Goal: Task Accomplishment & Management: Complete application form

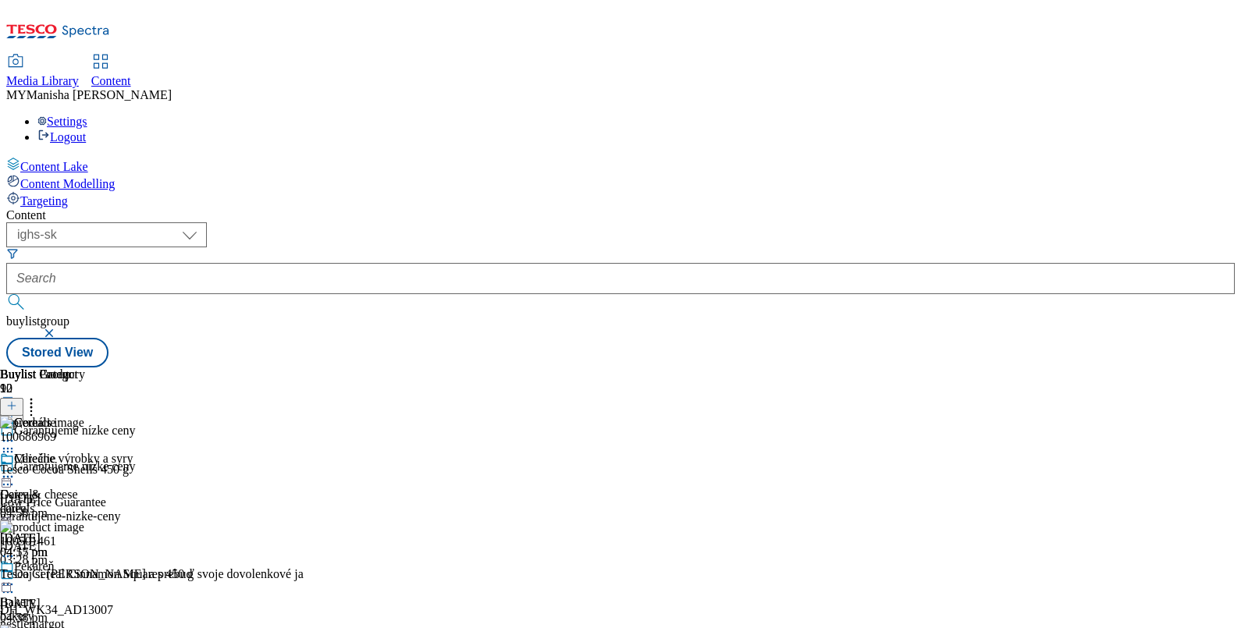
select select "ighs-sk"
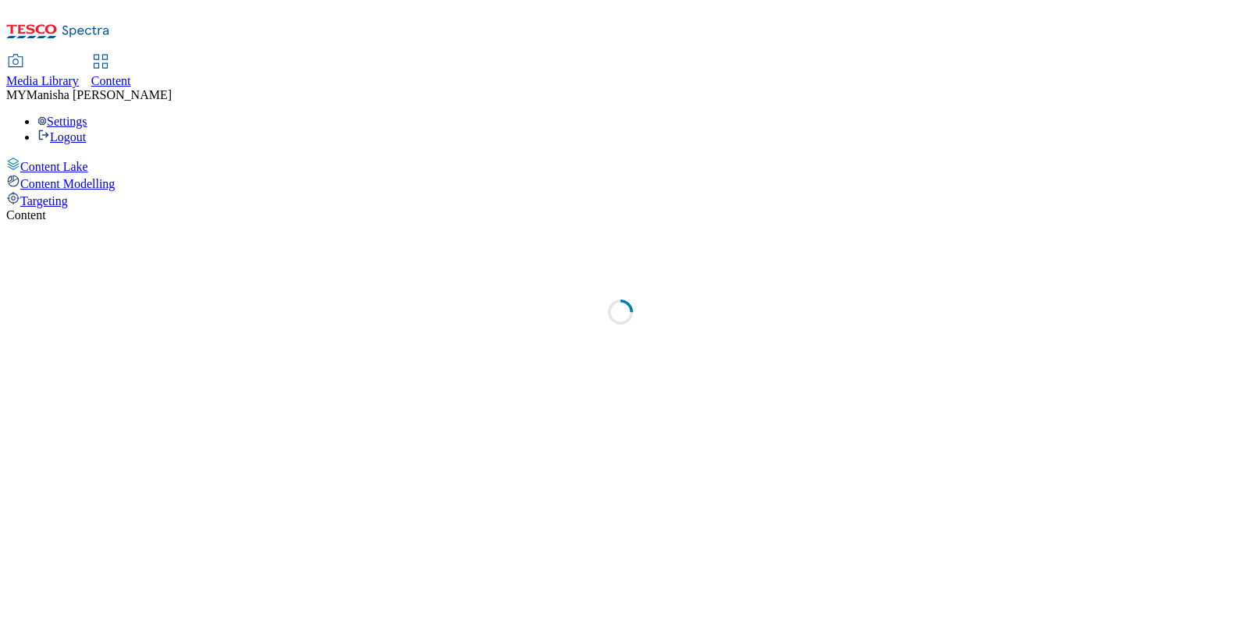
select select "ighs-sk"
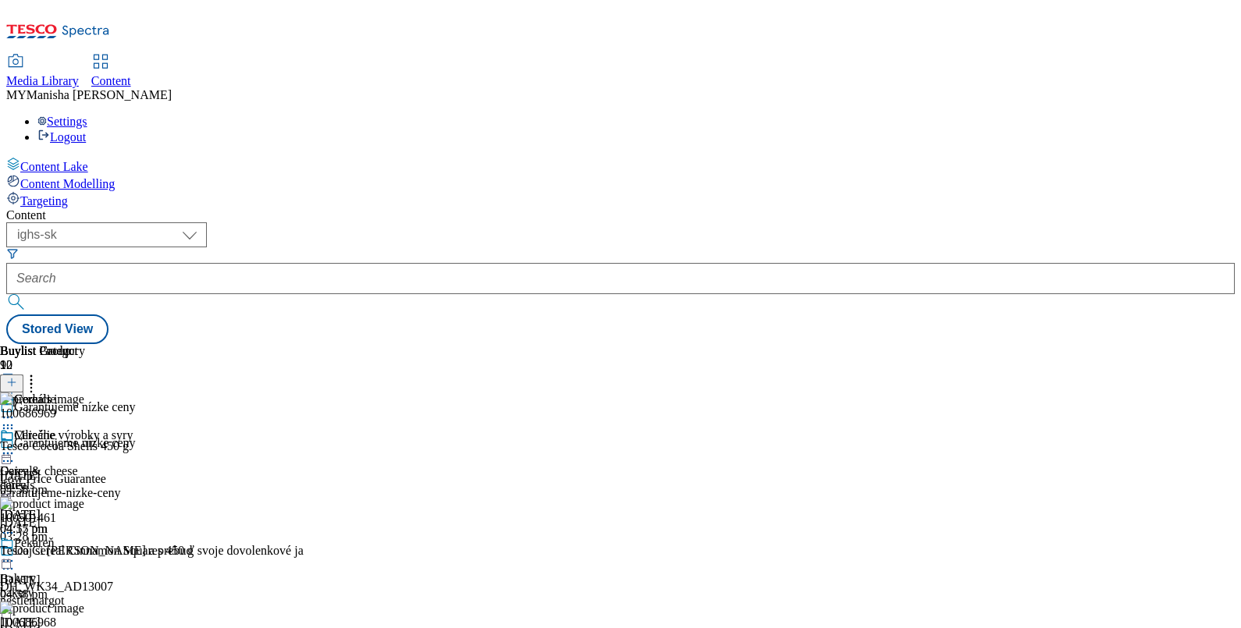
scroll to position [1471, 0]
click at [17, 377] on icon at bounding box center [11, 382] width 11 height 11
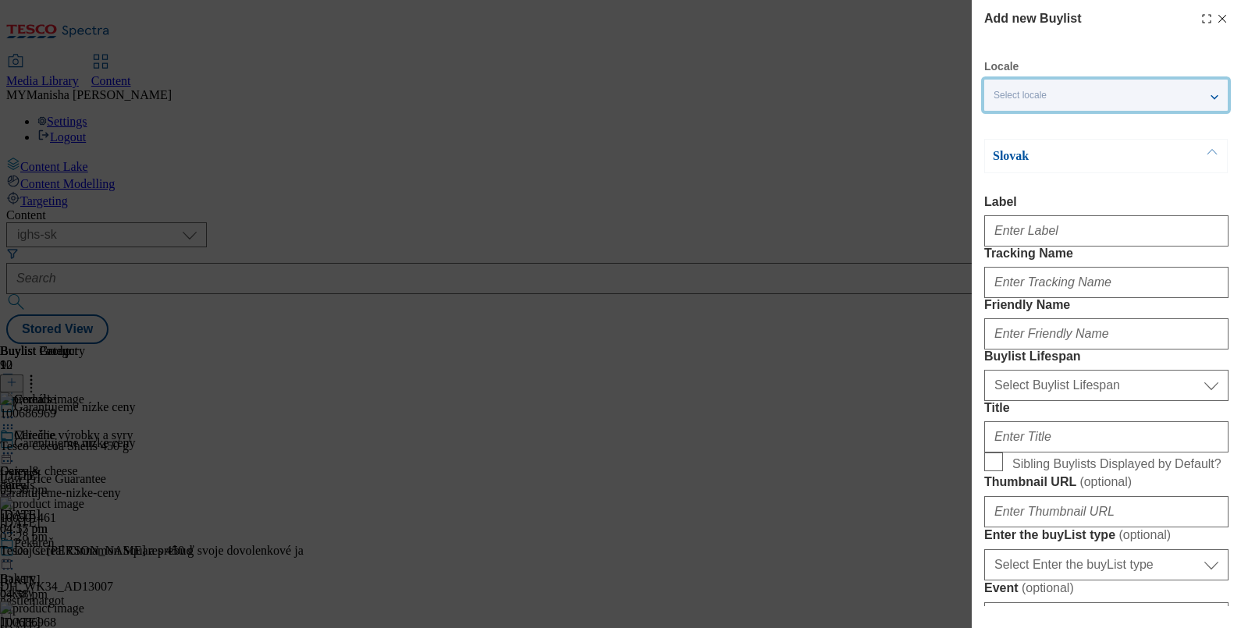
click at [1109, 94] on div "Select locale" at bounding box center [1106, 95] width 244 height 31
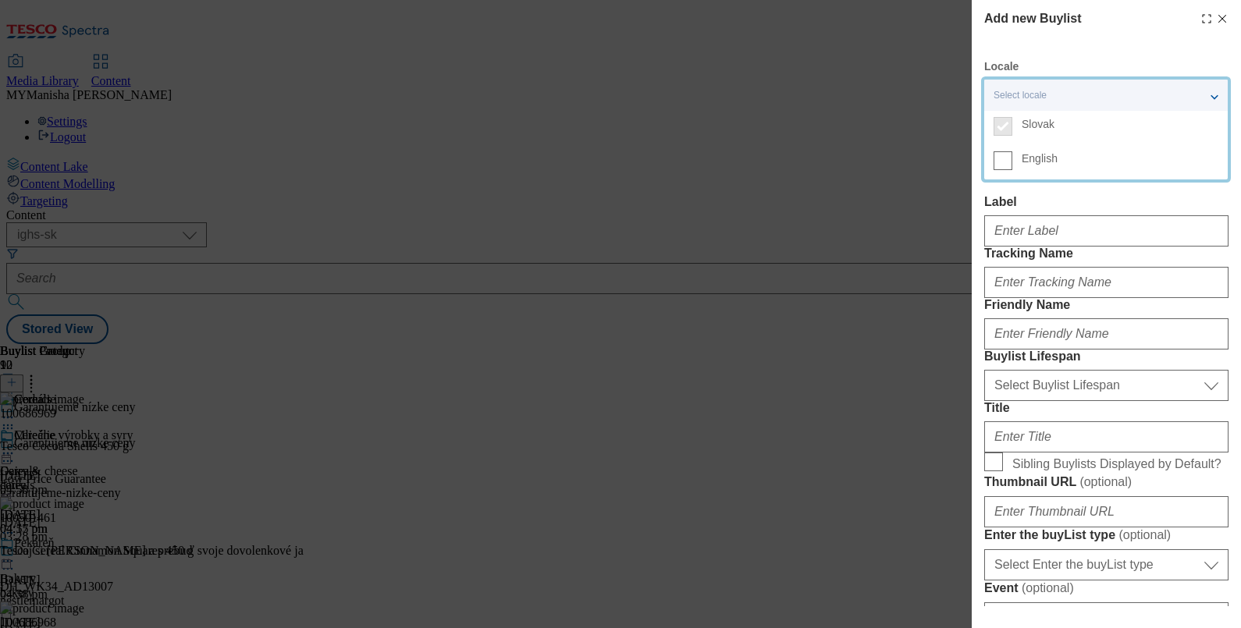
click at [1001, 172] on label "English" at bounding box center [1106, 162] width 244 height 34
click at [1001, 170] on input "English" at bounding box center [1003, 160] width 19 height 19
click at [1034, 210] on div "Label" at bounding box center [1106, 221] width 244 height 52
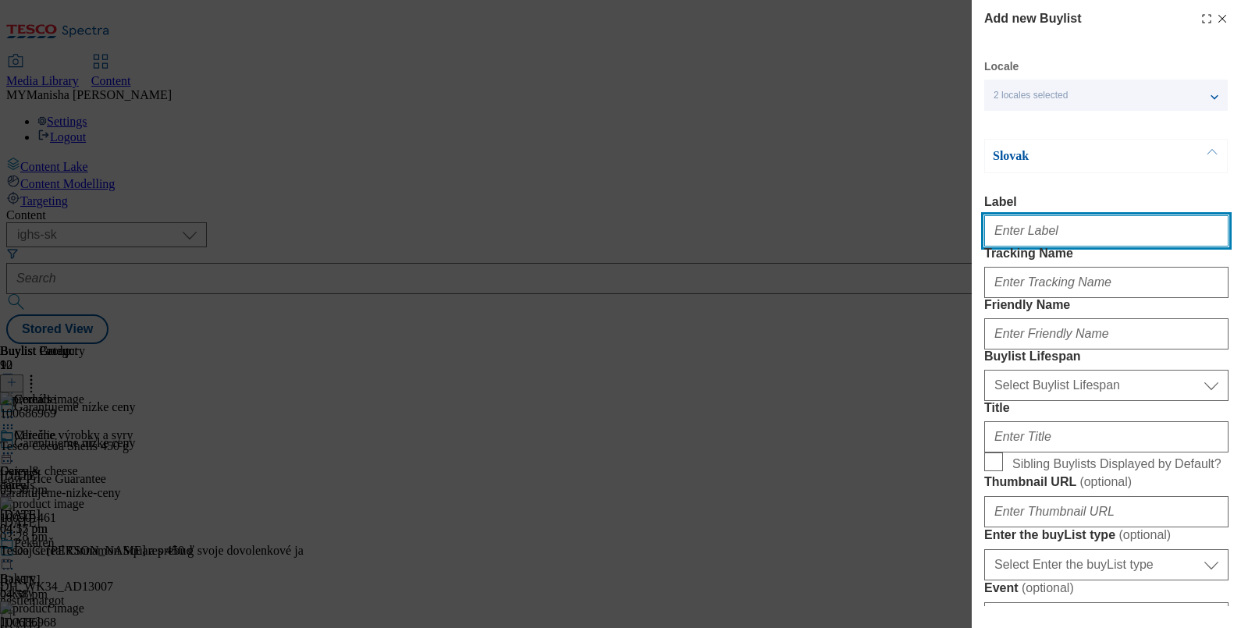
click at [1046, 238] on input "Label" at bounding box center [1106, 230] width 244 height 31
paste input "Household"
type input "Household"
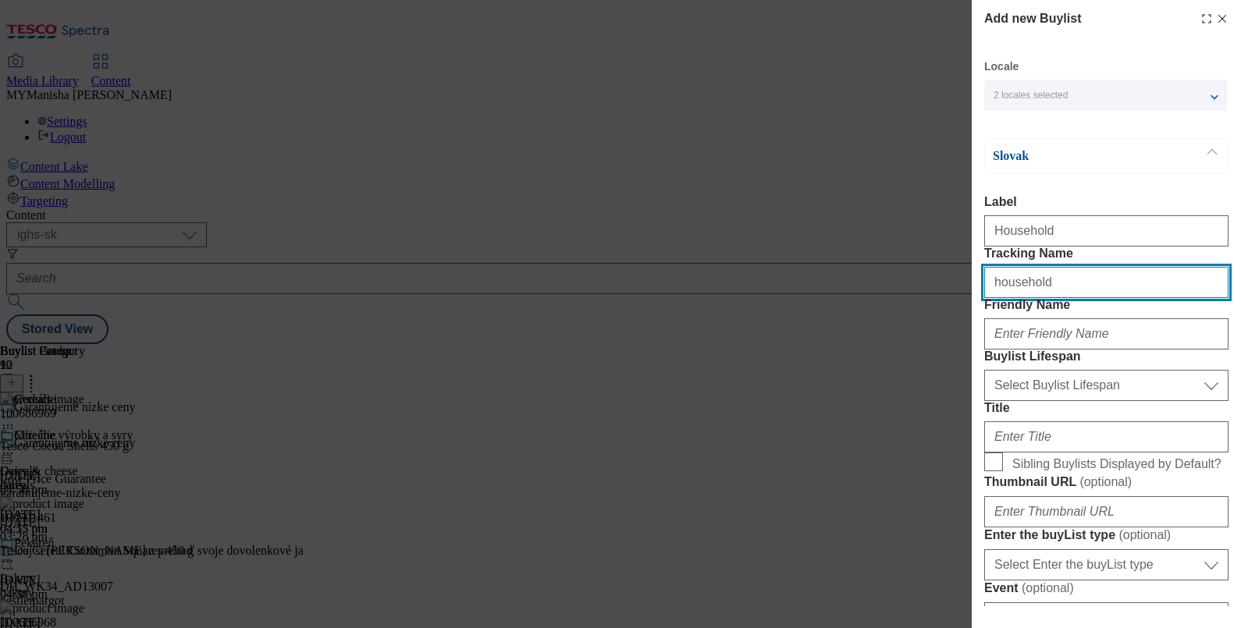
type input "household"
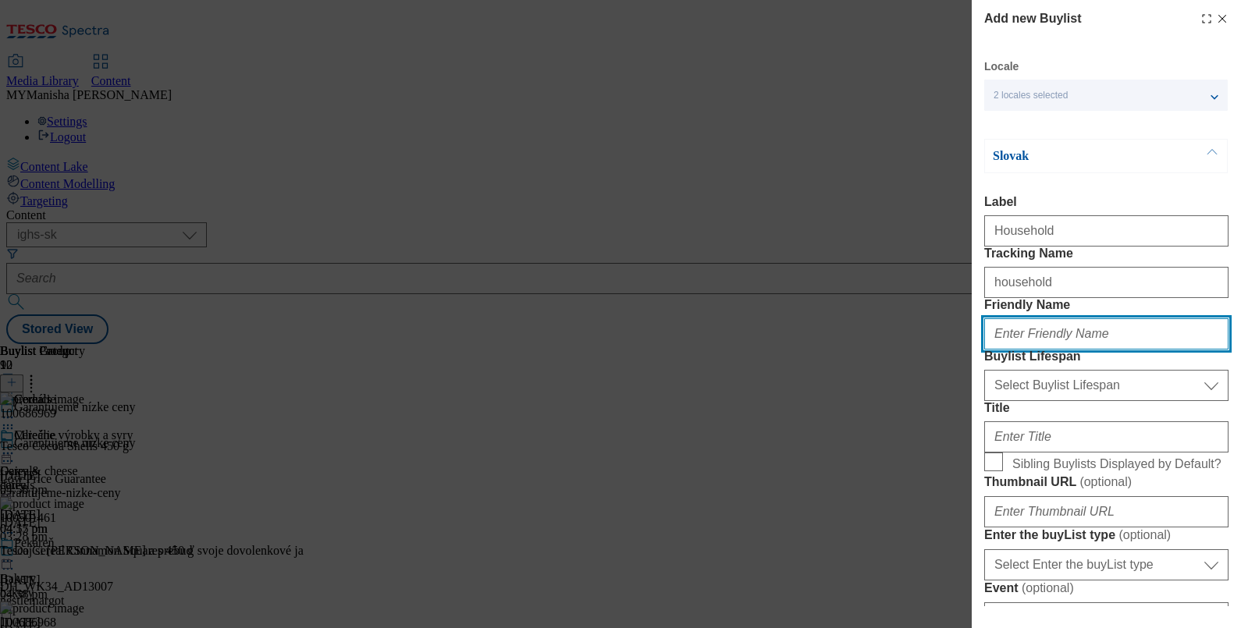
paste input "household"
type input "household"
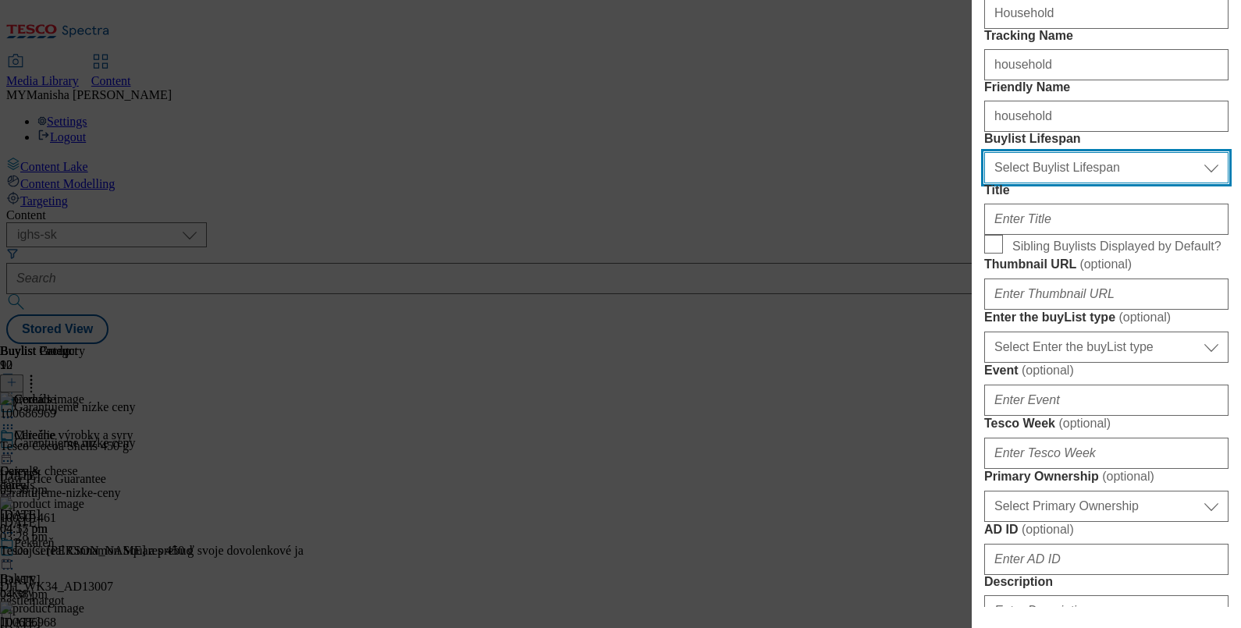
scroll to position [222, 0]
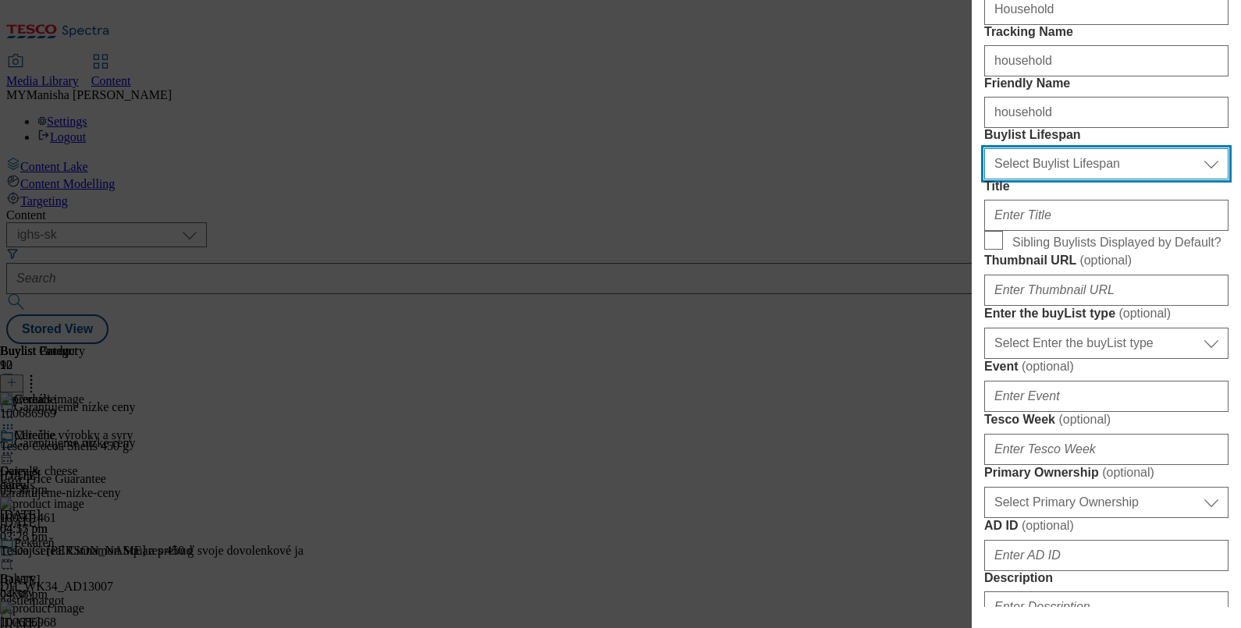
click at [1092, 180] on select "Select Buylist Lifespan evergreen seasonal tactical" at bounding box center [1106, 163] width 244 height 31
select select "evergreen"
click at [984, 180] on select "Select Buylist Lifespan evergreen seasonal tactical" at bounding box center [1106, 163] width 244 height 31
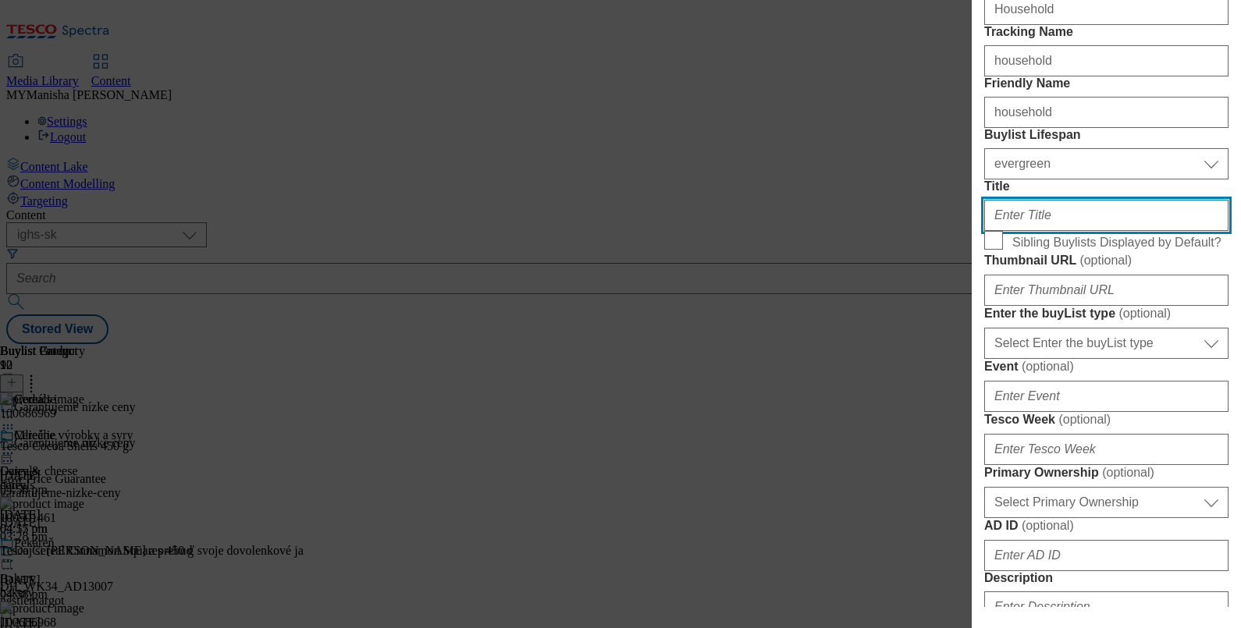
click at [1012, 231] on input "Title" at bounding box center [1106, 215] width 244 height 31
paste input "Domácnosť"
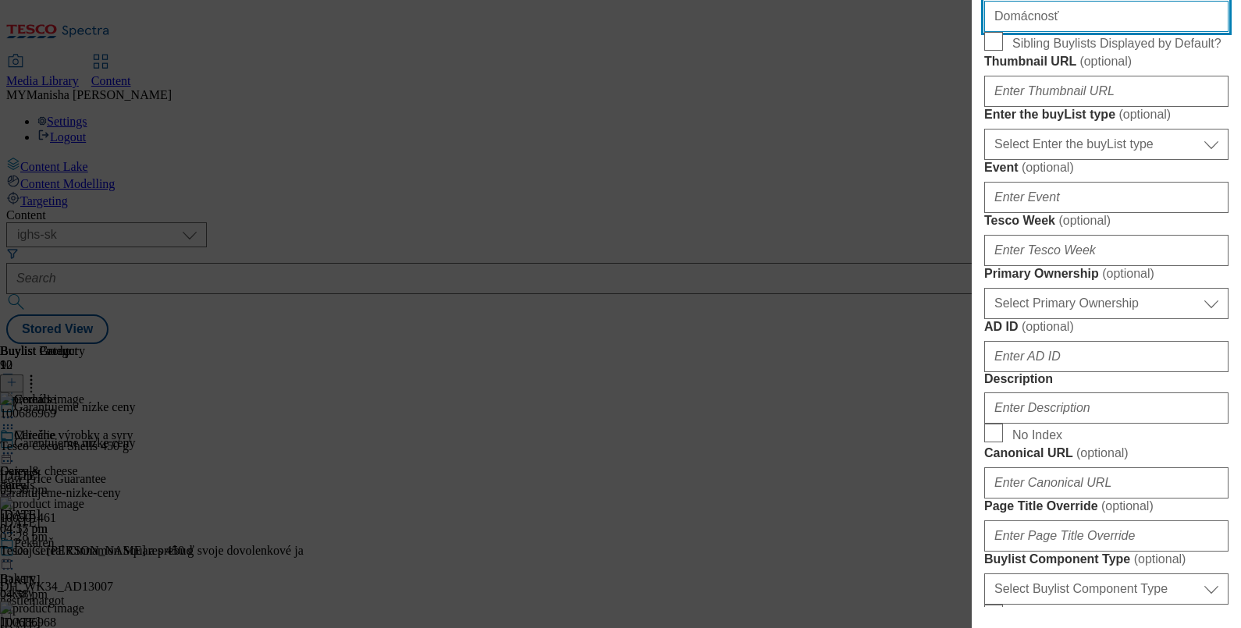
scroll to position [423, 0]
type input "Domácnosť"
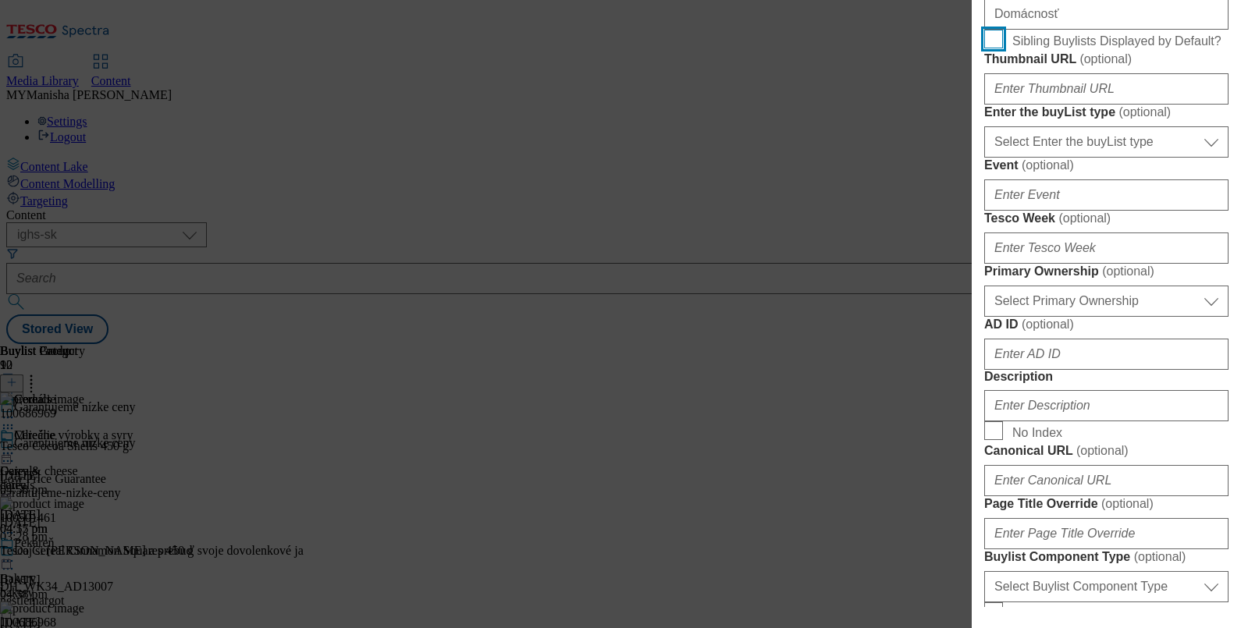
click at [992, 48] on input "Sibling Buylists Displayed by Default?" at bounding box center [993, 39] width 19 height 19
checkbox input "true"
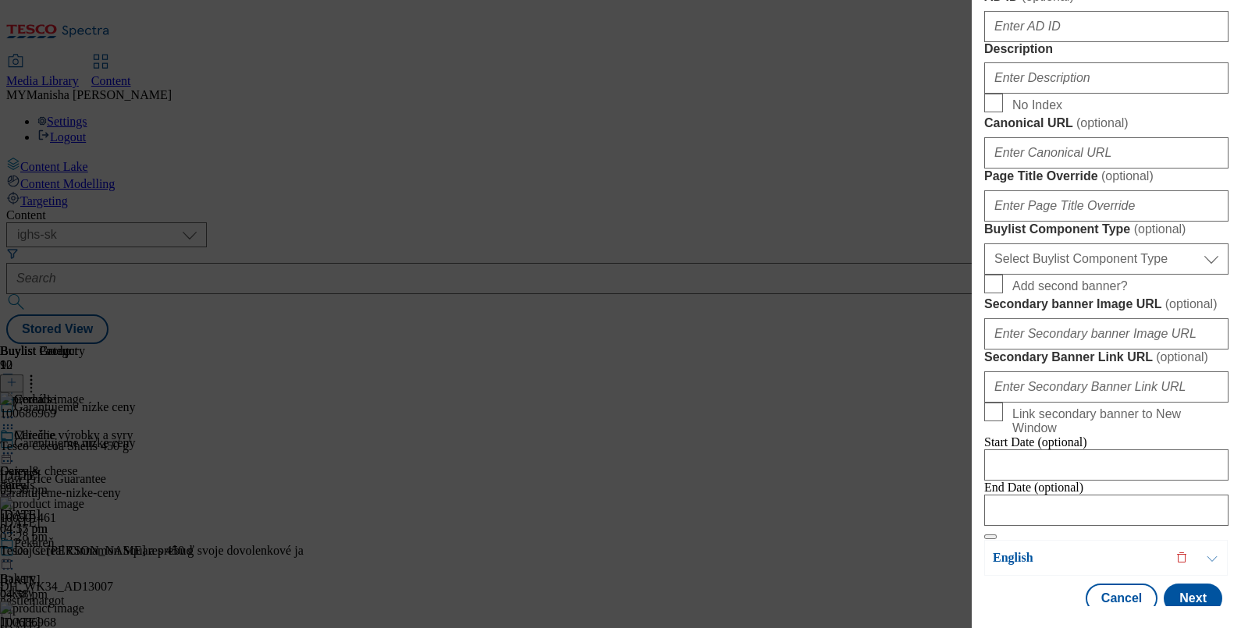
scroll to position [0, 0]
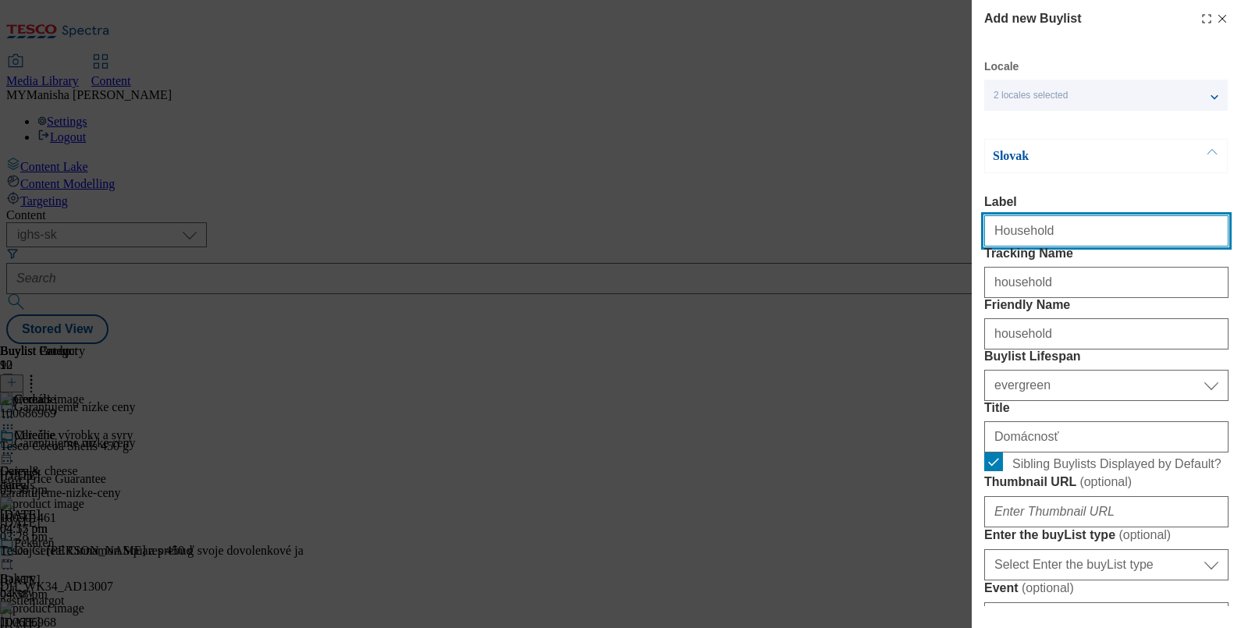
click at [1051, 239] on input "Household" at bounding box center [1106, 230] width 244 height 31
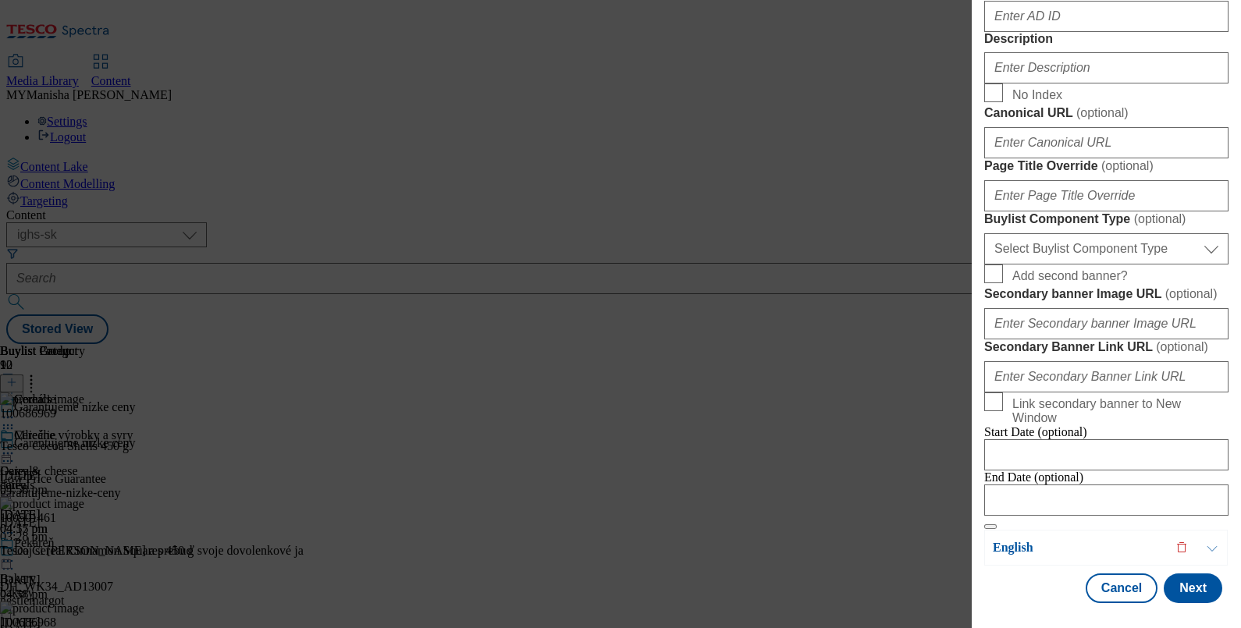
scroll to position [971, 0]
click at [1030, 84] on input "Description" at bounding box center [1106, 67] width 244 height 31
paste input "Household"
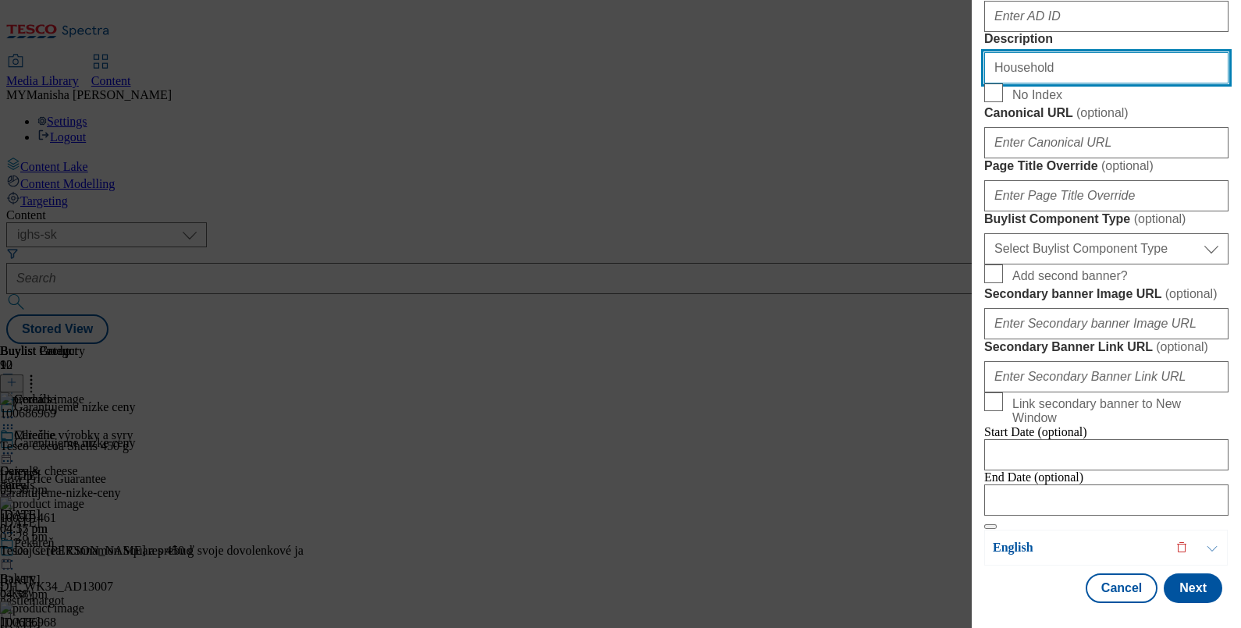
type input "Household"
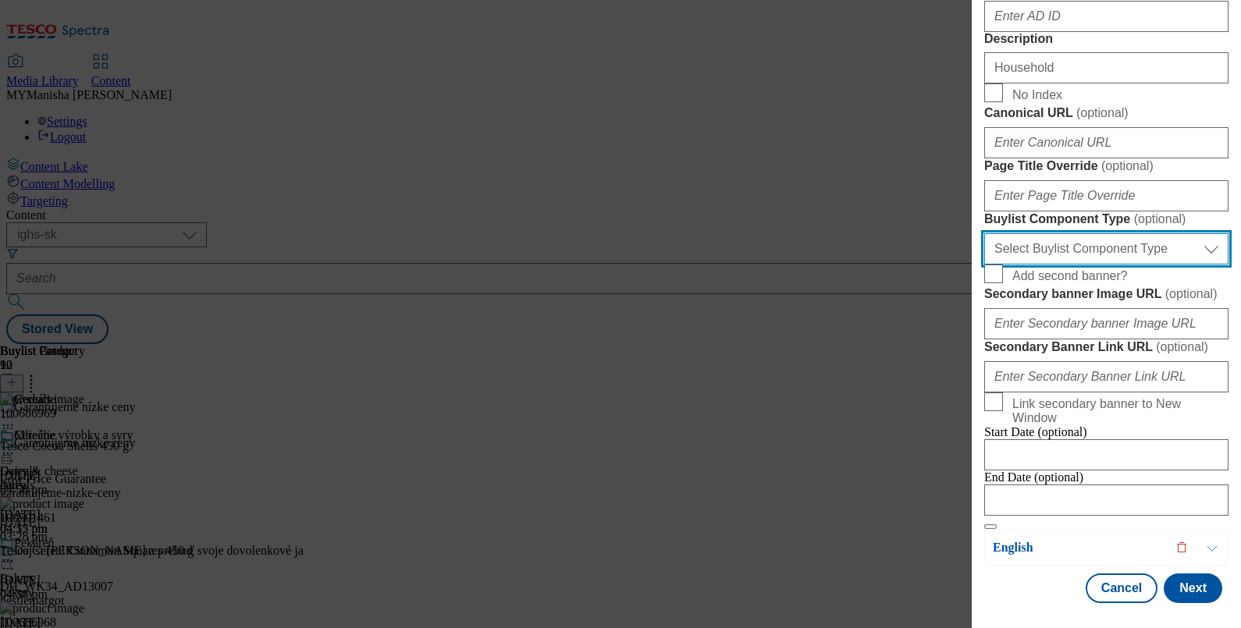
click at [1116, 233] on select "Select Buylist Component Type Banner Competition Header Meal" at bounding box center [1106, 248] width 244 height 31
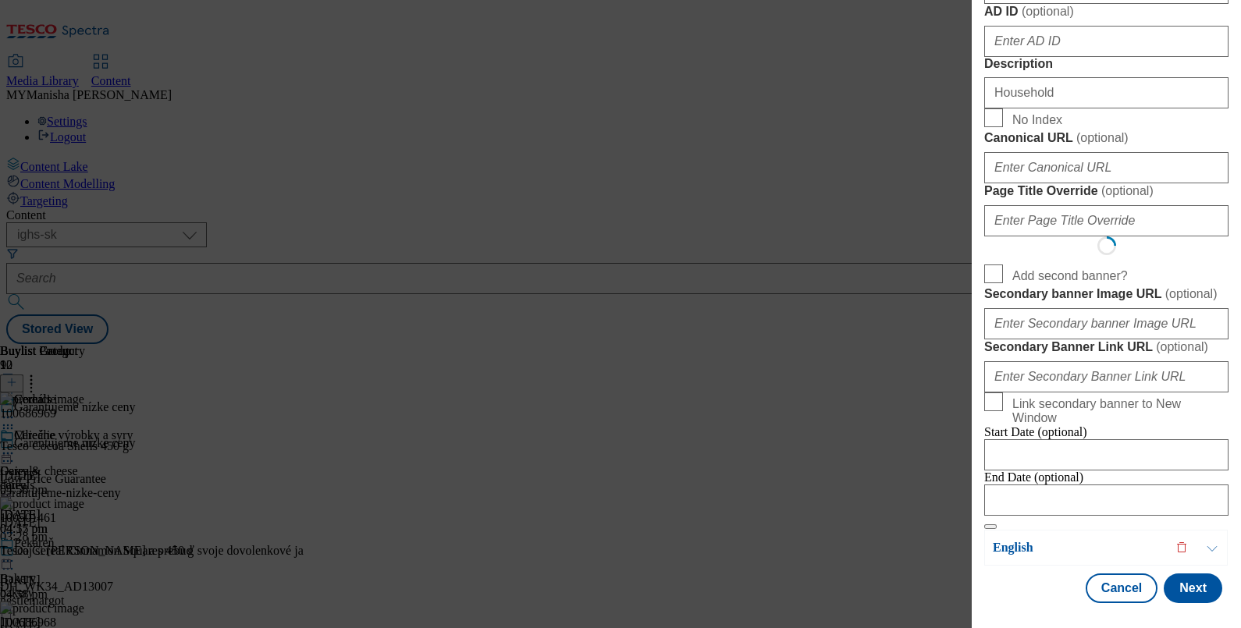
select select "Banner"
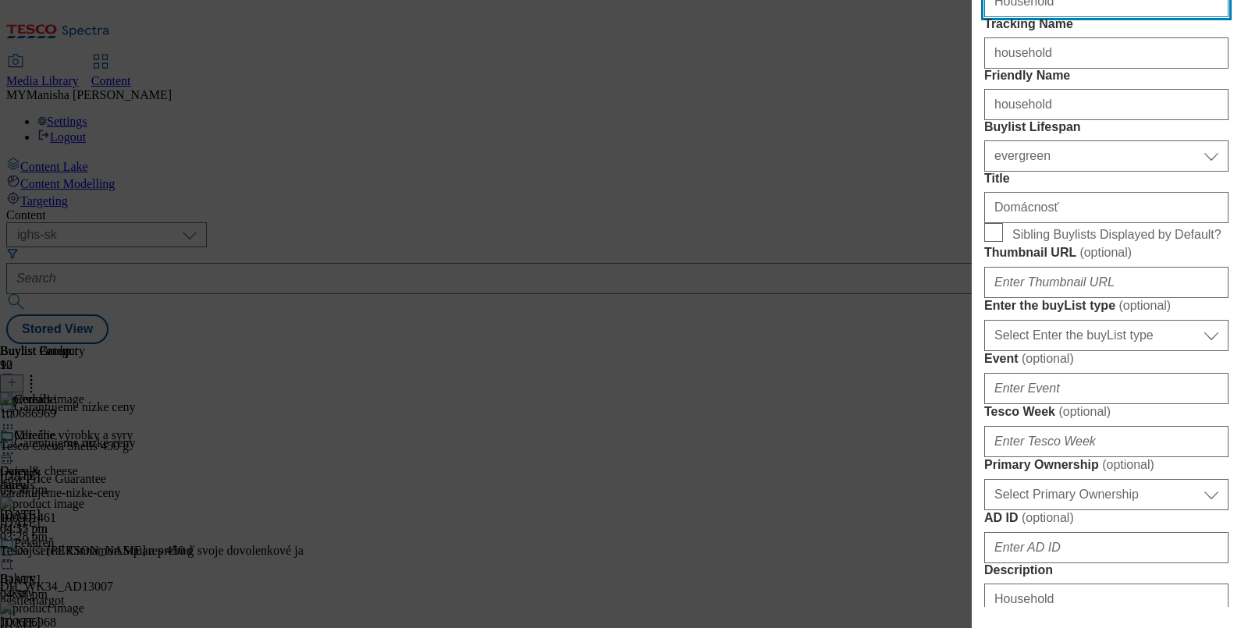
scroll to position [230, 0]
click at [994, 241] on input "Sibling Buylists Displayed by Default?" at bounding box center [993, 231] width 19 height 19
checkbox input "true"
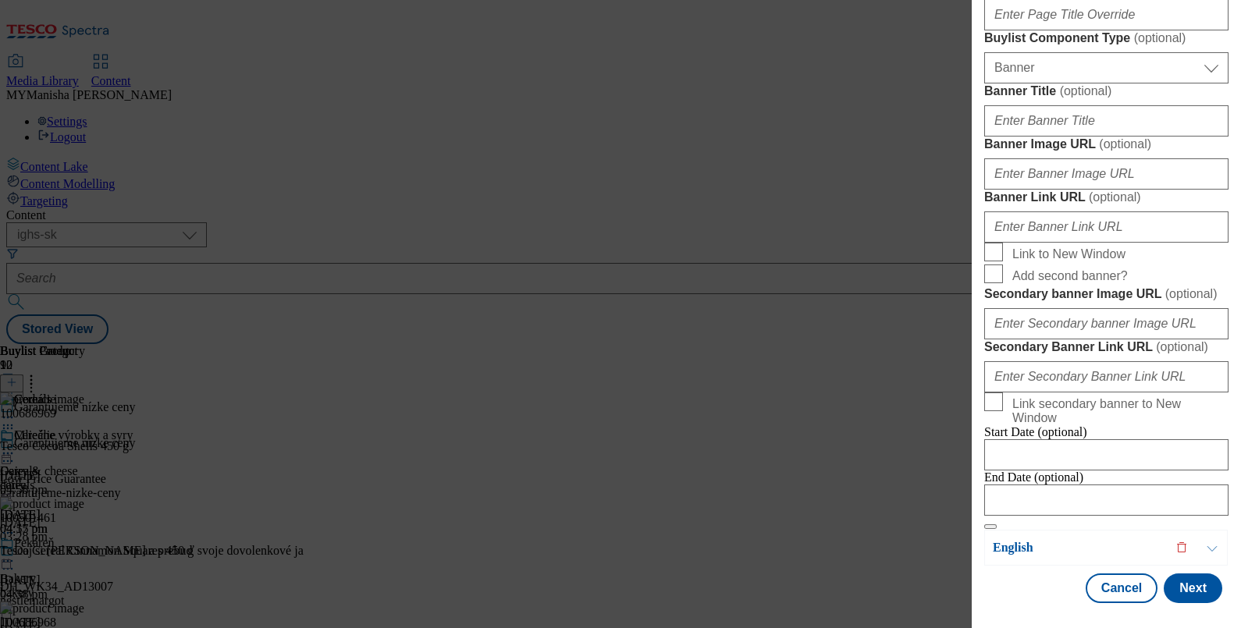
scroll to position [1623, 0]
click at [1172, 574] on button "Next" at bounding box center [1193, 589] width 59 height 30
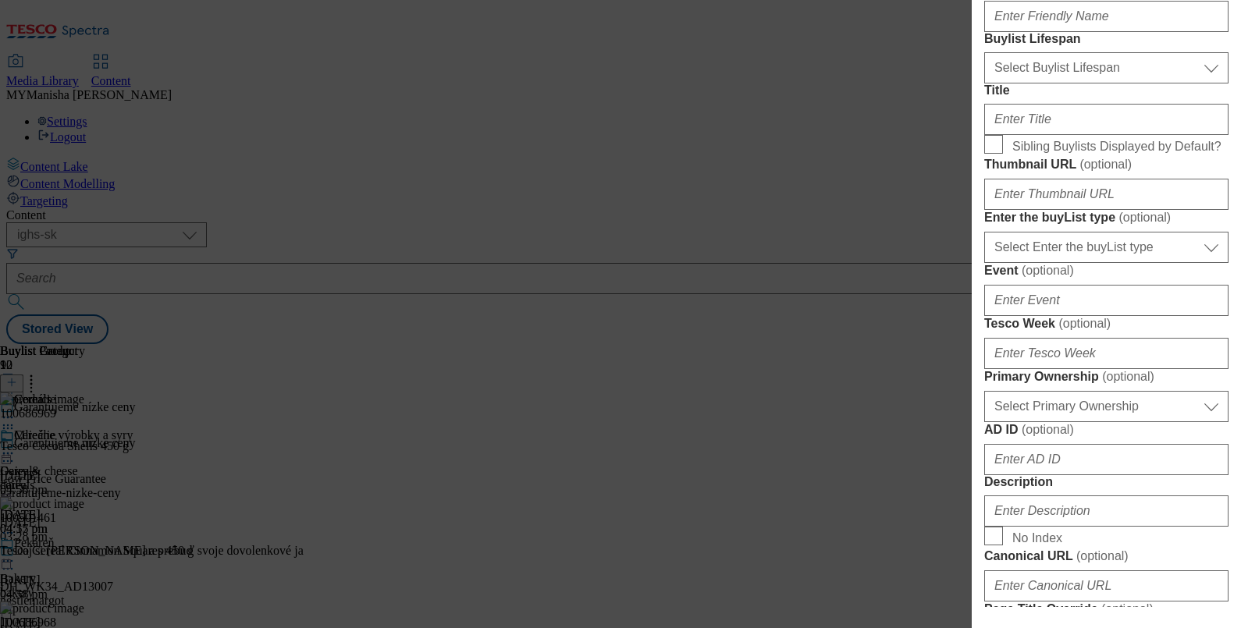
scroll to position [0, 0]
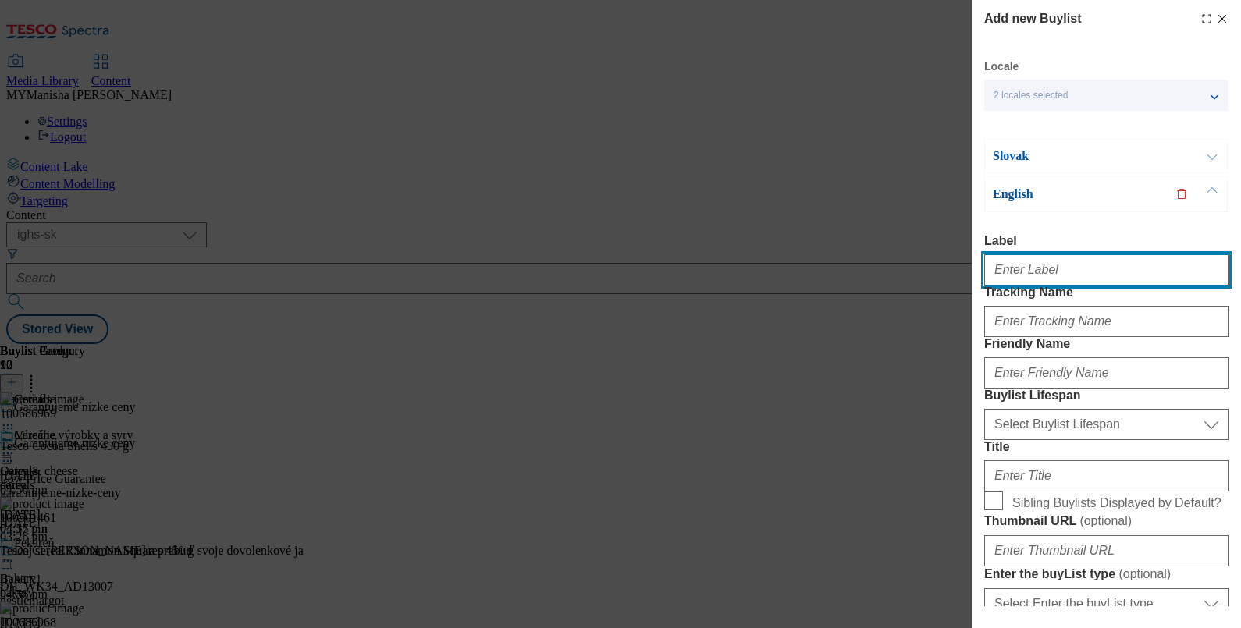
click at [1037, 269] on input "Label" at bounding box center [1106, 269] width 244 height 31
paste input "Household"
type input "Household"
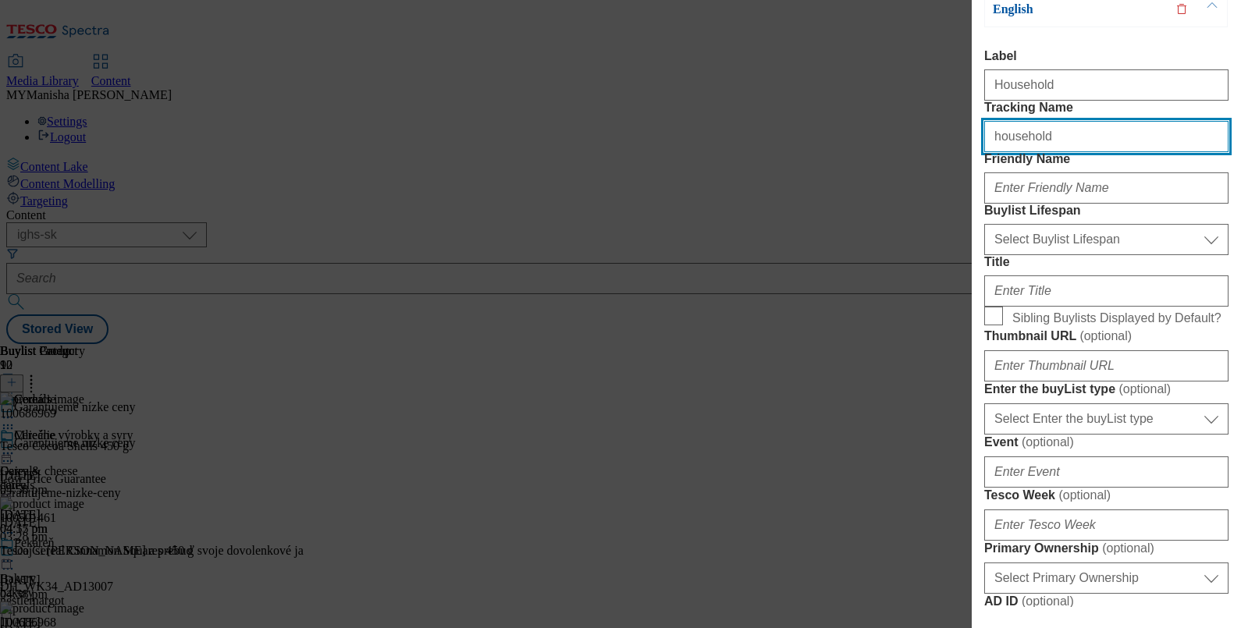
scroll to position [187, 0]
type input "household"
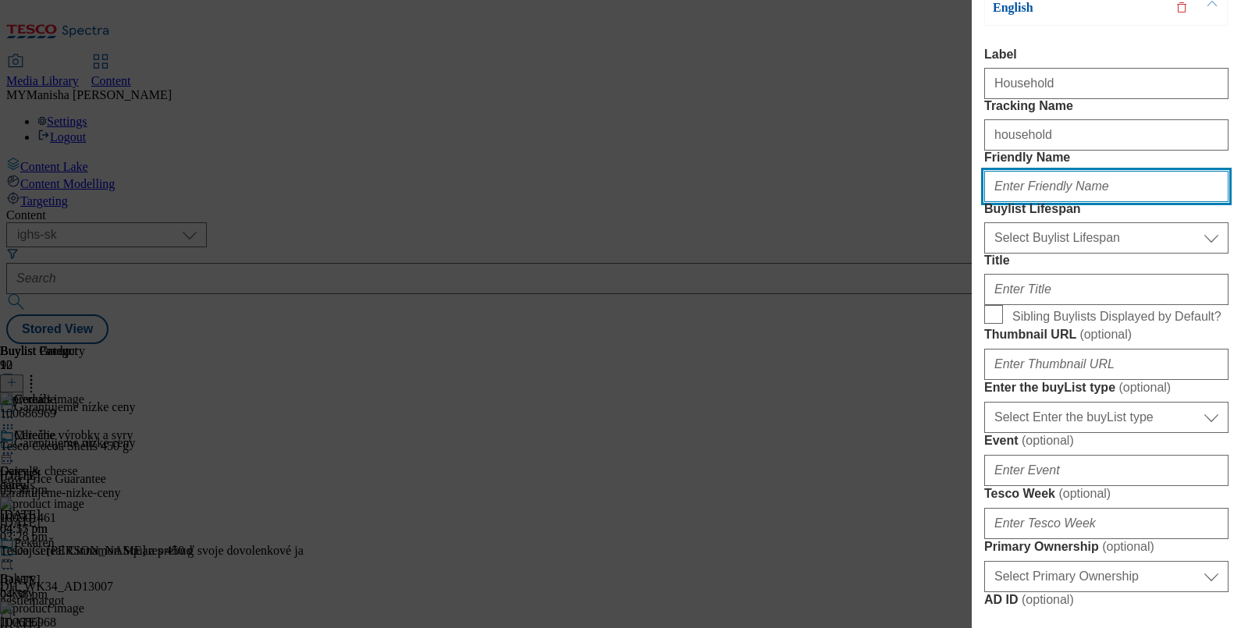
paste input "household"
type input "household"
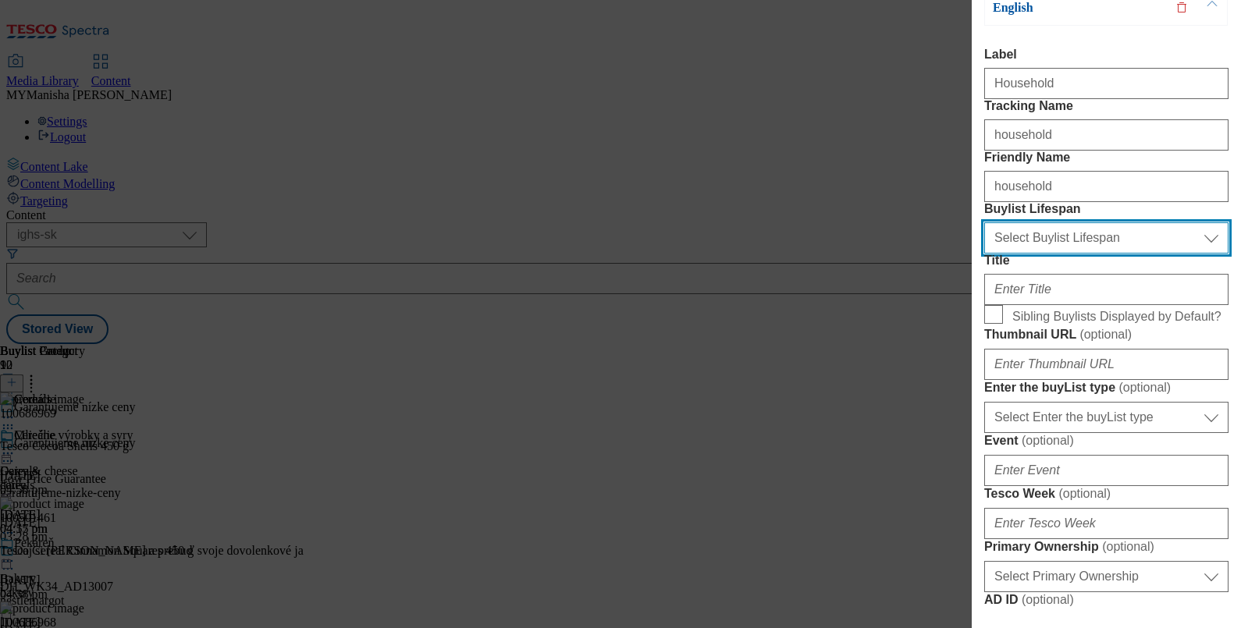
click at [1060, 254] on select "Select Buylist Lifespan evergreen seasonal tactical" at bounding box center [1106, 237] width 244 height 31
select select "evergreen"
click at [984, 254] on select "Select Buylist Lifespan evergreen seasonal tactical" at bounding box center [1106, 237] width 244 height 31
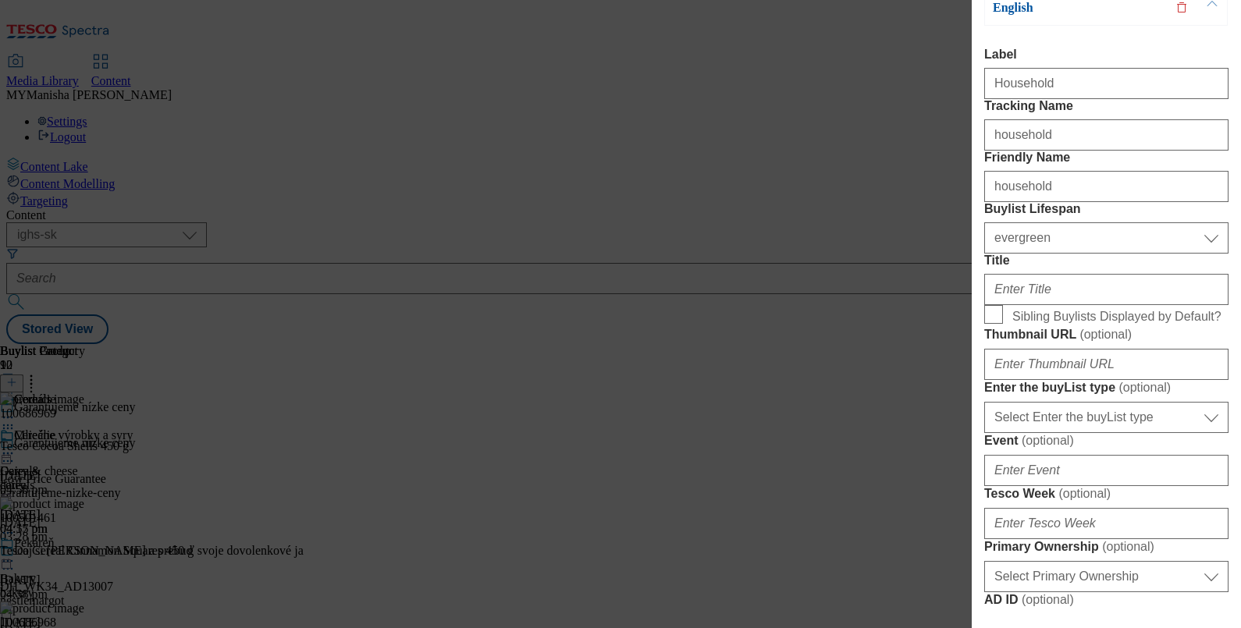
click at [1026, 305] on div "Modal" at bounding box center [1106, 286] width 244 height 37
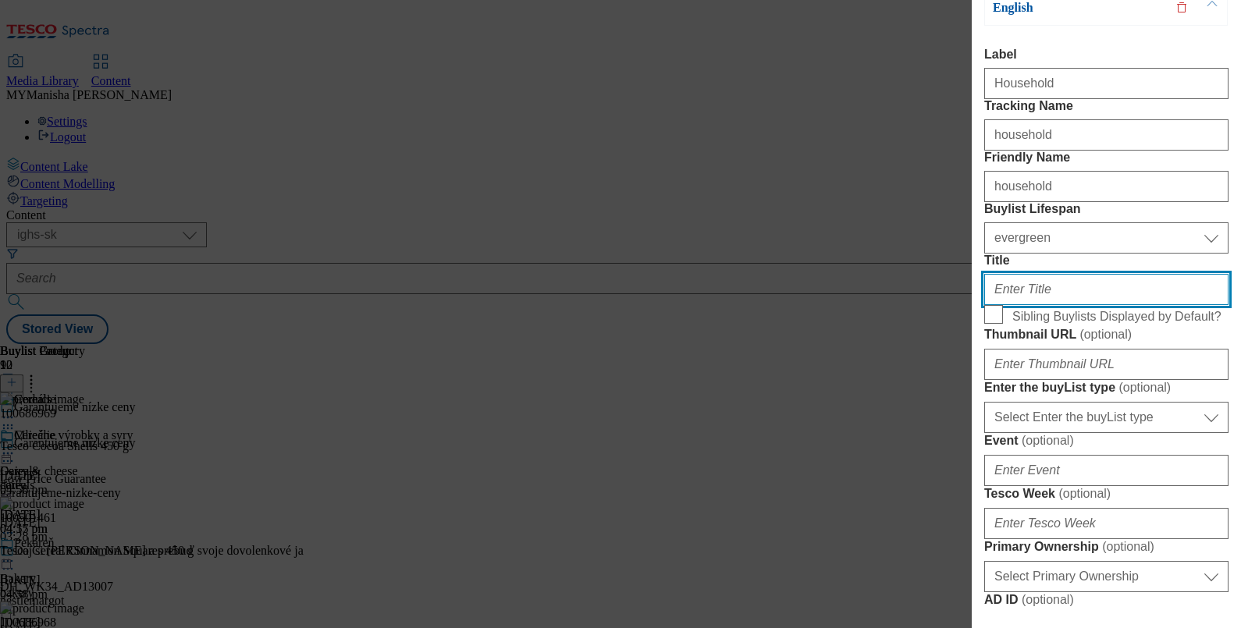
click at [1032, 305] on input "Title" at bounding box center [1106, 289] width 244 height 31
paste input "household"
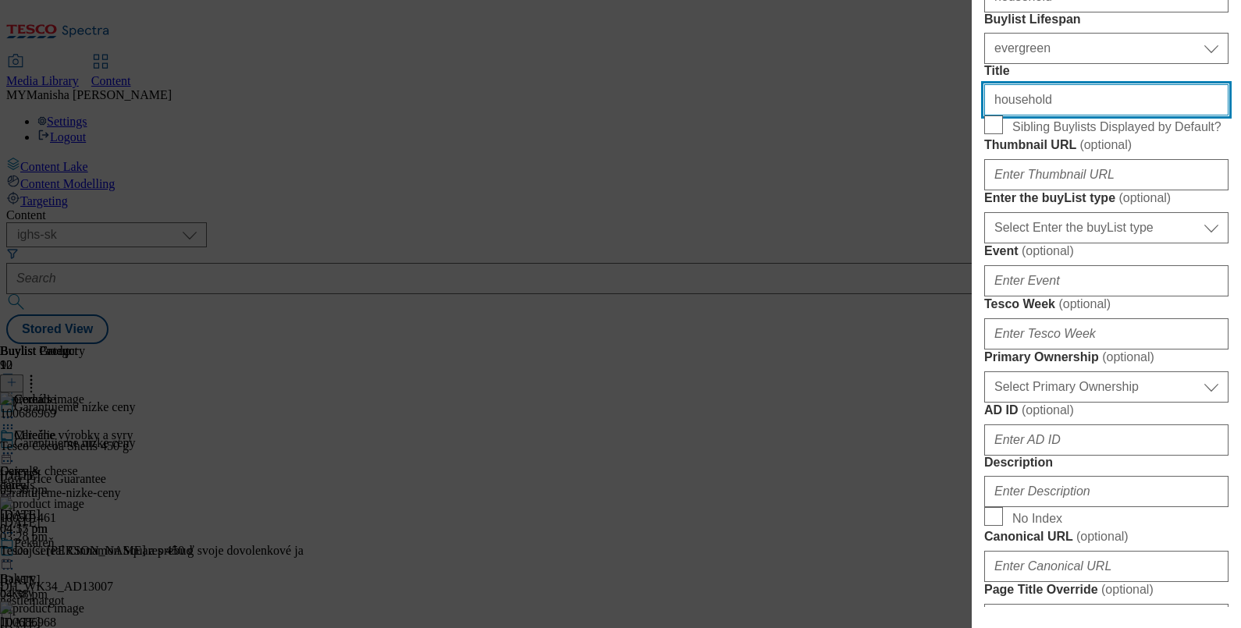
scroll to position [382, 0]
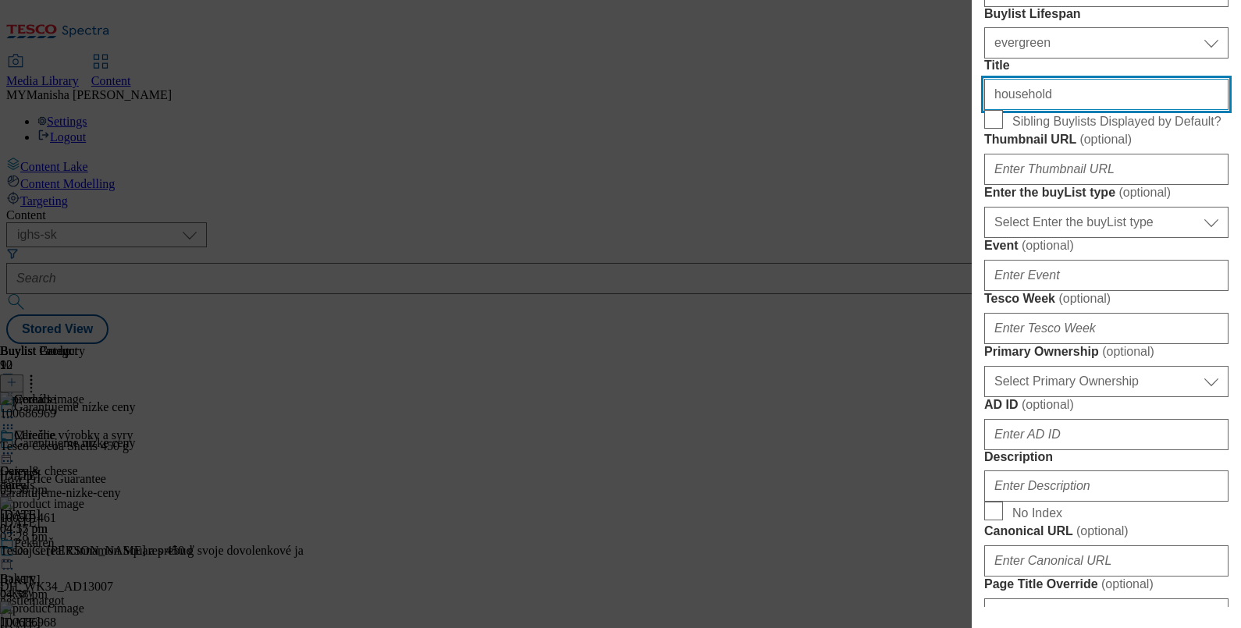
click at [1001, 110] on input "household" at bounding box center [1106, 94] width 244 height 31
type input "Household"
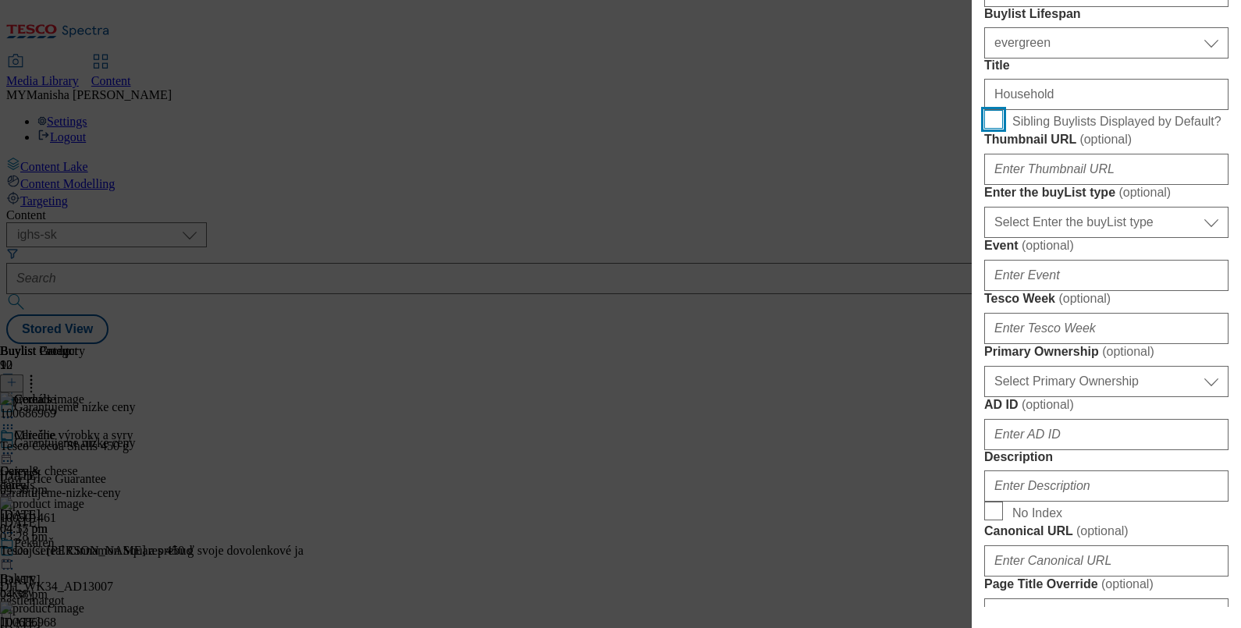
click at [996, 129] on input "Sibling Buylists Displayed by Default?" at bounding box center [993, 119] width 19 height 19
checkbox input "true"
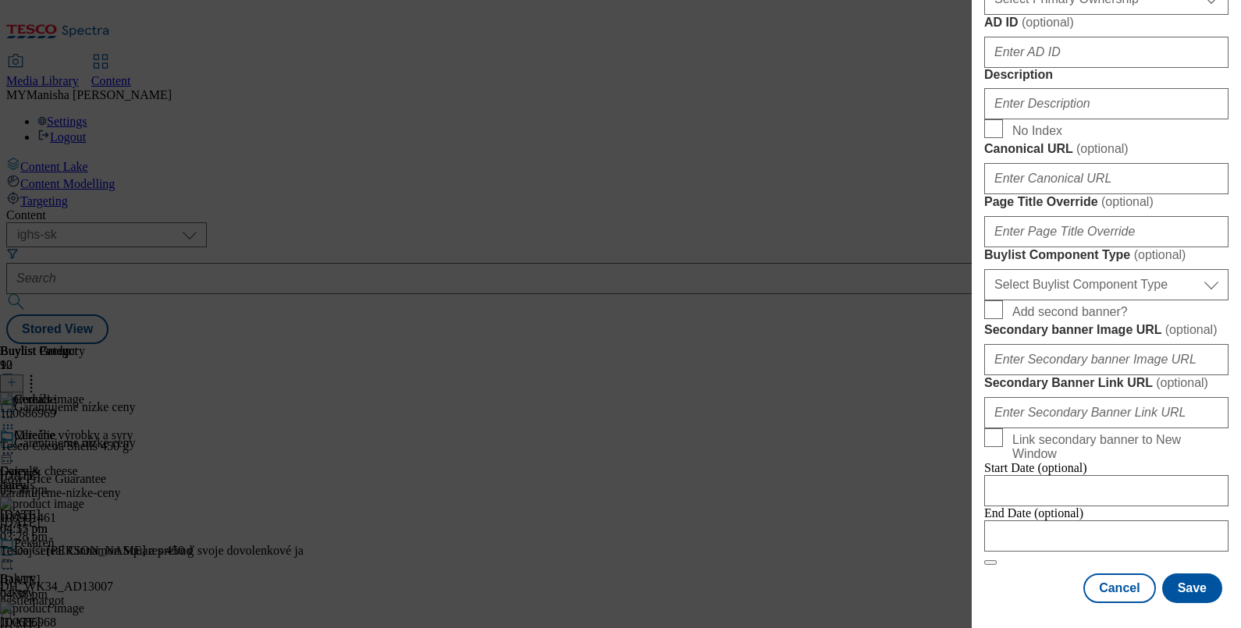
scroll to position [928, 0]
click at [1041, 119] on input "Description" at bounding box center [1106, 103] width 244 height 31
paste input "household"
click at [997, 119] on input "household" at bounding box center [1106, 103] width 244 height 31
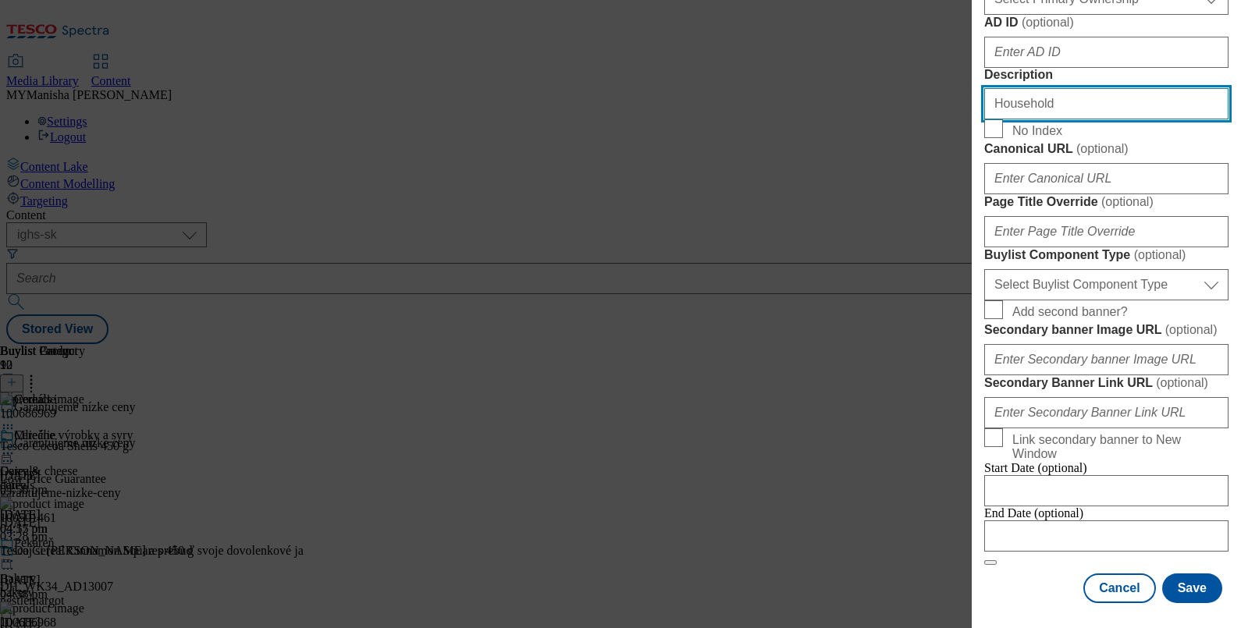
type input "Household"
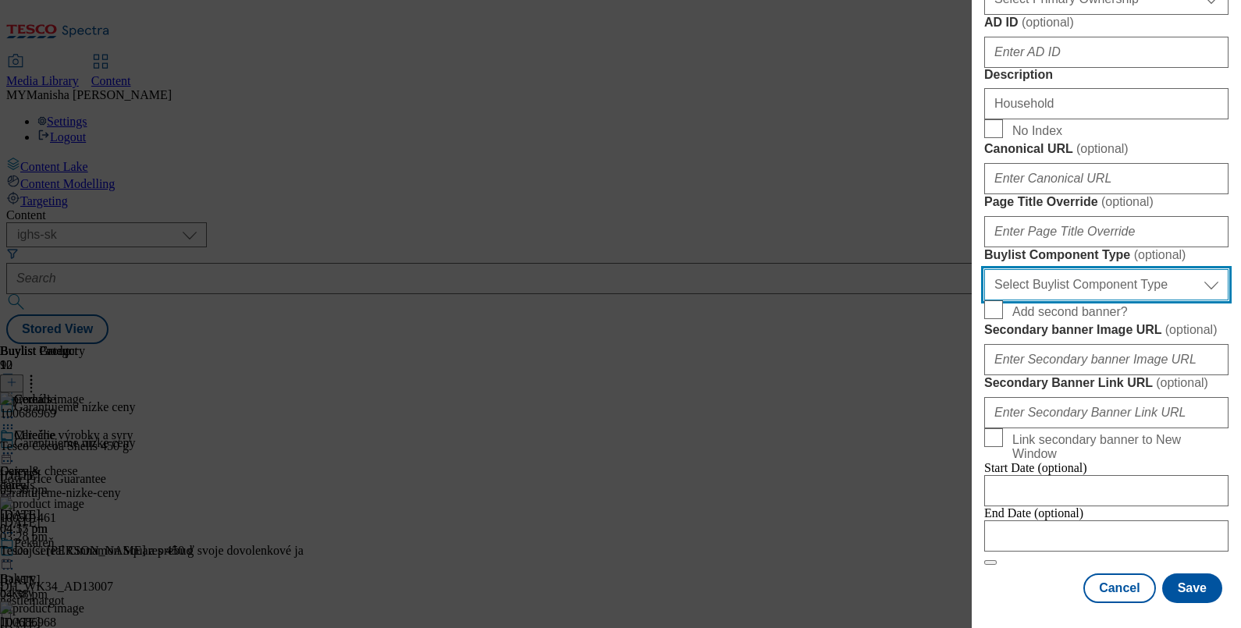
click at [1098, 301] on select "Select Buylist Component Type Banner Competition Header Meal" at bounding box center [1106, 284] width 244 height 31
select select "Banner"
click at [984, 301] on select "Select Buylist Component Type Banner Competition Header Meal" at bounding box center [1106, 284] width 244 height 31
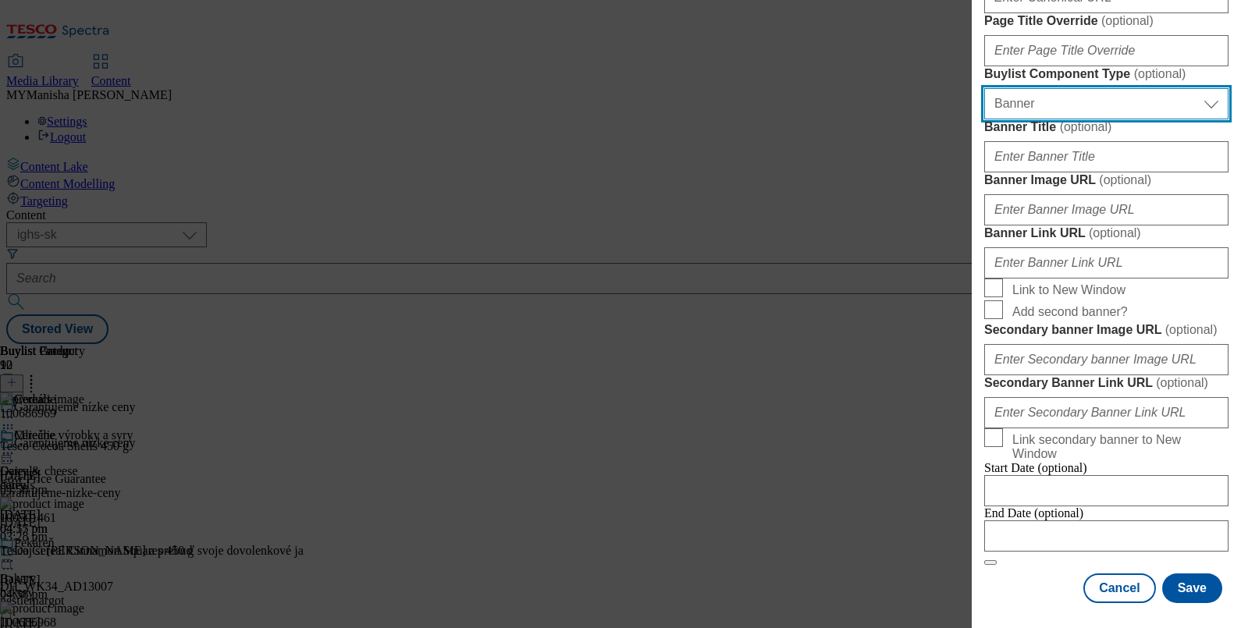
scroll to position [1626, 0]
click at [1184, 574] on button "Save" at bounding box center [1192, 589] width 60 height 30
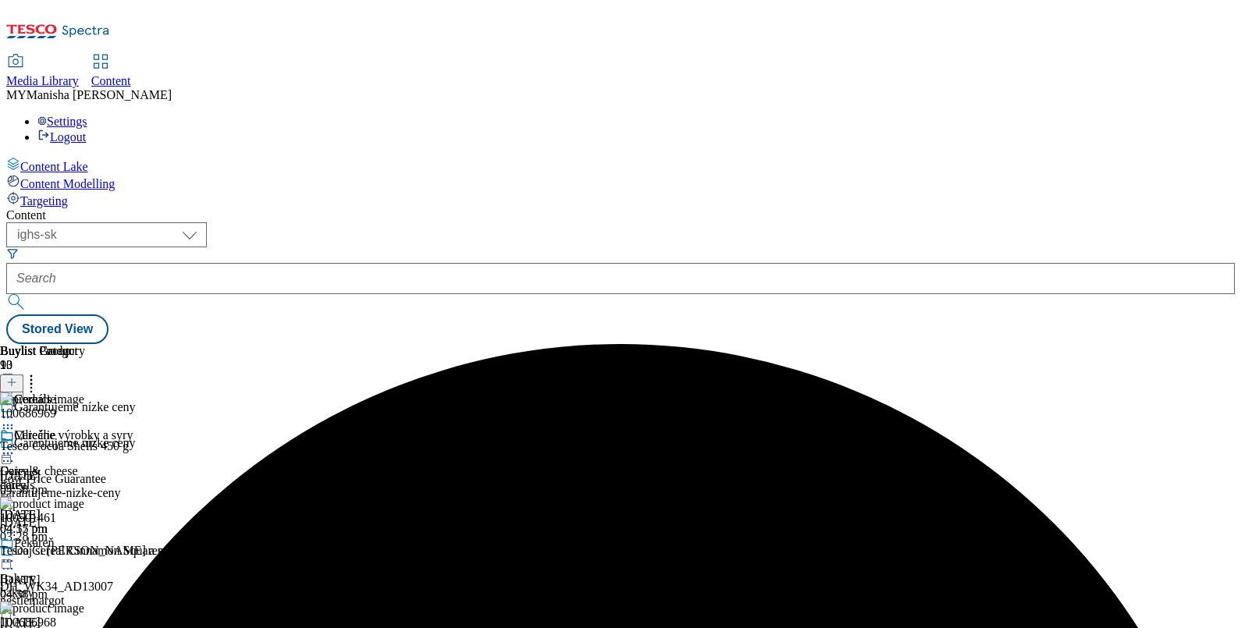
scroll to position [1632, 0]
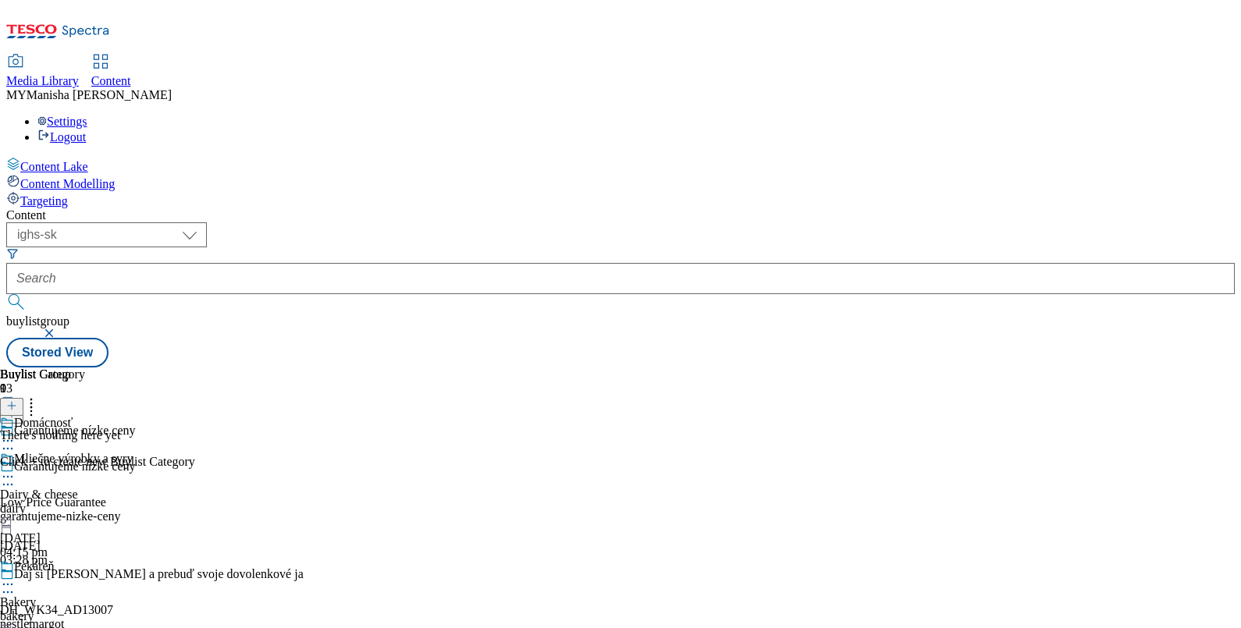
click at [17, 400] on icon at bounding box center [11, 405] width 11 height 11
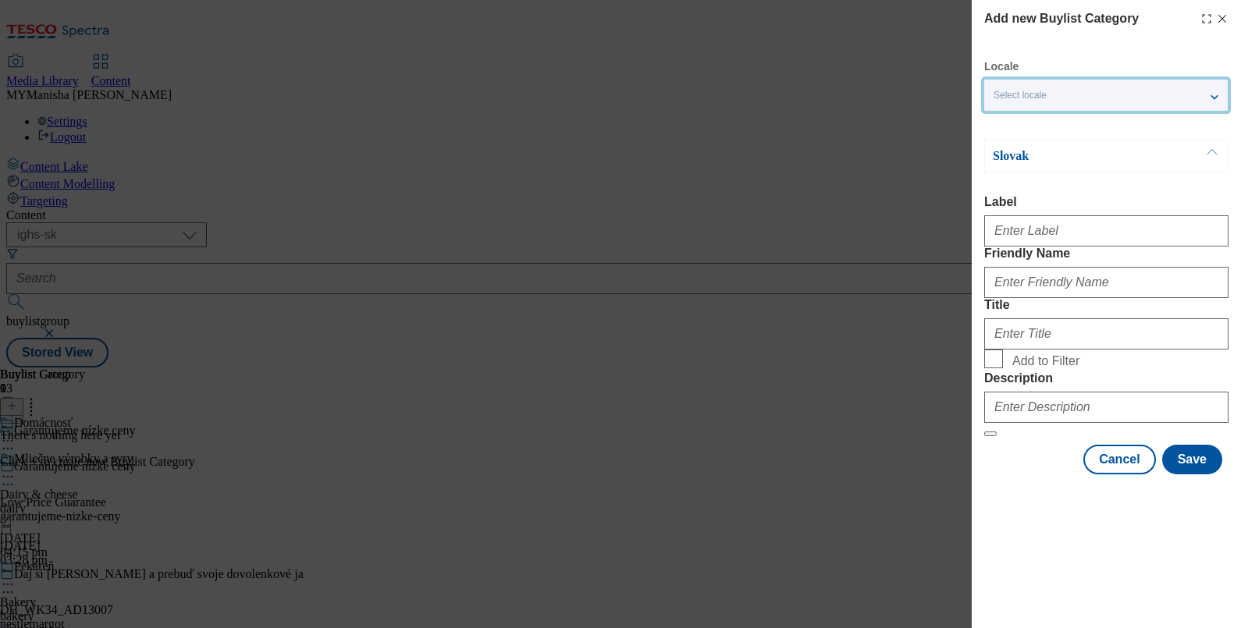
click at [1129, 103] on div "Select locale" at bounding box center [1106, 95] width 244 height 31
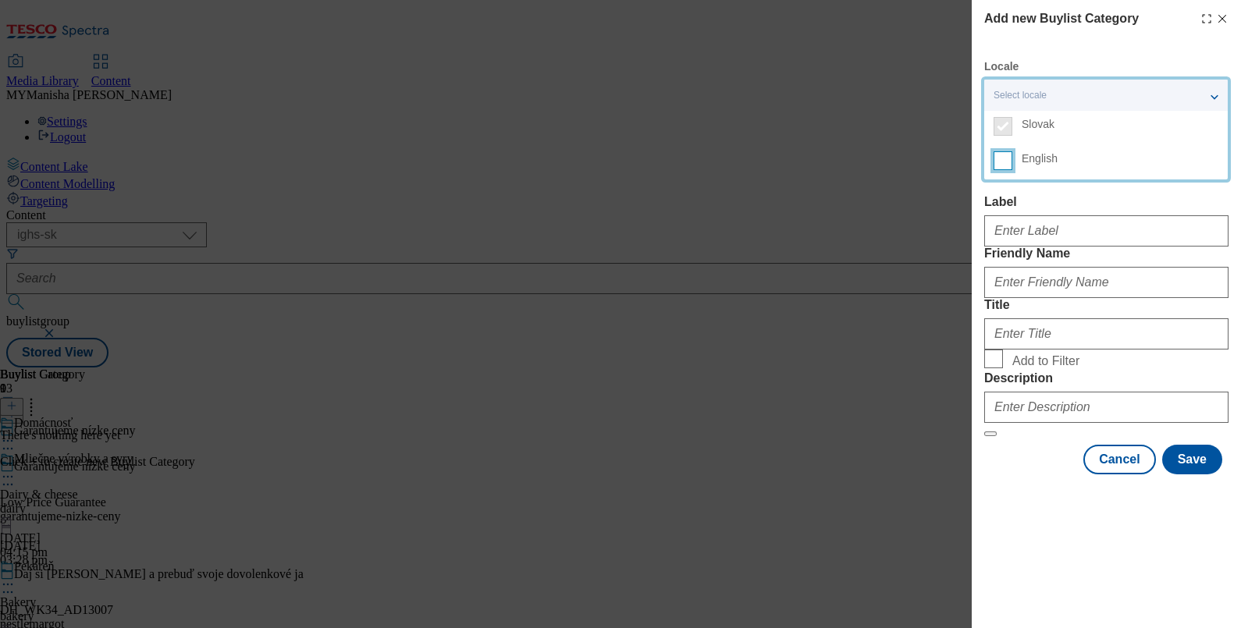
click at [1004, 165] on input "English" at bounding box center [1003, 160] width 19 height 19
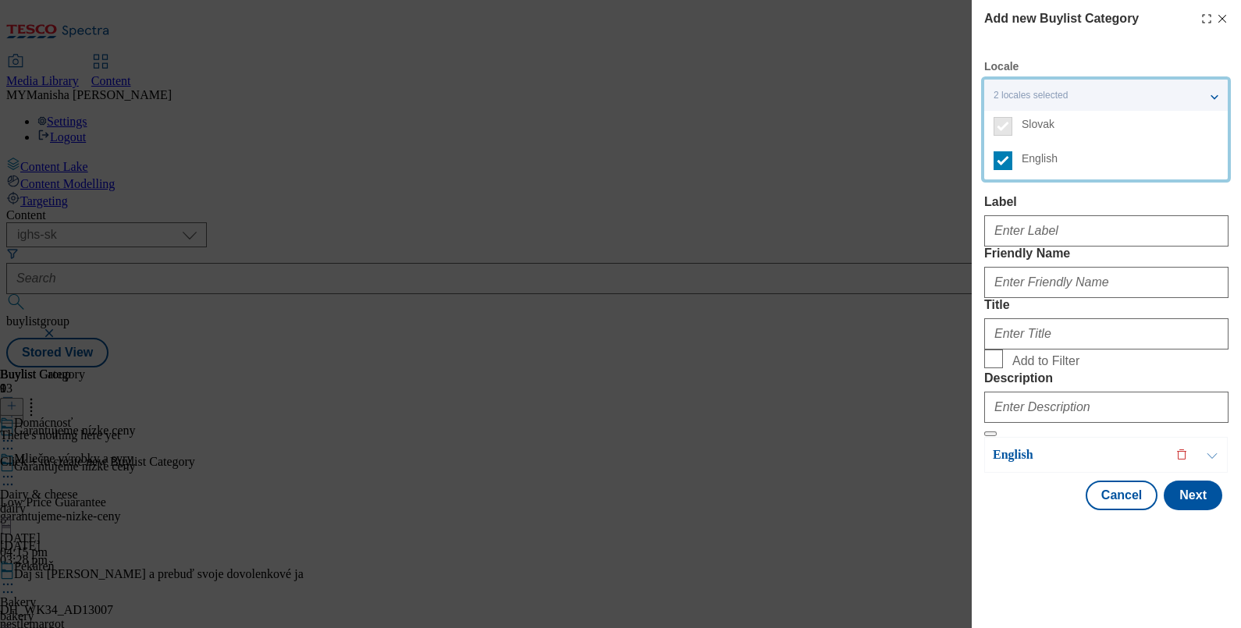
click at [1030, 197] on label "Label" at bounding box center [1106, 202] width 244 height 14
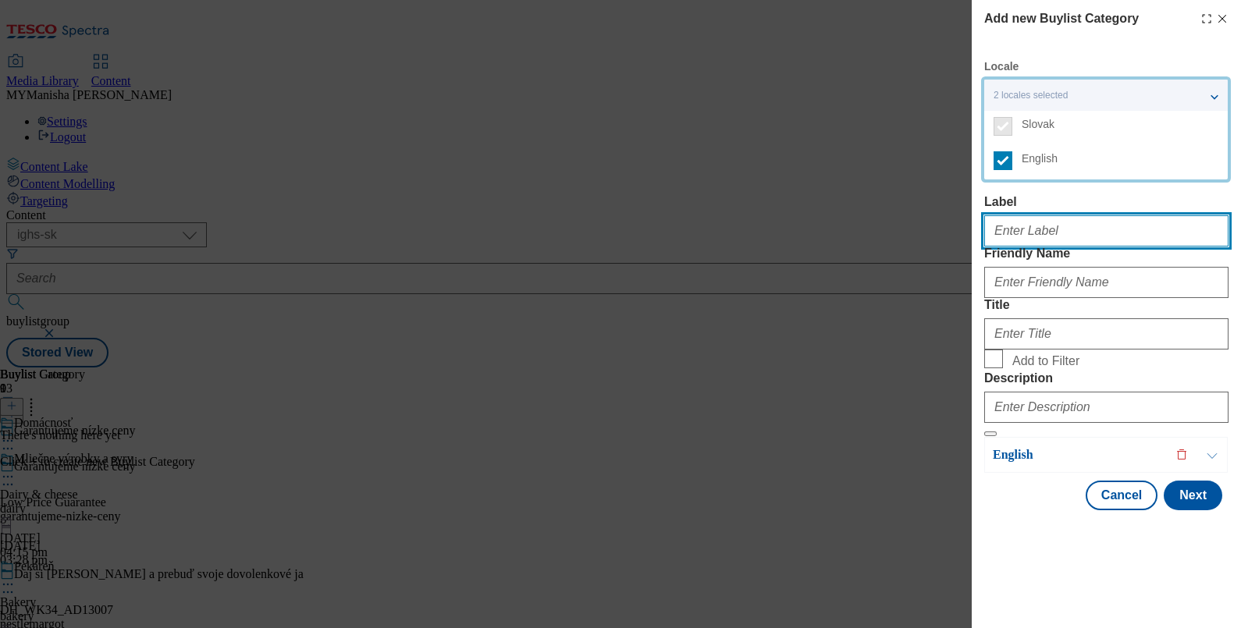
click at [1030, 215] on input "Label" at bounding box center [1106, 230] width 244 height 31
click at [1017, 236] on input "Label" at bounding box center [1106, 230] width 244 height 31
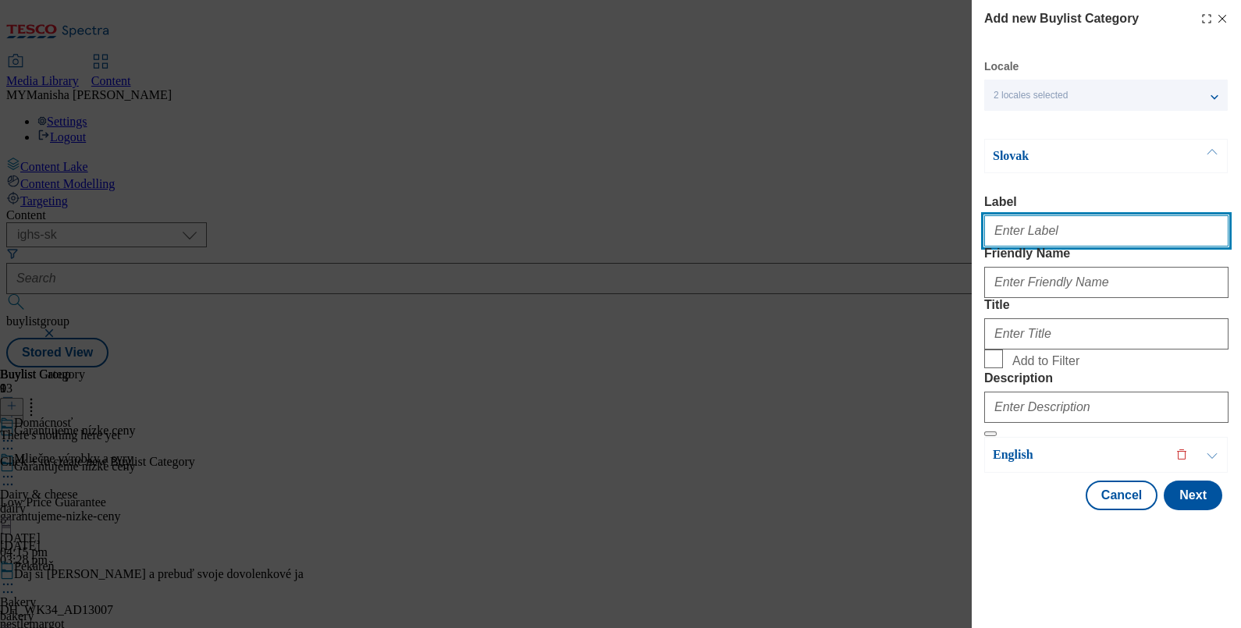
paste input "Household"
type input "Household"
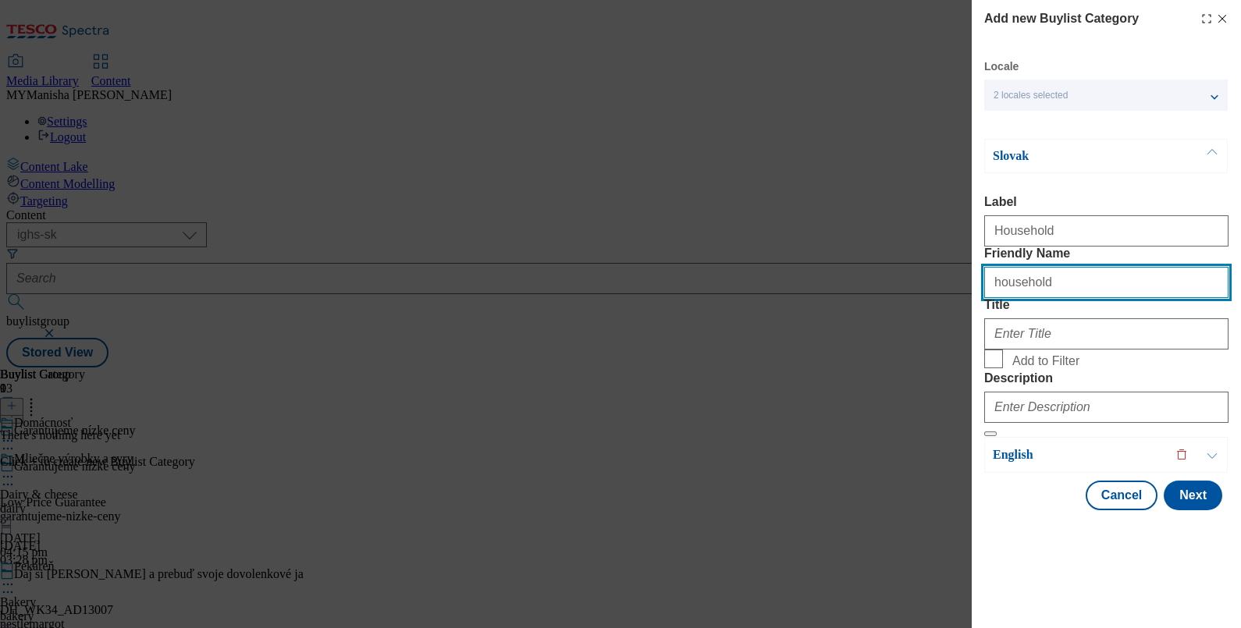
type input "household"
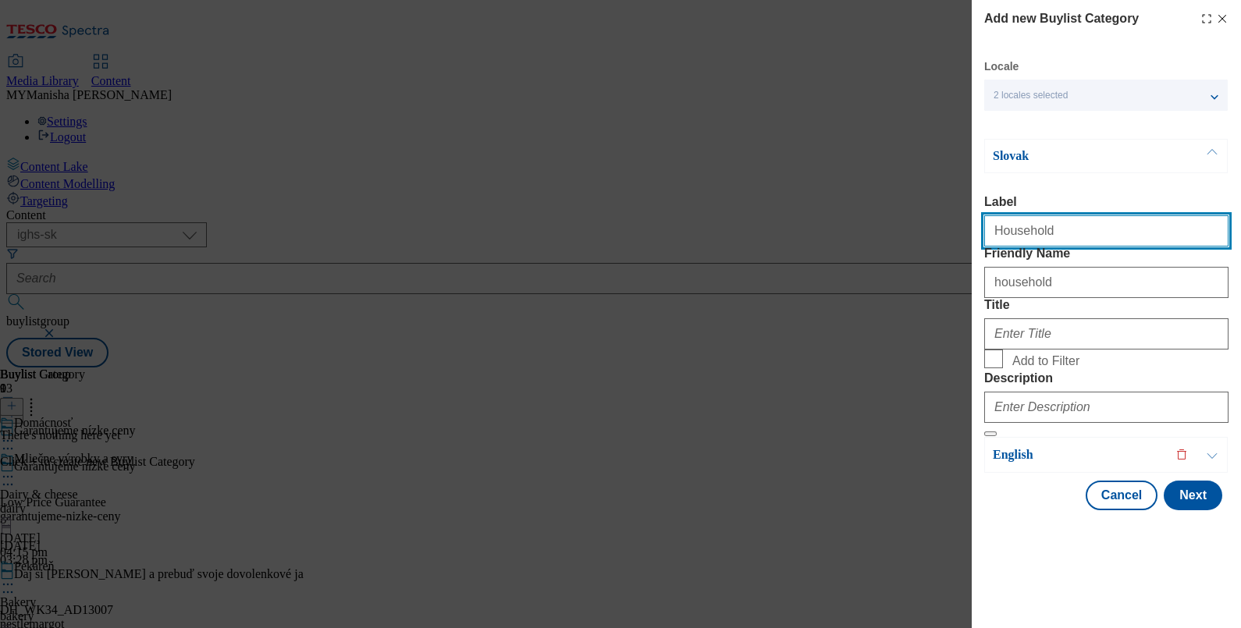
click at [1050, 234] on input "Household" at bounding box center [1106, 230] width 244 height 31
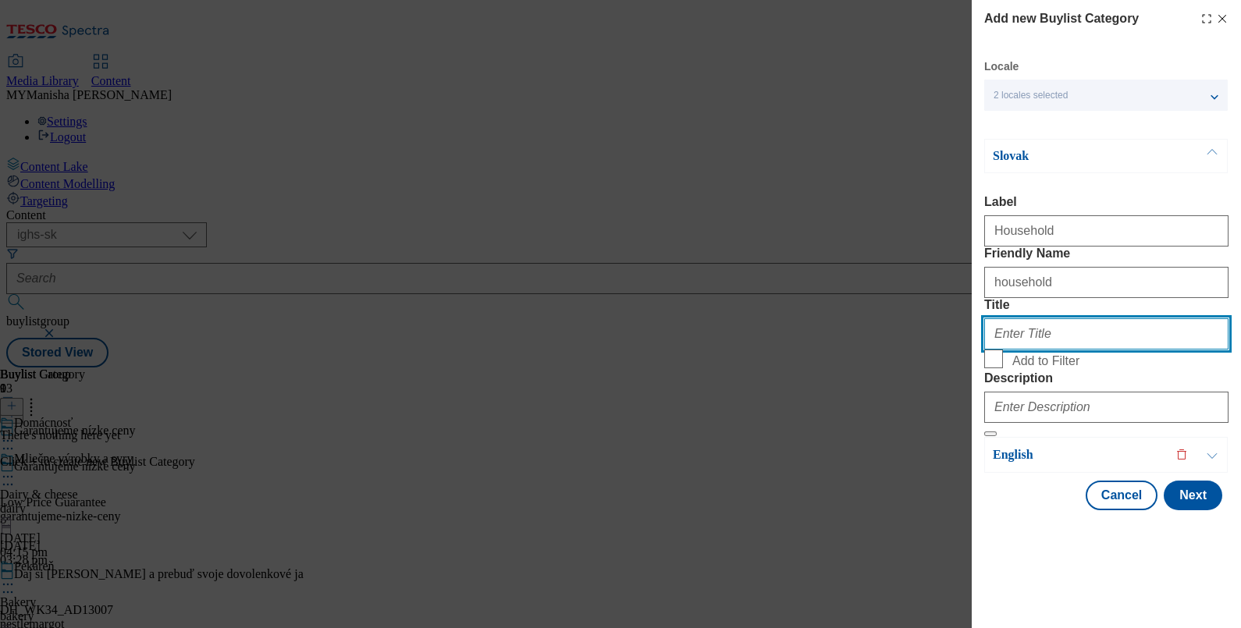
click at [1030, 350] on input "Title" at bounding box center [1106, 333] width 244 height 31
click at [991, 372] on label "Add to Filter" at bounding box center [1106, 361] width 244 height 22
click at [991, 368] on input "Add to Filter" at bounding box center [993, 359] width 19 height 19
checkbox input "true"
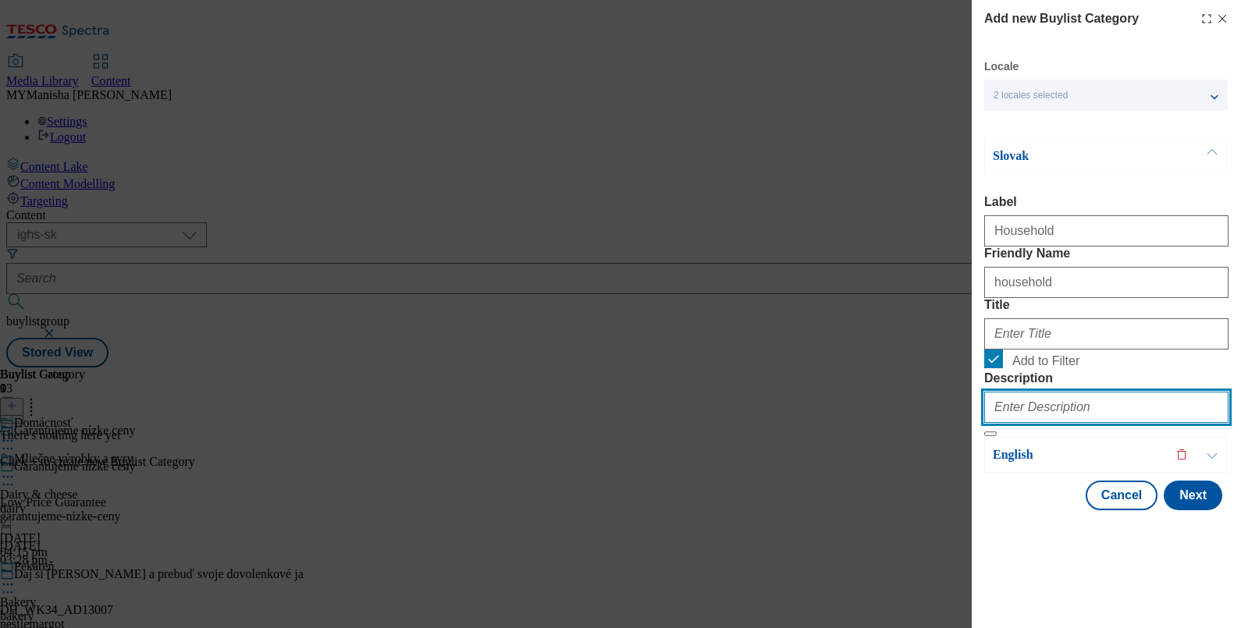
click at [1013, 423] on input "Description" at bounding box center [1106, 407] width 244 height 31
paste input "Household"
type input "Household"
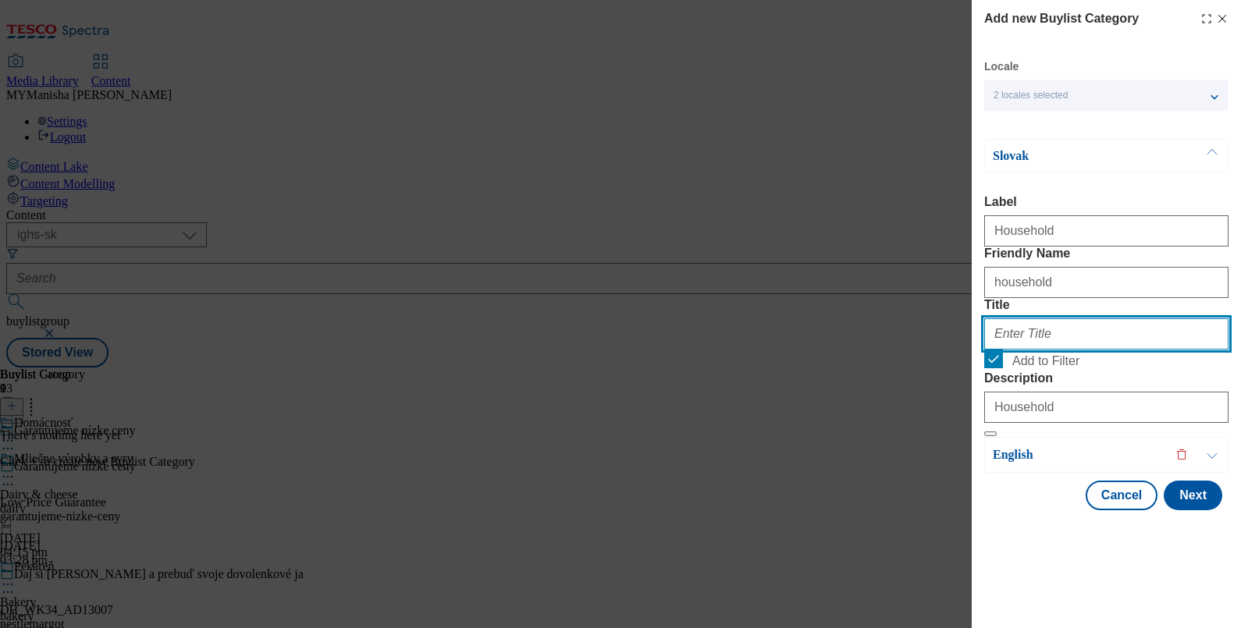
click at [1024, 350] on input "Title" at bounding box center [1106, 333] width 244 height 31
paste input "Domácnosť"
type input "Domácnosť"
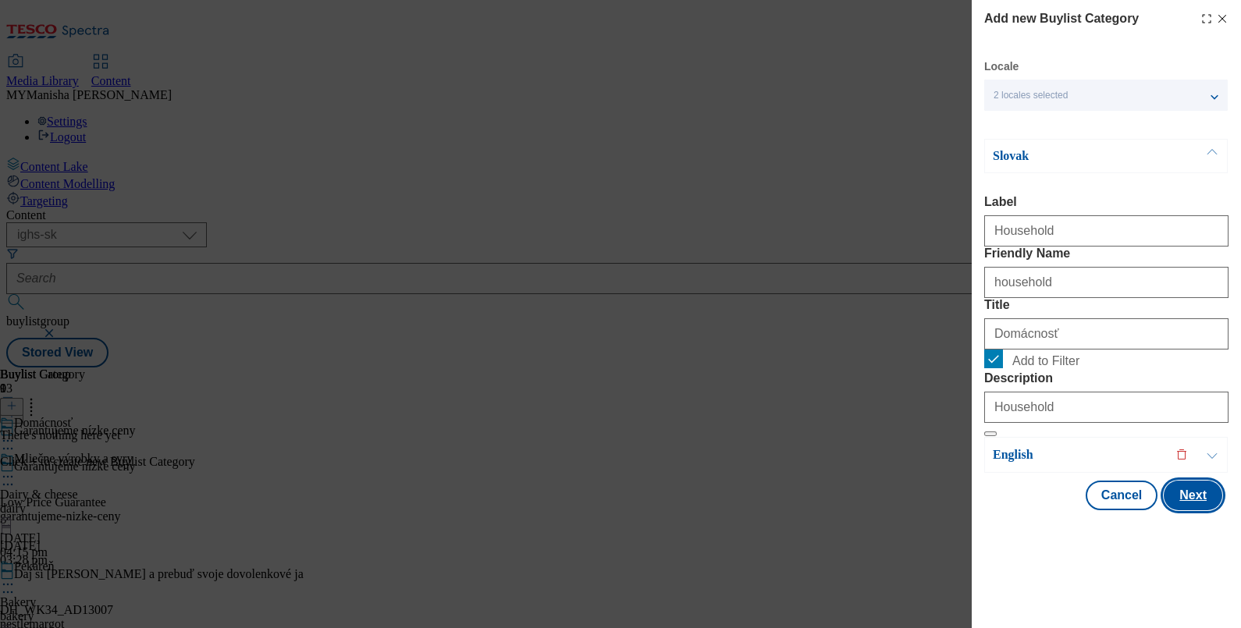
click at [1179, 511] on button "Next" at bounding box center [1193, 496] width 59 height 30
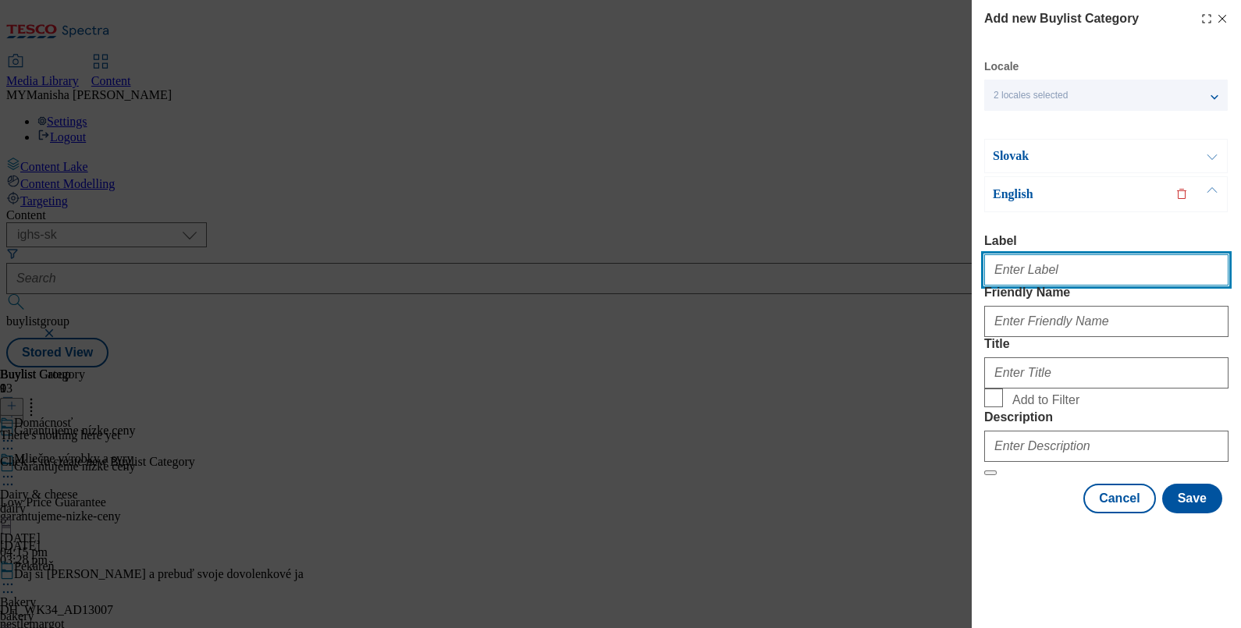
click at [1009, 254] on input "Label" at bounding box center [1106, 269] width 244 height 31
type input "Household"
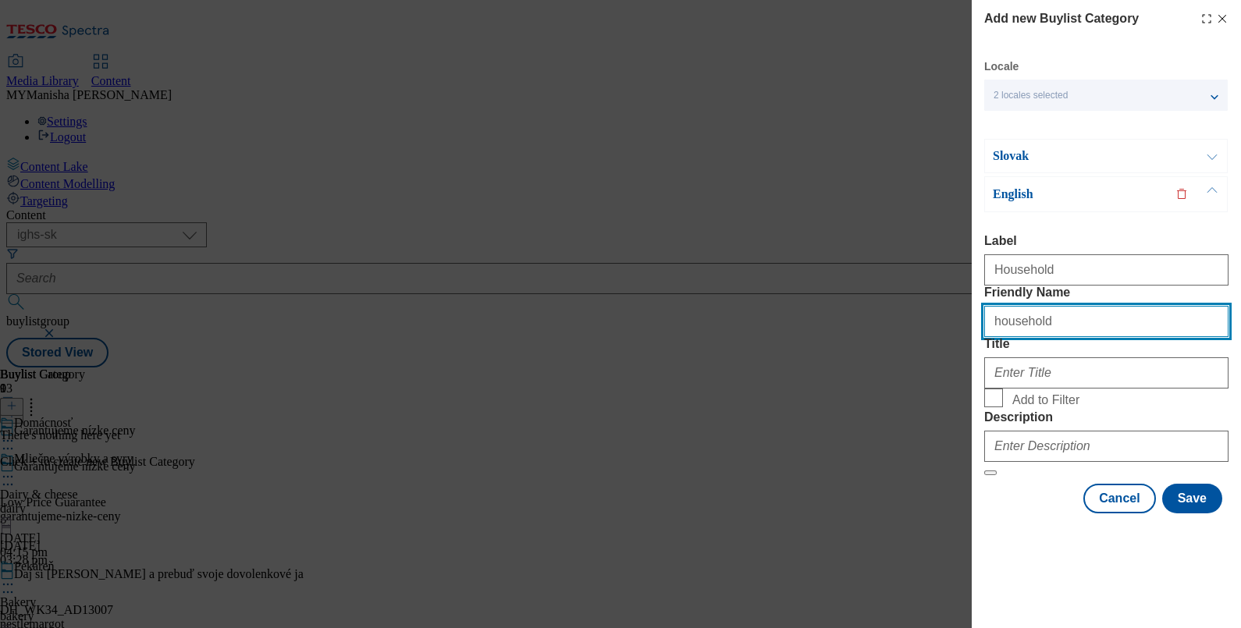
type input "household"
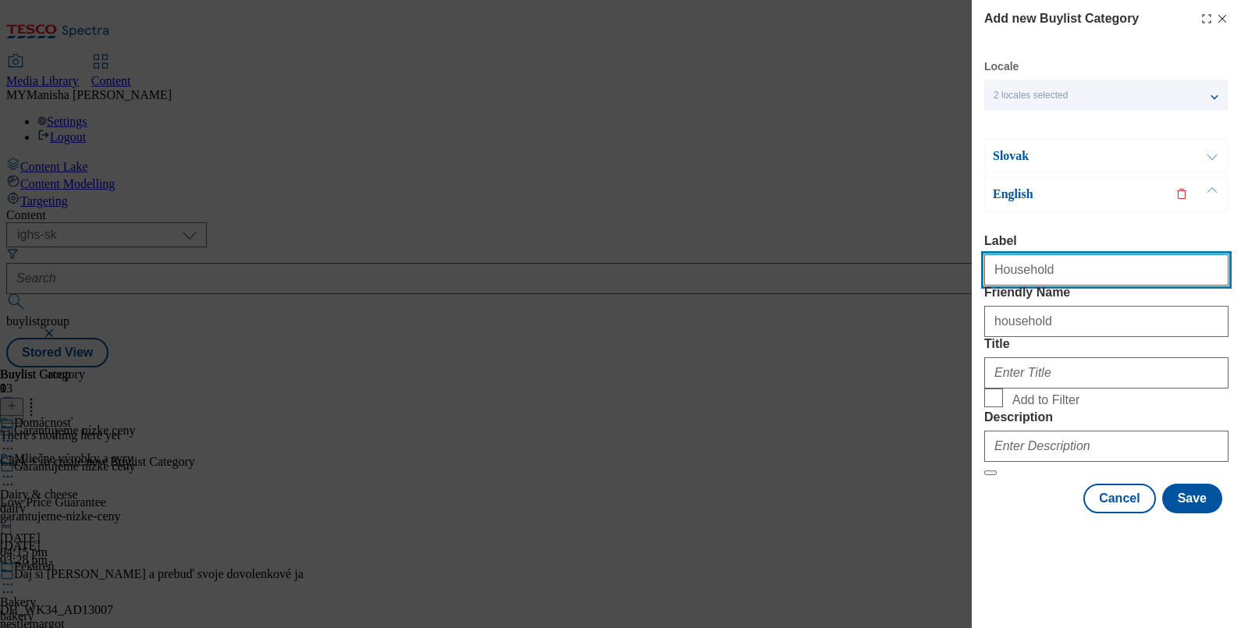
click at [1062, 254] on input "Household" at bounding box center [1106, 269] width 244 height 31
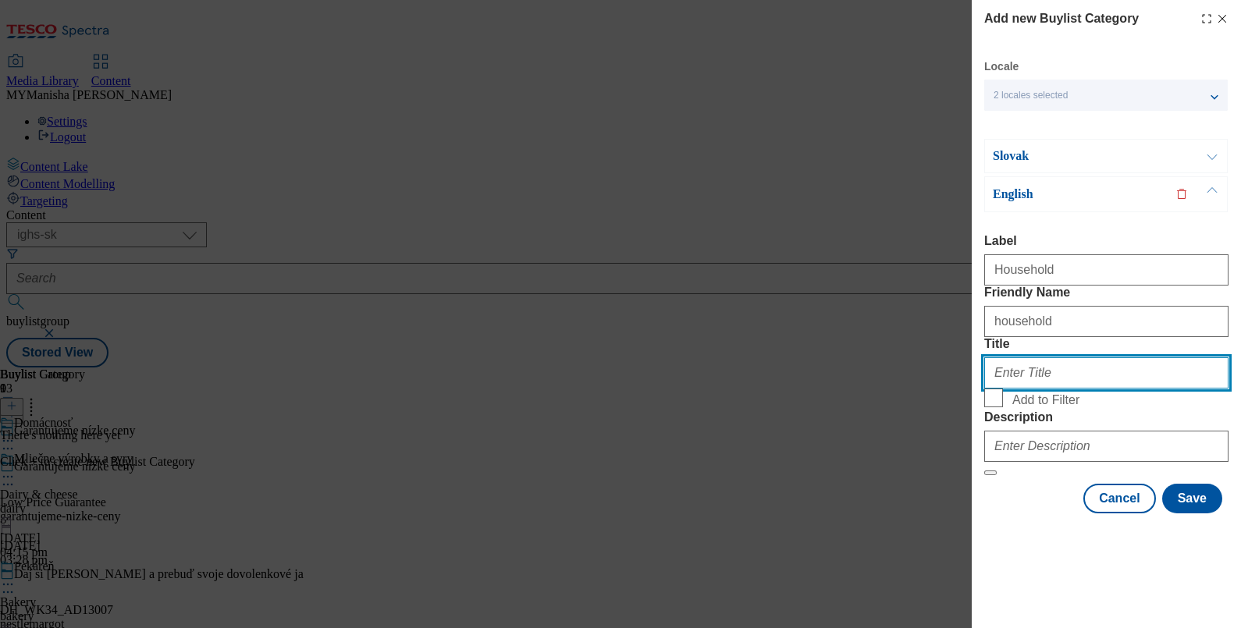
paste input "Household"
type input "Household"
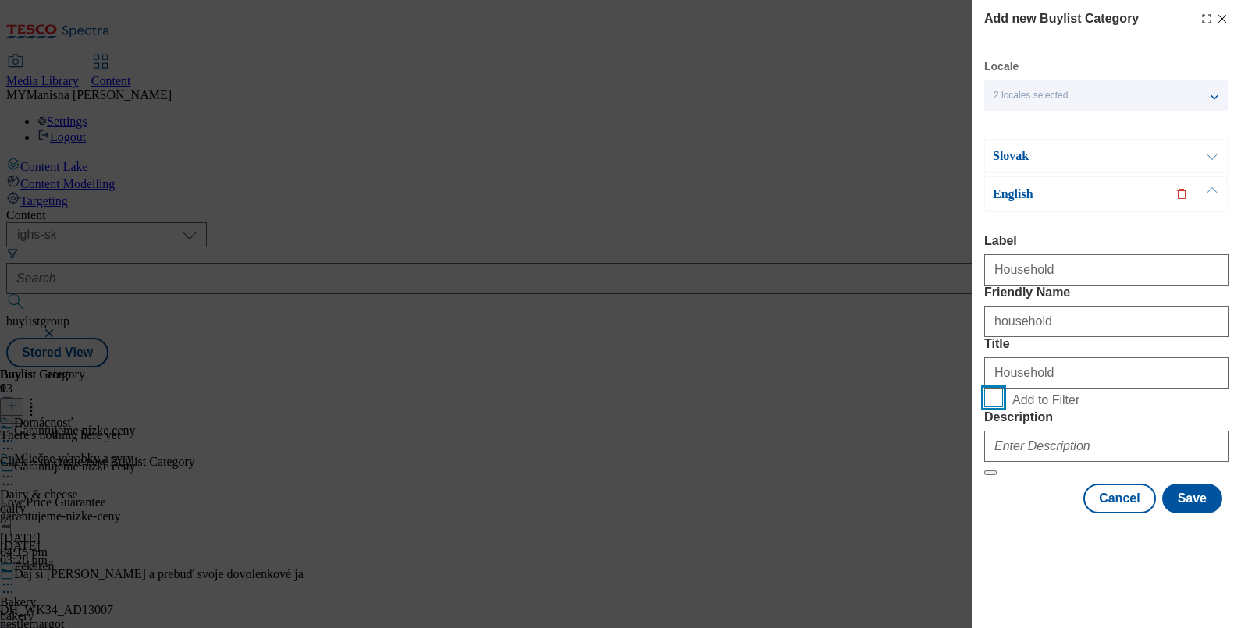
click at [995, 407] on input "Add to Filter" at bounding box center [993, 398] width 19 height 19
checkbox input "true"
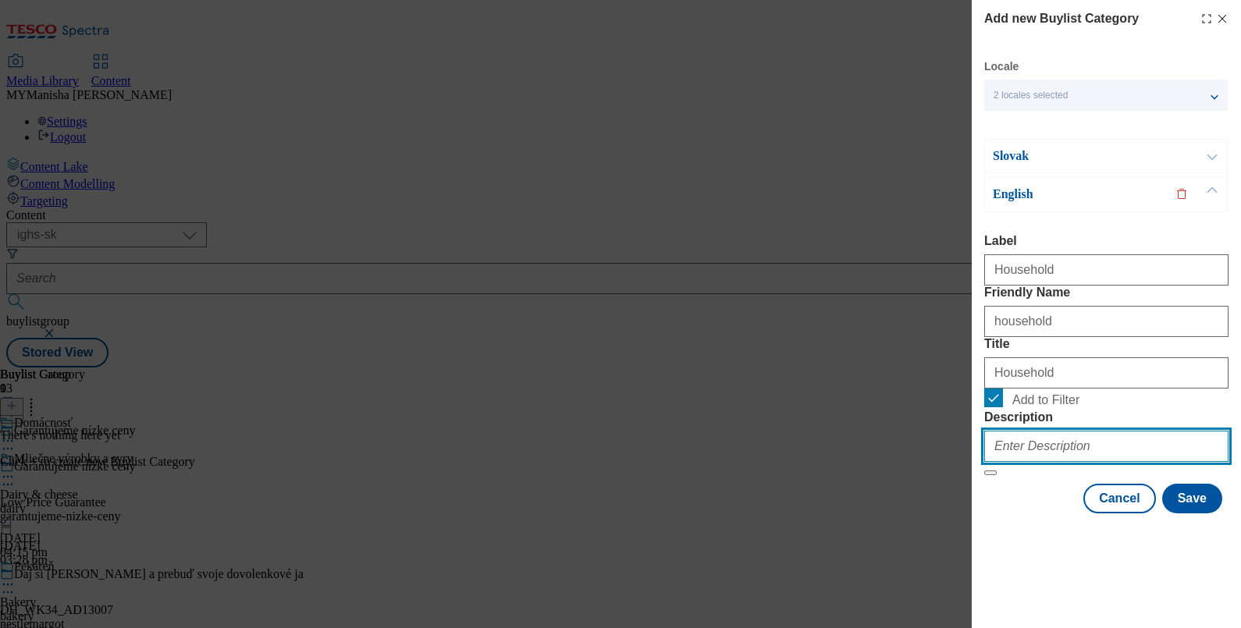
click at [1019, 462] on input "Description" at bounding box center [1106, 446] width 244 height 31
paste input "Household"
type input "Household"
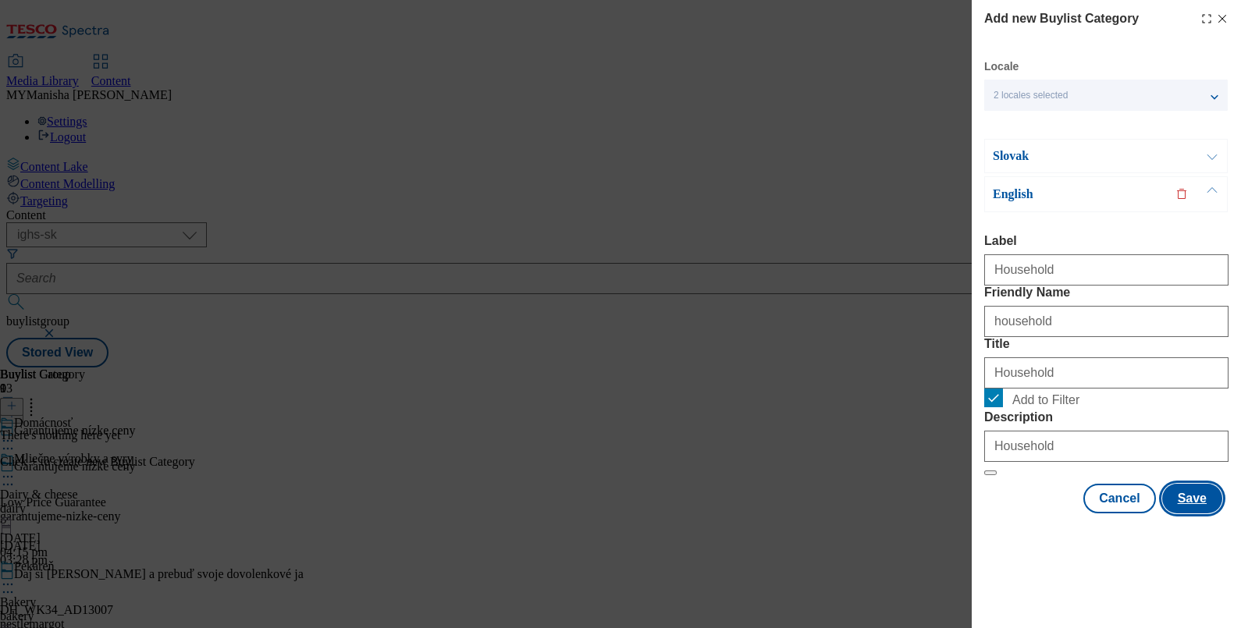
click at [1171, 514] on button "Save" at bounding box center [1192, 499] width 60 height 30
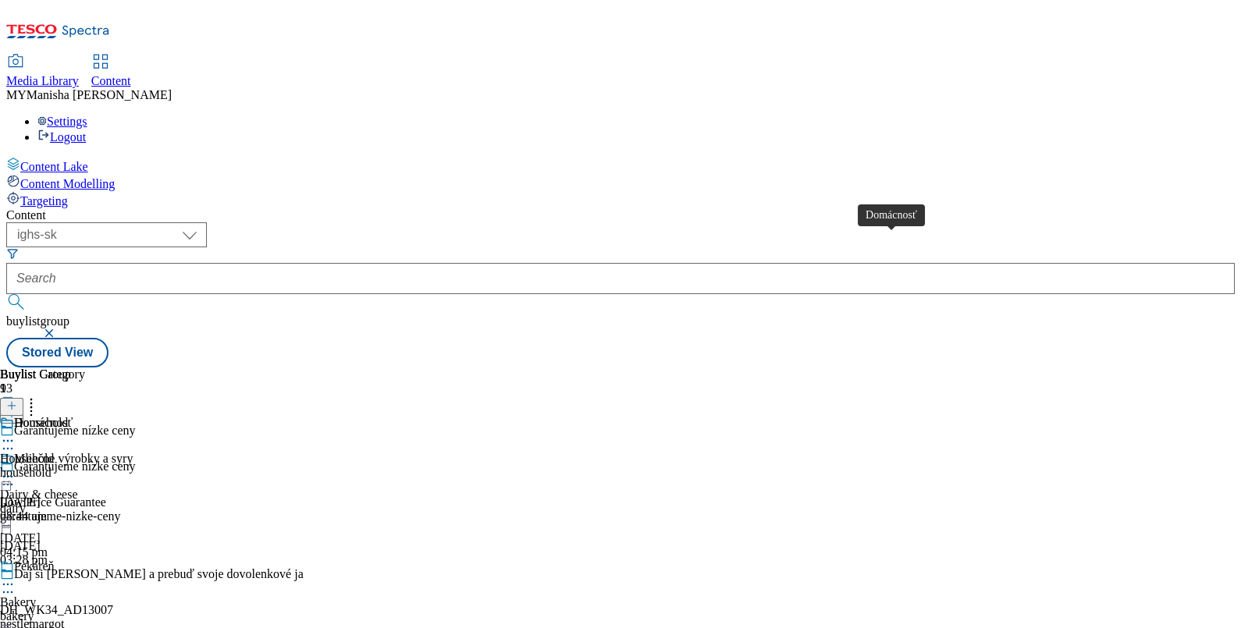
click at [73, 416] on div "Domácnosť" at bounding box center [43, 423] width 59 height 14
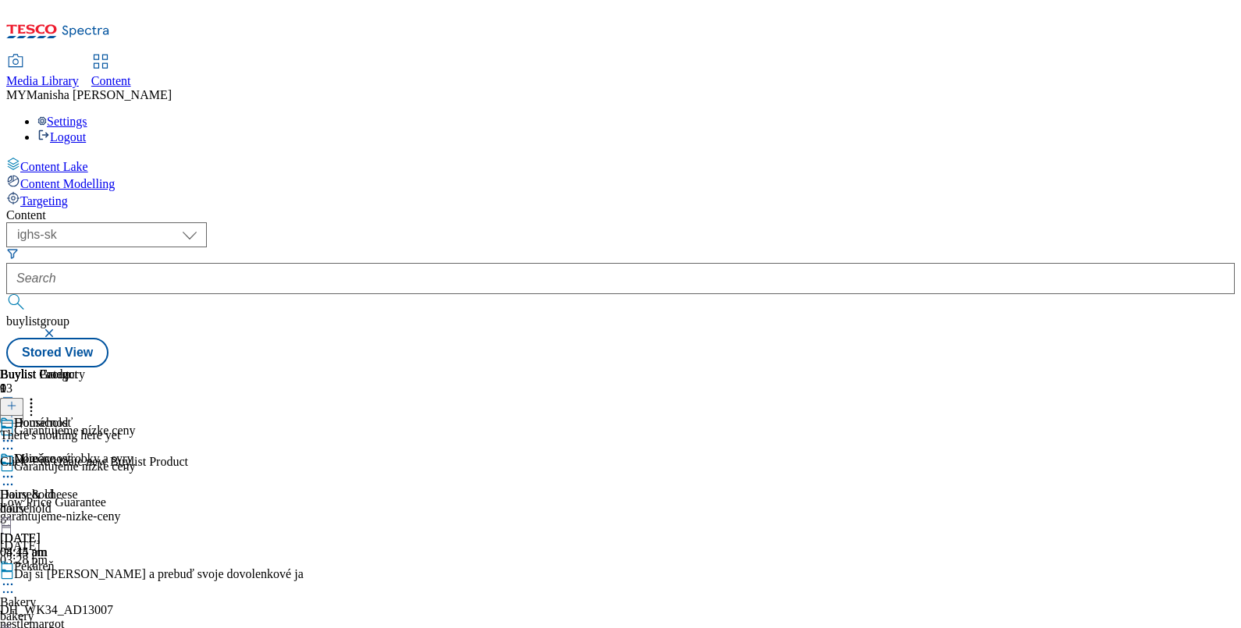
scroll to position [0, 144]
click at [17, 400] on icon at bounding box center [11, 405] width 11 height 11
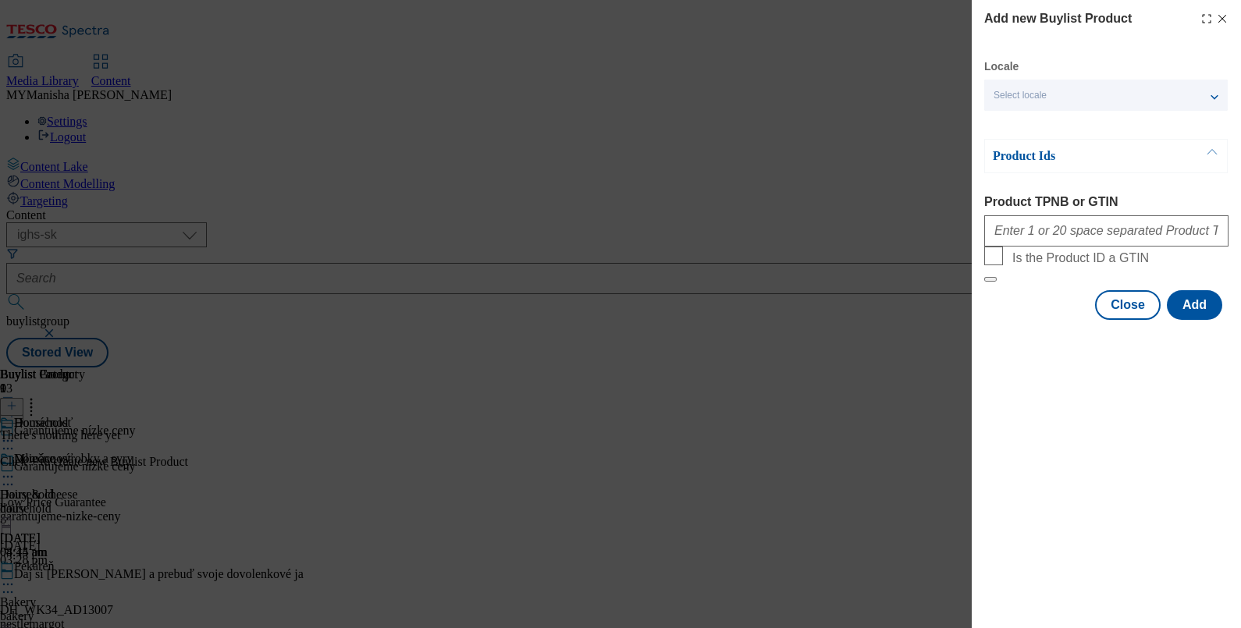
click at [1192, 113] on div "Locale Select locale Slovak English Product Ids Product TPNB or GTIN Is the Pro…" at bounding box center [1106, 189] width 244 height 261
click at [1198, 94] on div "Select locale" at bounding box center [1106, 95] width 244 height 31
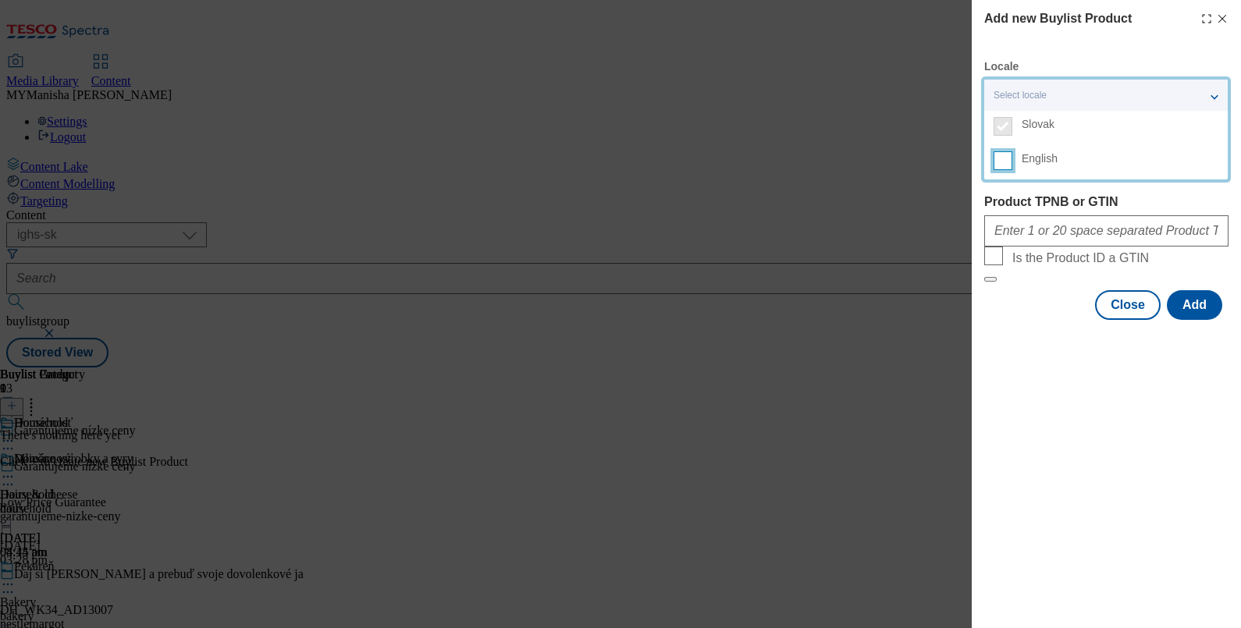
click at [1002, 163] on input "English" at bounding box center [1003, 160] width 19 height 19
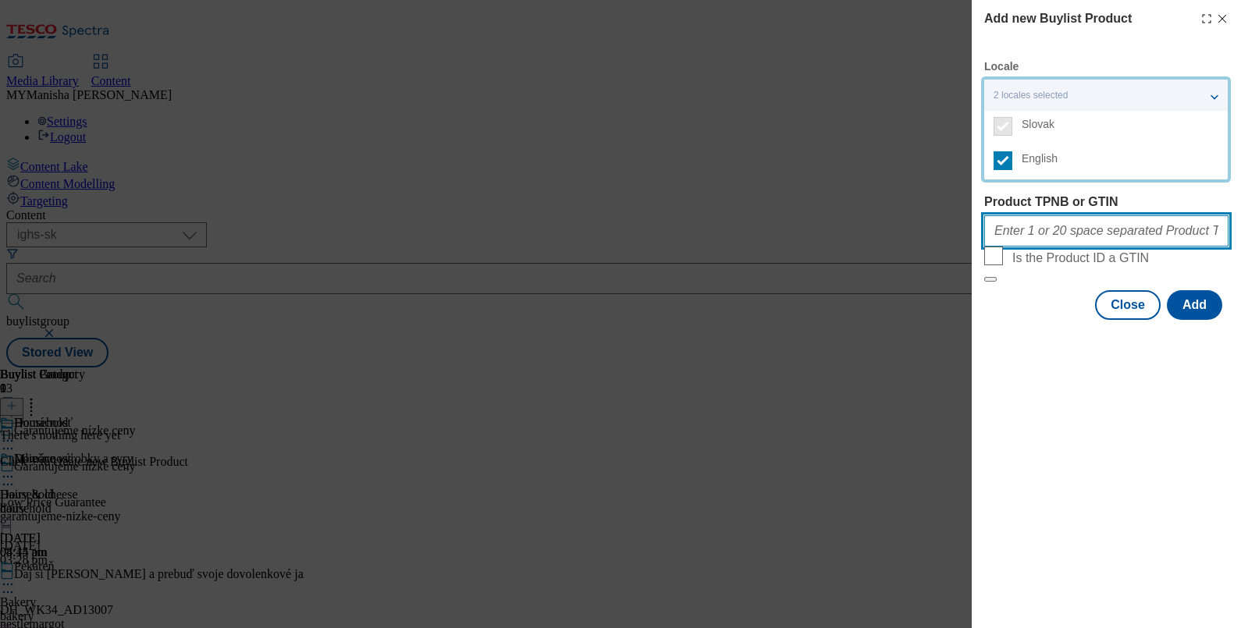
click at [1022, 234] on input "Product TPNB or GTIN" at bounding box center [1106, 230] width 244 height 31
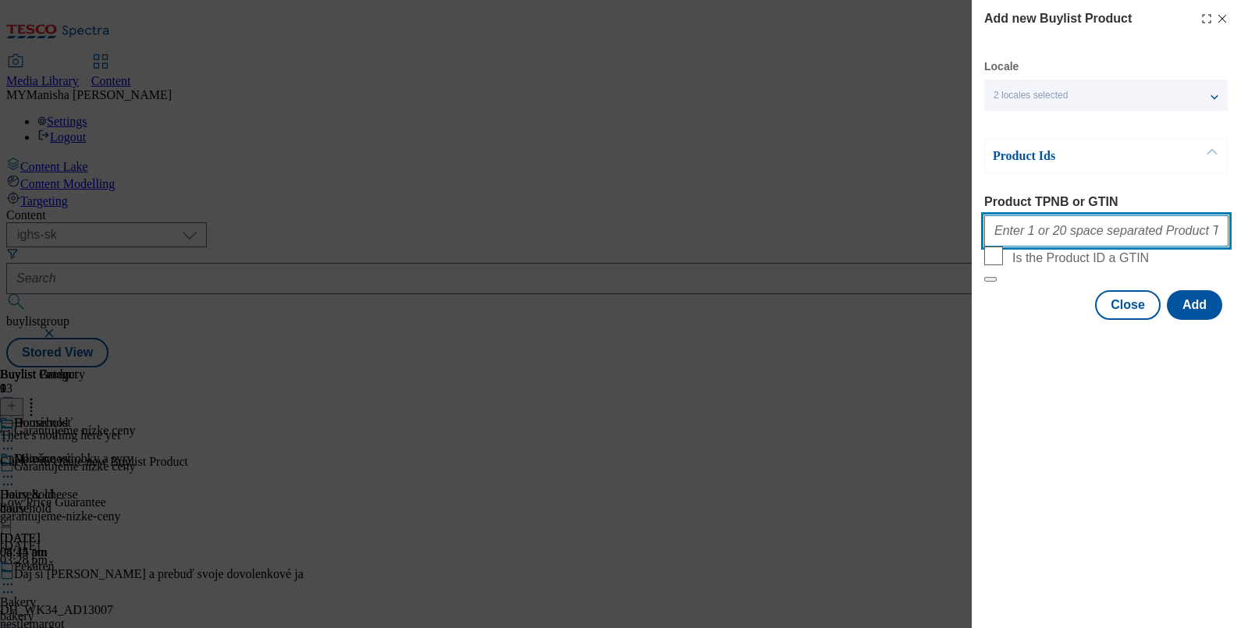
paste input "100789359 100789361 105311629 105311636 105311647 111268457 100789362 100789360…"
type input "100789359 100789361 105311629 105311636 105311647 111268457 100789362 100789360…"
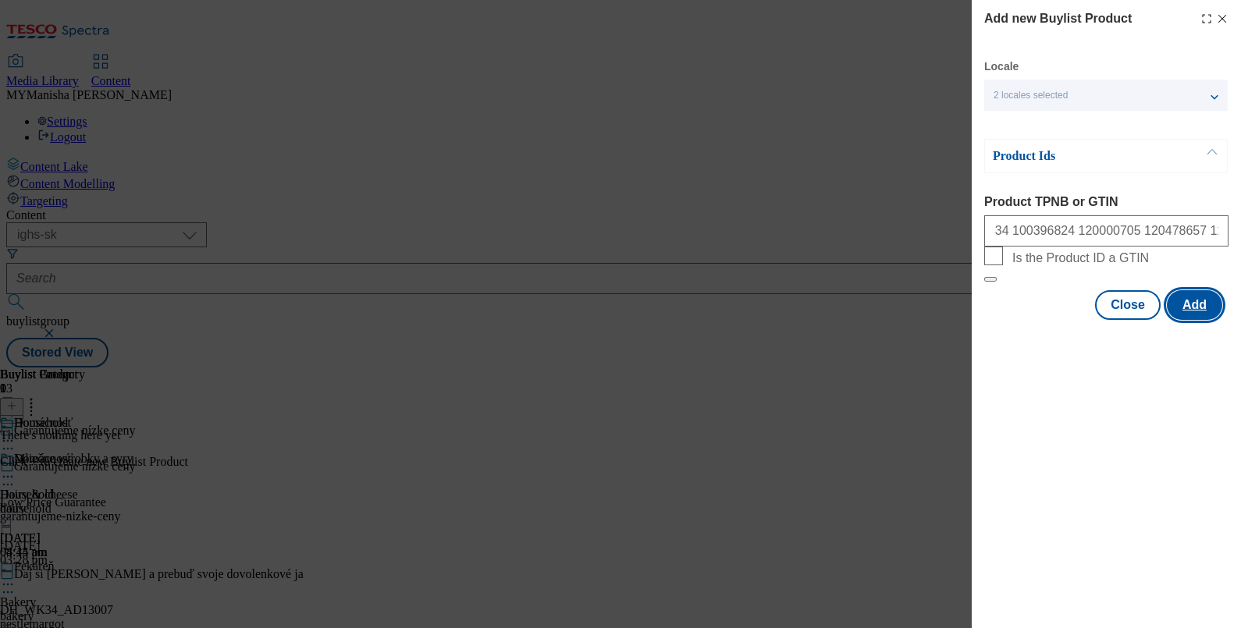
scroll to position [0, 0]
click at [1198, 320] on button "Add" at bounding box center [1194, 305] width 55 height 30
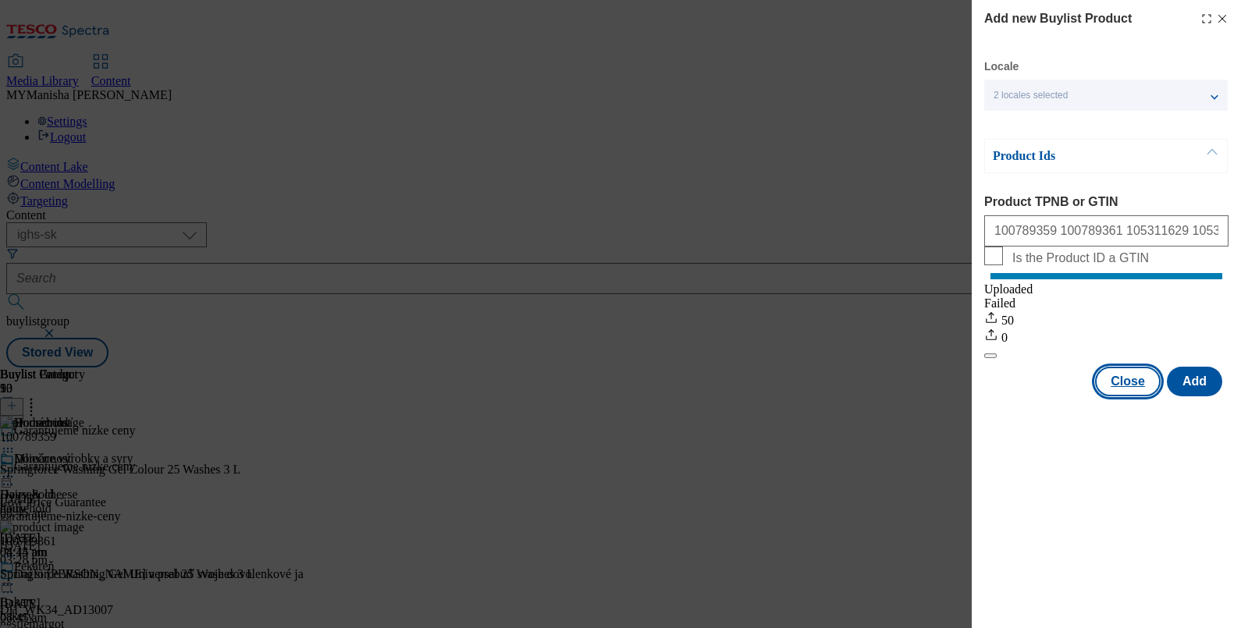
click at [1114, 393] on button "Close" at bounding box center [1128, 382] width 66 height 30
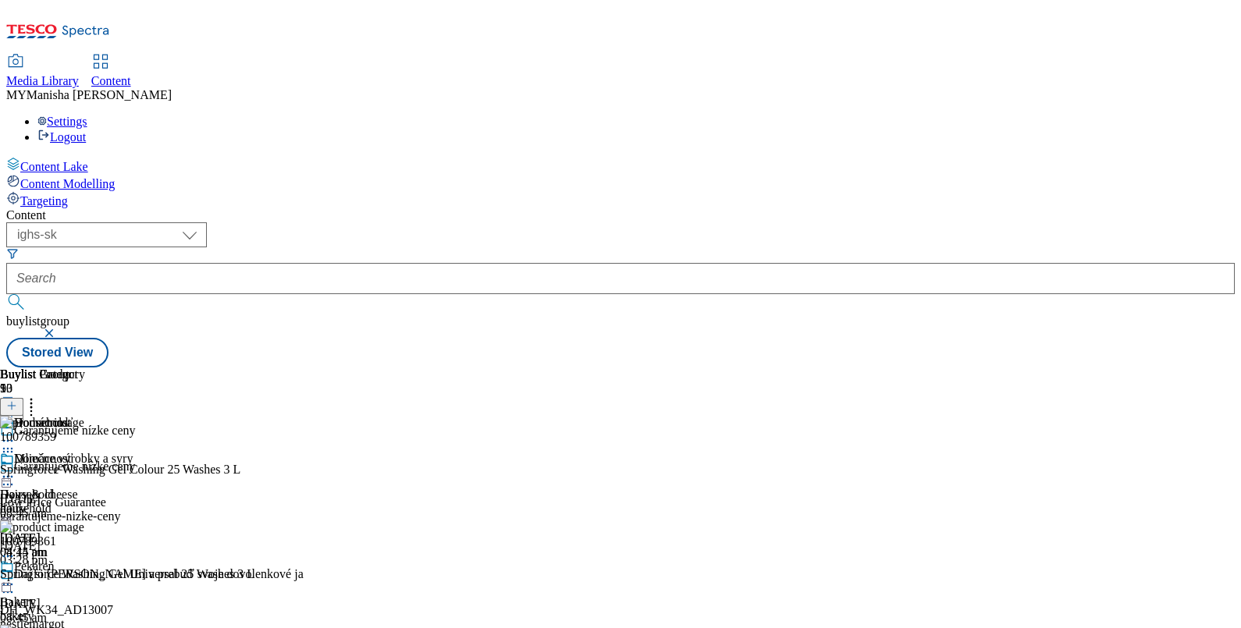
click at [17, 400] on icon at bounding box center [11, 405] width 11 height 11
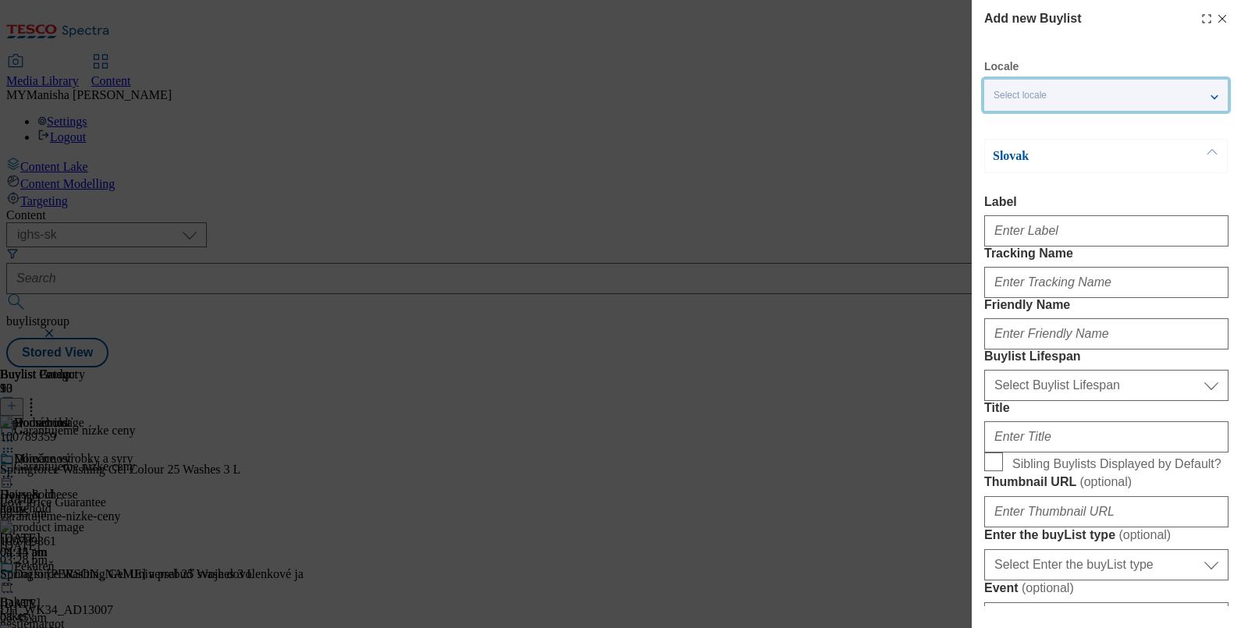
click at [1071, 85] on div "Select locale" at bounding box center [1106, 95] width 244 height 31
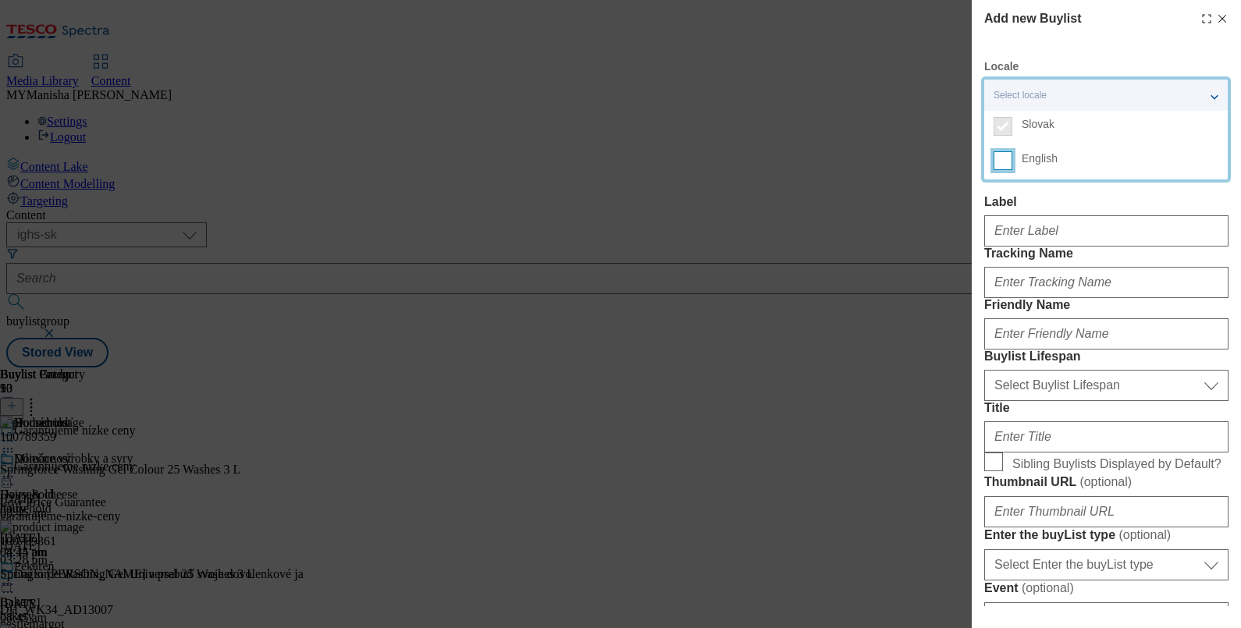
click at [1011, 158] on input "English" at bounding box center [1003, 160] width 19 height 19
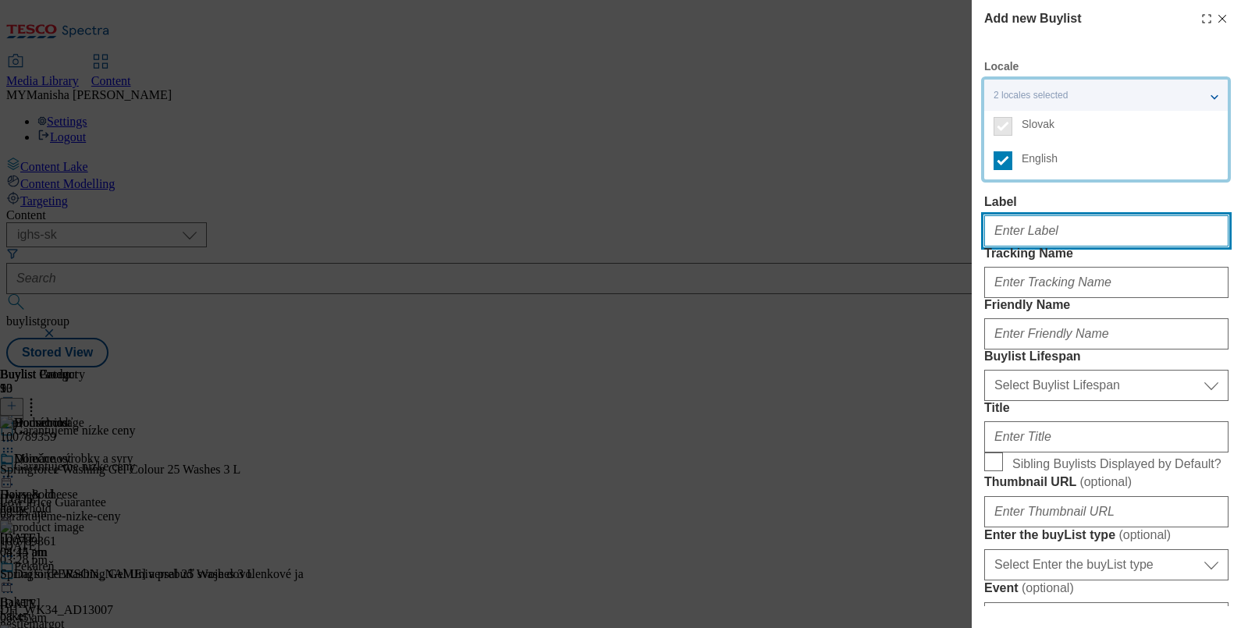
click at [1028, 242] on input "Label" at bounding box center [1106, 230] width 244 height 31
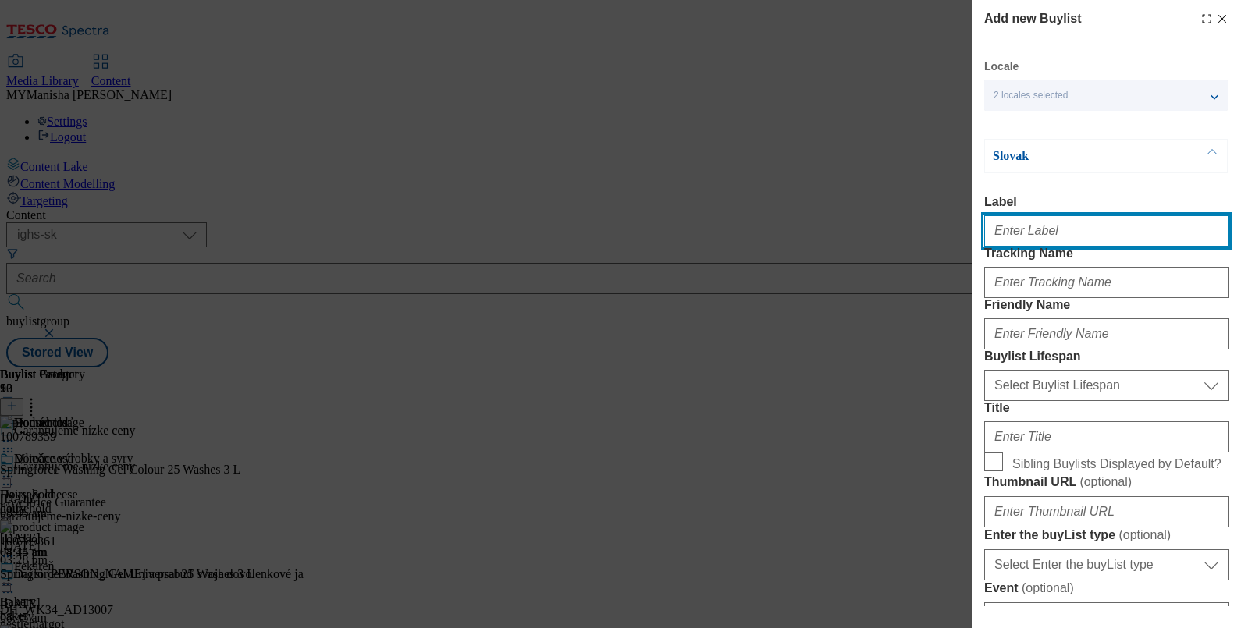
paste input "Drugstore"
type input "Drugstore"
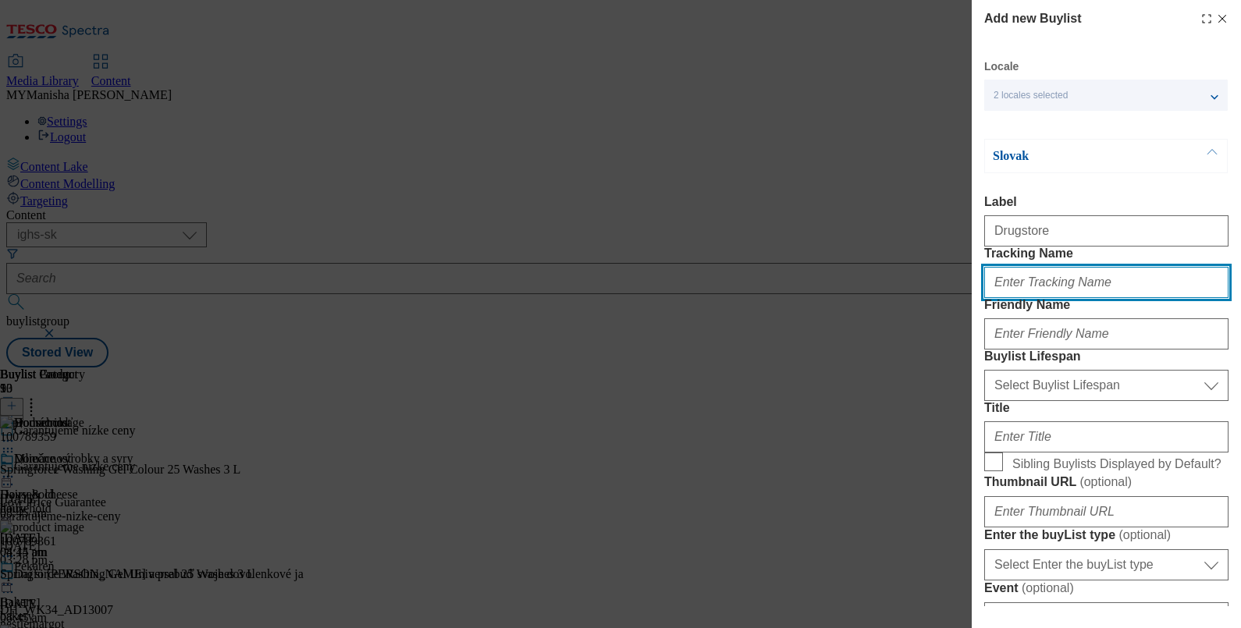
paste input "Drugstore"
click at [997, 298] on input "Drugstore" at bounding box center [1106, 282] width 244 height 31
type input "drugstore"
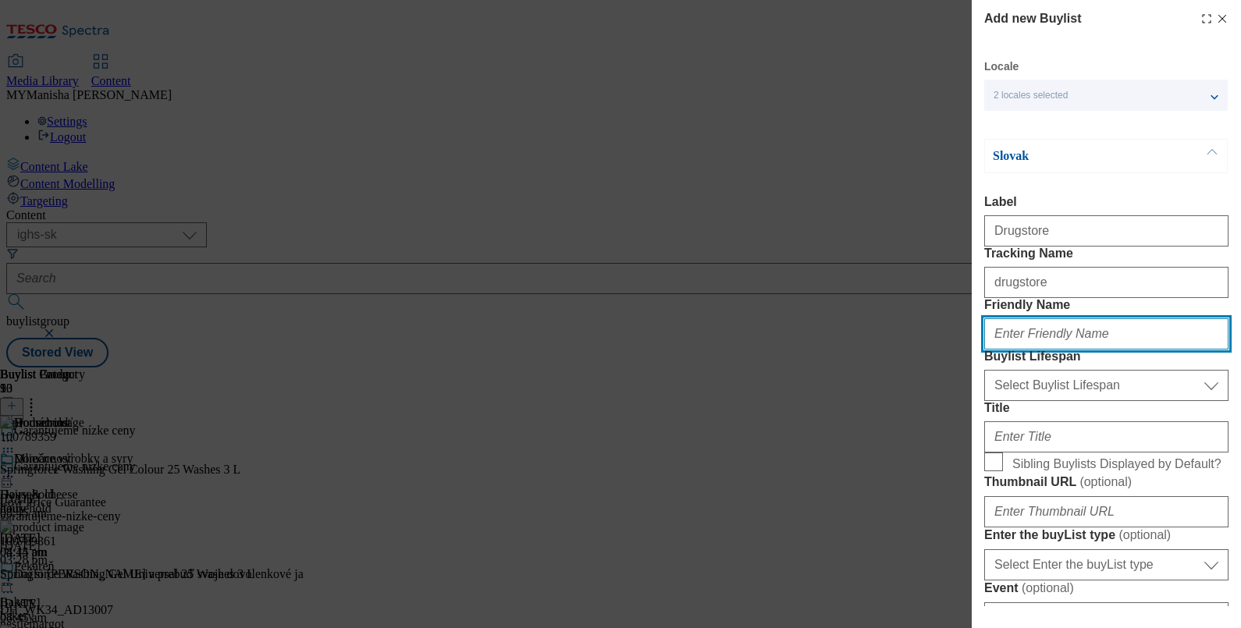
click at [1023, 350] on input "Friendly Name" at bounding box center [1106, 333] width 244 height 31
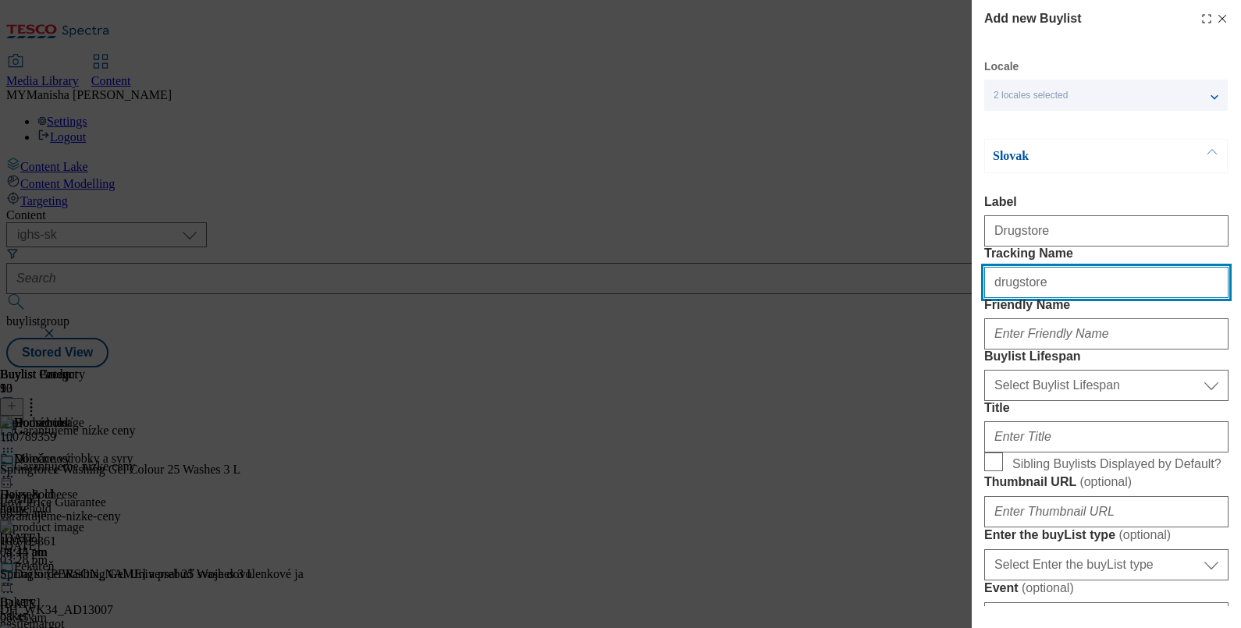
click at [1060, 298] on input "drugstore" at bounding box center [1106, 282] width 244 height 31
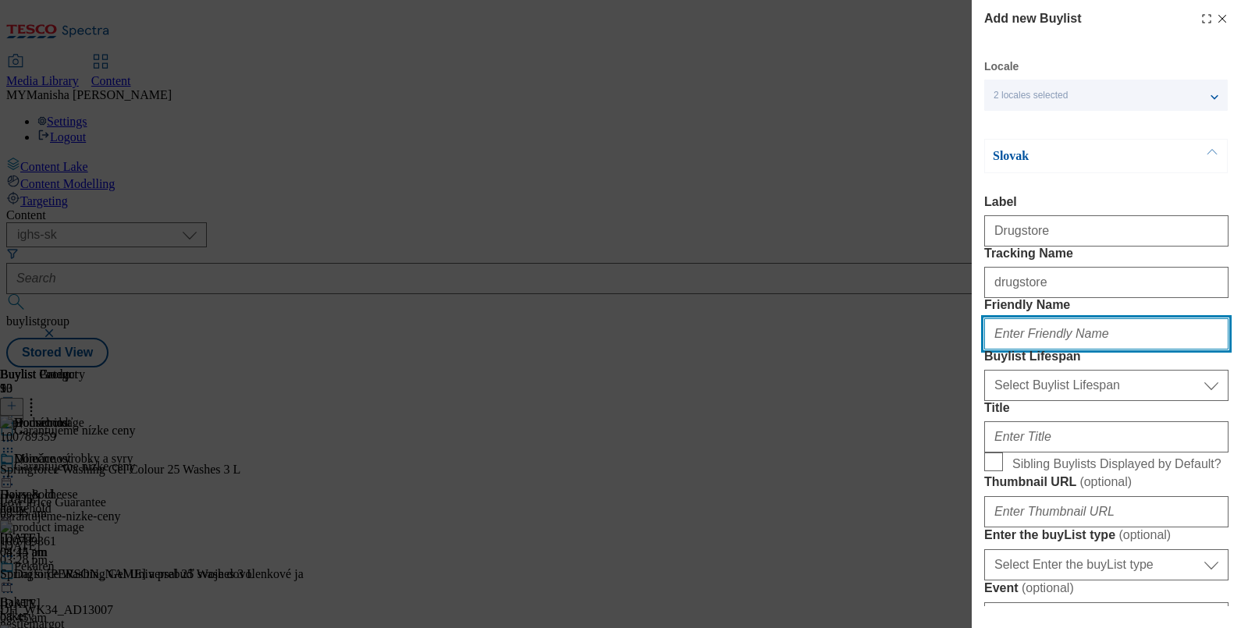
paste input "drugstore"
type input "drugstore"
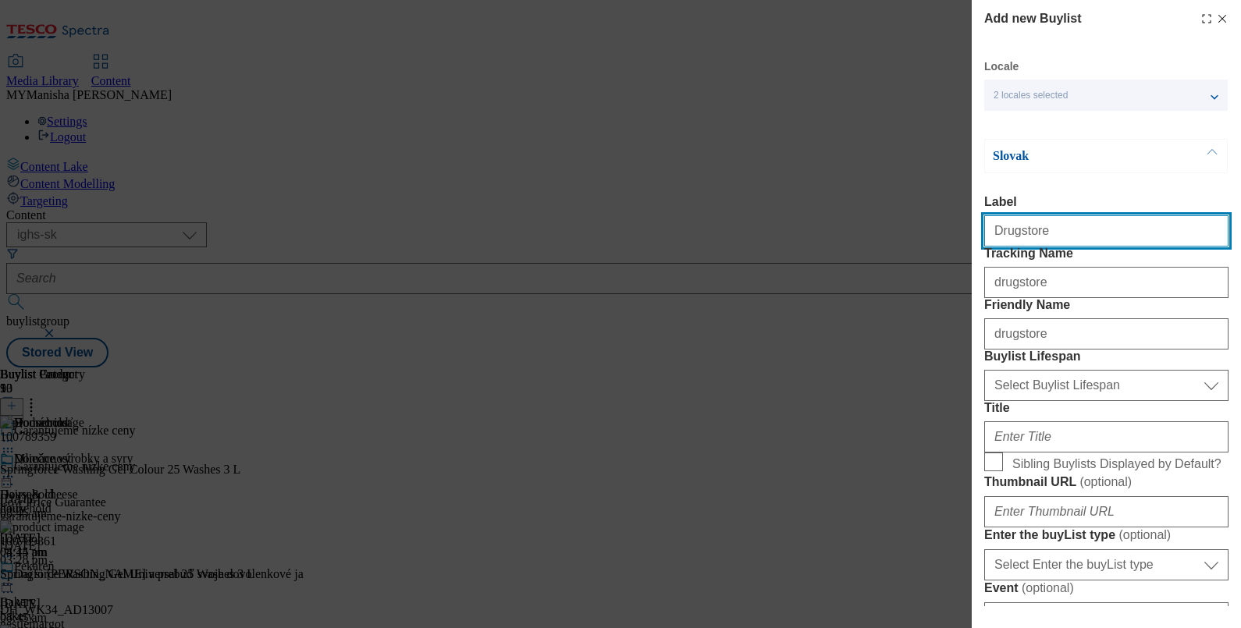
click at [1042, 232] on input "Drugstore" at bounding box center [1106, 230] width 244 height 31
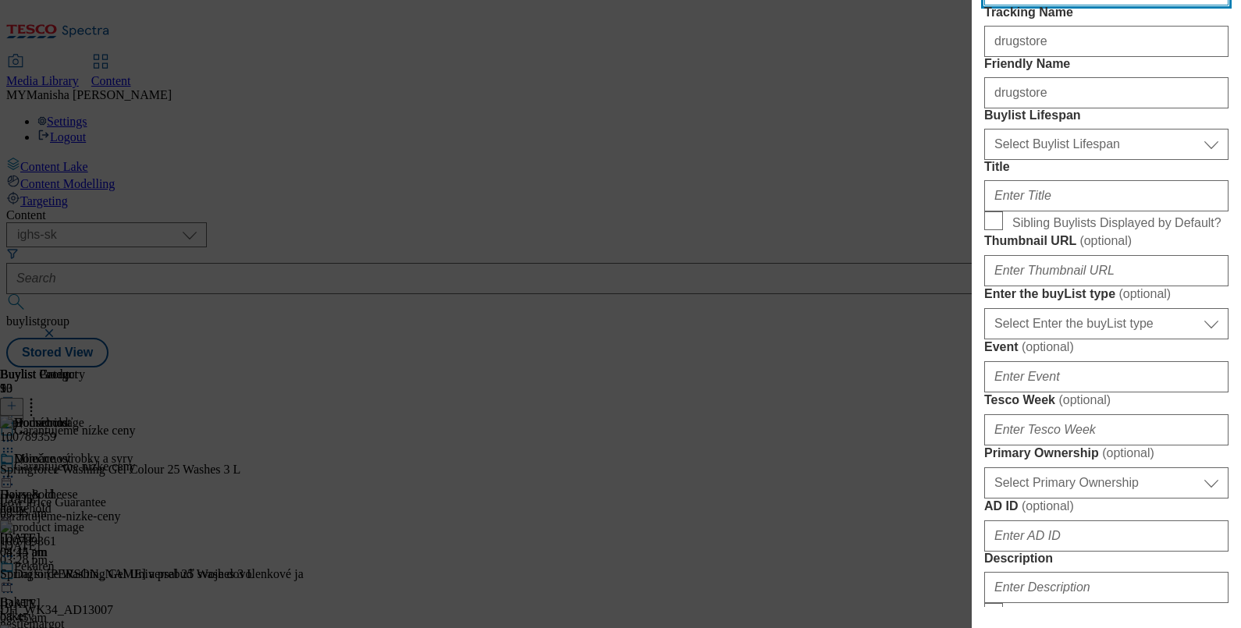
scroll to position [242, 0]
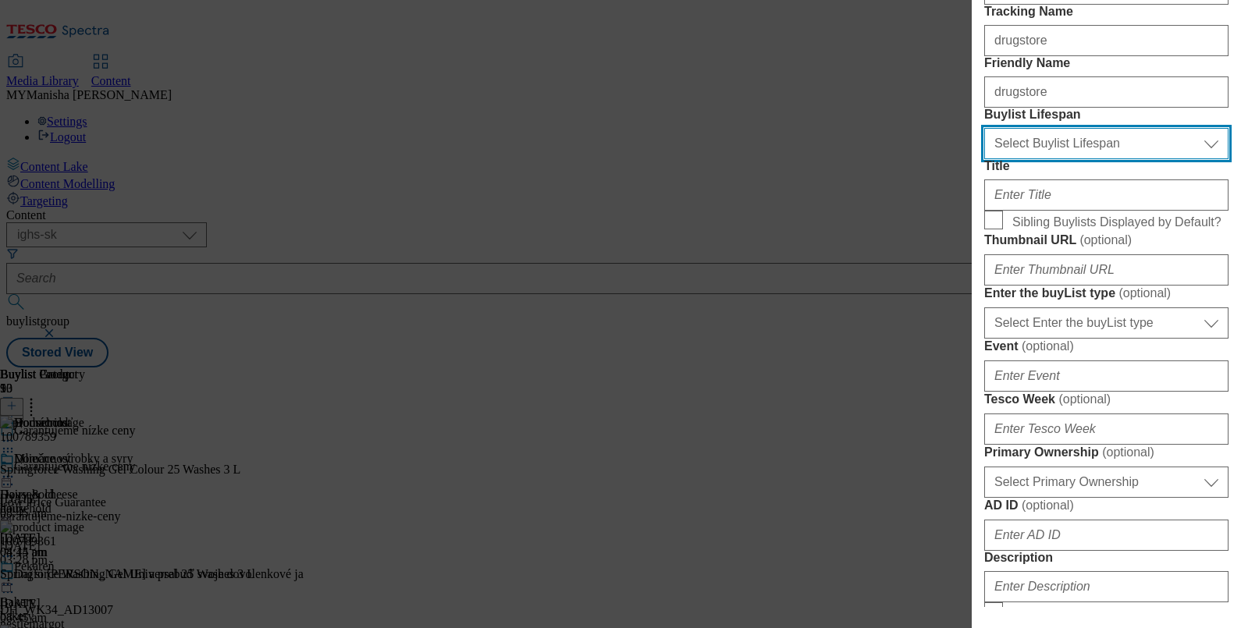
click at [1048, 159] on select "Select Buylist Lifespan evergreen seasonal tactical" at bounding box center [1106, 143] width 244 height 31
select select "evergreen"
click at [984, 159] on select "Select Buylist Lifespan evergreen seasonal tactical" at bounding box center [1106, 143] width 244 height 31
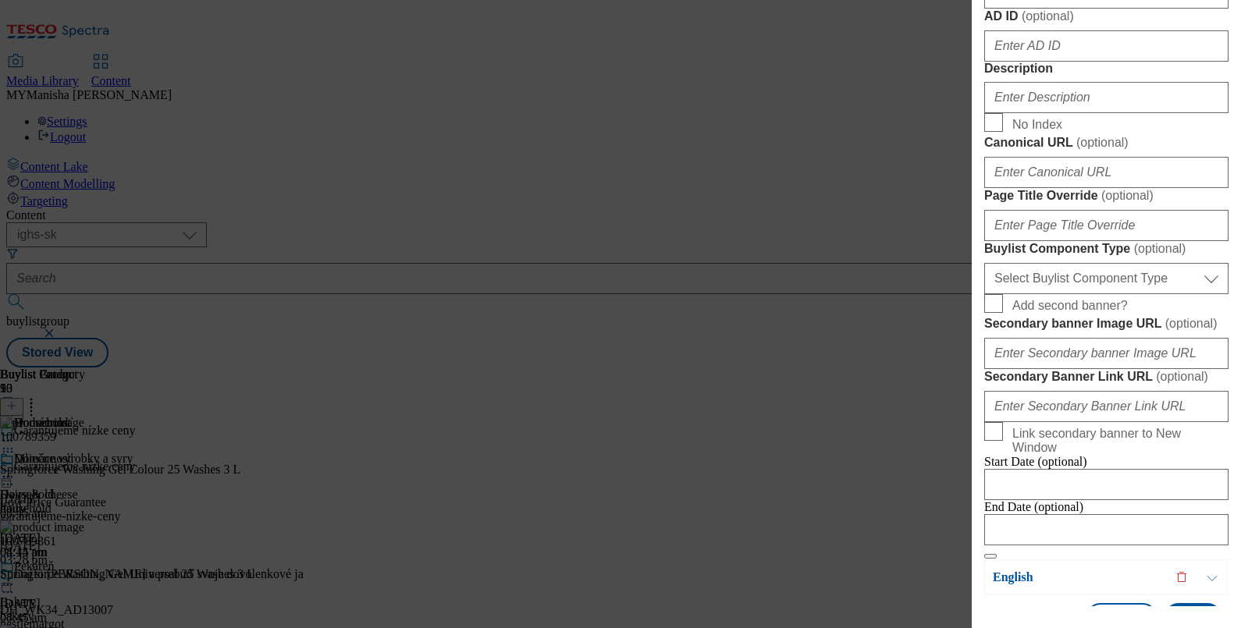
scroll to position [741, 0]
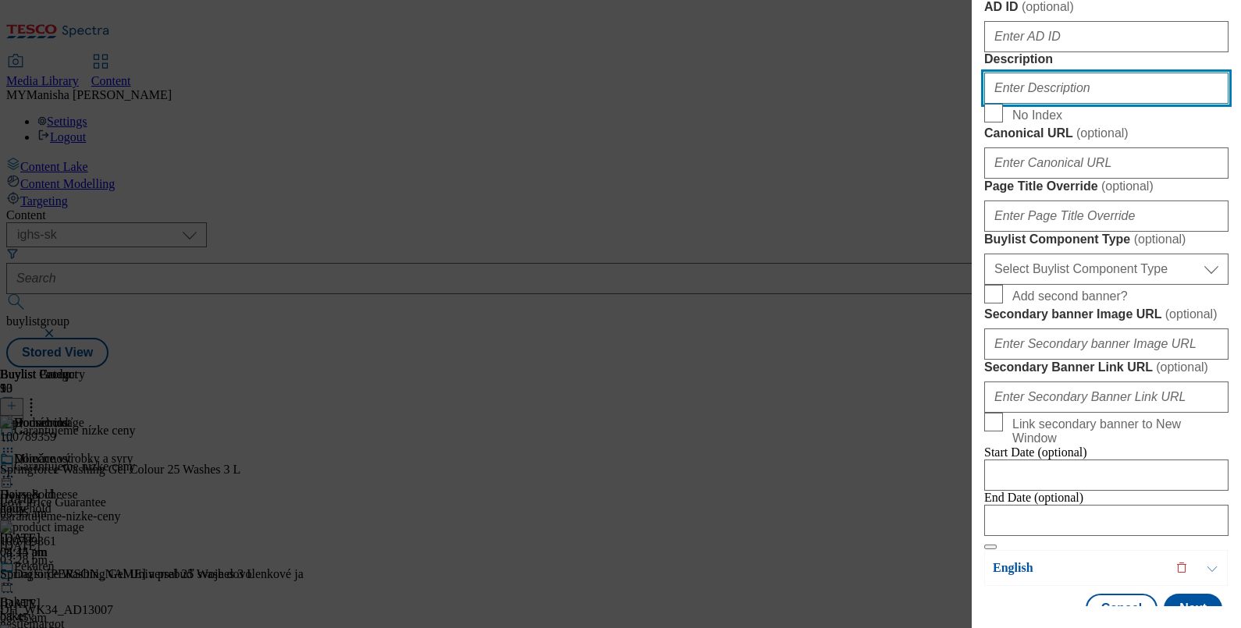
click at [1019, 104] on input "Description" at bounding box center [1106, 88] width 244 height 31
paste input "Drugstore"
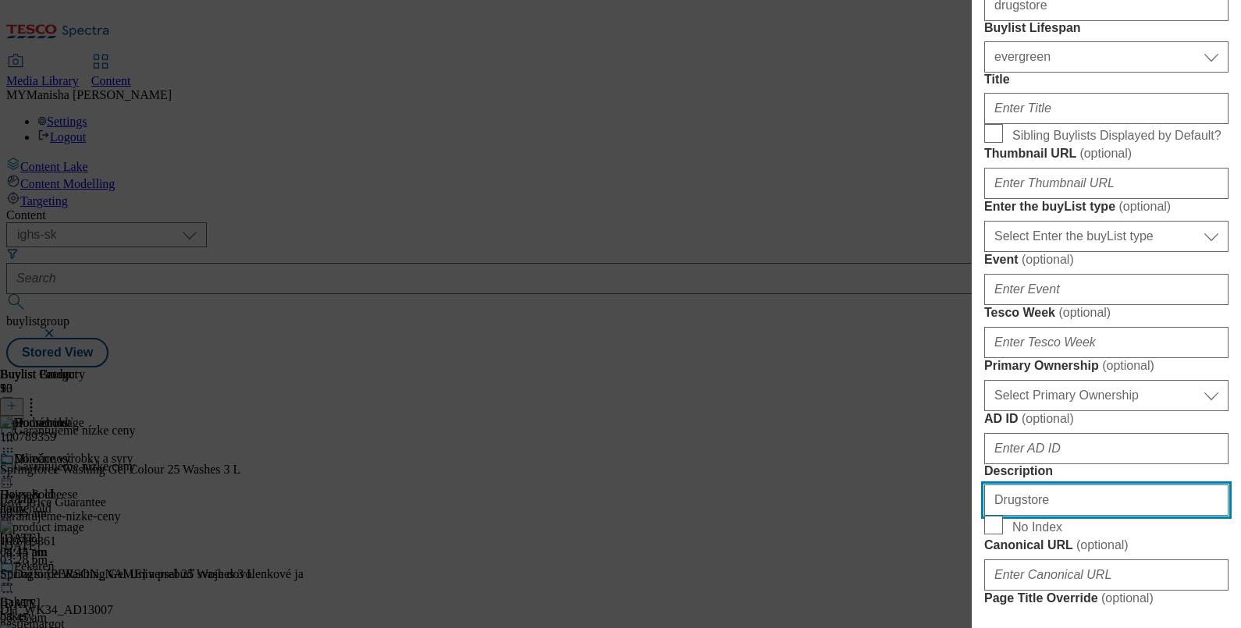
scroll to position [208, 0]
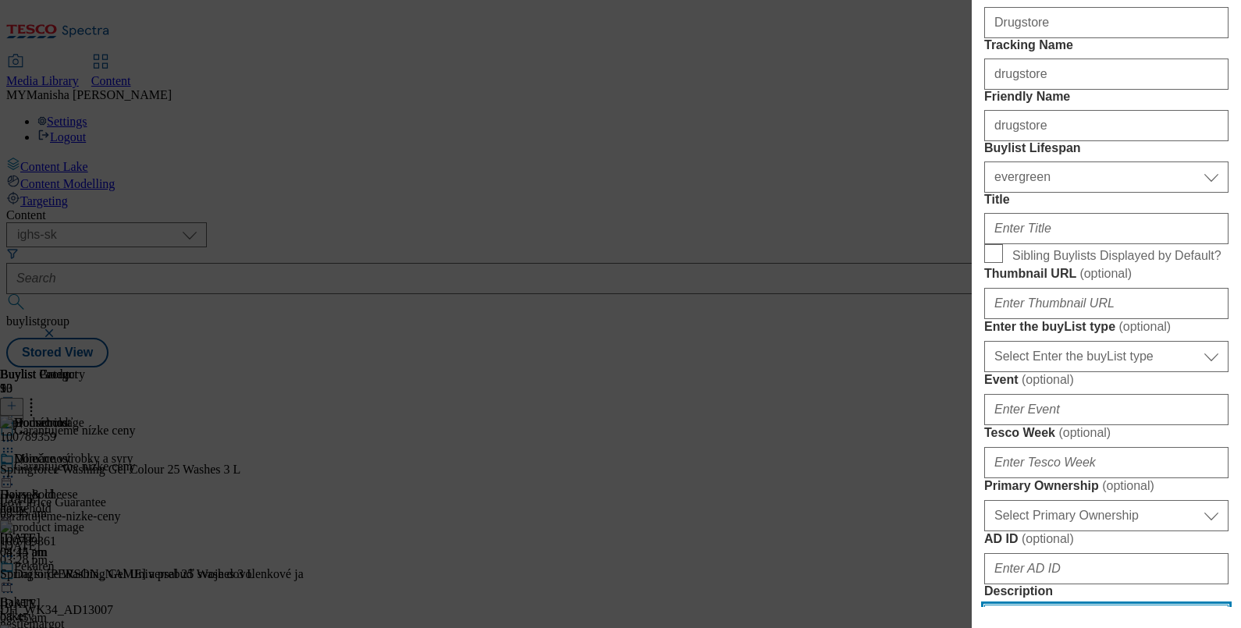
type input "Drugstore"
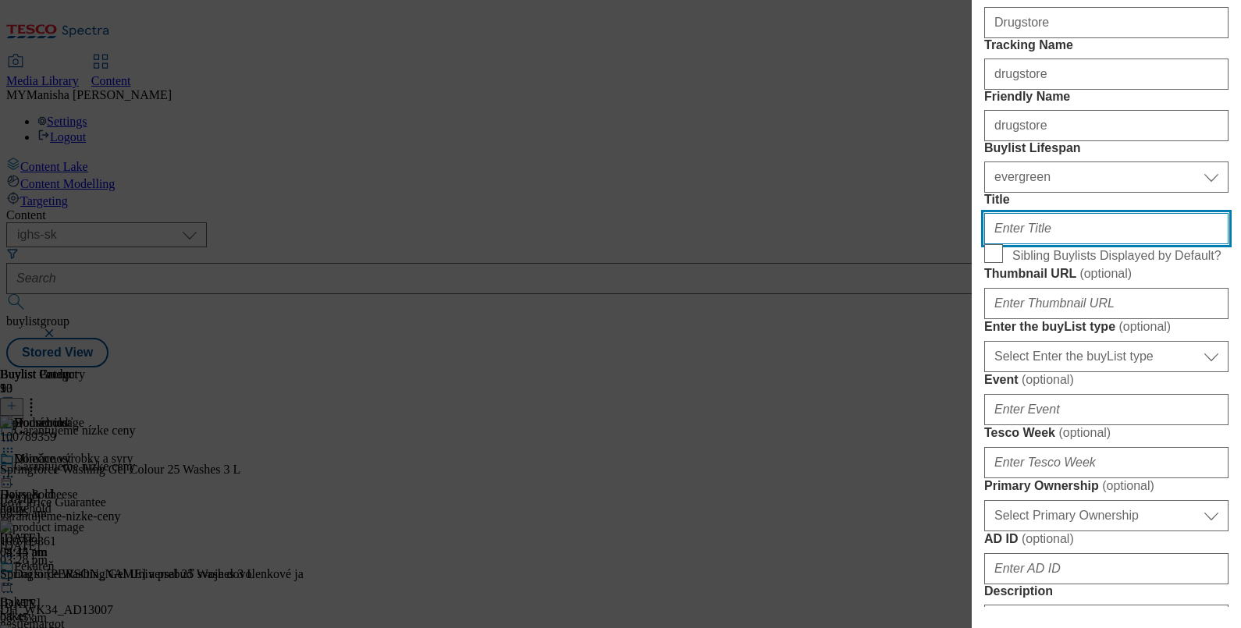
click at [1027, 244] on input "Title" at bounding box center [1106, 228] width 244 height 31
paste input "Drogéria"
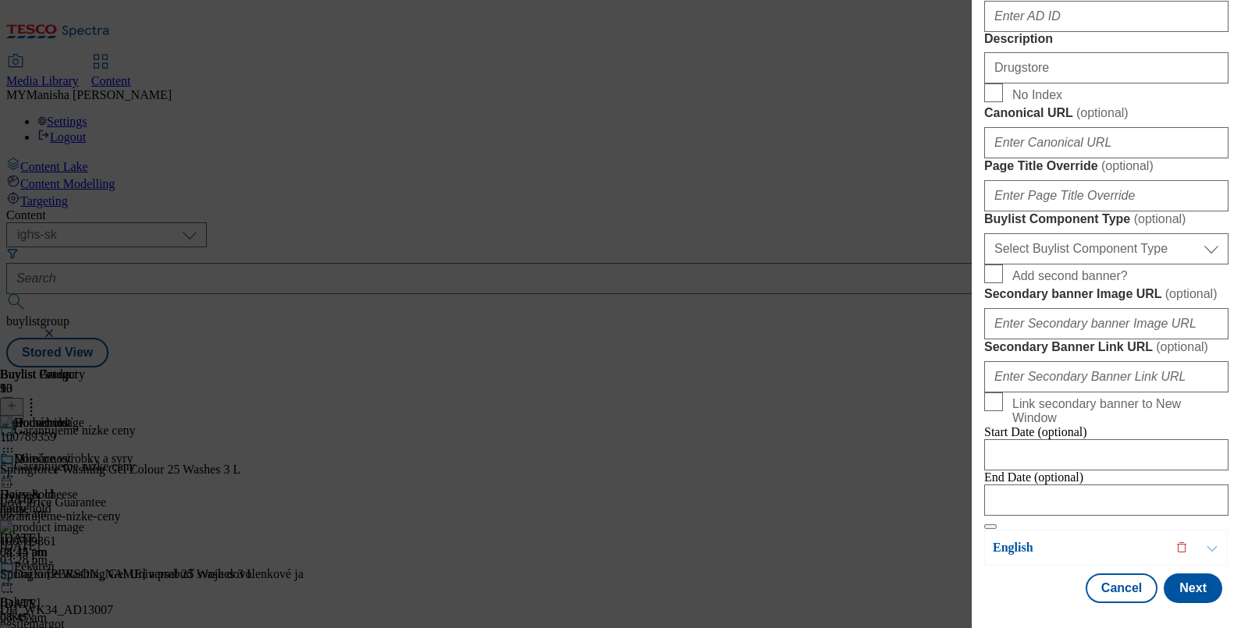
scroll to position [1042, 0]
type input "Drogéria"
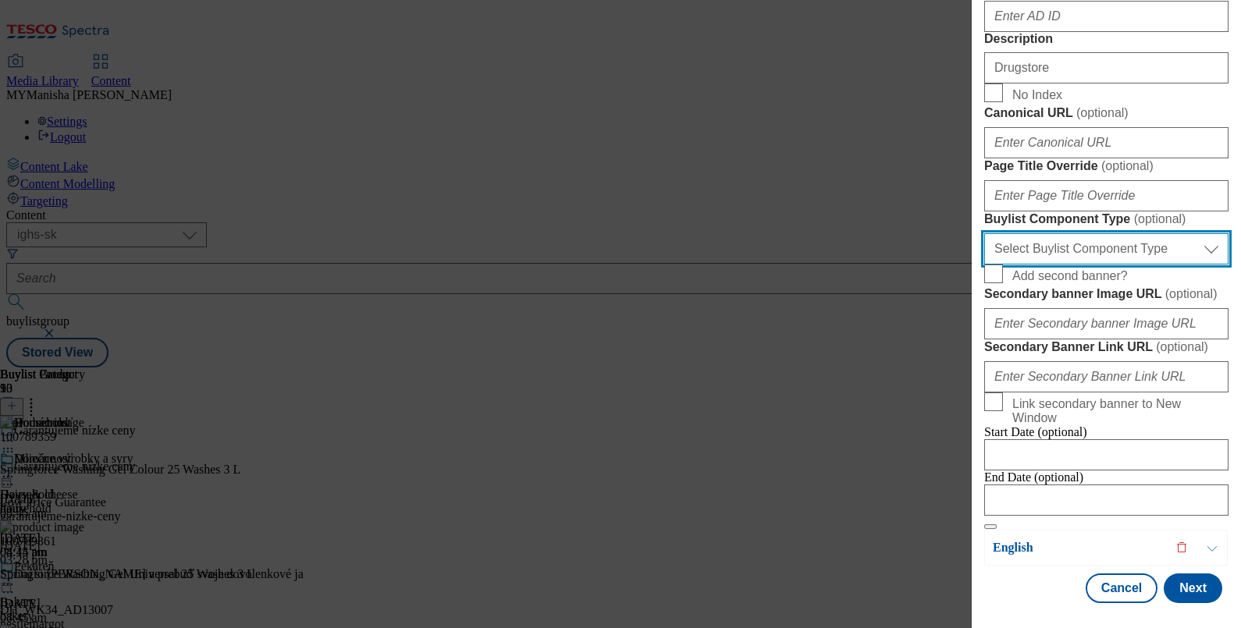
click at [1104, 265] on select "Select Buylist Component Type Banner Competition Header Meal" at bounding box center [1106, 248] width 244 height 31
select select "Banner"
click at [984, 265] on select "Select Buylist Component Type Banner Competition Header Meal" at bounding box center [1106, 248] width 244 height 31
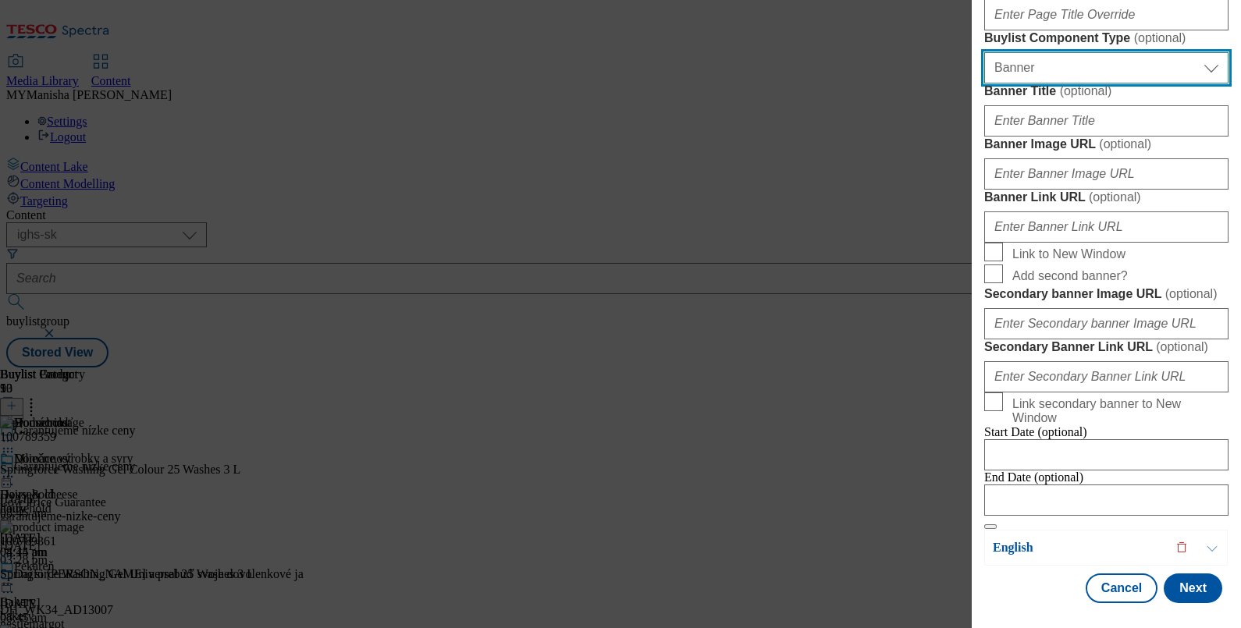
scroll to position [1623, 0]
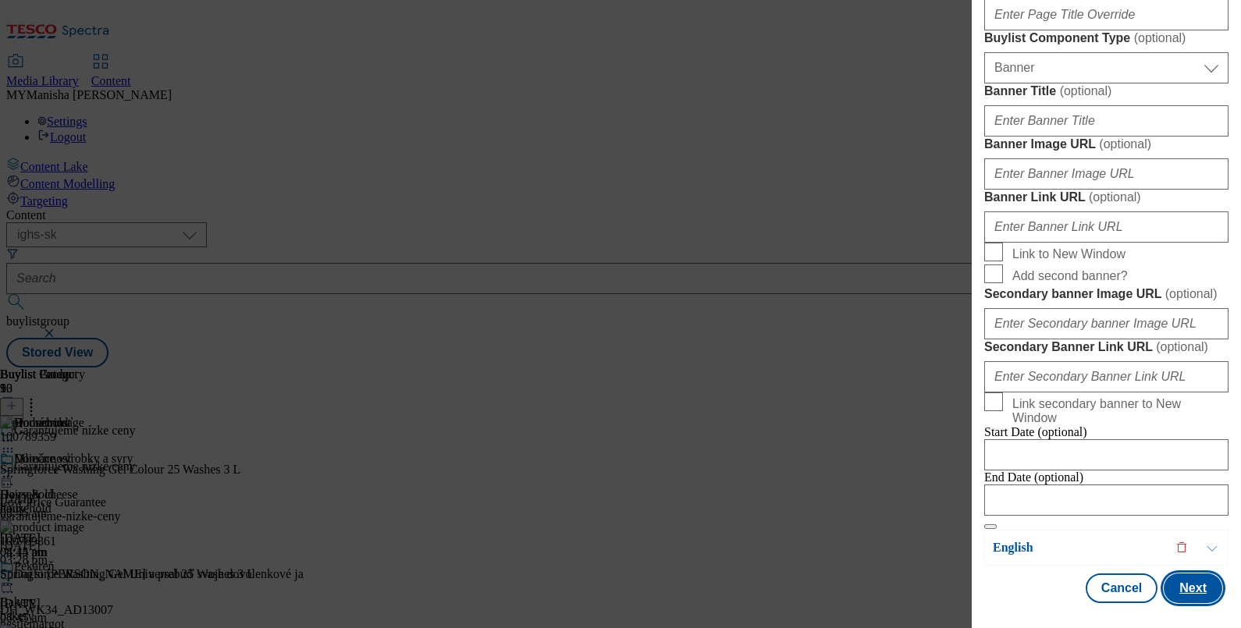
click at [1176, 575] on button "Next" at bounding box center [1193, 589] width 59 height 30
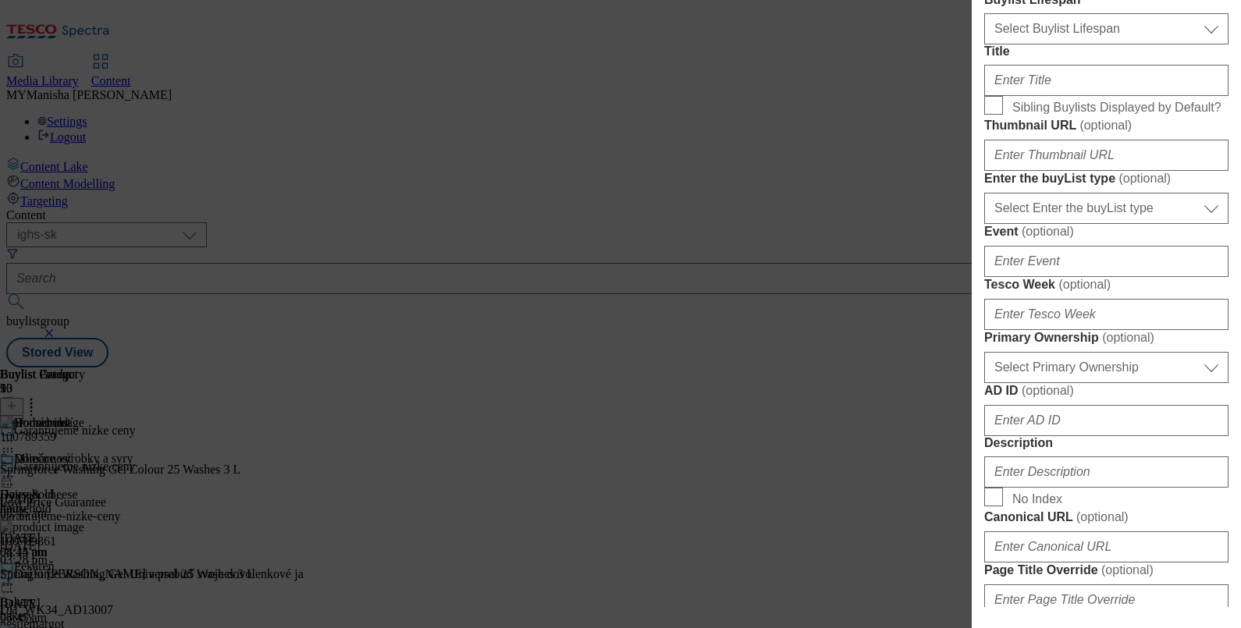
scroll to position [0, 0]
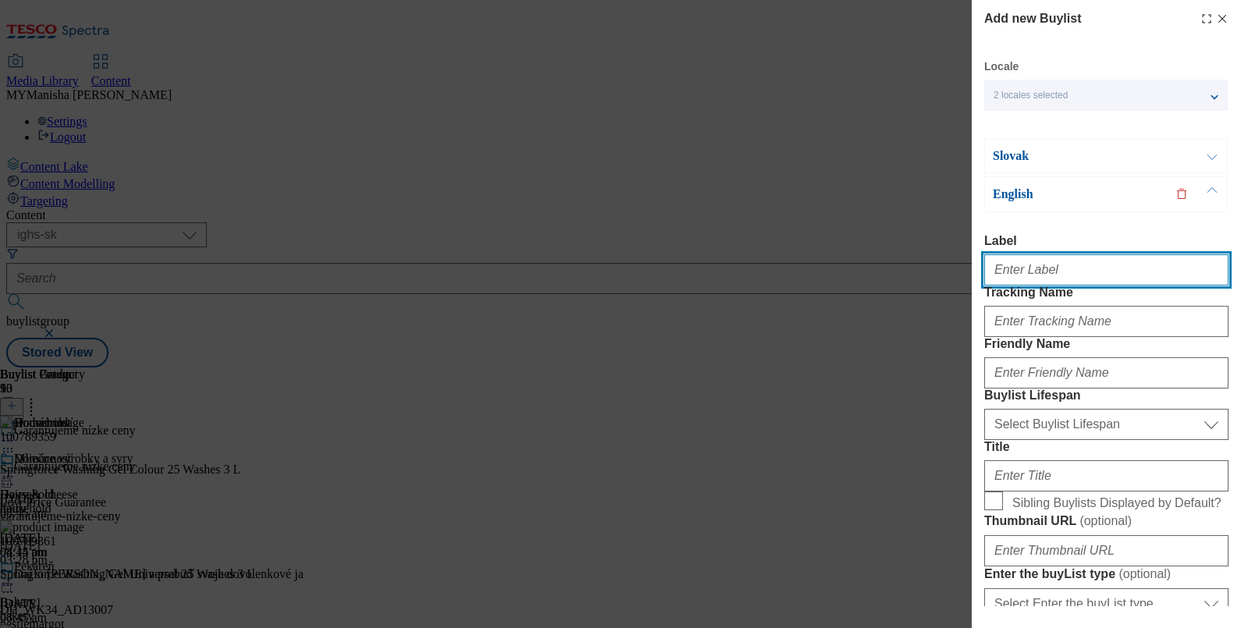
click at [1029, 280] on input "Label" at bounding box center [1106, 269] width 244 height 31
paste input "ugstore"
type input "Drugstore"
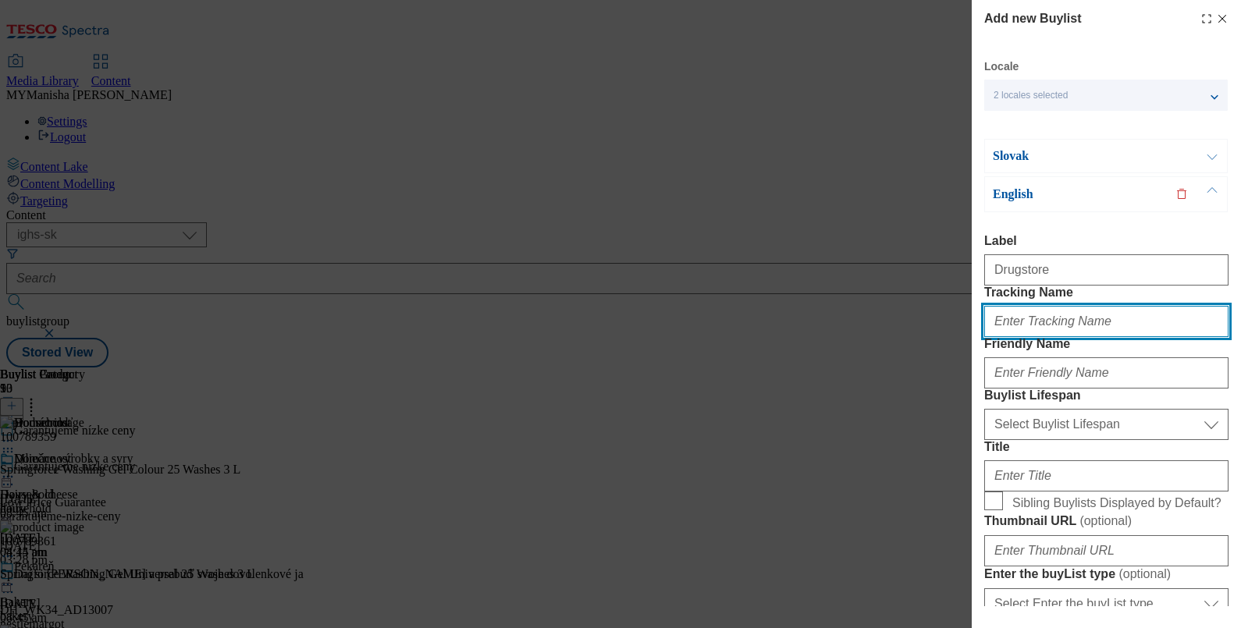
paste input "Drugstore"
type input "drugstore"
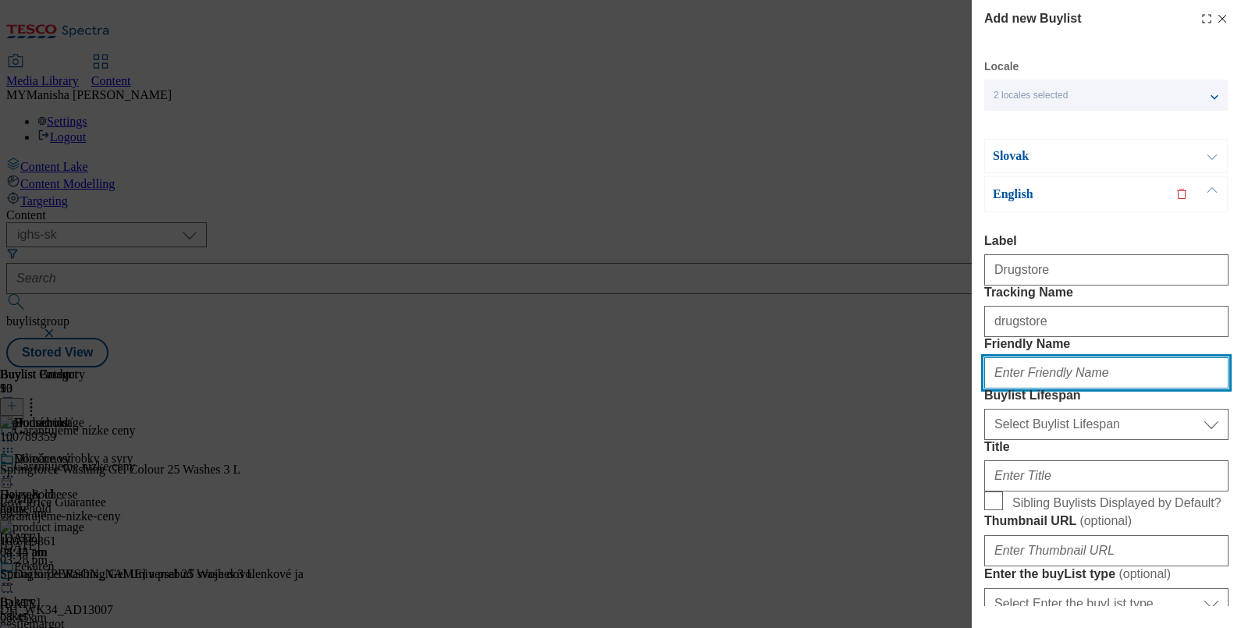
paste input "drugstore"
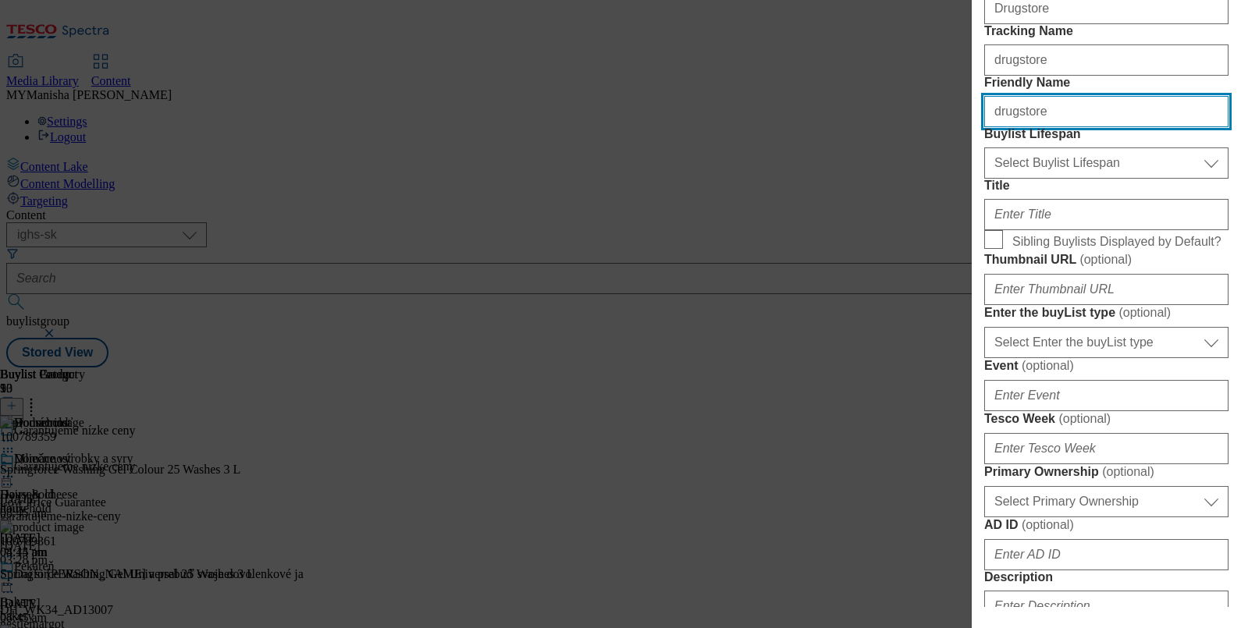
scroll to position [270, 0]
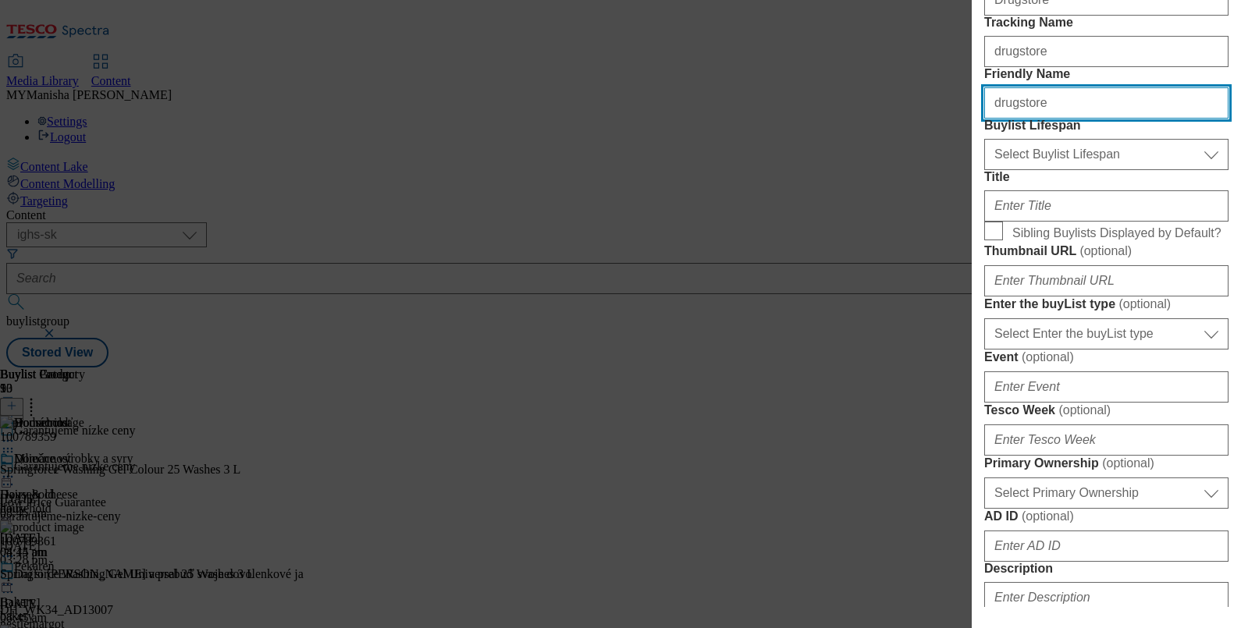
type input "drugstore"
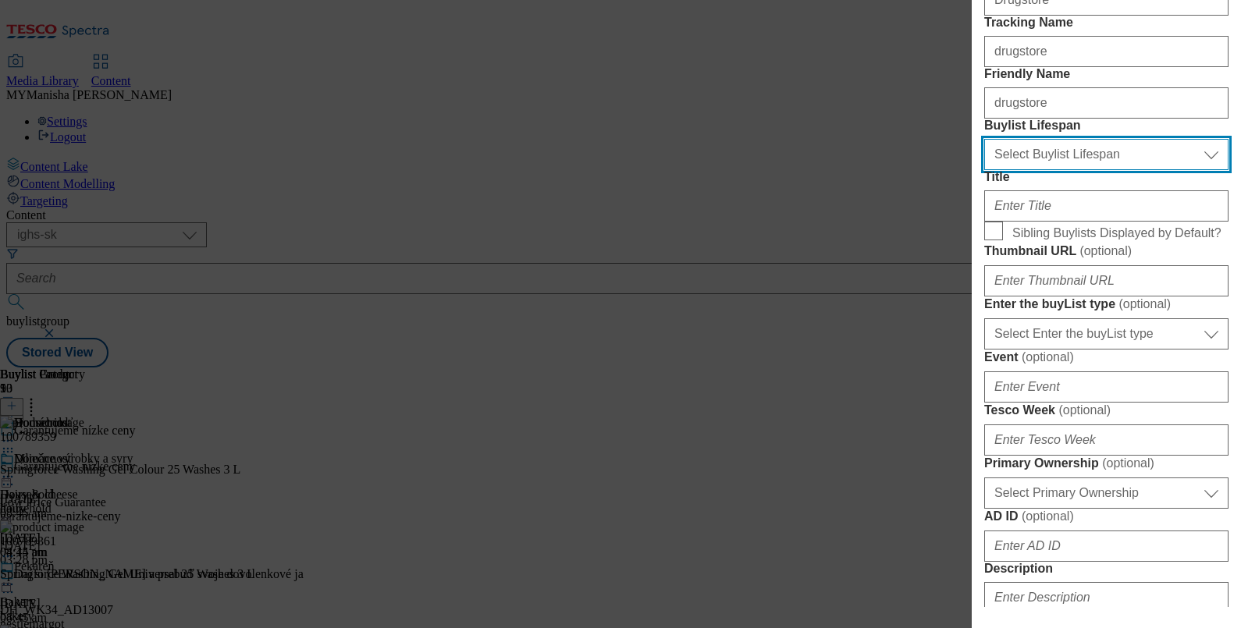
click at [1122, 170] on select "Select Buylist Lifespan evergreen seasonal tactical" at bounding box center [1106, 154] width 244 height 31
select select "evergreen"
click at [984, 170] on select "Select Buylist Lifespan evergreen seasonal tactical" at bounding box center [1106, 154] width 244 height 31
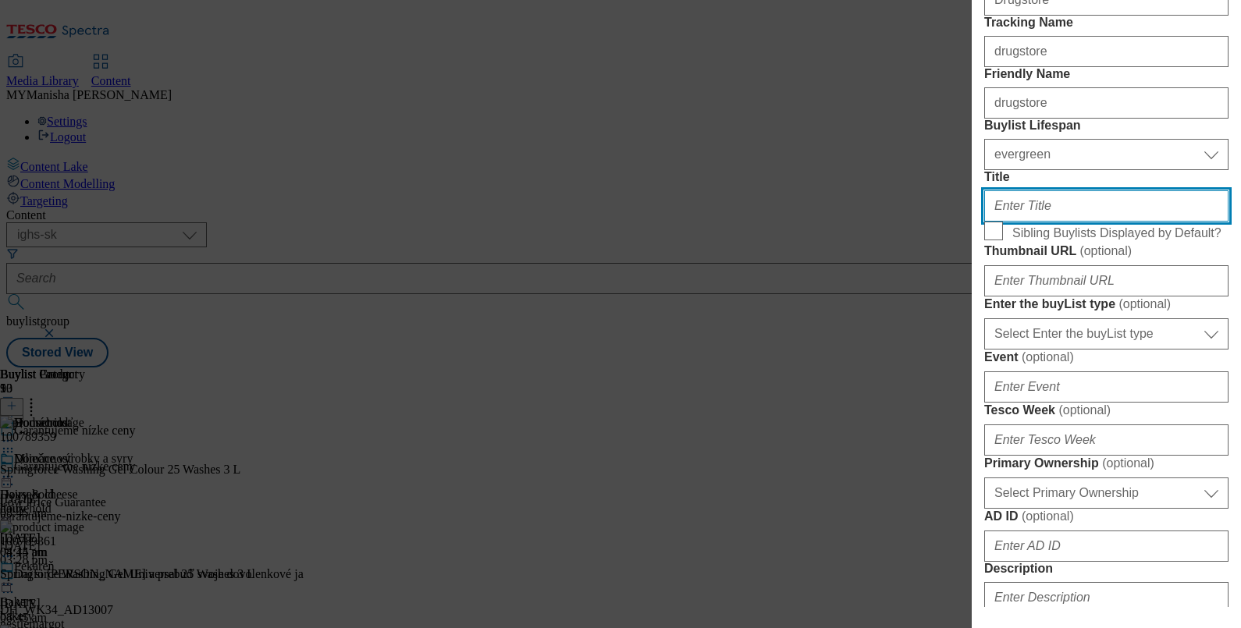
click at [1019, 222] on input "Title" at bounding box center [1106, 205] width 244 height 31
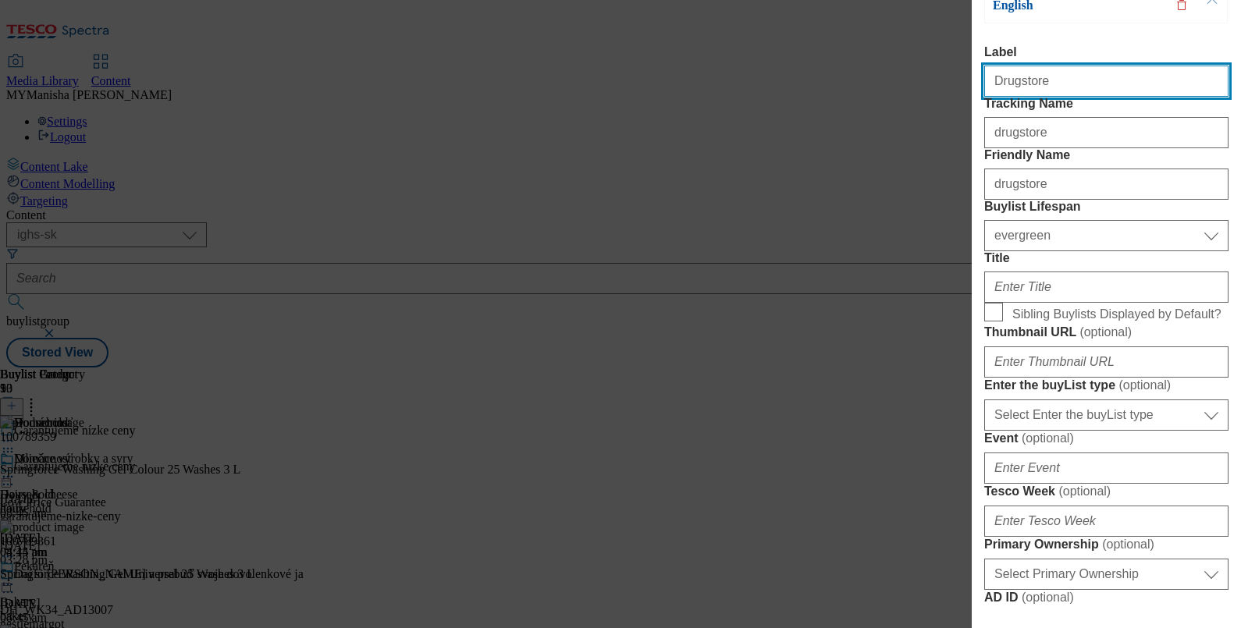
click at [1055, 72] on input "Drugstore" at bounding box center [1106, 81] width 244 height 31
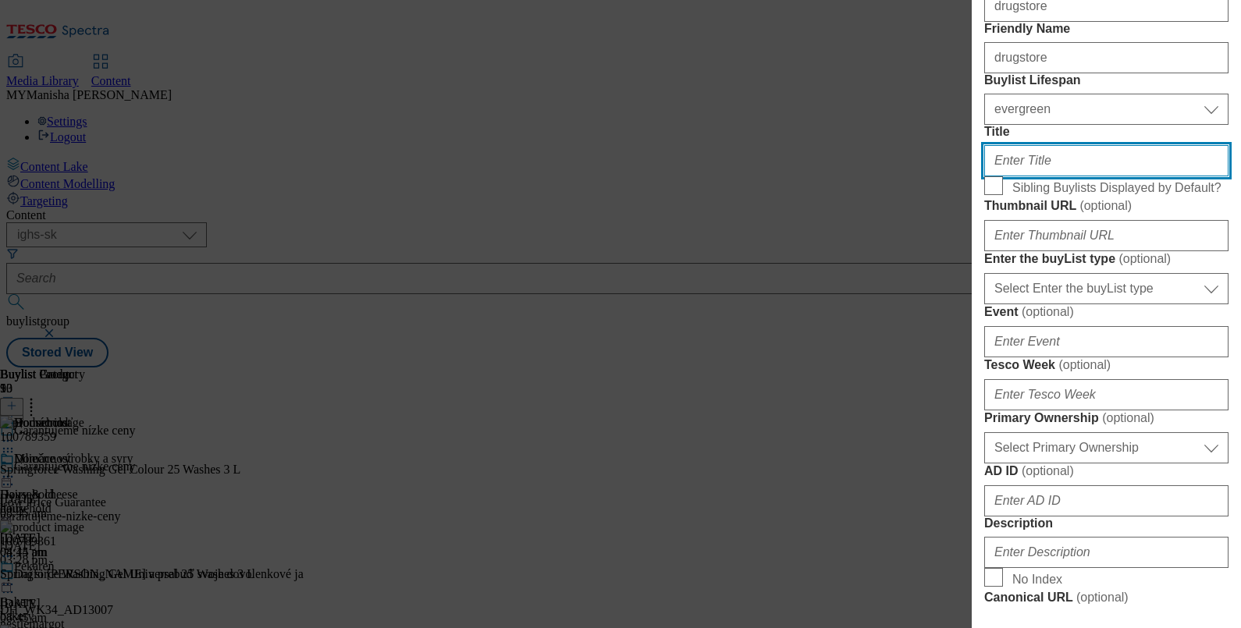
click at [1017, 176] on input "Title" at bounding box center [1106, 160] width 244 height 31
paste input "Drugstore"
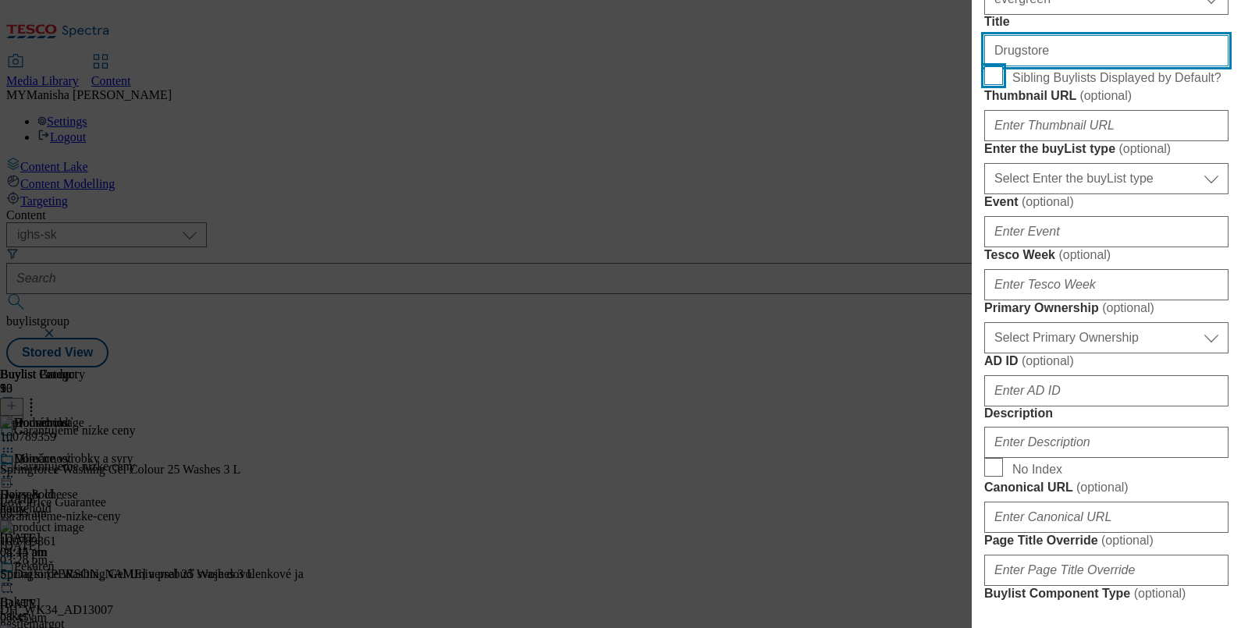
type input "Drugstore"
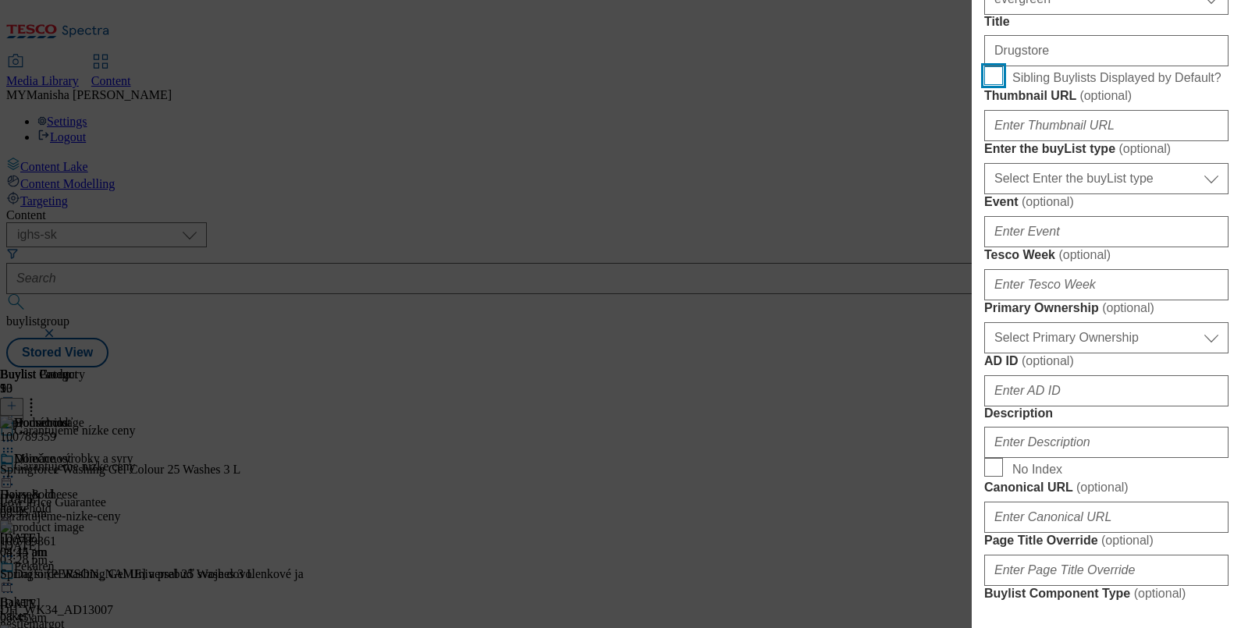
click at [996, 85] on input "Sibling Buylists Displayed by Default?" at bounding box center [993, 75] width 19 height 19
checkbox input "true"
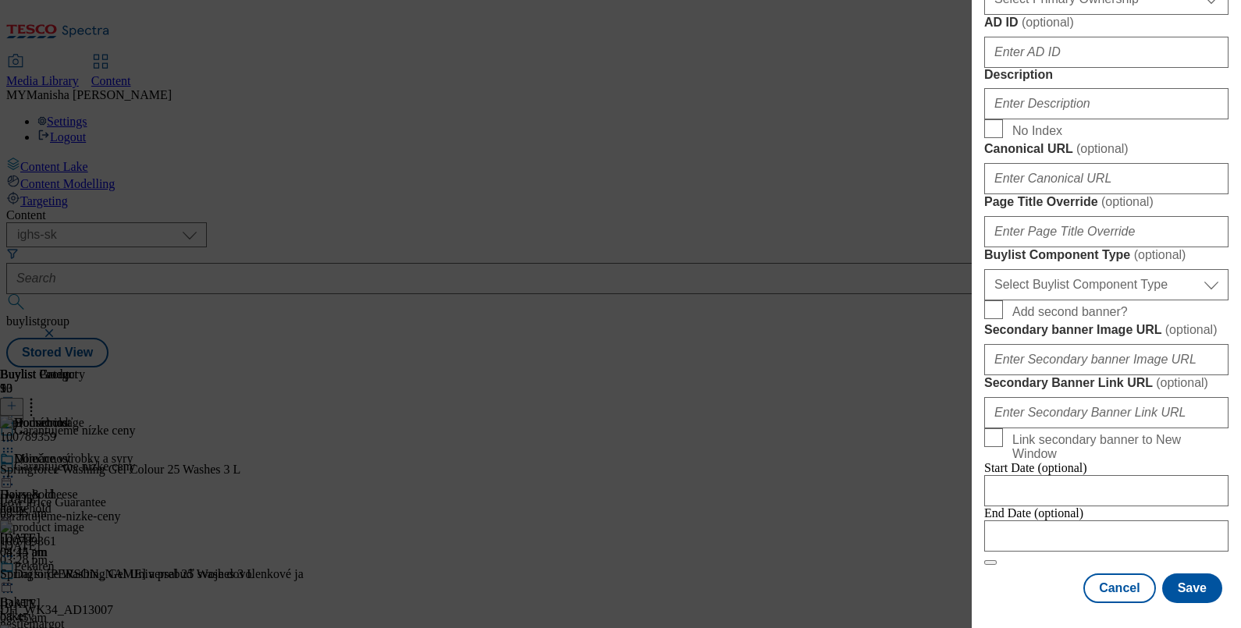
scroll to position [921, 0]
click at [1034, 119] on input "Description" at bounding box center [1106, 103] width 244 height 31
paste input "Drugstore"
type input "Drugstore"
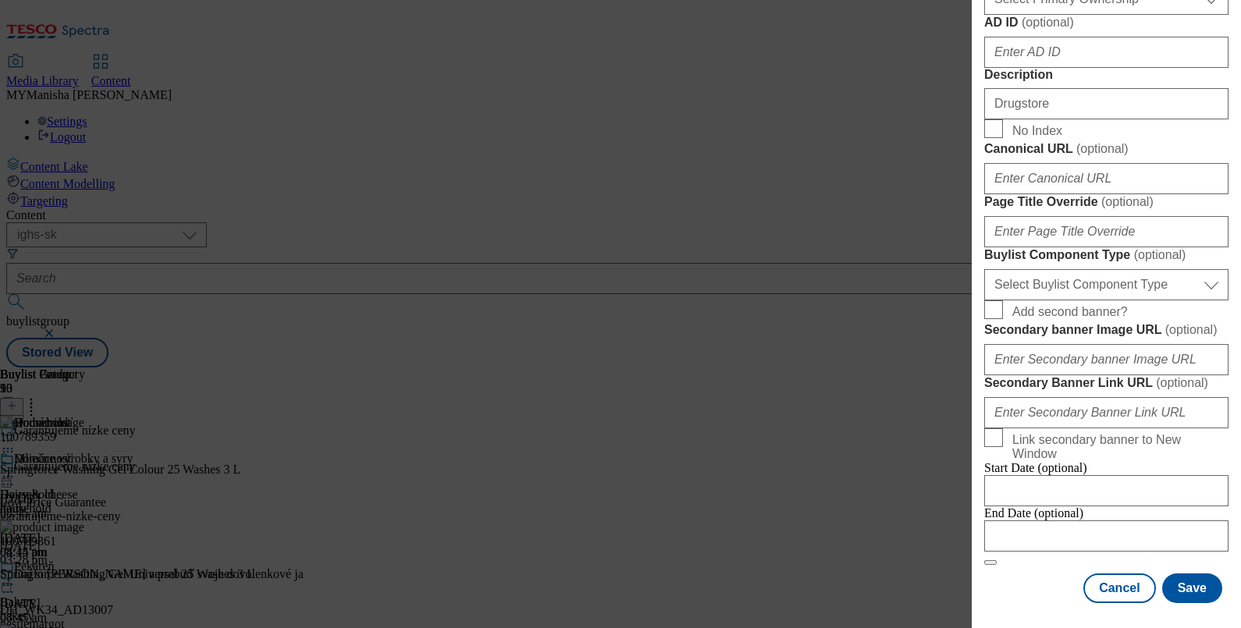
click at [1077, 269] on div "Select Buylist Component Type Banner Competition Header Meal Select Buylist Com…" at bounding box center [1106, 281] width 244 height 37
click at [1085, 283] on select "Select Buylist Component Type Banner Competition Header Meal" at bounding box center [1106, 284] width 244 height 31
select select "Banner"
click at [984, 269] on select "Select Buylist Component Type Banner Competition Header Meal" at bounding box center [1106, 284] width 244 height 31
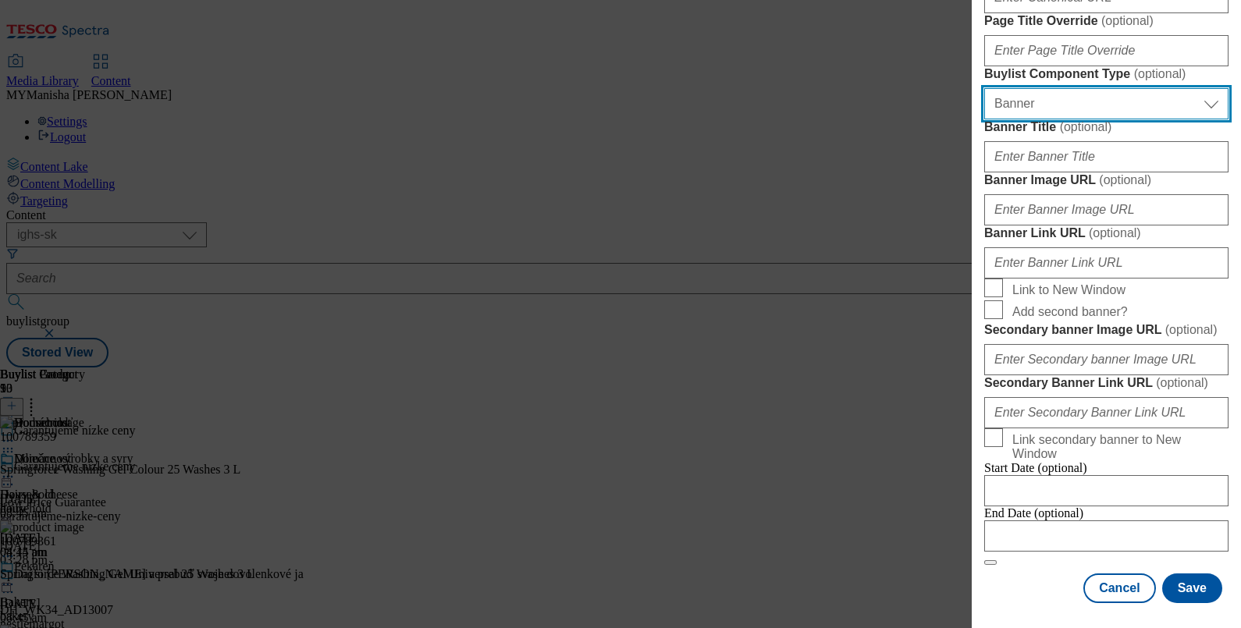
scroll to position [1626, 0]
click at [1176, 579] on button "Save" at bounding box center [1192, 589] width 60 height 30
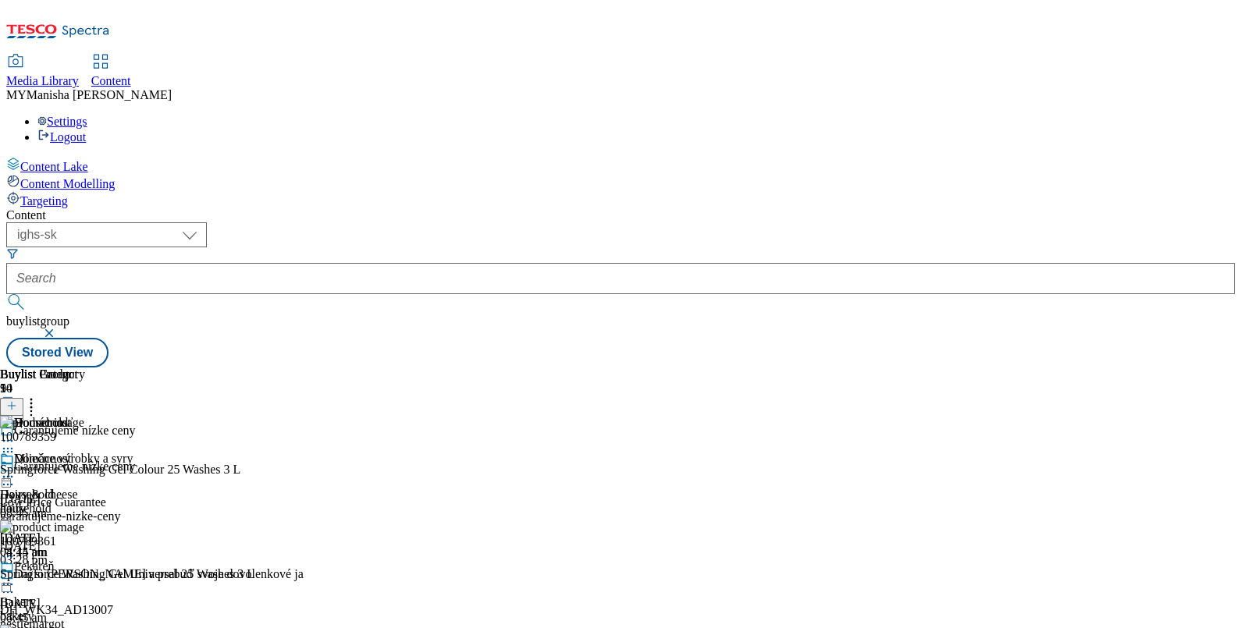
scroll to position [1794, 0]
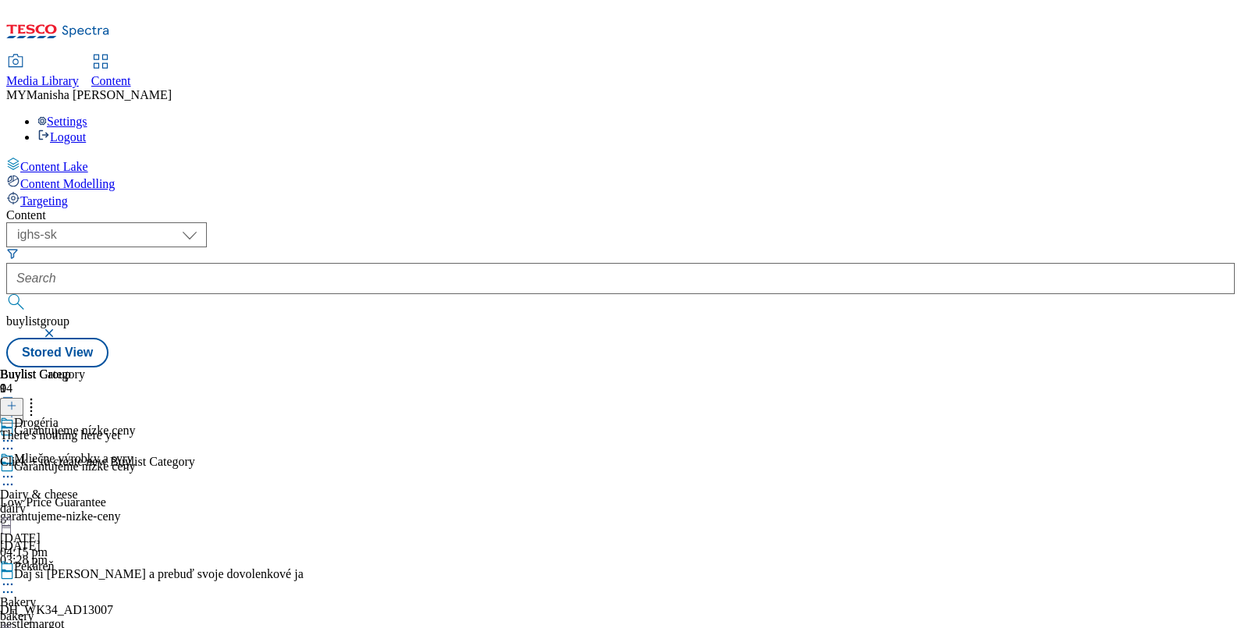
click at [195, 368] on header "Buylist Category 0" at bounding box center [97, 392] width 195 height 48
click at [17, 400] on icon at bounding box center [11, 405] width 11 height 11
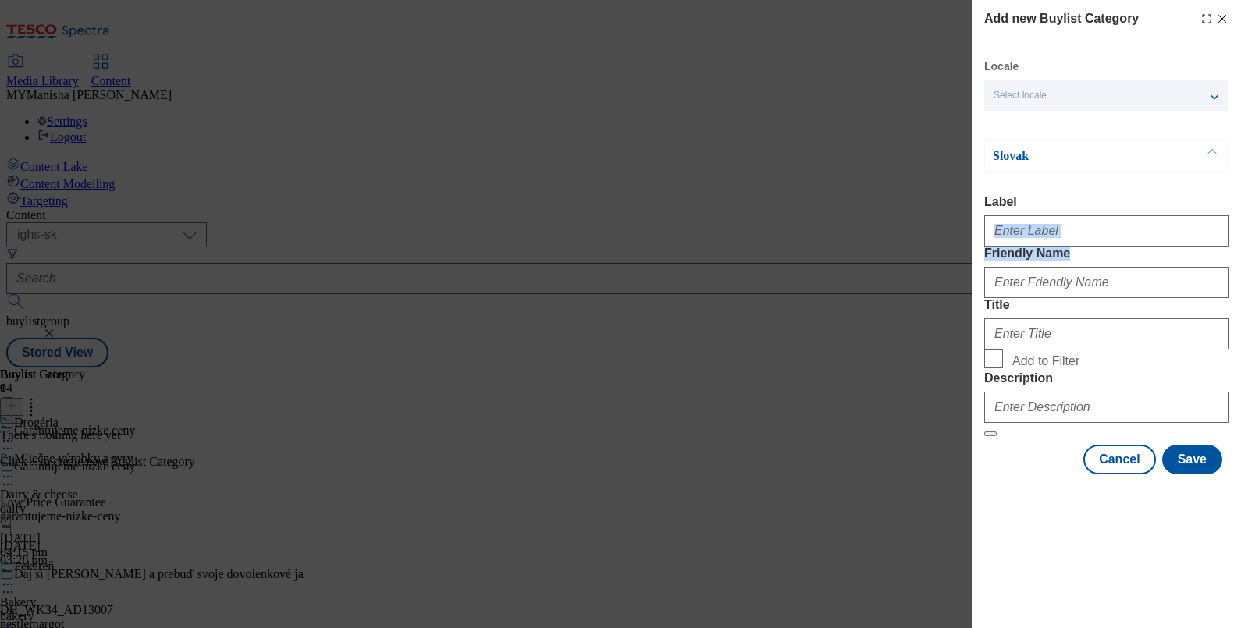
drag, startPoint x: 1013, startPoint y: 177, endPoint x: 1126, endPoint y: 330, distance: 190.3
click at [1126, 330] on div "Slovak Label Friendly Name Title Add to Filter Description" at bounding box center [1106, 288] width 244 height 298
drag, startPoint x: 1126, startPoint y: 330, endPoint x: 1136, endPoint y: 101, distance: 228.9
click at [1136, 101] on div "Select locale" at bounding box center [1106, 95] width 244 height 31
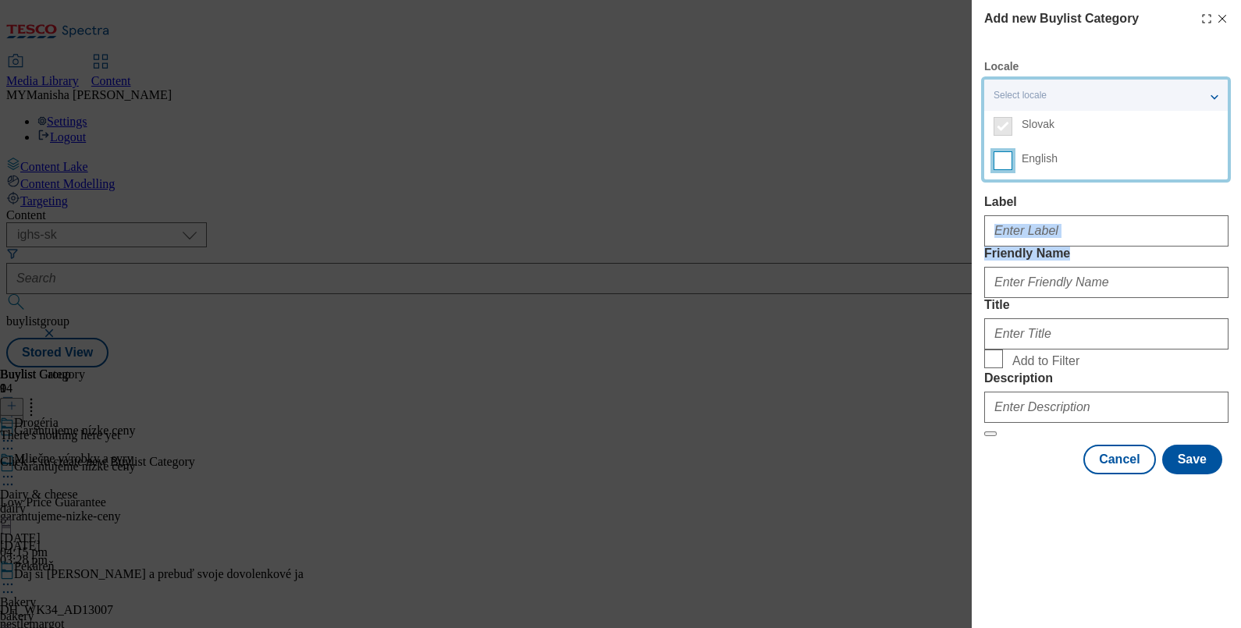
click at [1012, 158] on input "English" at bounding box center [1003, 160] width 19 height 19
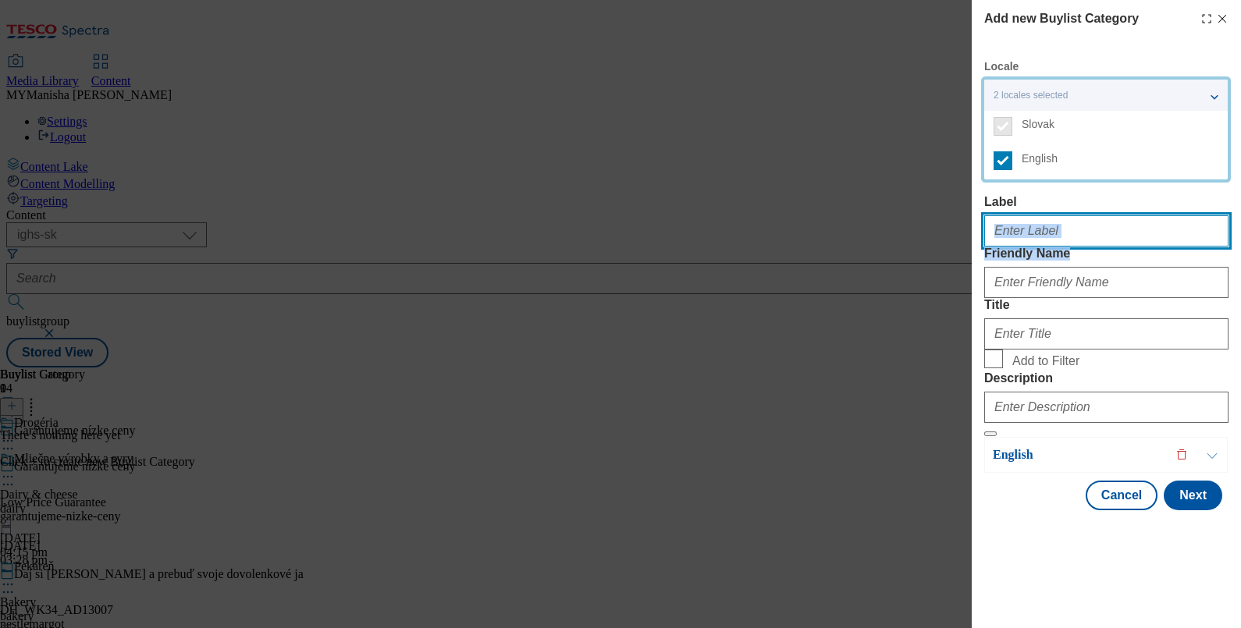
click at [1057, 243] on input "Label" at bounding box center [1106, 230] width 244 height 31
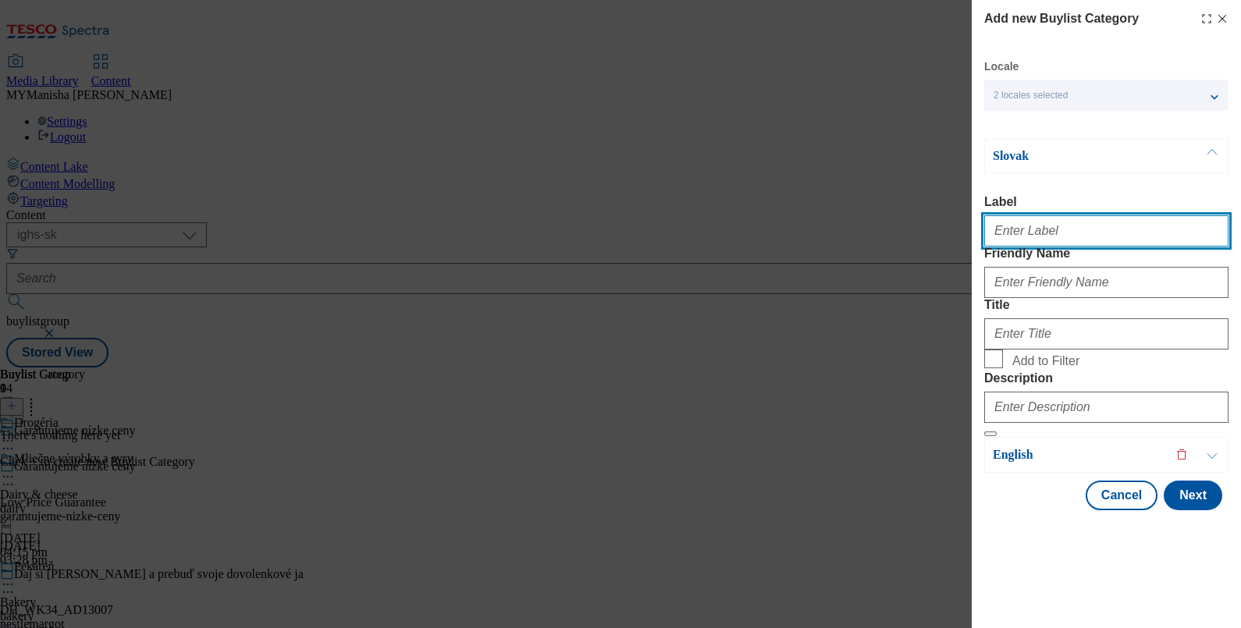
paste input "Drugstore"
type input "Drugstore"
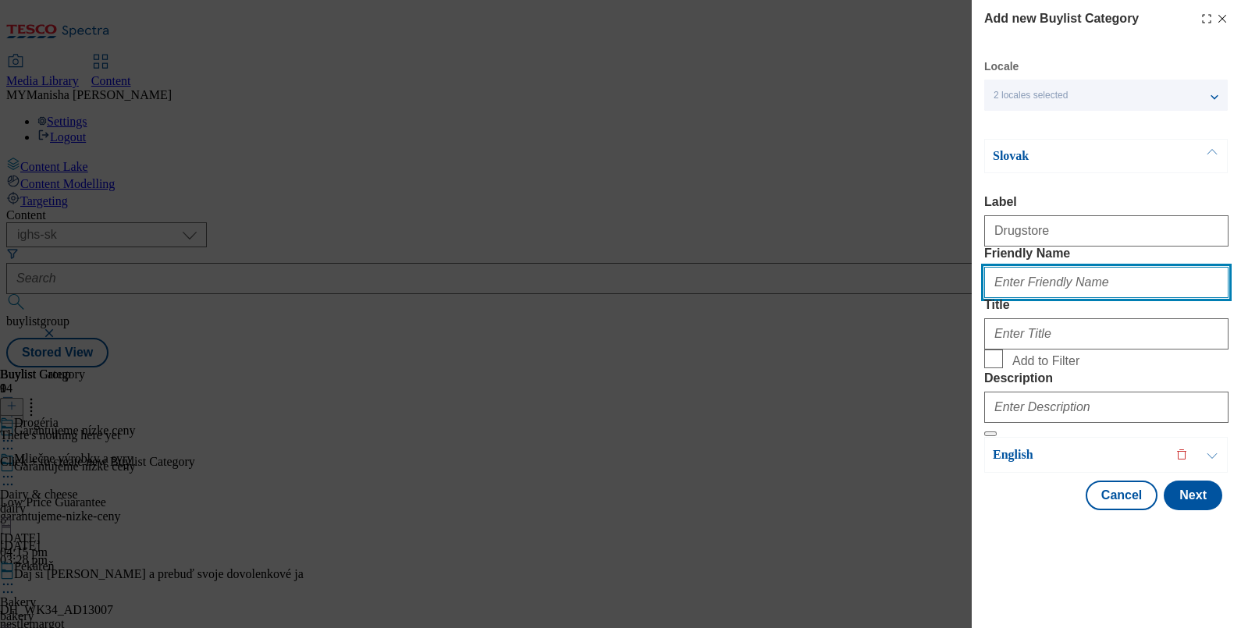
paste input "Drugstore"
type input "drugstore"
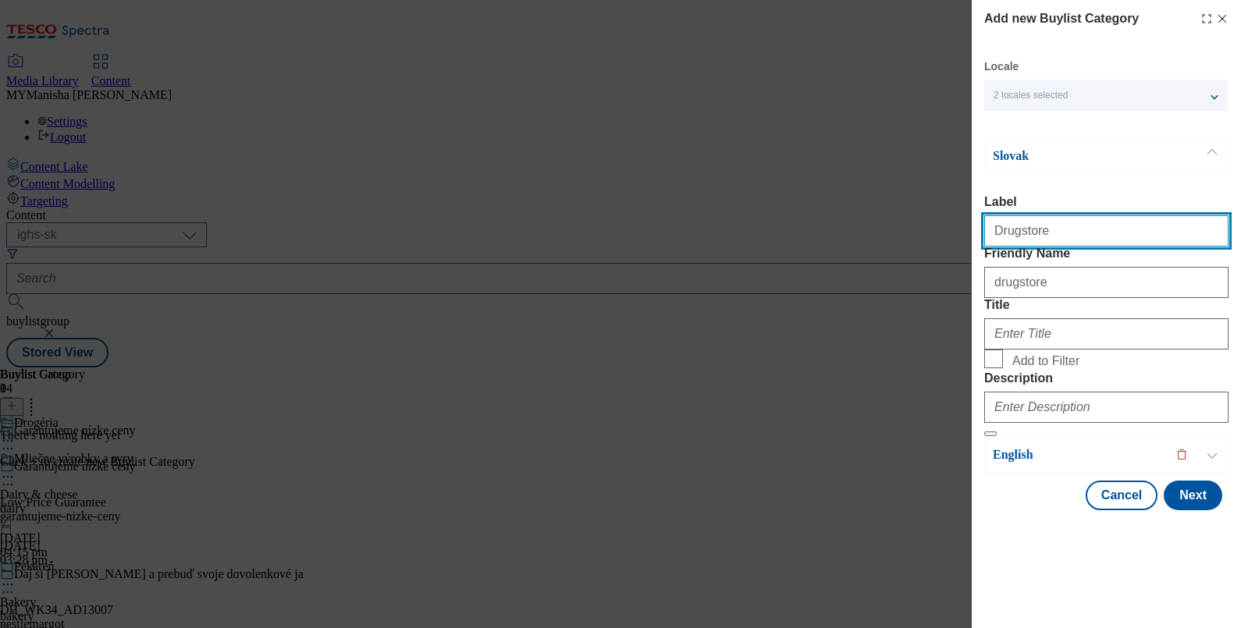
click at [1042, 226] on input "Drugstore" at bounding box center [1106, 230] width 244 height 31
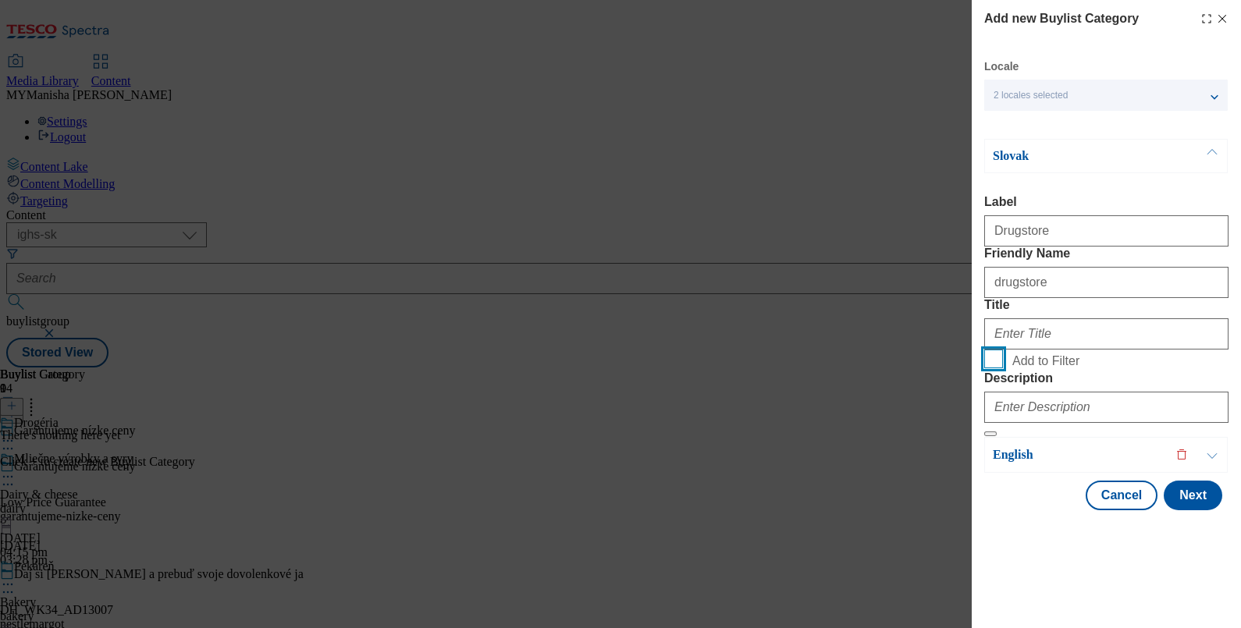
click at [984, 350] on input "Add to Filter" at bounding box center [993, 359] width 19 height 19
checkbox input "true"
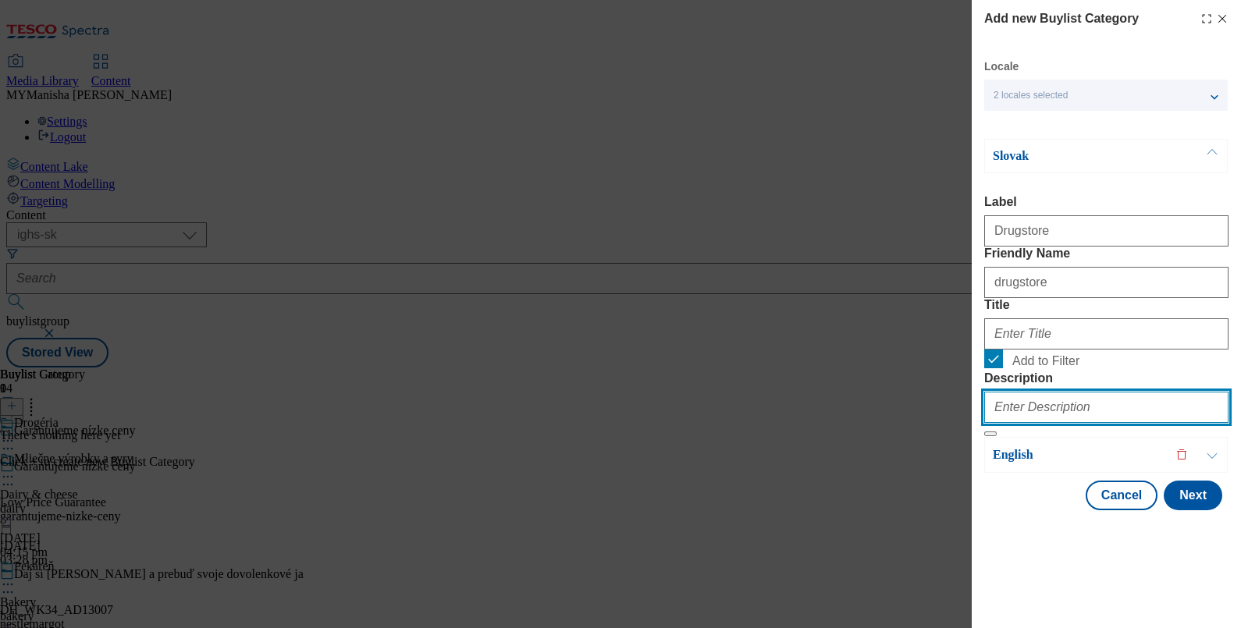
paste input "Drugstore"
type input "Drugstore"
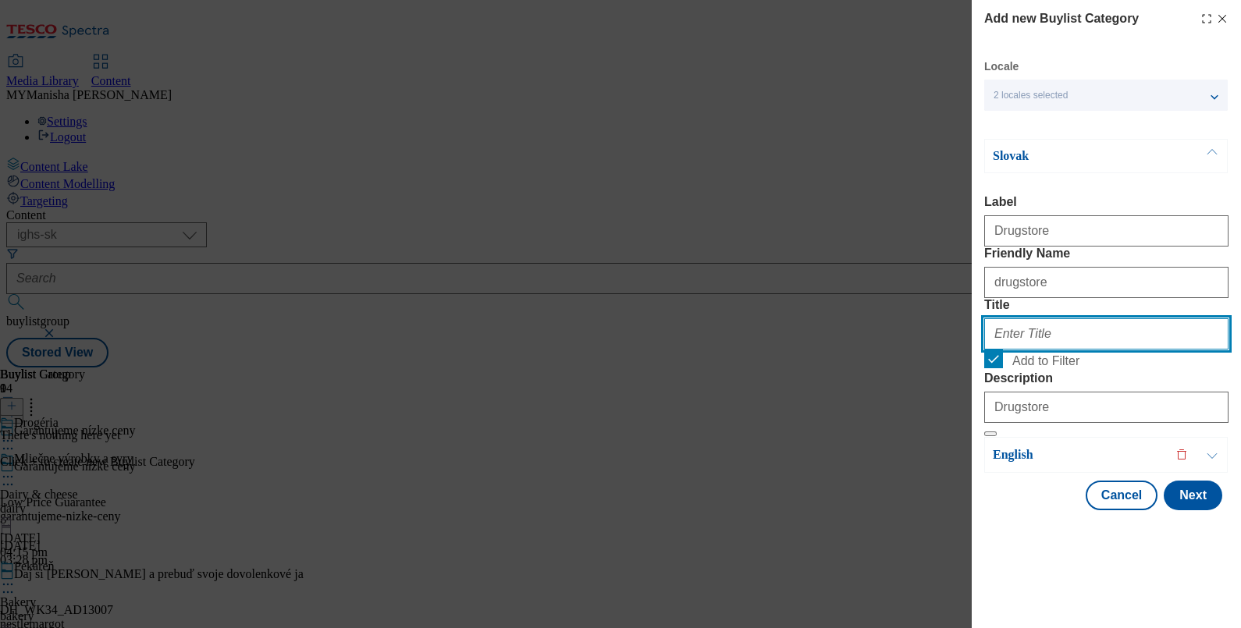
click at [1016, 350] on input "Title" at bounding box center [1106, 333] width 244 height 31
paste input "Drogéria"
type input "Drogéria"
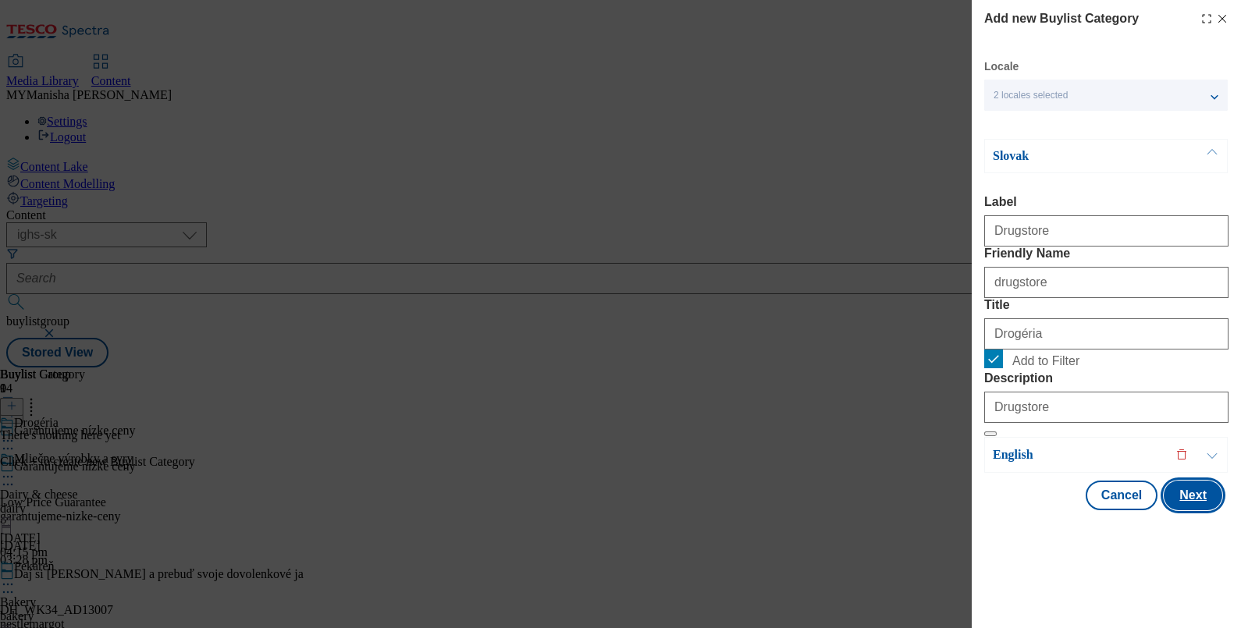
click at [1180, 511] on button "Next" at bounding box center [1193, 496] width 59 height 30
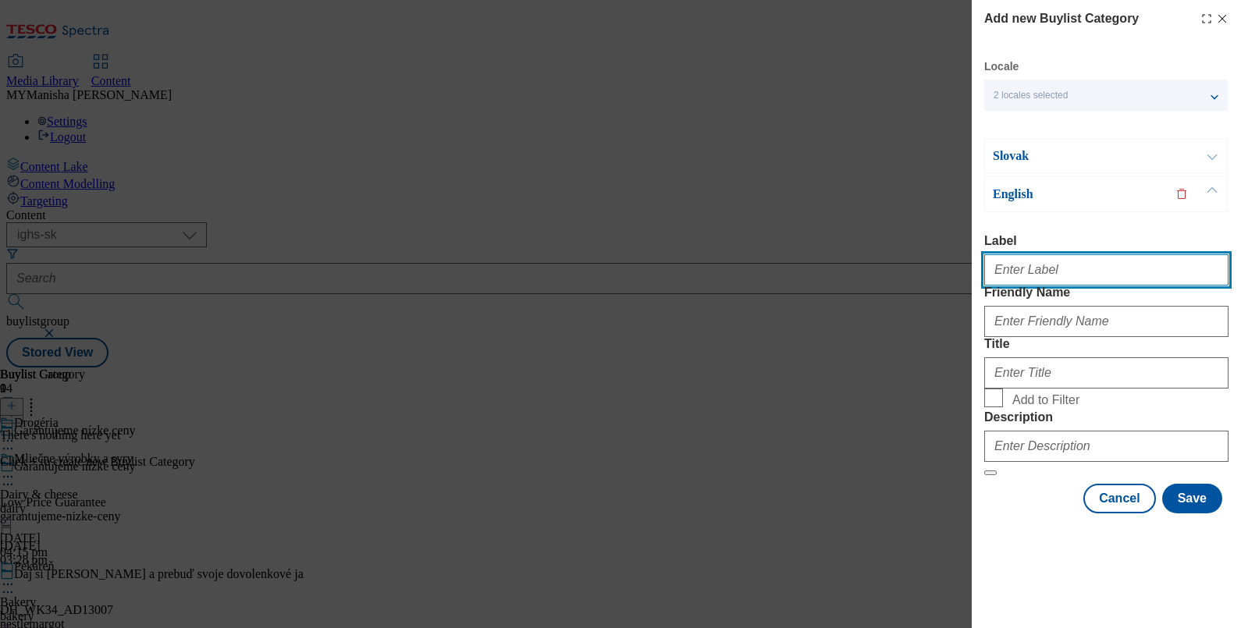
click at [1031, 254] on input "Label" at bounding box center [1106, 269] width 244 height 31
type input "Drugstore"
click at [1031, 254] on input "Drugstore" at bounding box center [1106, 269] width 244 height 31
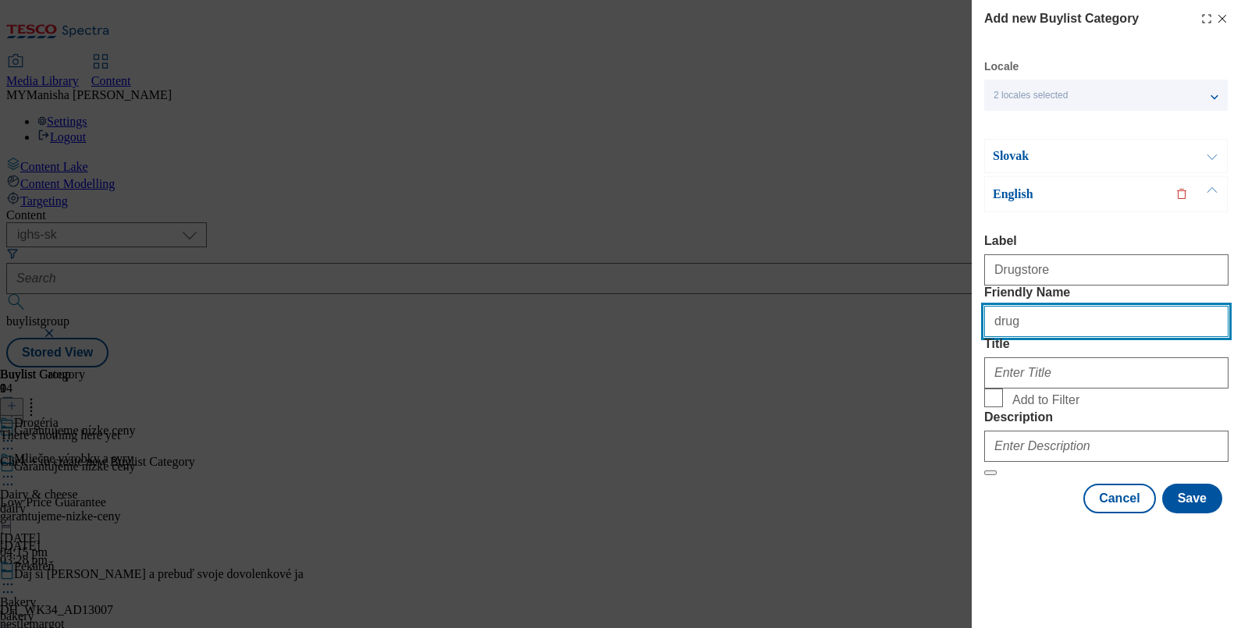
paste input "Drugstore"
type input "drugstore"
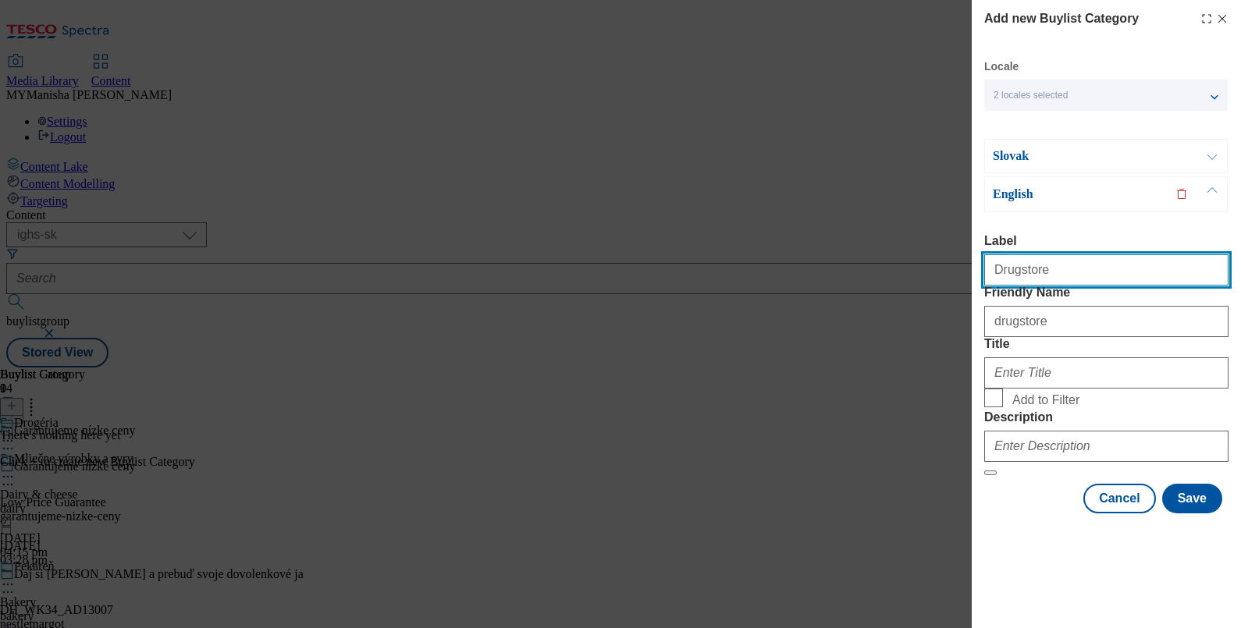
click at [1062, 254] on input "Drugstore" at bounding box center [1106, 269] width 244 height 31
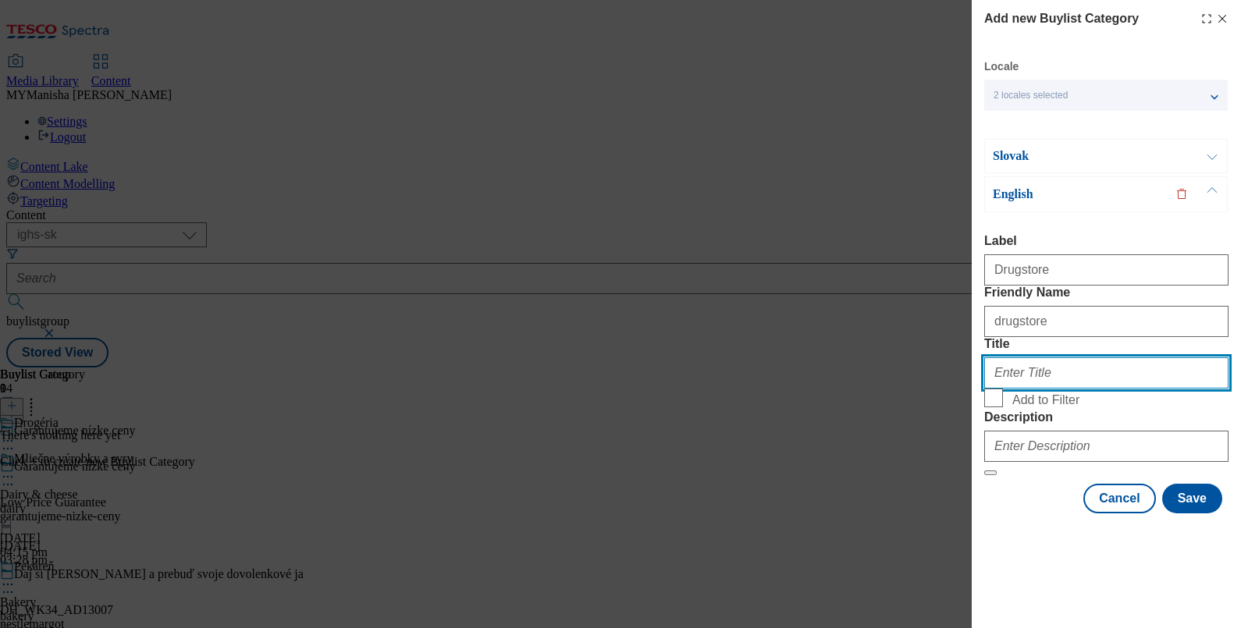
paste input "Drugstore"
type input "Drugstore"
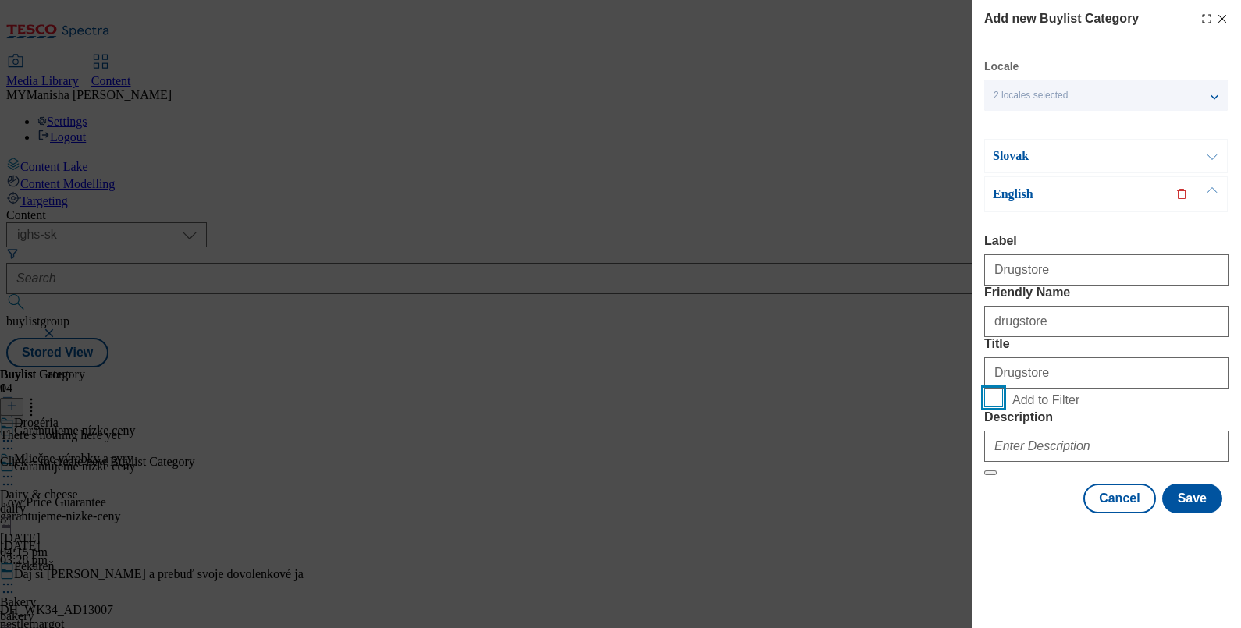
click at [984, 389] on input "Add to Filter" at bounding box center [993, 398] width 19 height 19
checkbox input "true"
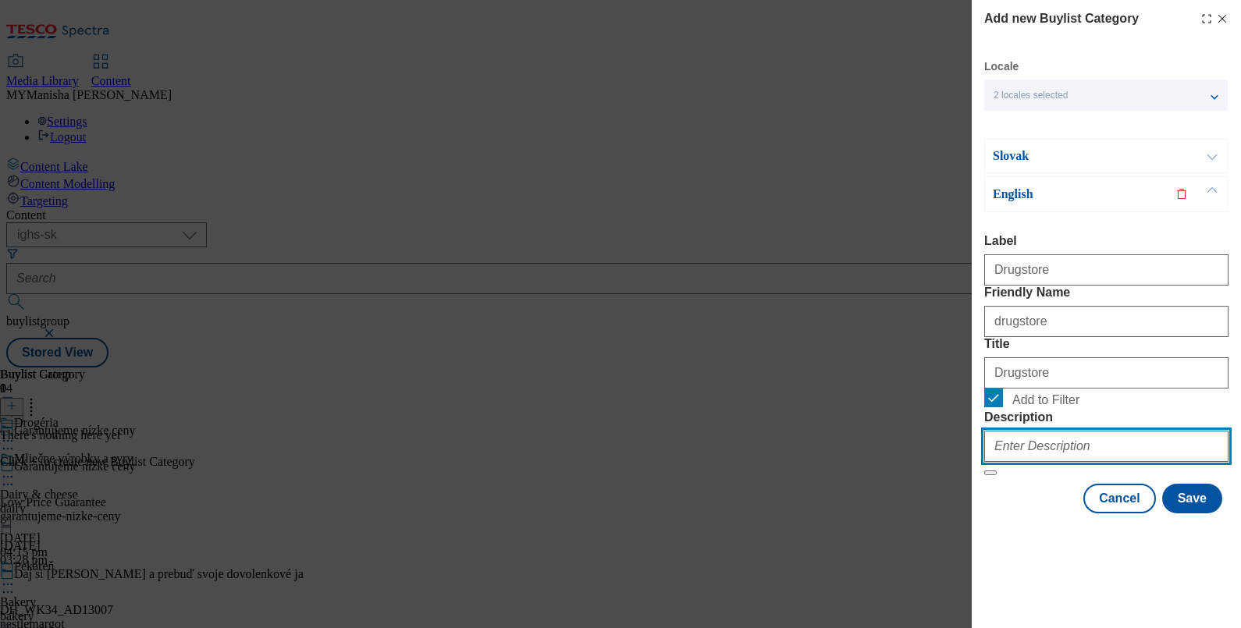
paste input "Drugstore"
type input "Drugstore"
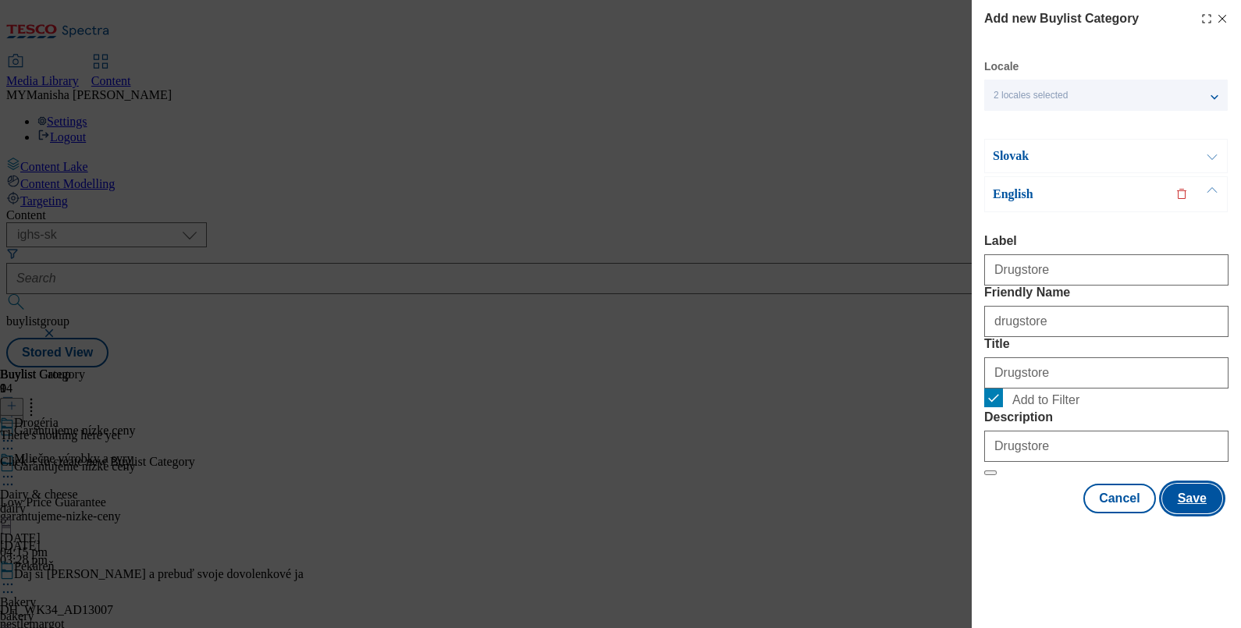
click at [1189, 514] on button "Save" at bounding box center [1192, 499] width 60 height 30
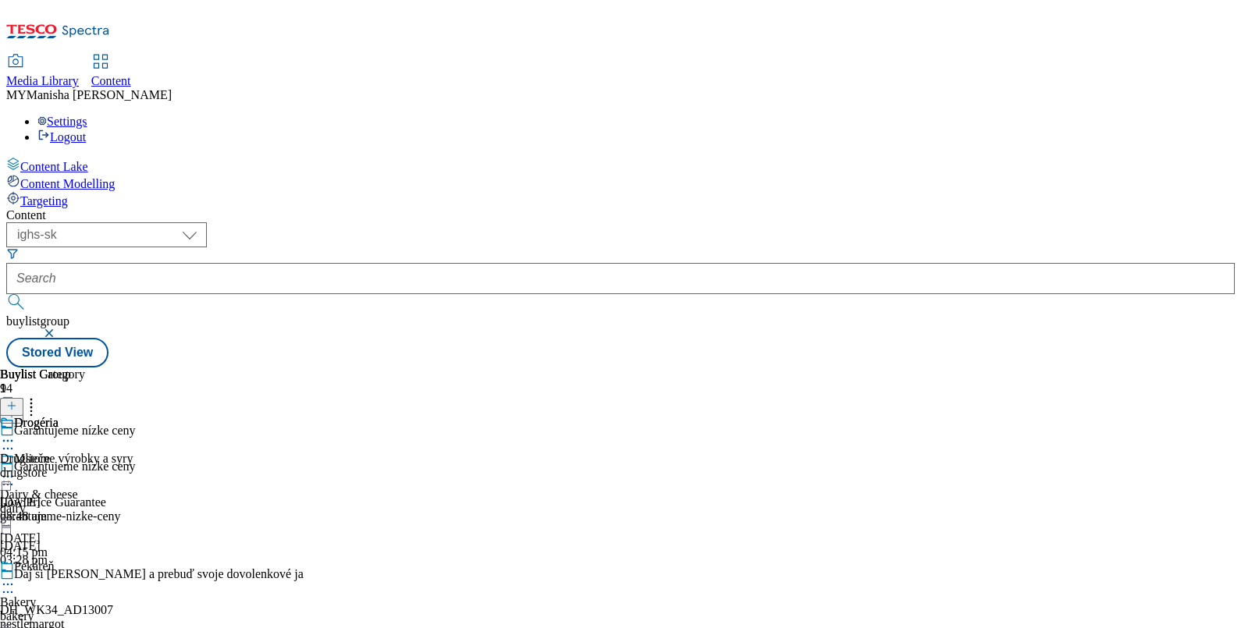
scroll to position [0, 0]
click at [59, 416] on div "Drogéria" at bounding box center [36, 423] width 44 height 14
click at [17, 400] on icon at bounding box center [11, 405] width 11 height 11
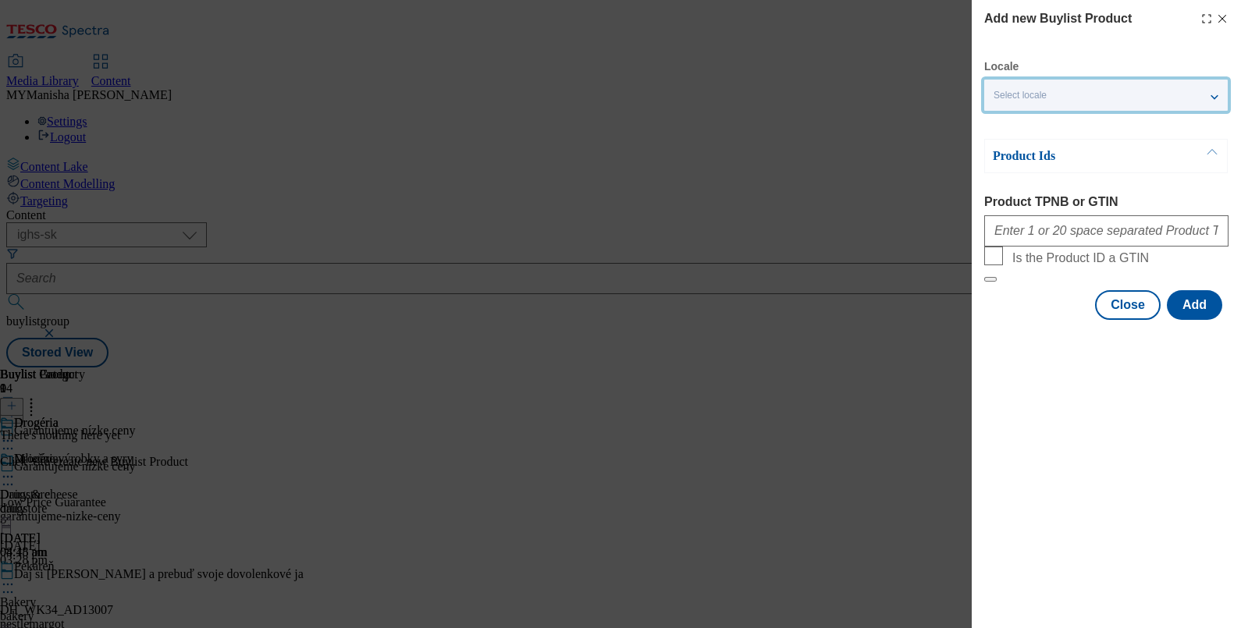
click at [1058, 98] on div "Select locale" at bounding box center [1106, 95] width 244 height 31
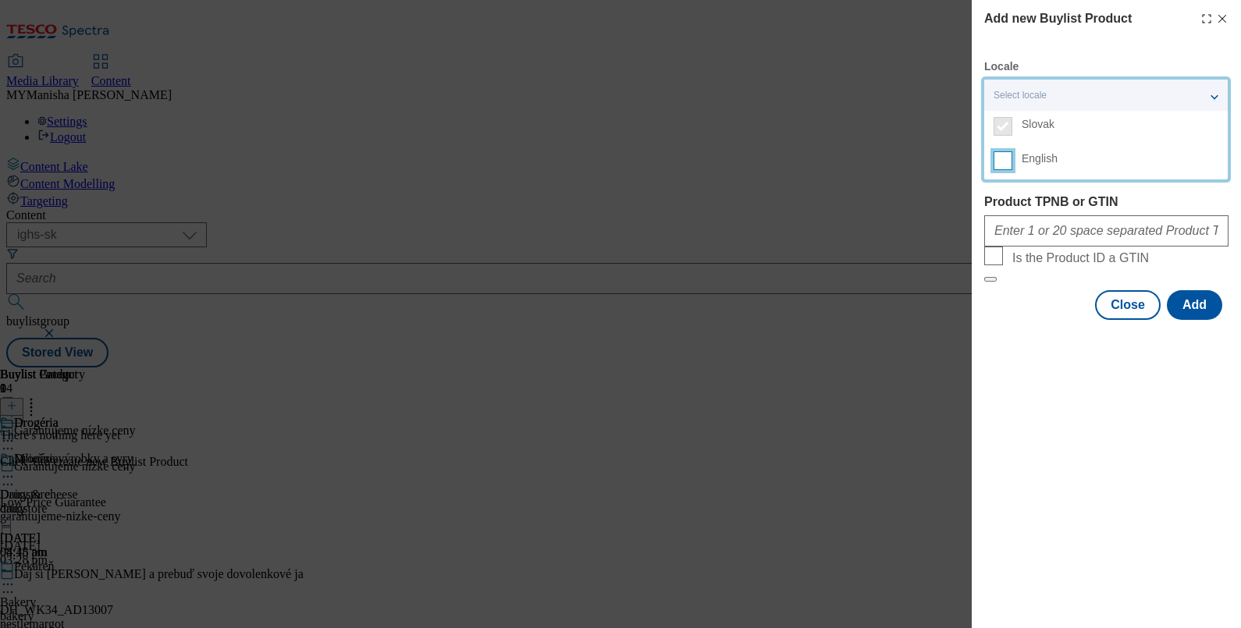
click at [1000, 155] on input "English" at bounding box center [1003, 160] width 19 height 19
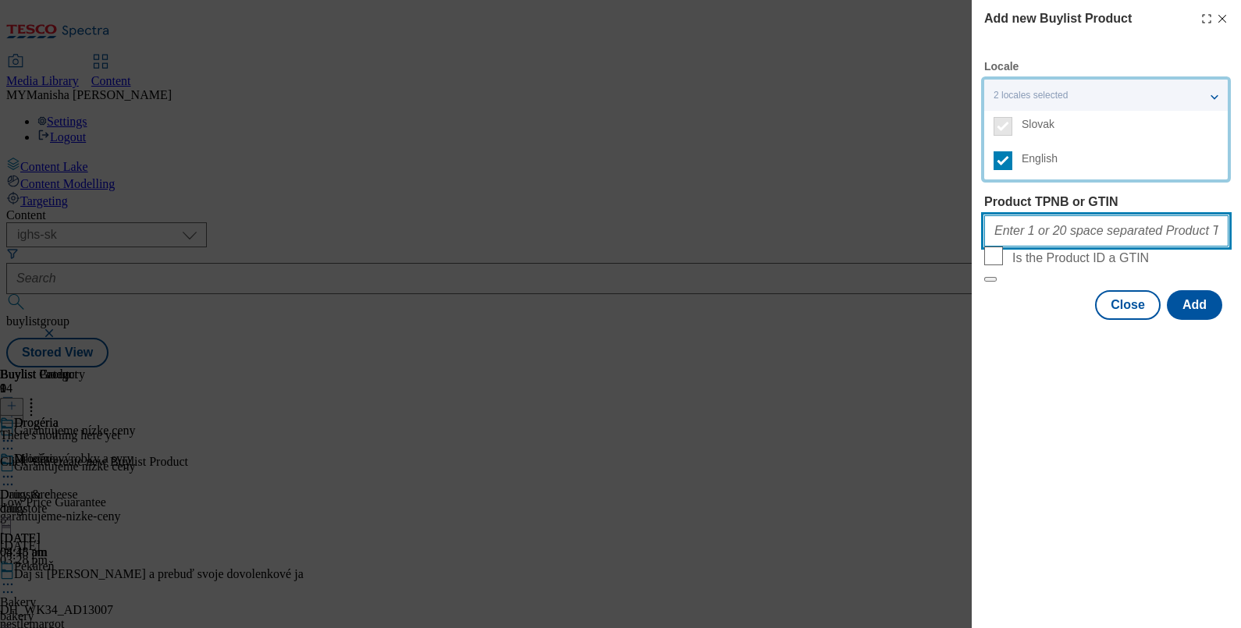
click at [1024, 234] on input "Product TPNB or GTIN" at bounding box center [1106, 230] width 244 height 31
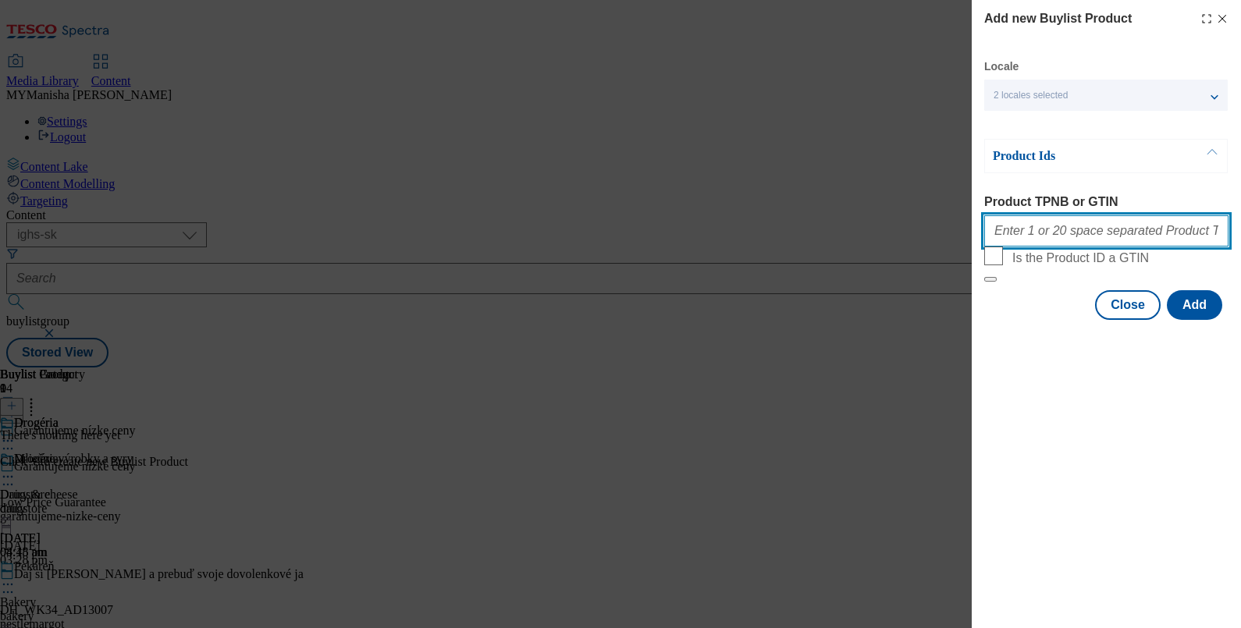
paste input "214507795 214507771 214507788 220170413 220161232 220161227 121194432 121194426…"
type input "214507795 214507771 214507788 220170413 220161232 220161227 121194432 121194426…"
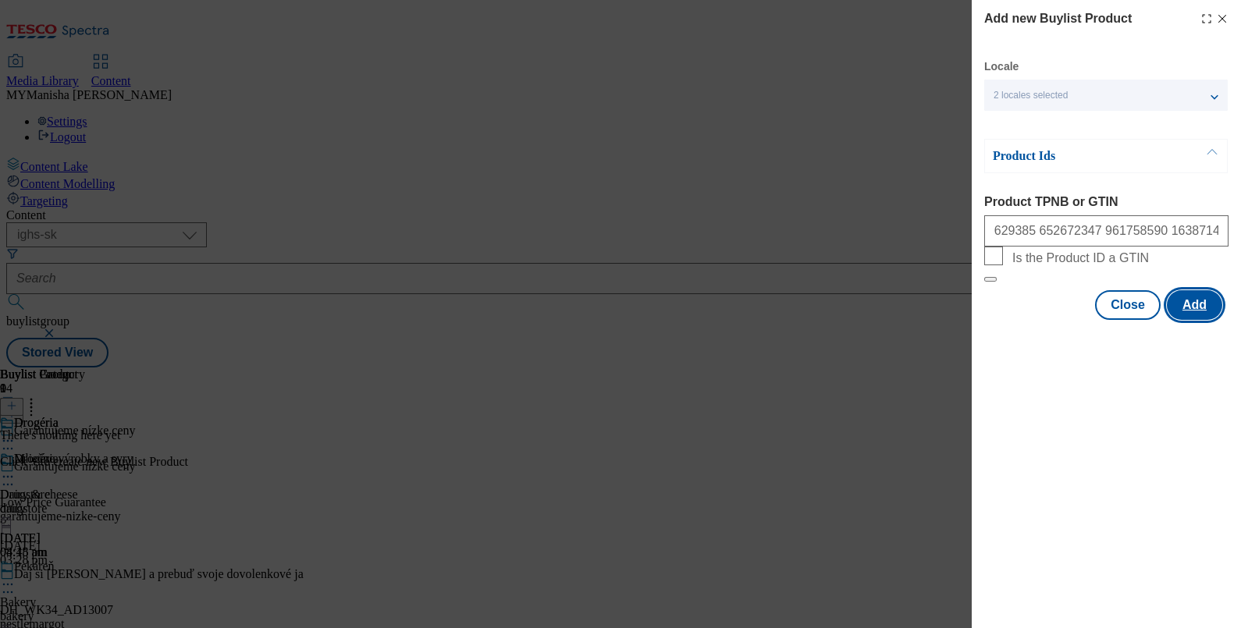
scroll to position [0, 0]
click at [1186, 320] on button "Add" at bounding box center [1194, 305] width 55 height 30
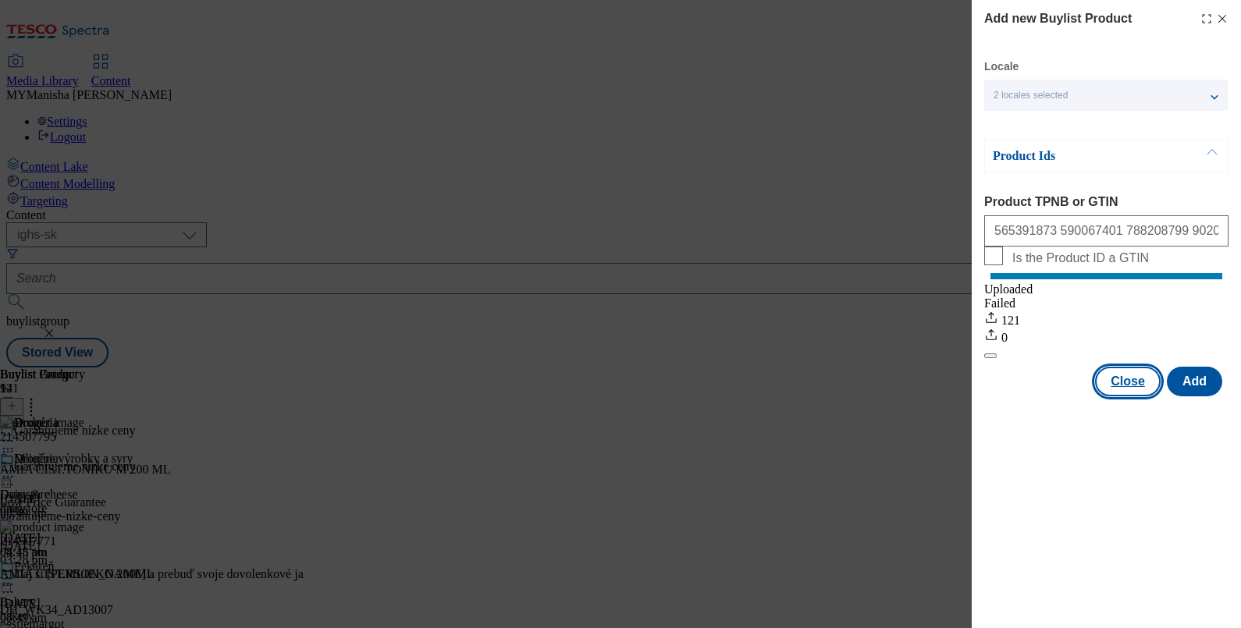
click at [1124, 397] on button "Close" at bounding box center [1128, 382] width 66 height 30
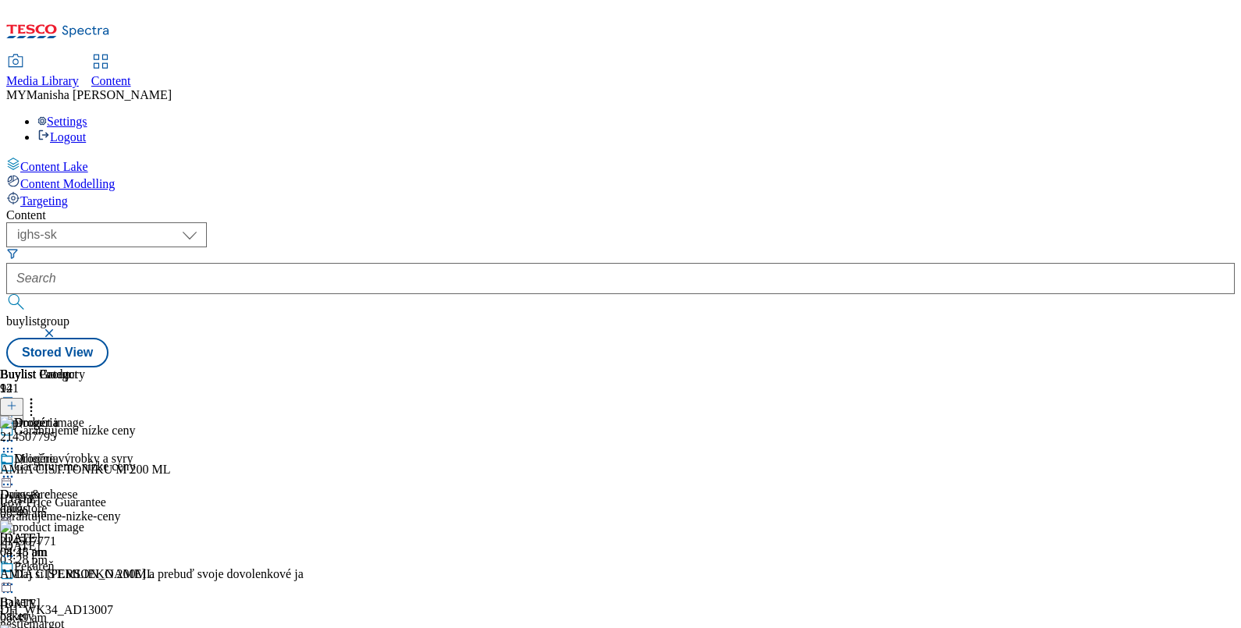
click at [17, 400] on icon at bounding box center [11, 405] width 11 height 11
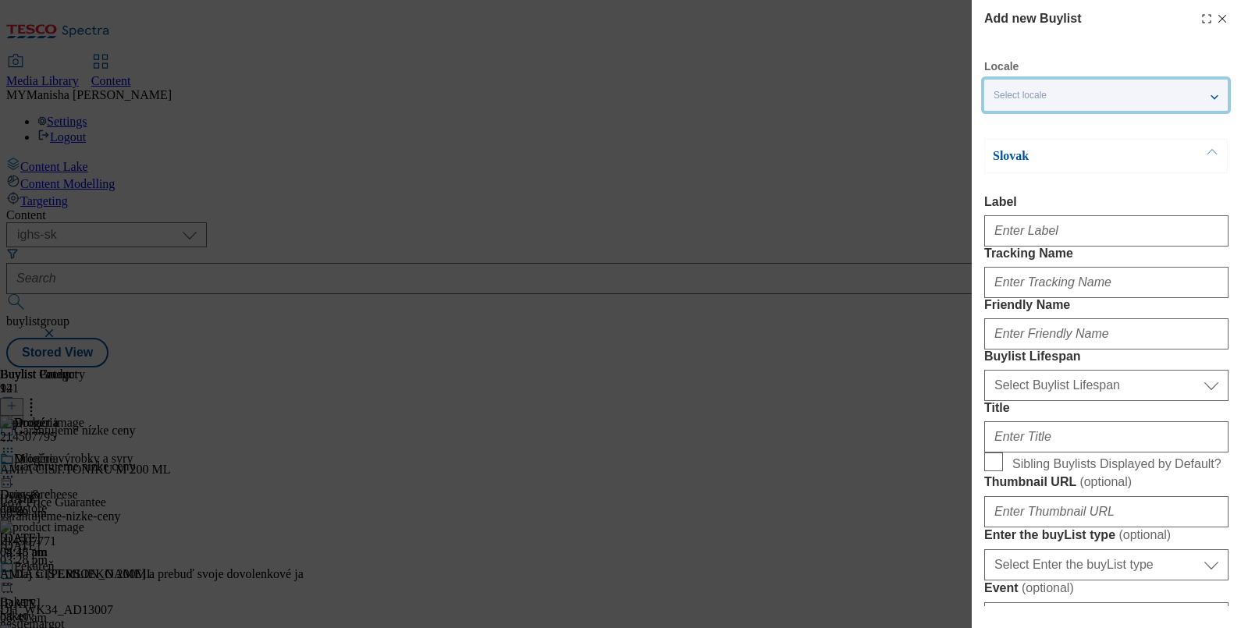
click at [1124, 91] on div "Select locale" at bounding box center [1106, 95] width 244 height 31
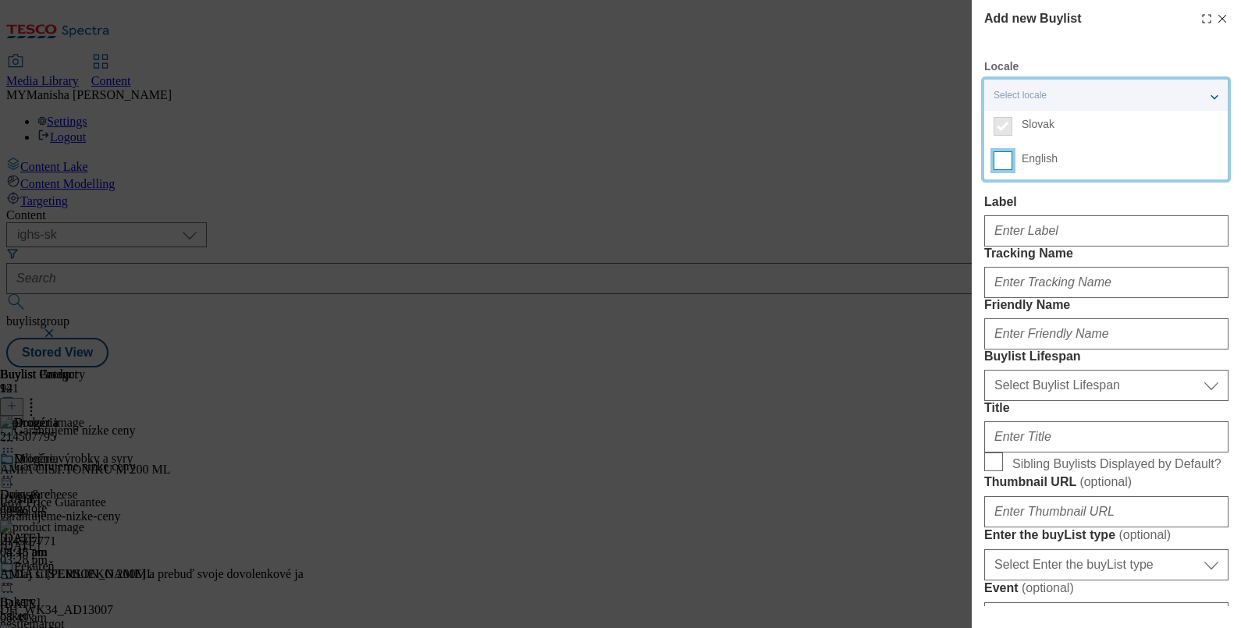
click at [1004, 164] on input "English" at bounding box center [1003, 160] width 19 height 19
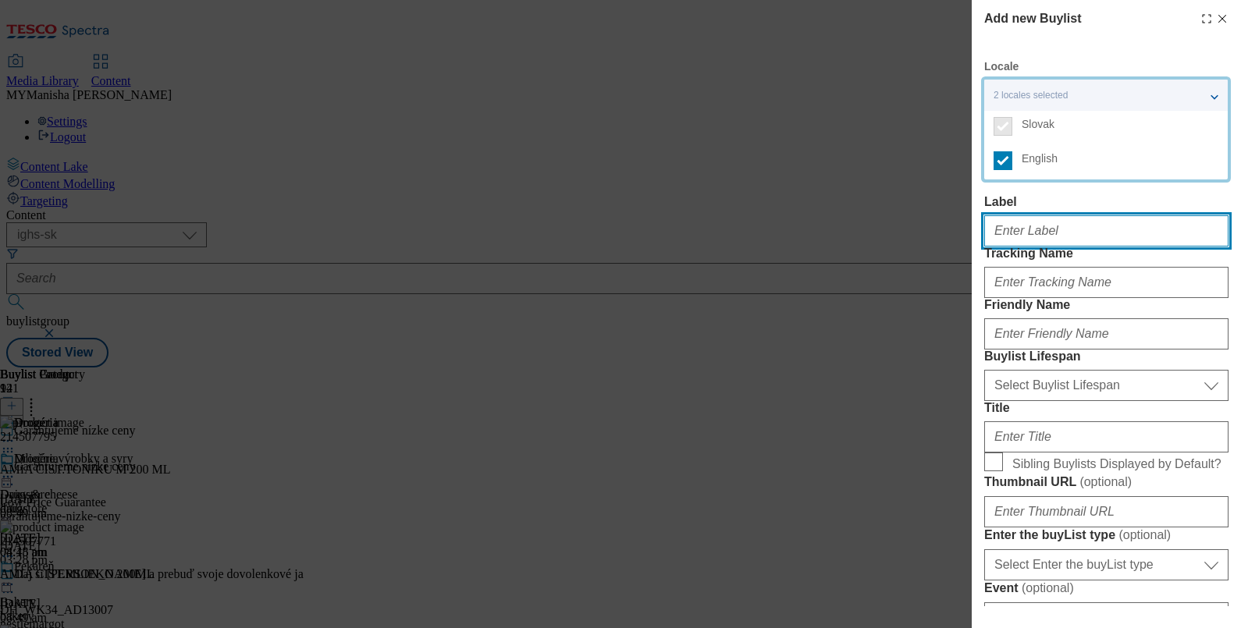
click at [1015, 226] on input "Label" at bounding box center [1106, 230] width 244 height 31
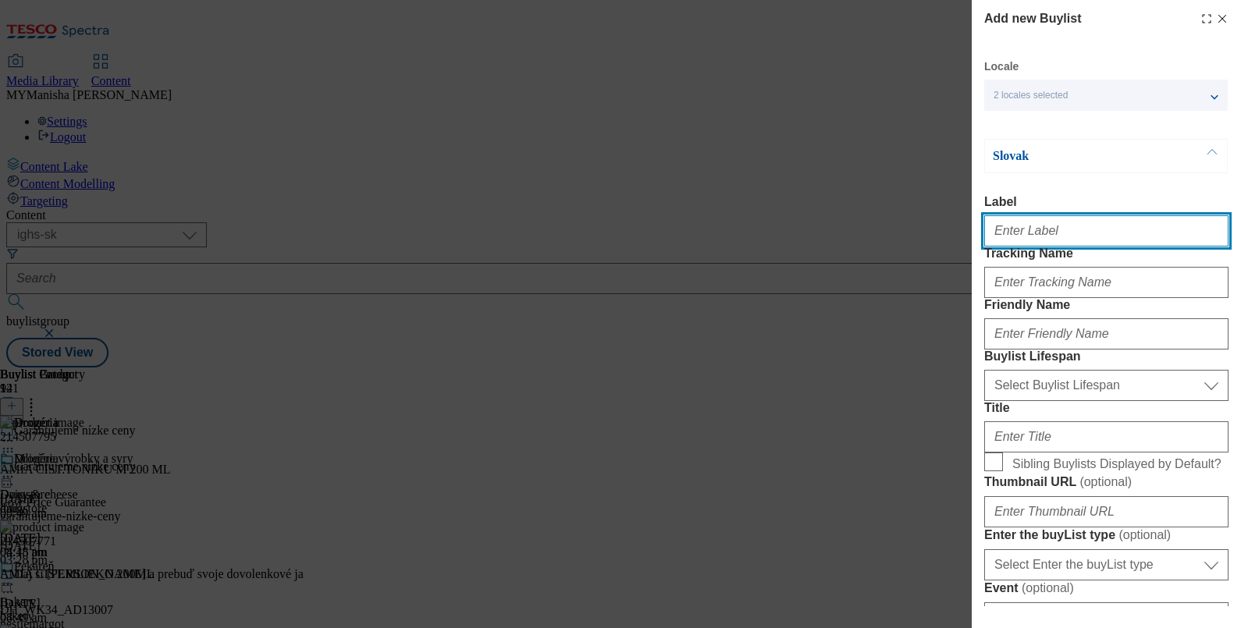
paste input "Baby"
type input "Baby"
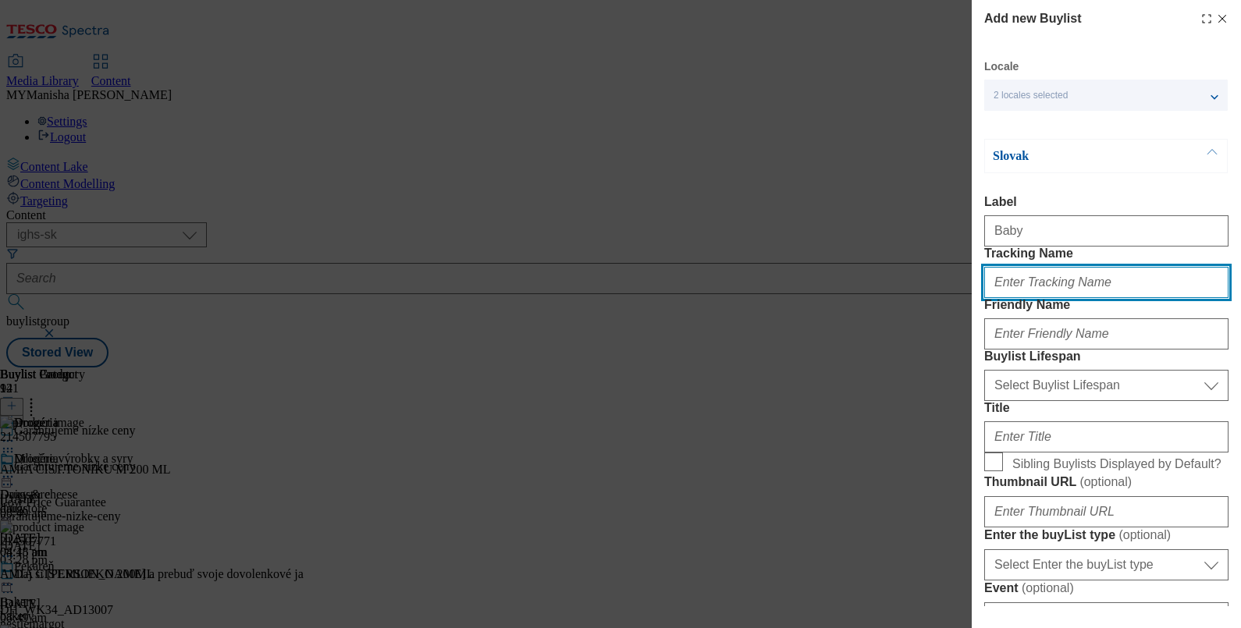
click at [1005, 298] on input "Tracking Name" at bounding box center [1106, 282] width 244 height 31
paste input "Baby"
click at [996, 298] on input "Baby" at bounding box center [1106, 282] width 244 height 31
click at [1048, 298] on input "baby" at bounding box center [1106, 282] width 244 height 31
type input "baby"
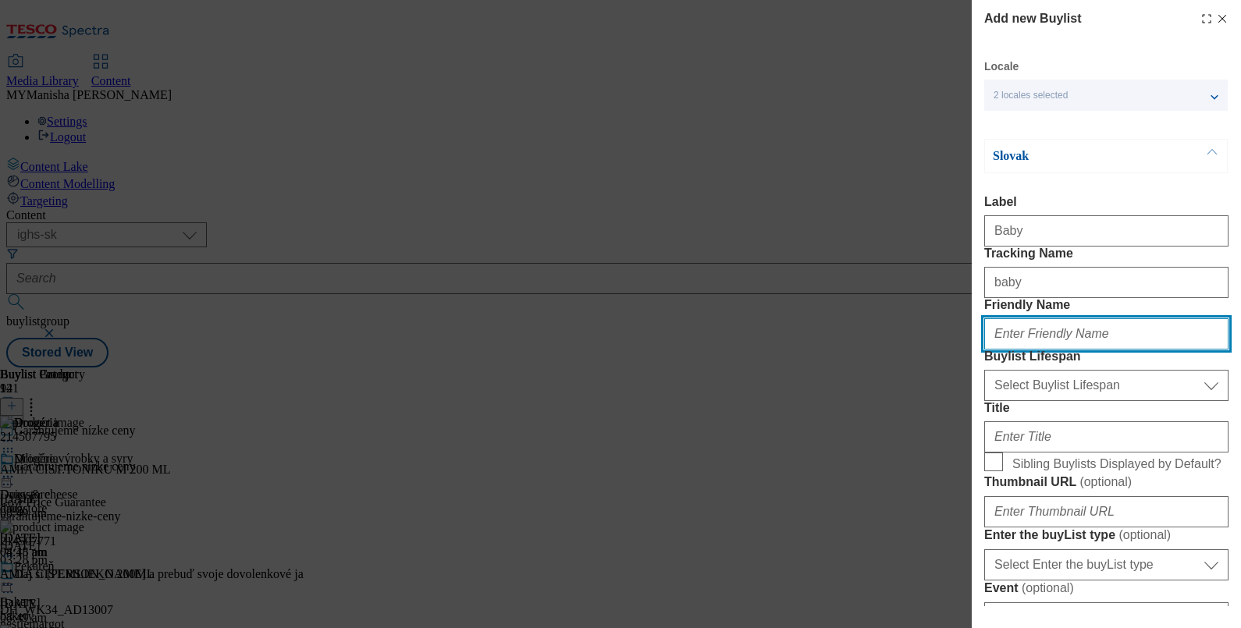
paste input "baby"
type input "baby"
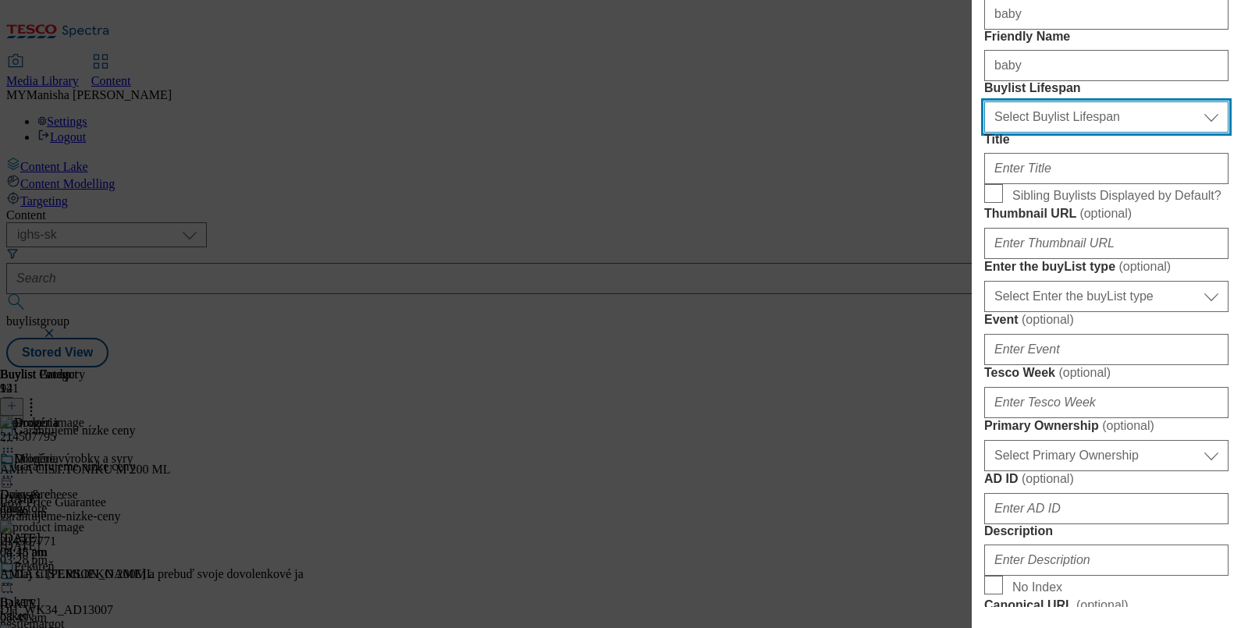
scroll to position [269, 0]
click at [1073, 132] on select "Select Buylist Lifespan evergreen seasonal tactical" at bounding box center [1106, 116] width 244 height 31
select select "evergreen"
click at [984, 132] on select "Select Buylist Lifespan evergreen seasonal tactical" at bounding box center [1106, 116] width 244 height 31
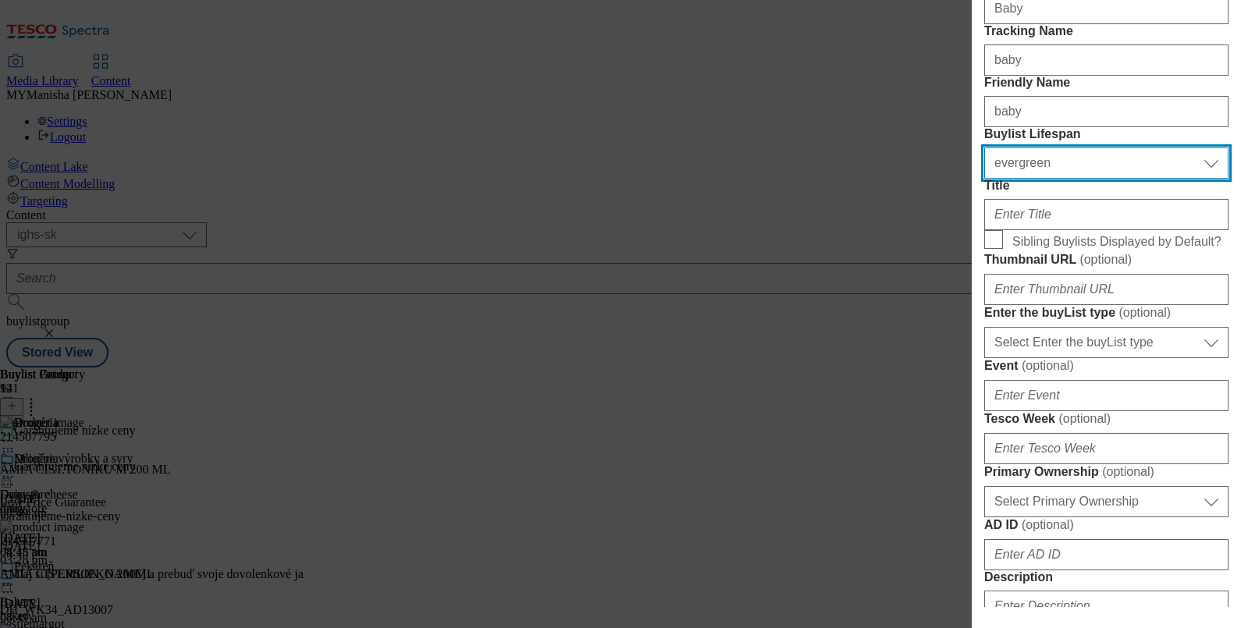
scroll to position [226, 0]
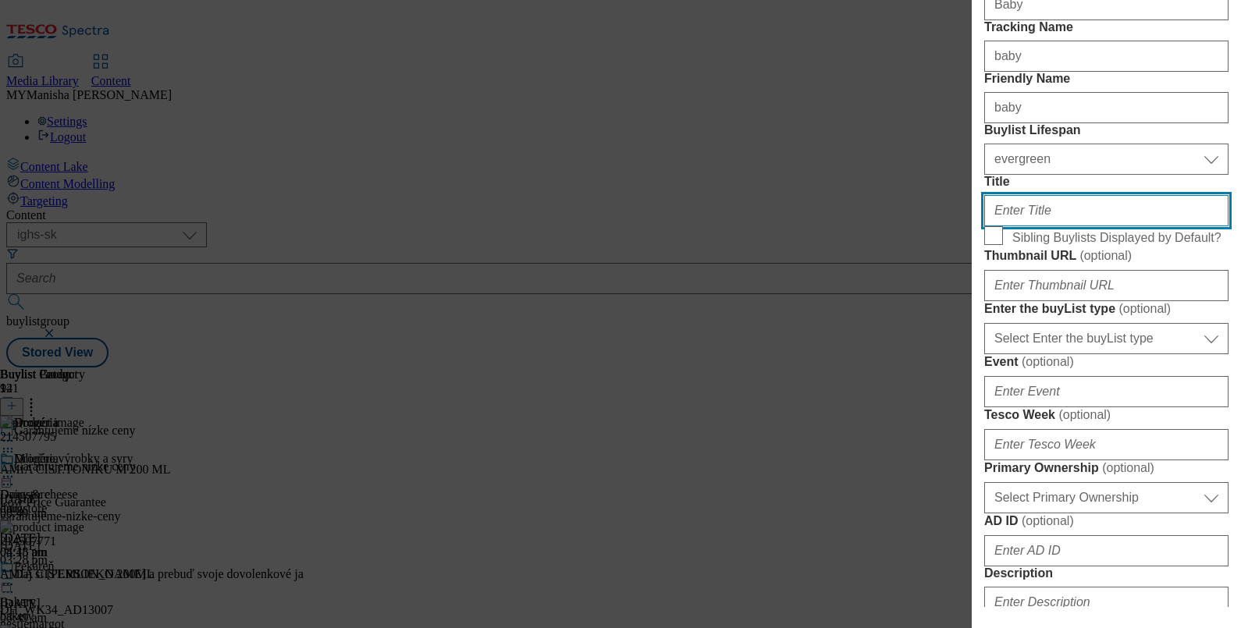
click at [1016, 226] on input "Title" at bounding box center [1106, 210] width 244 height 31
paste input "Dieťa"
type input "Dieťa"
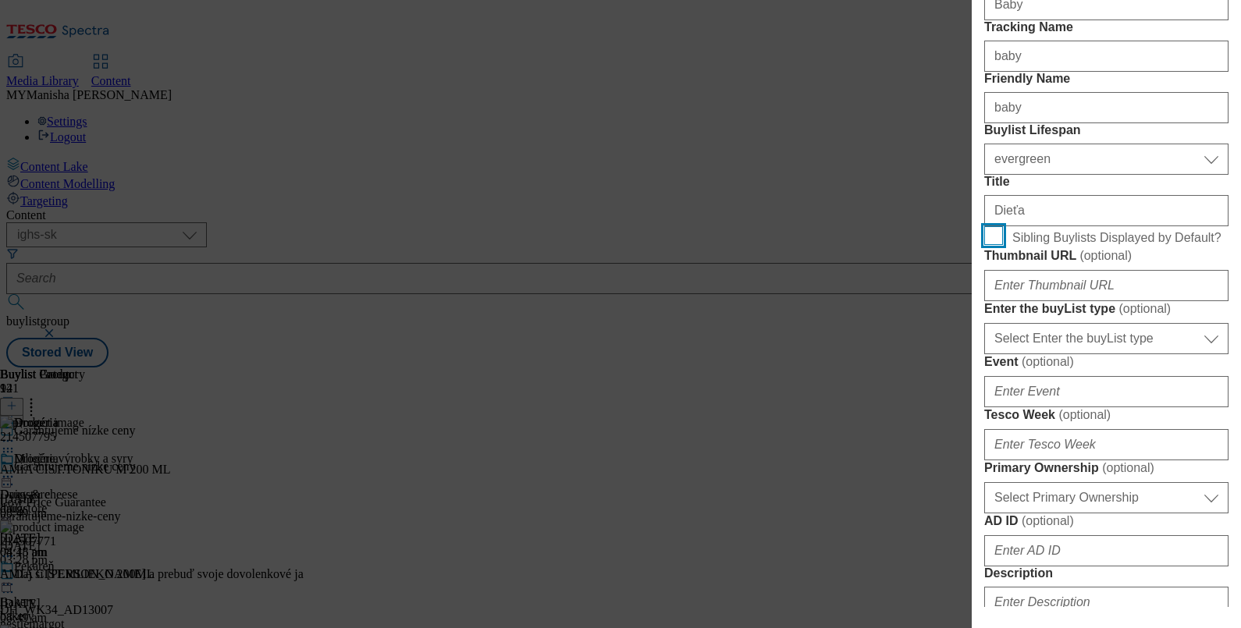
click at [984, 226] on input "Sibling Buylists Displayed by Default?" at bounding box center [993, 235] width 19 height 19
checkbox input "true"
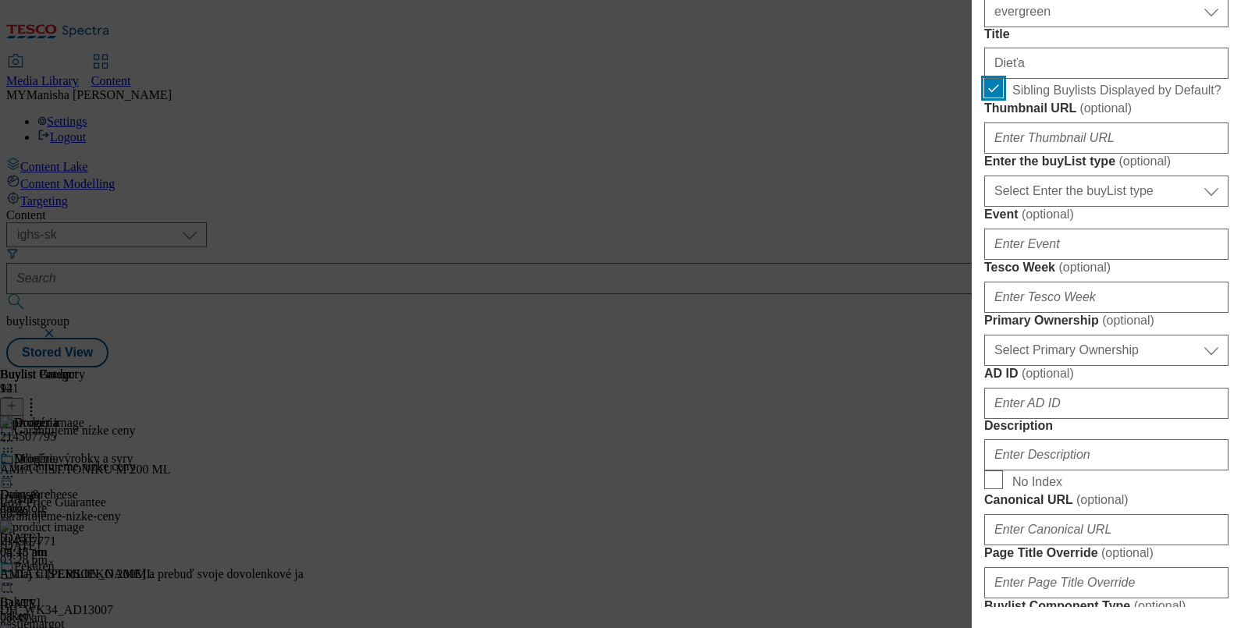
scroll to position [0, 0]
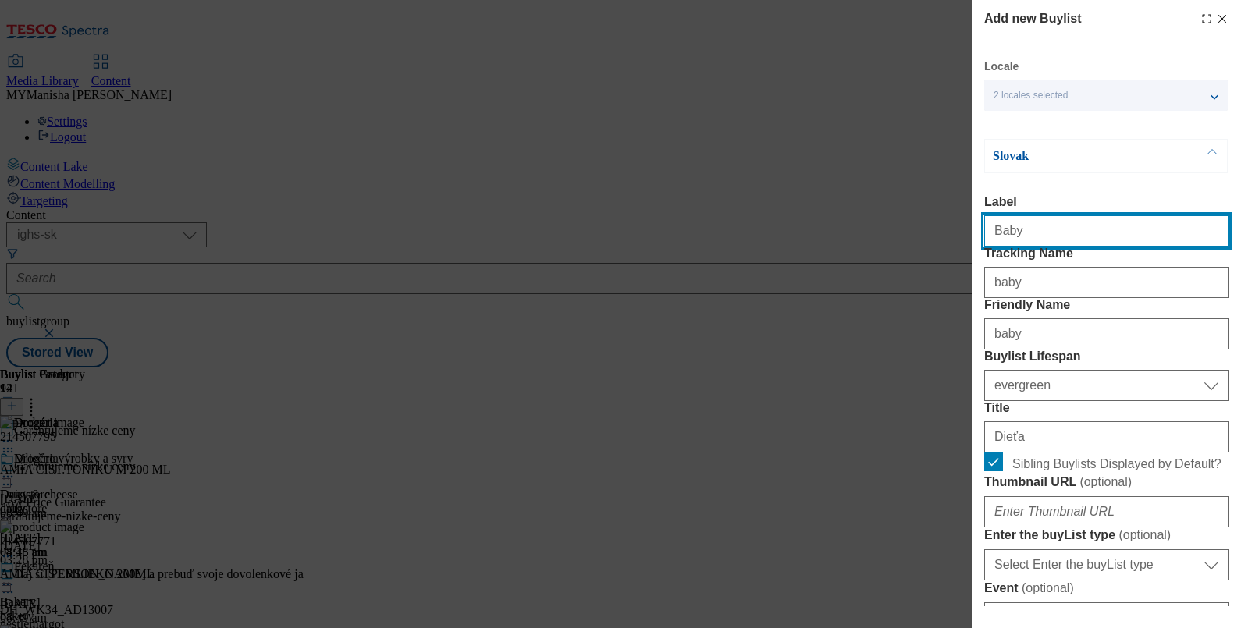
click at [1041, 241] on input "Baby" at bounding box center [1106, 230] width 244 height 31
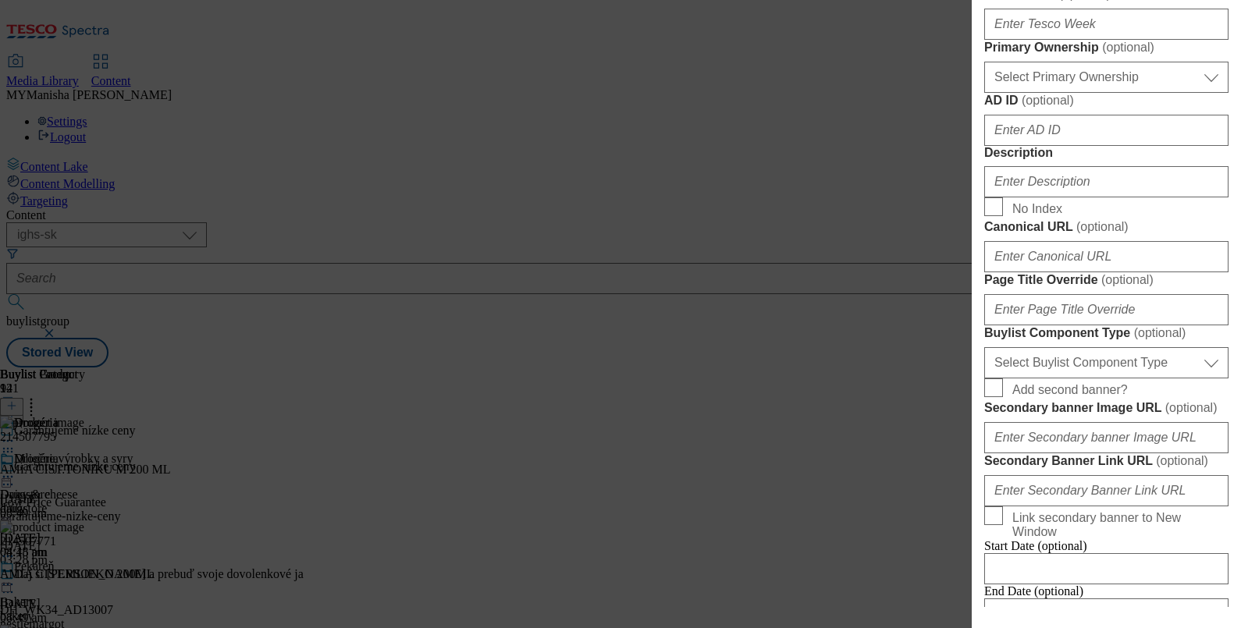
scroll to position [649, 0]
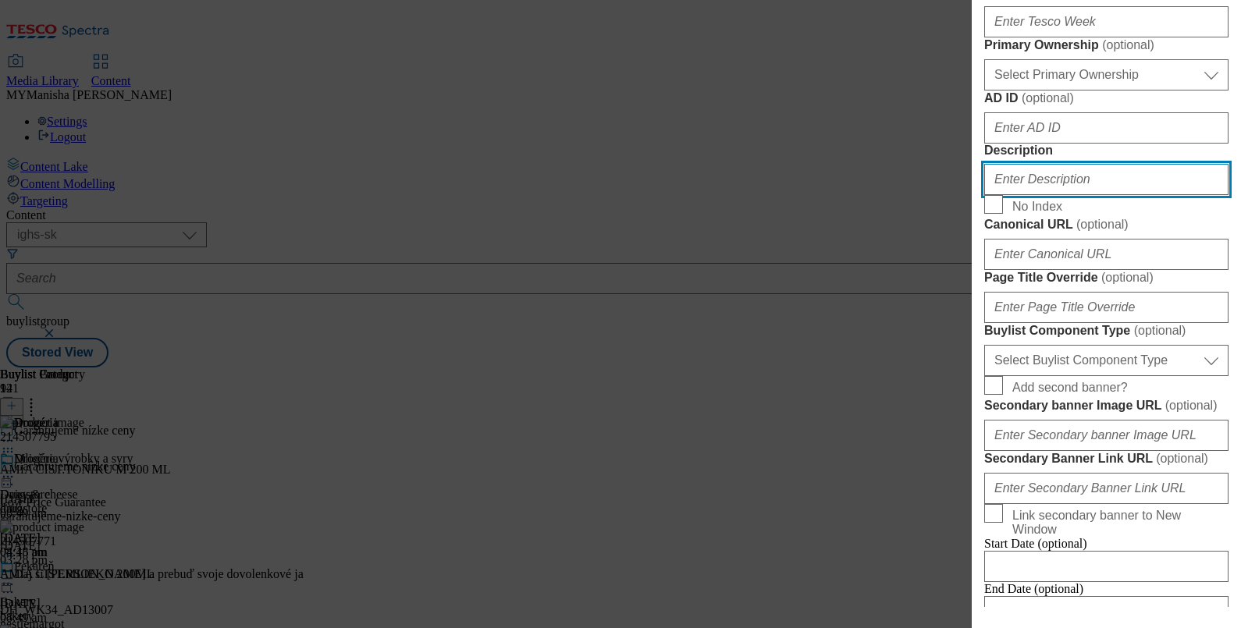
click at [1016, 195] on input "Description" at bounding box center [1106, 179] width 244 height 31
paste input "Baby"
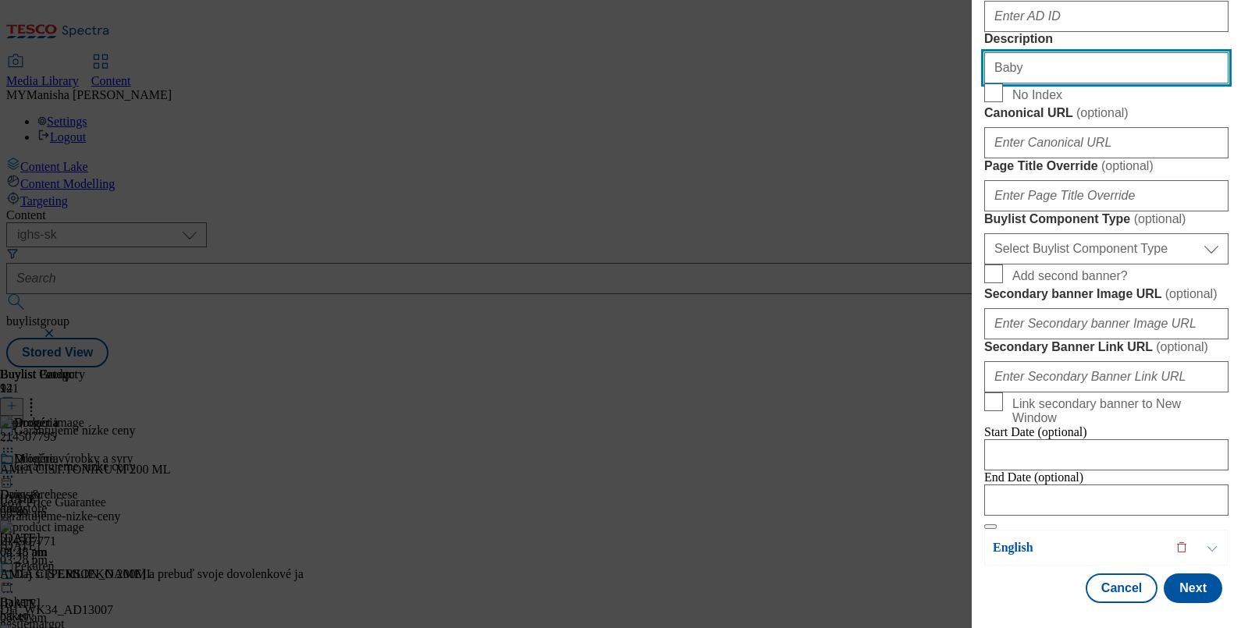
scroll to position [1261, 0]
type input "Baby"
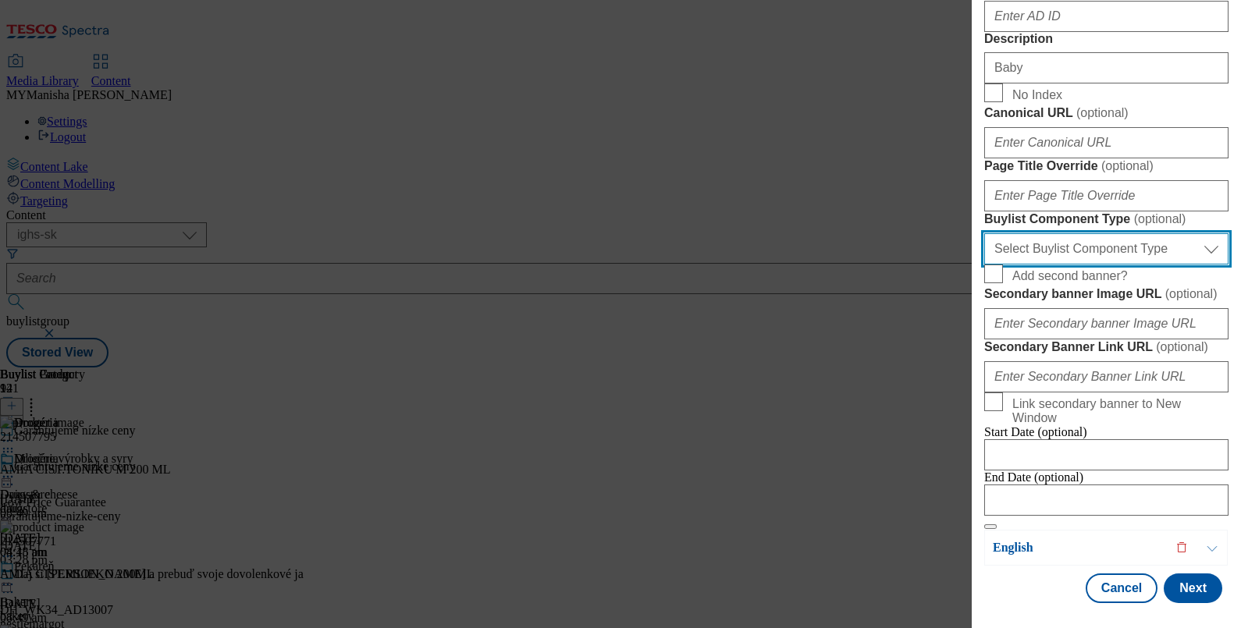
click at [1174, 233] on select "Select Buylist Component Type Banner Competition Header Meal" at bounding box center [1106, 248] width 244 height 31
select select "Banner"
click at [984, 233] on select "Select Buylist Component Type Banner Competition Header Meal" at bounding box center [1106, 248] width 244 height 31
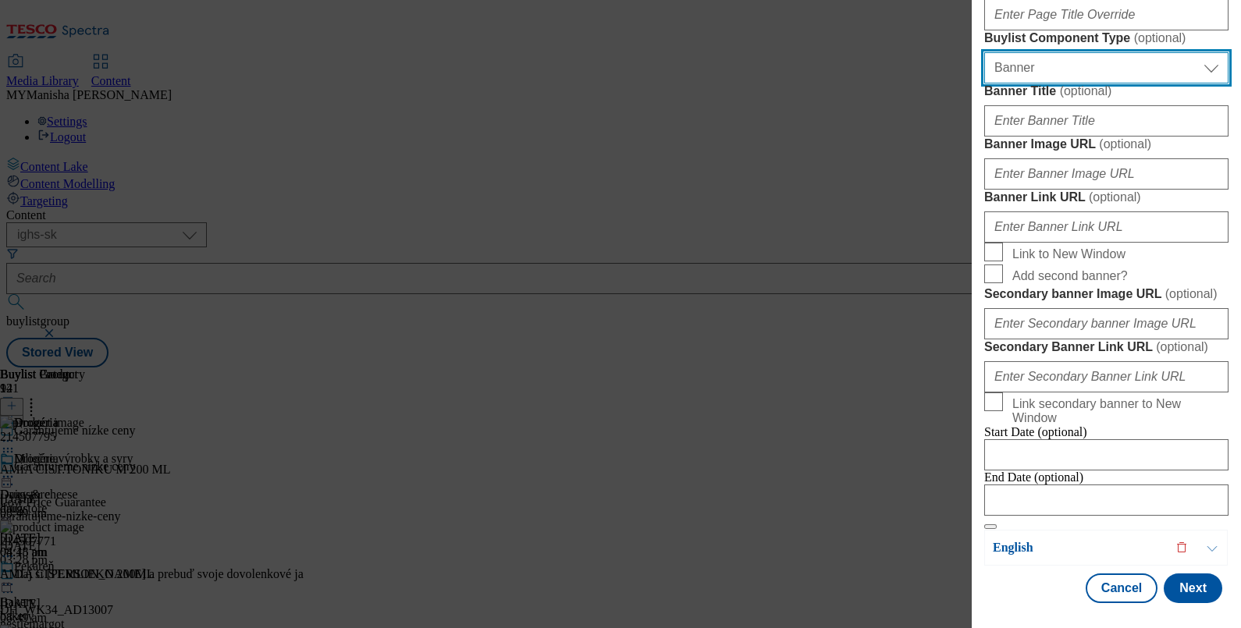
scroll to position [1623, 0]
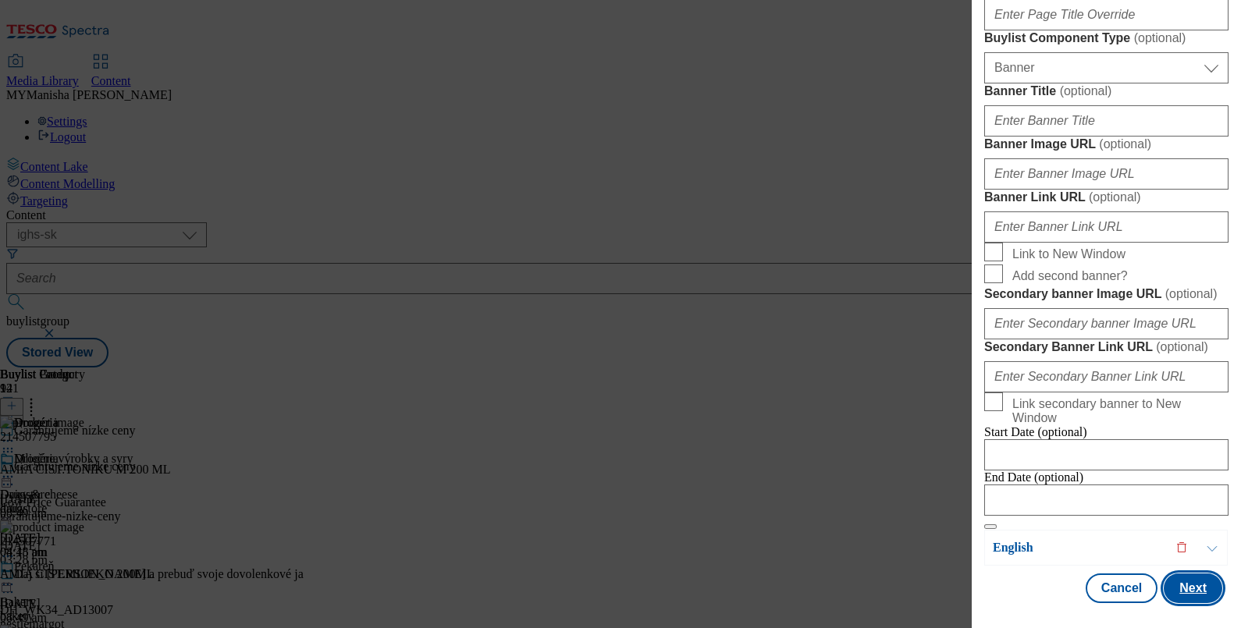
click at [1181, 574] on button "Next" at bounding box center [1193, 589] width 59 height 30
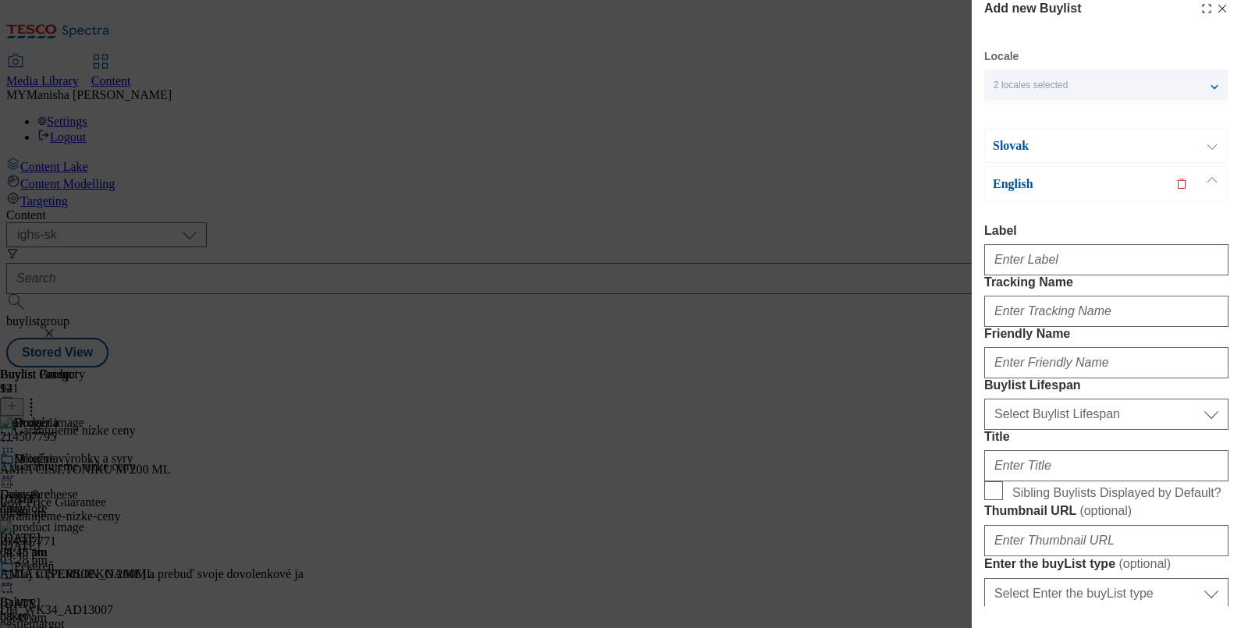
scroll to position [0, 0]
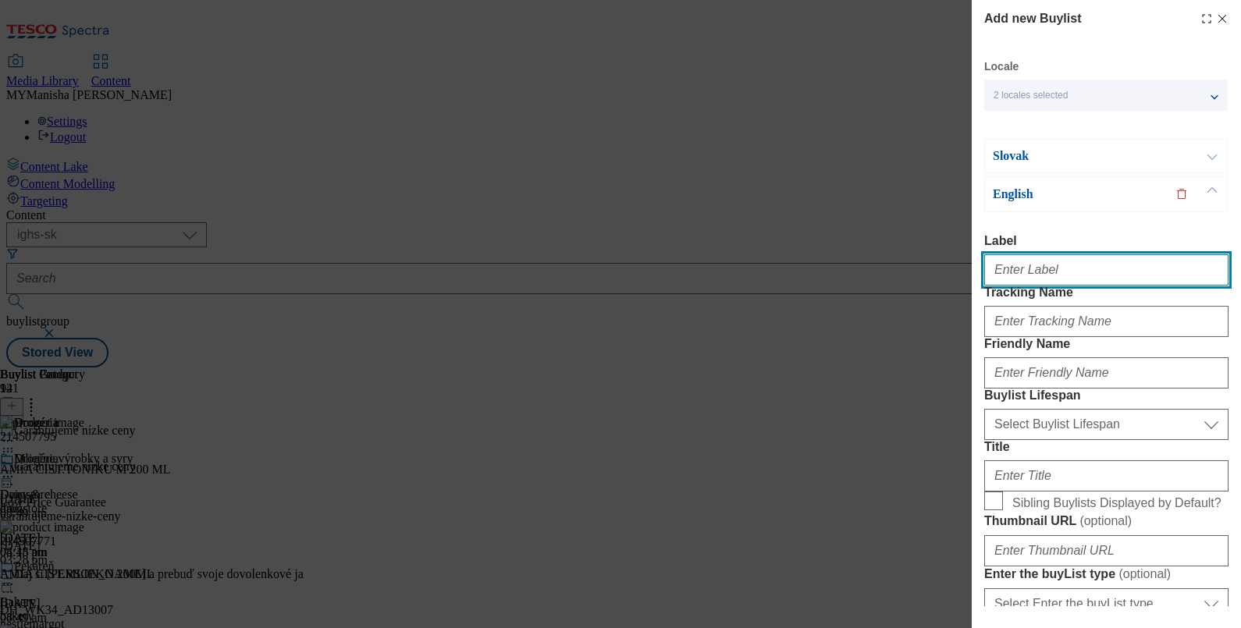
click at [1016, 271] on input "Label" at bounding box center [1106, 269] width 244 height 31
paste input "Baby"
type input "Baby"
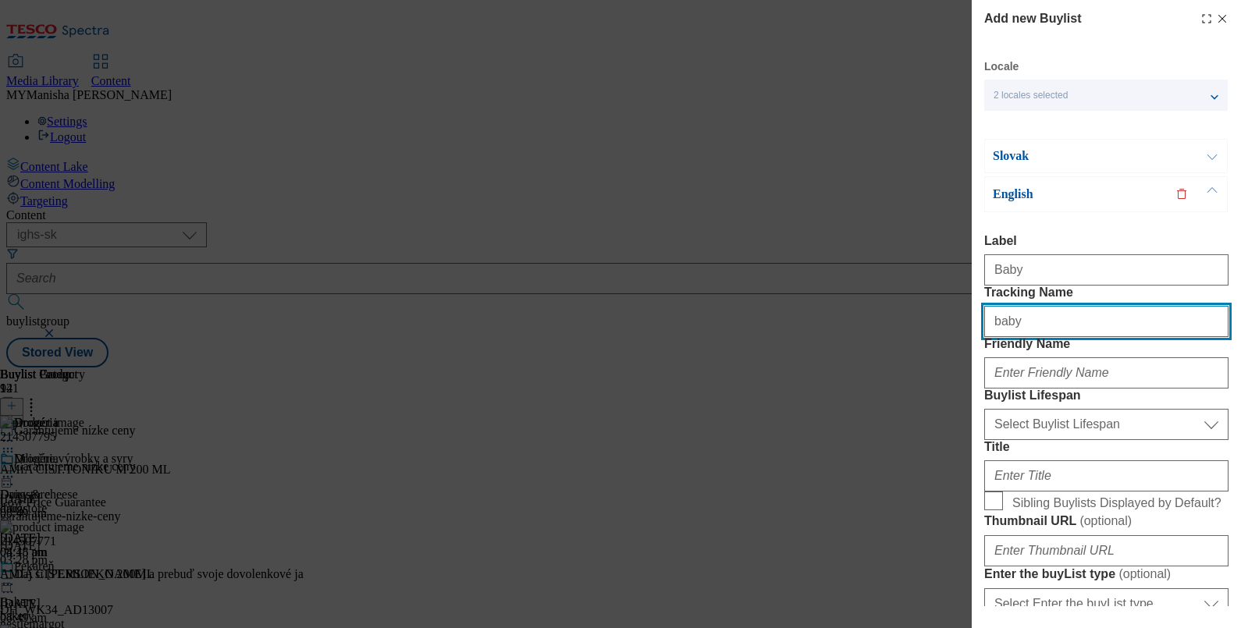
type input "baby"
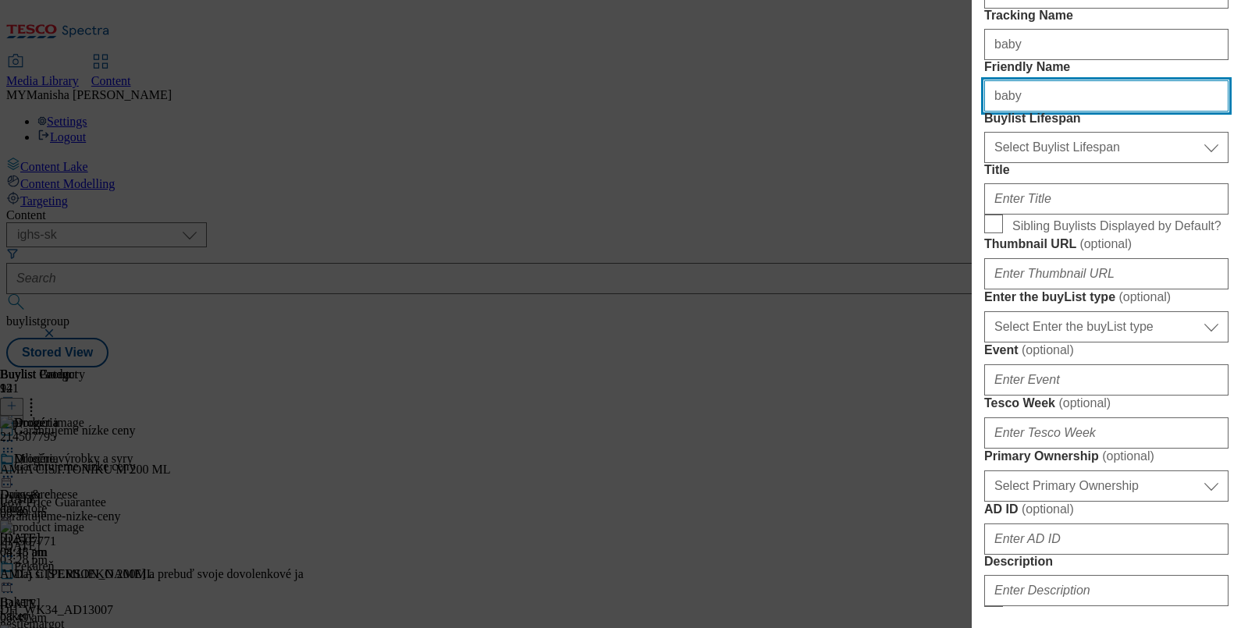
scroll to position [278, 0]
type input "baby"
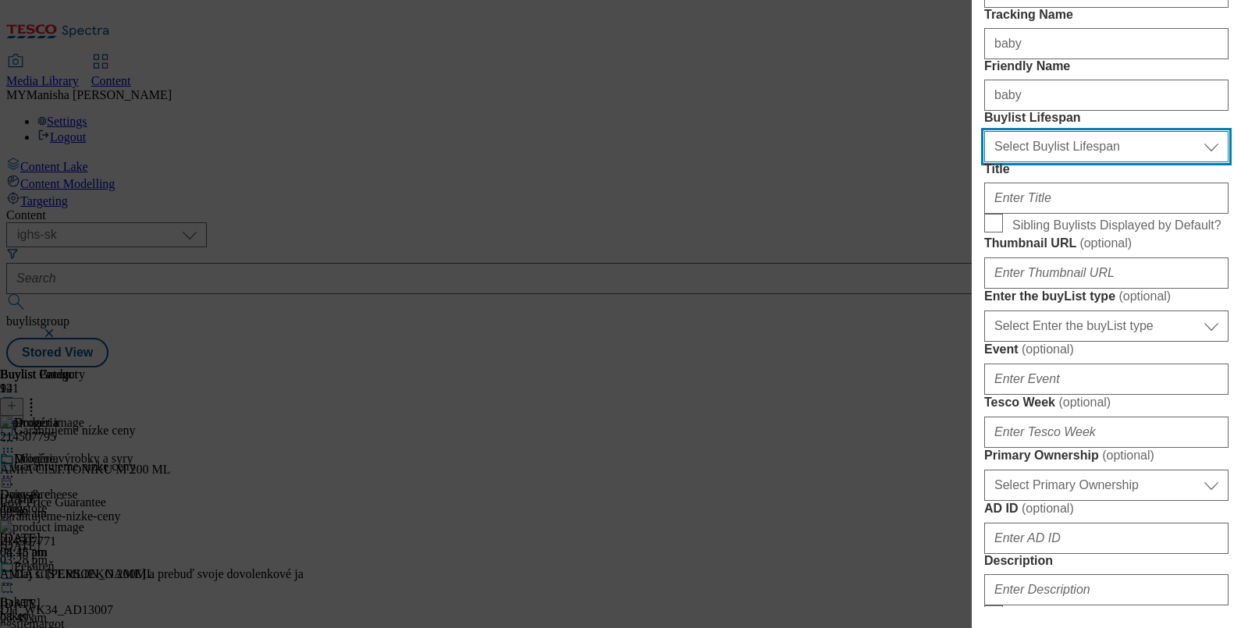
click at [1104, 162] on select "Select Buylist Lifespan evergreen seasonal tactical" at bounding box center [1106, 146] width 244 height 31
select select "evergreen"
click at [984, 162] on select "Select Buylist Lifespan evergreen seasonal tactical" at bounding box center [1106, 146] width 244 height 31
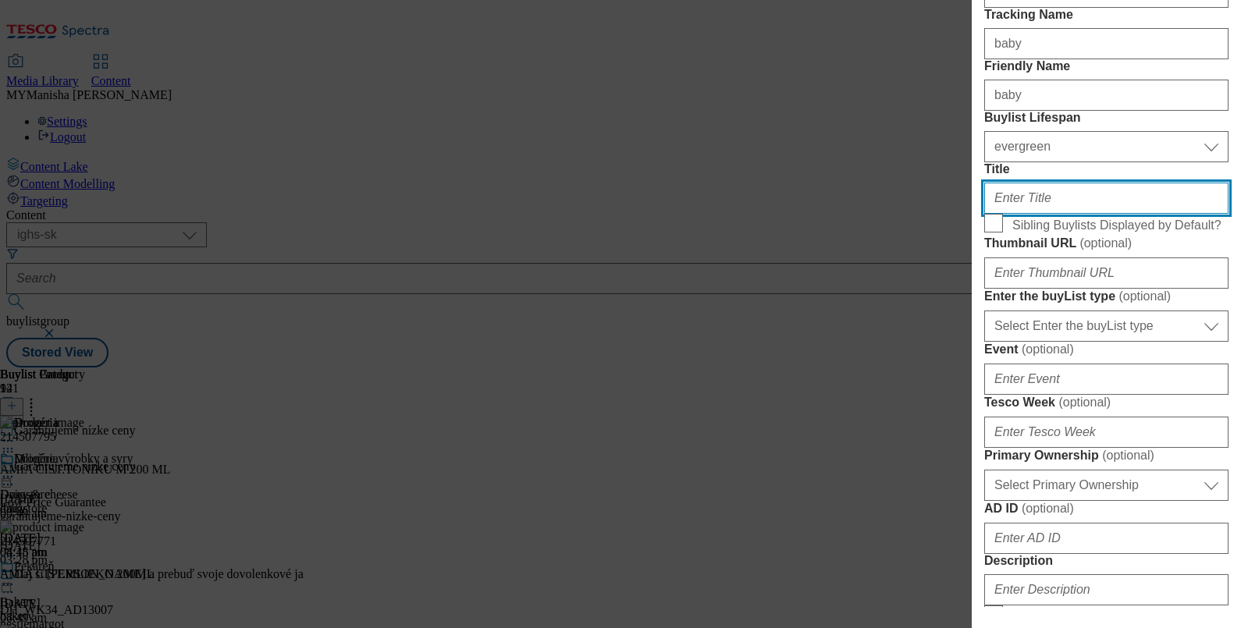
click at [1034, 214] on input "Title" at bounding box center [1106, 198] width 244 height 31
type input "Baby"
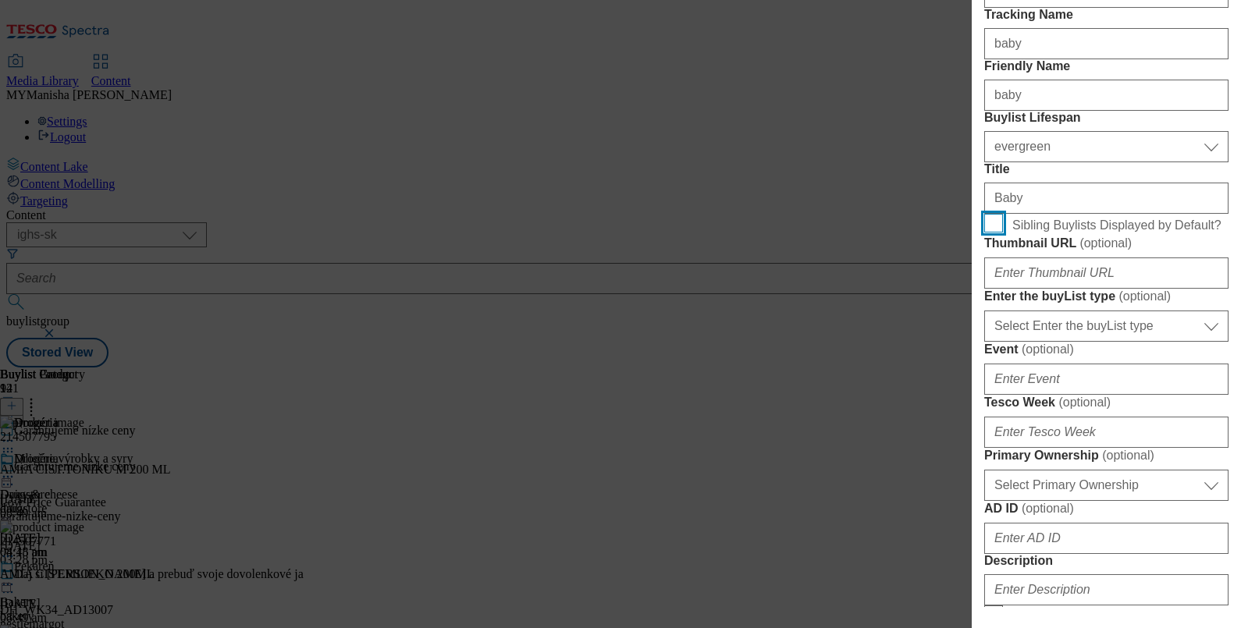
click at [984, 214] on input "Sibling Buylists Displayed by Default?" at bounding box center [993, 223] width 19 height 19
checkbox input "true"
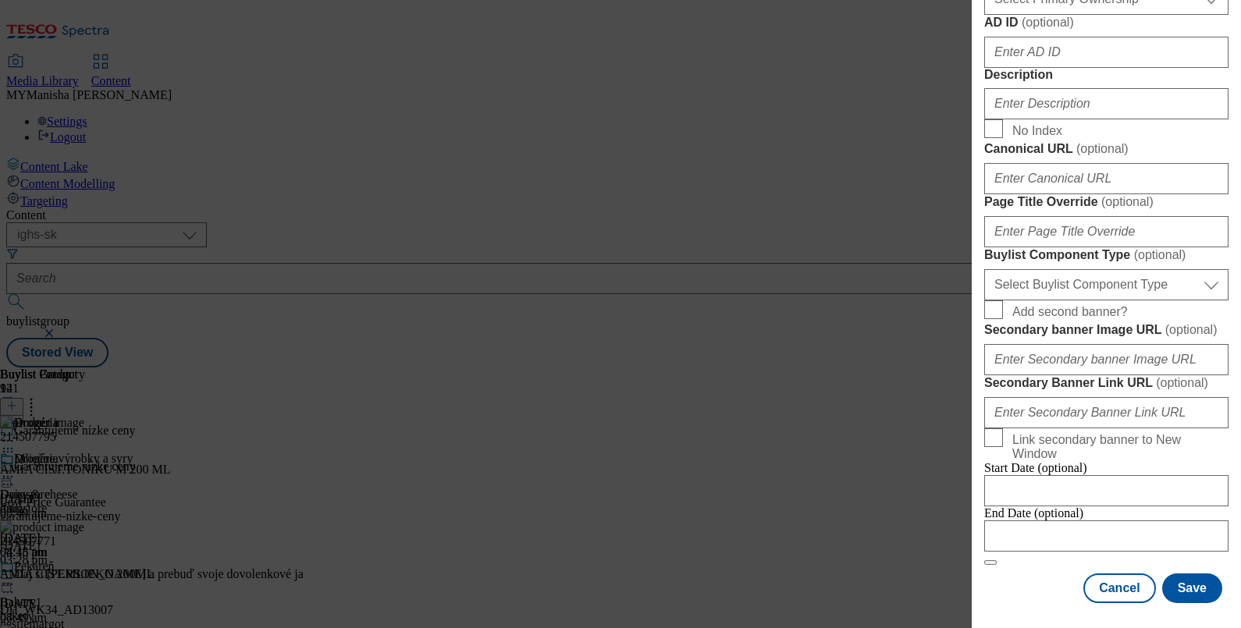
scroll to position [1345, 0]
click at [1112, 269] on select "Select Buylist Component Type Banner Competition Header Meal" at bounding box center [1106, 284] width 244 height 31
select select "Banner"
click at [984, 269] on select "Select Buylist Component Type Banner Competition Header Meal" at bounding box center [1106, 284] width 244 height 31
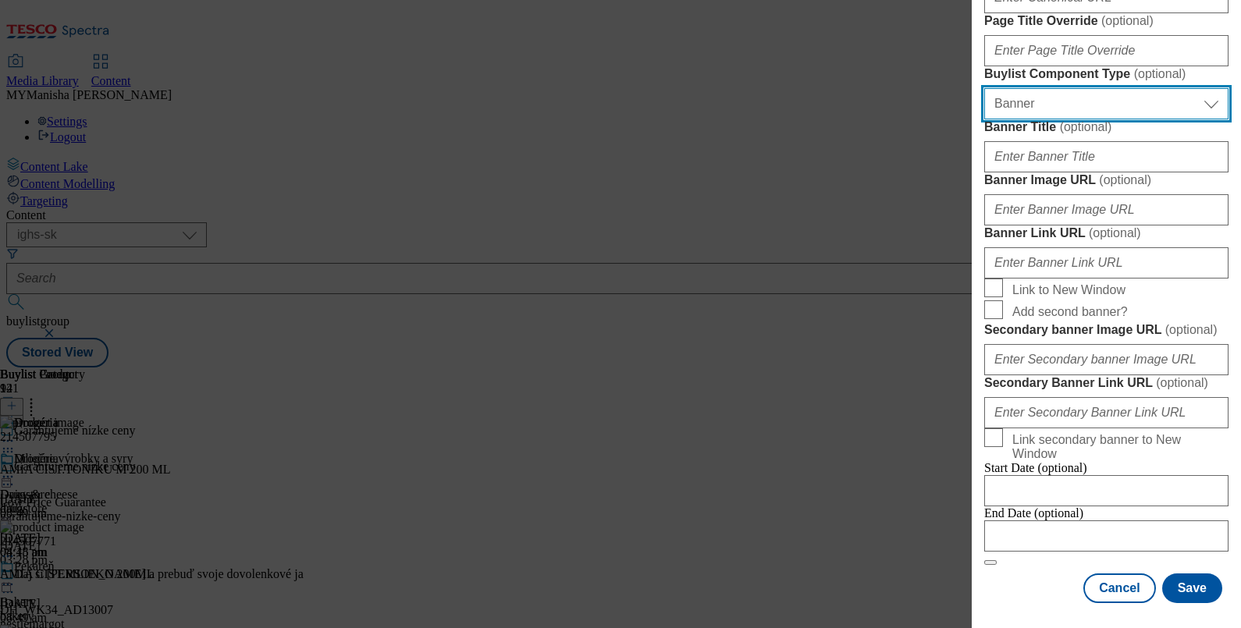
scroll to position [1626, 0]
click at [1172, 574] on button "Save" at bounding box center [1192, 589] width 60 height 30
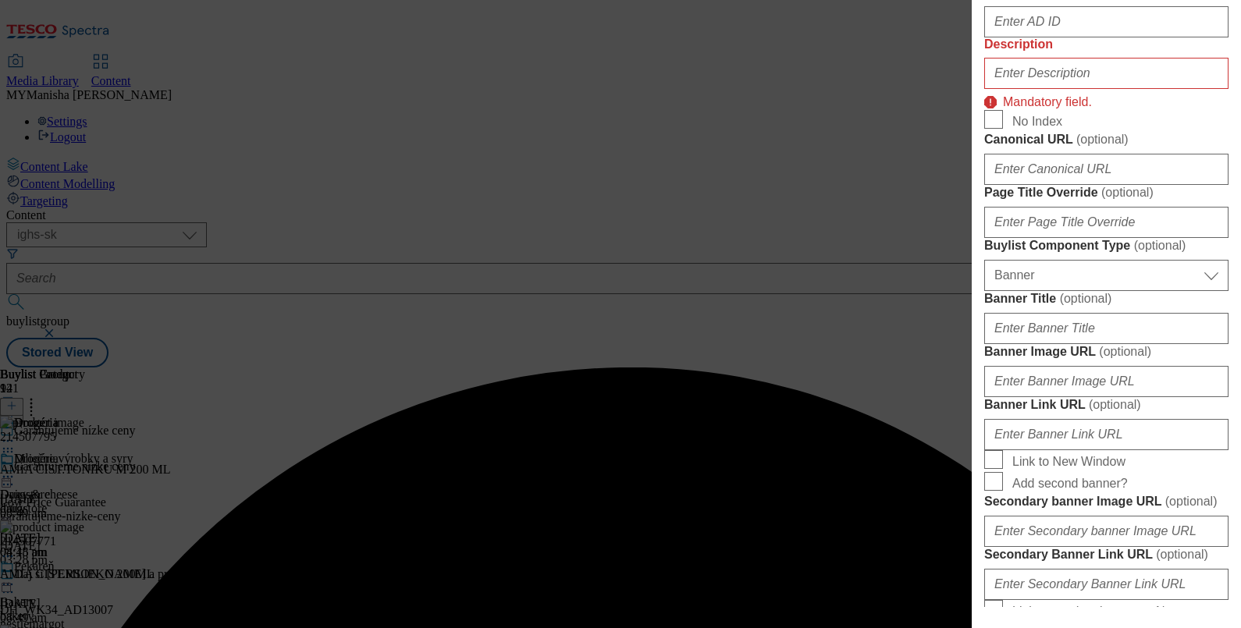
scroll to position [795, 0]
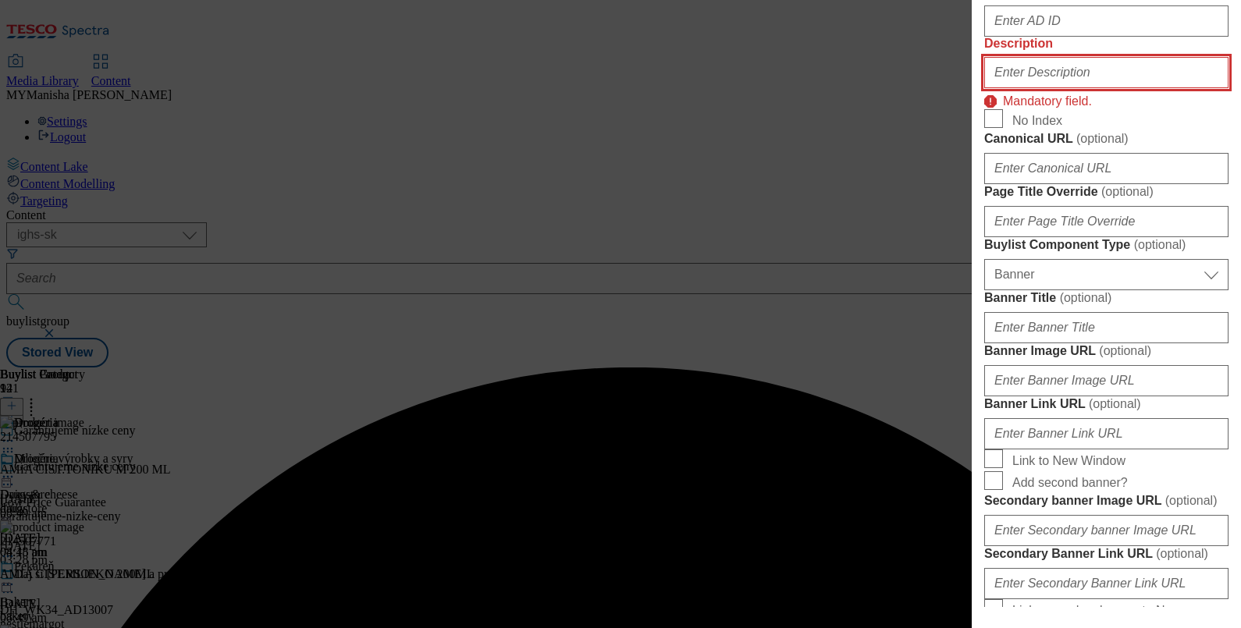
click at [1025, 88] on input "Description" at bounding box center [1106, 72] width 244 height 31
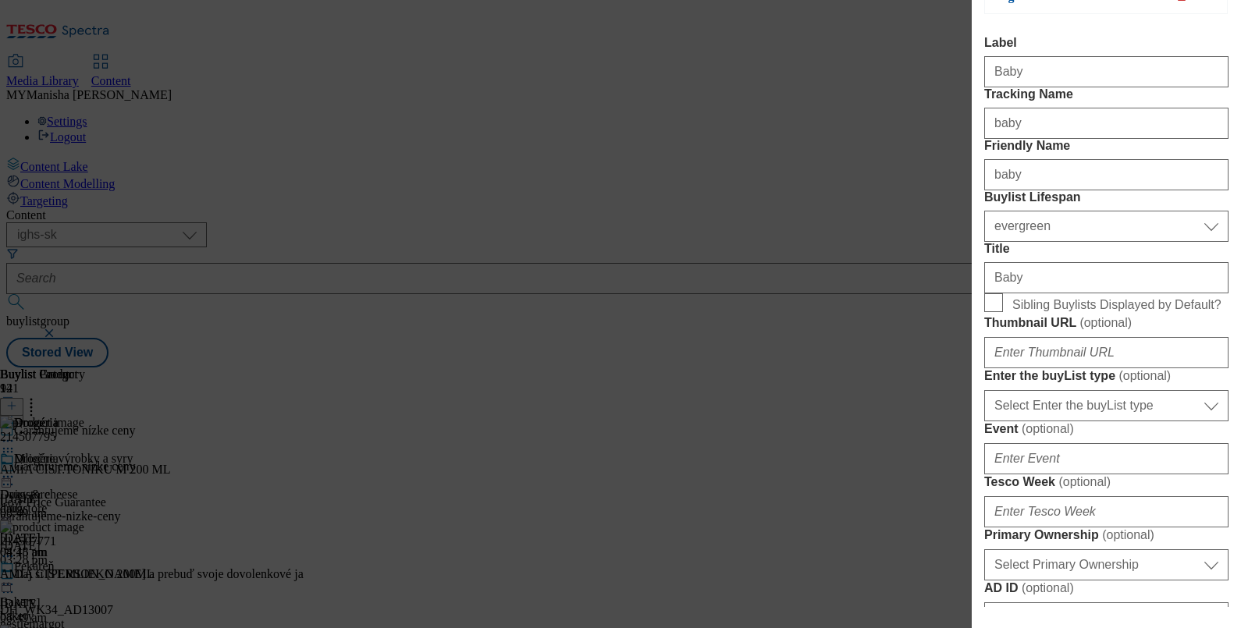
scroll to position [197, 0]
type input "Baby"
click at [995, 314] on input "Sibling Buylists Displayed by Default?" at bounding box center [993, 304] width 19 height 19
checkbox input "true"
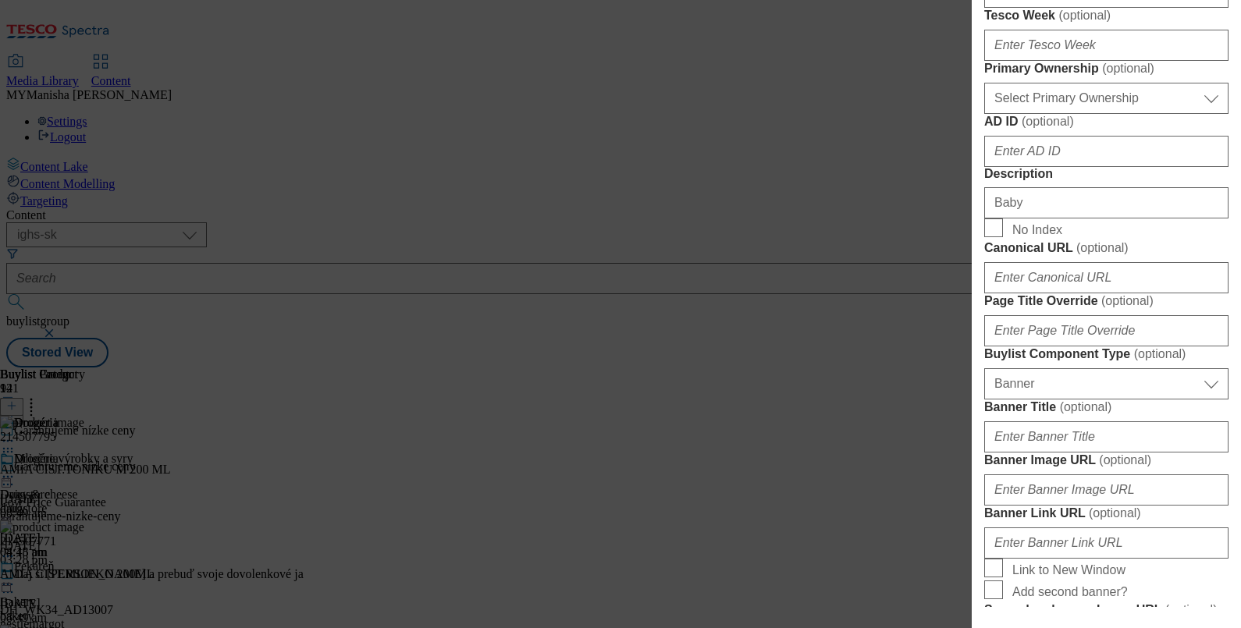
scroll to position [0, 0]
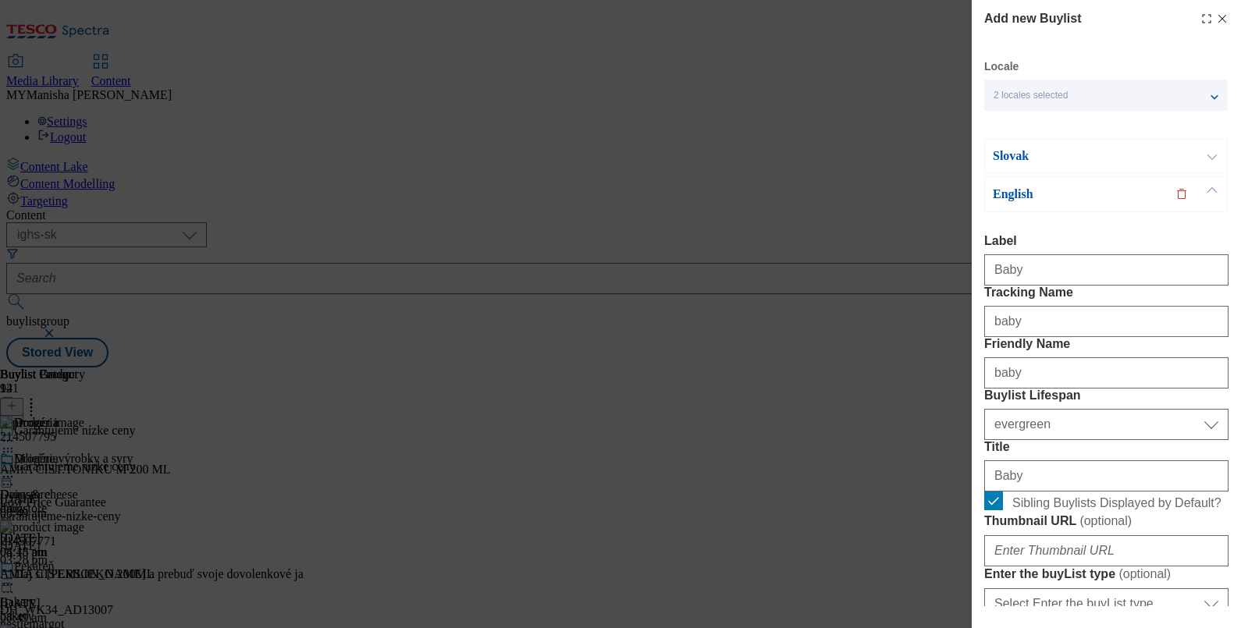
click at [1200, 149] on button "Modal" at bounding box center [1212, 156] width 30 height 33
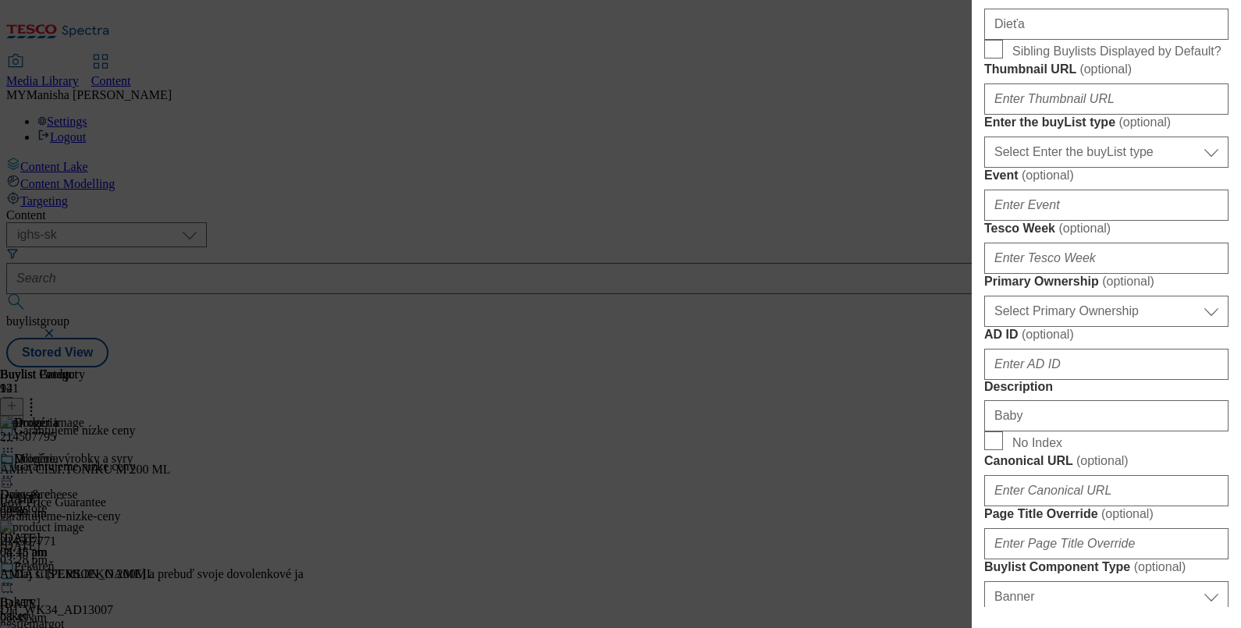
scroll to position [414, 0]
click at [1003, 61] on label "Sibling Buylists Displayed by Default?" at bounding box center [1106, 50] width 244 height 22
click at [1003, 58] on input "Sibling Buylists Displayed by Default?" at bounding box center [993, 48] width 19 height 19
checkbox input "true"
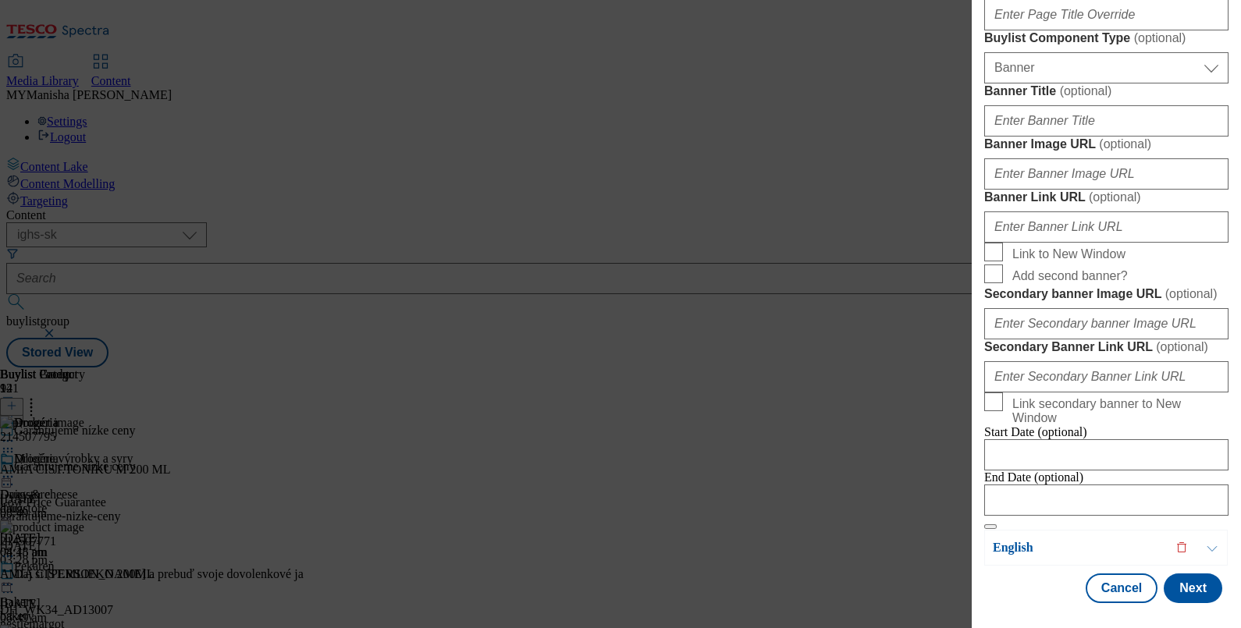
scroll to position [1623, 0]
click at [1189, 579] on button "Next" at bounding box center [1193, 589] width 59 height 30
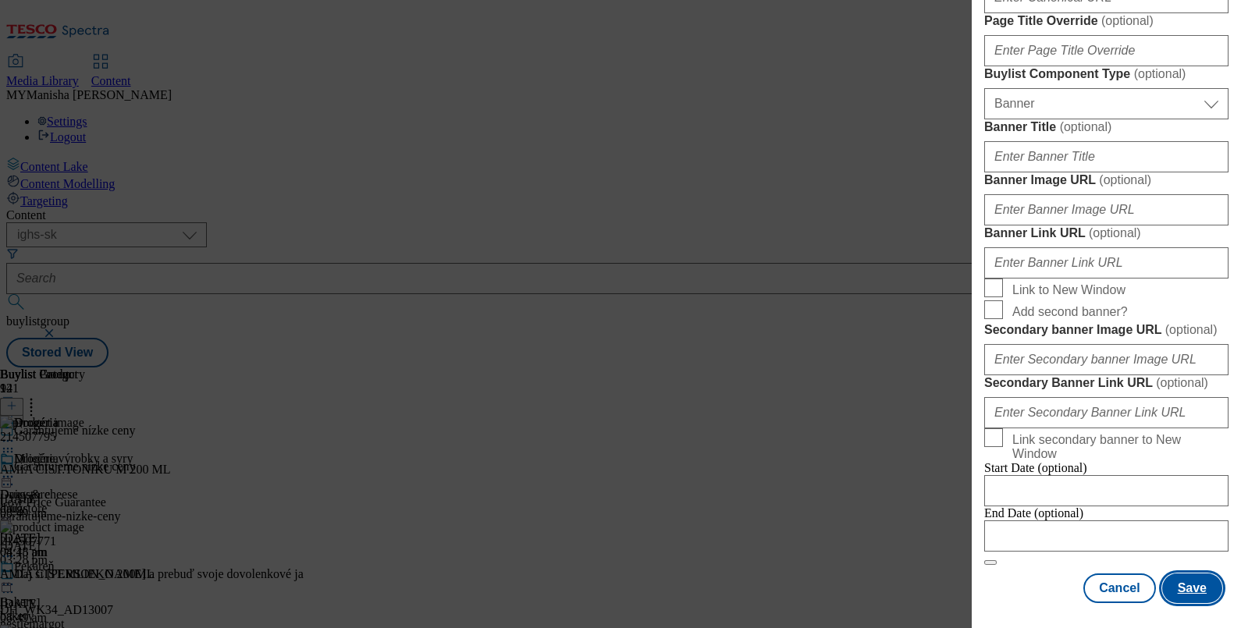
scroll to position [1626, 0]
click at [1175, 583] on button "Save" at bounding box center [1192, 589] width 60 height 30
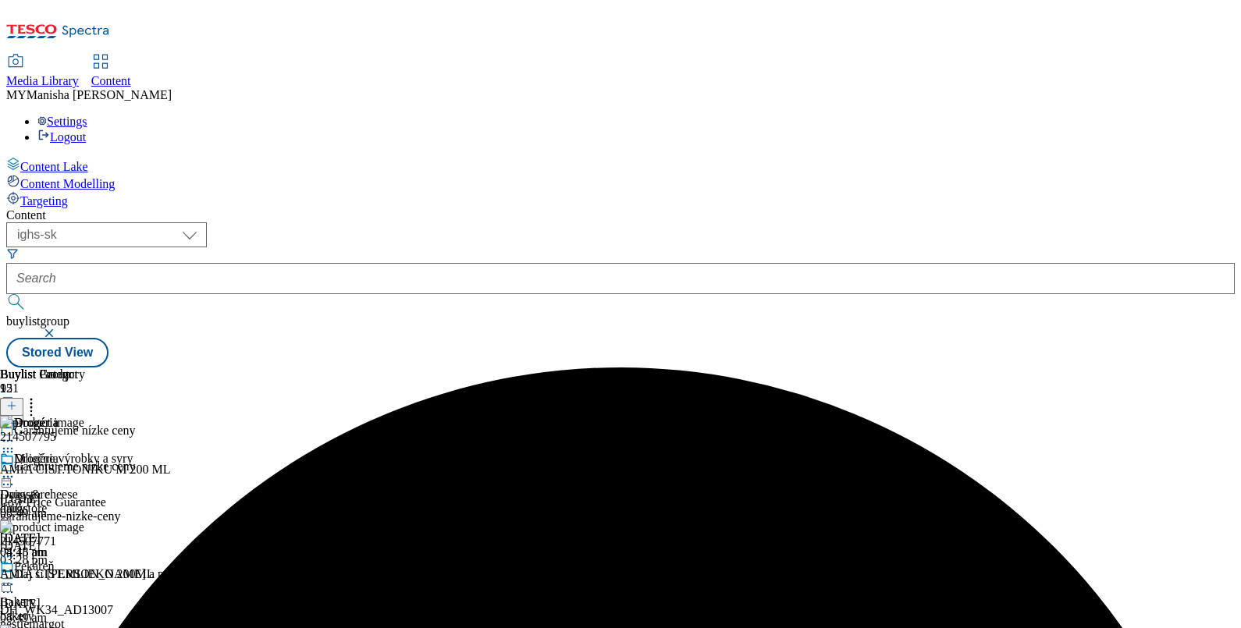
scroll to position [116, 0]
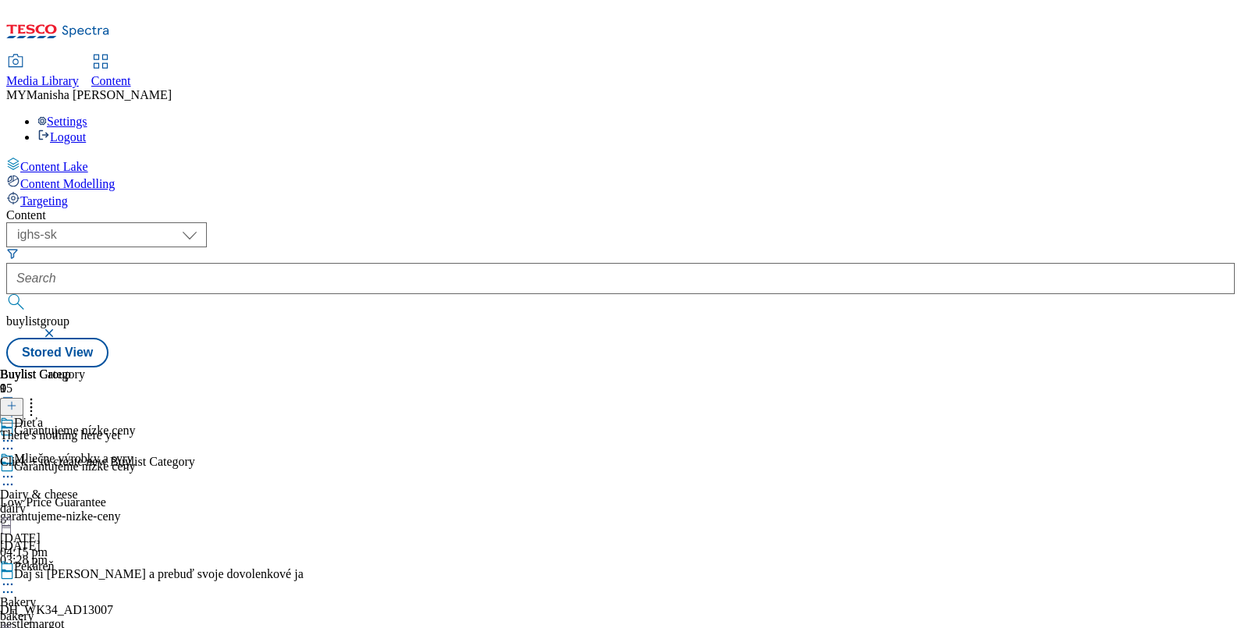
scroll to position [3, 0]
click at [12, 402] on line at bounding box center [12, 406] width 0 height 8
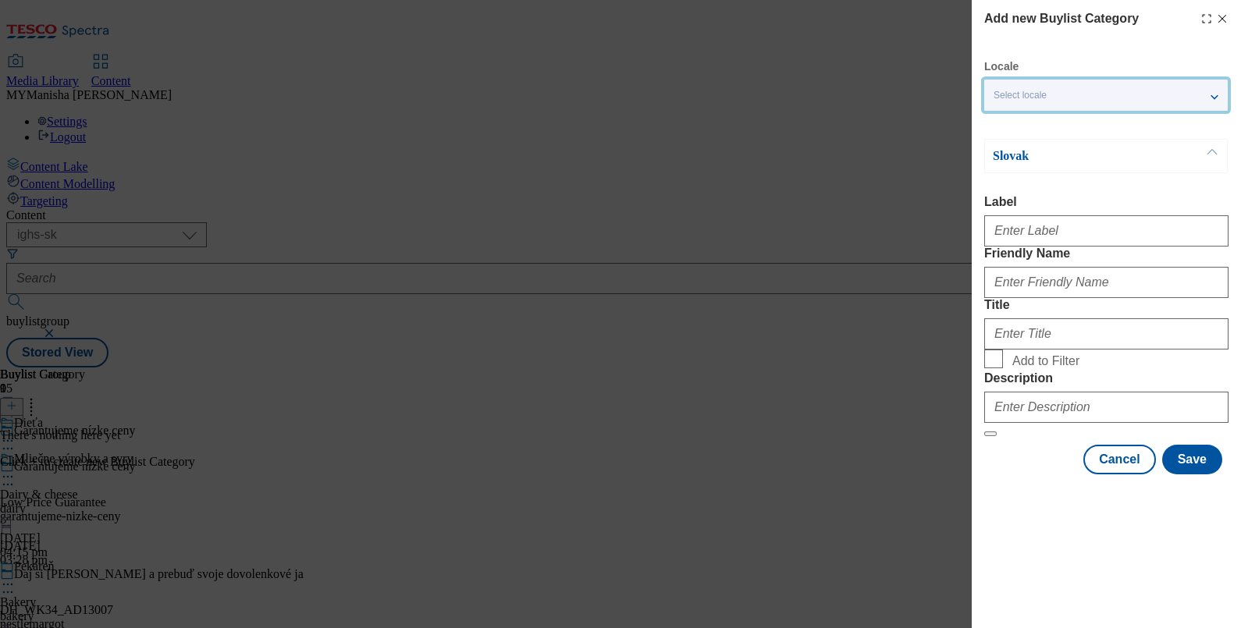
click at [1165, 102] on div "Select locale" at bounding box center [1106, 95] width 244 height 31
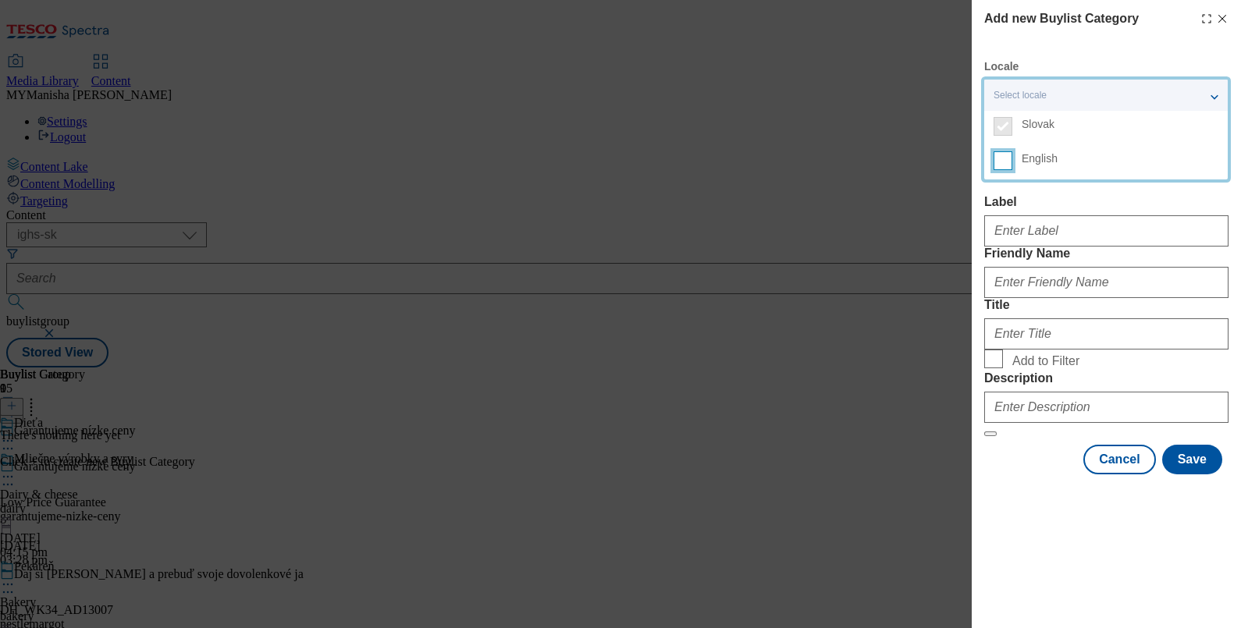
click at [1002, 155] on input "English" at bounding box center [1003, 160] width 19 height 19
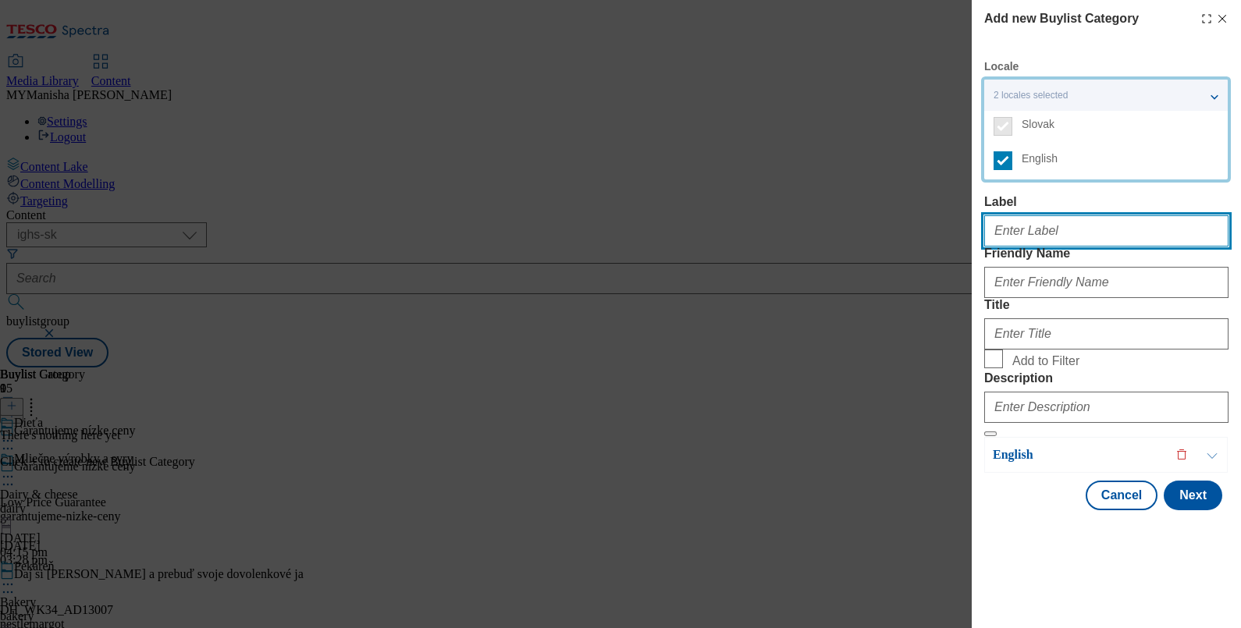
click at [1004, 240] on input "Label" at bounding box center [1106, 230] width 244 height 31
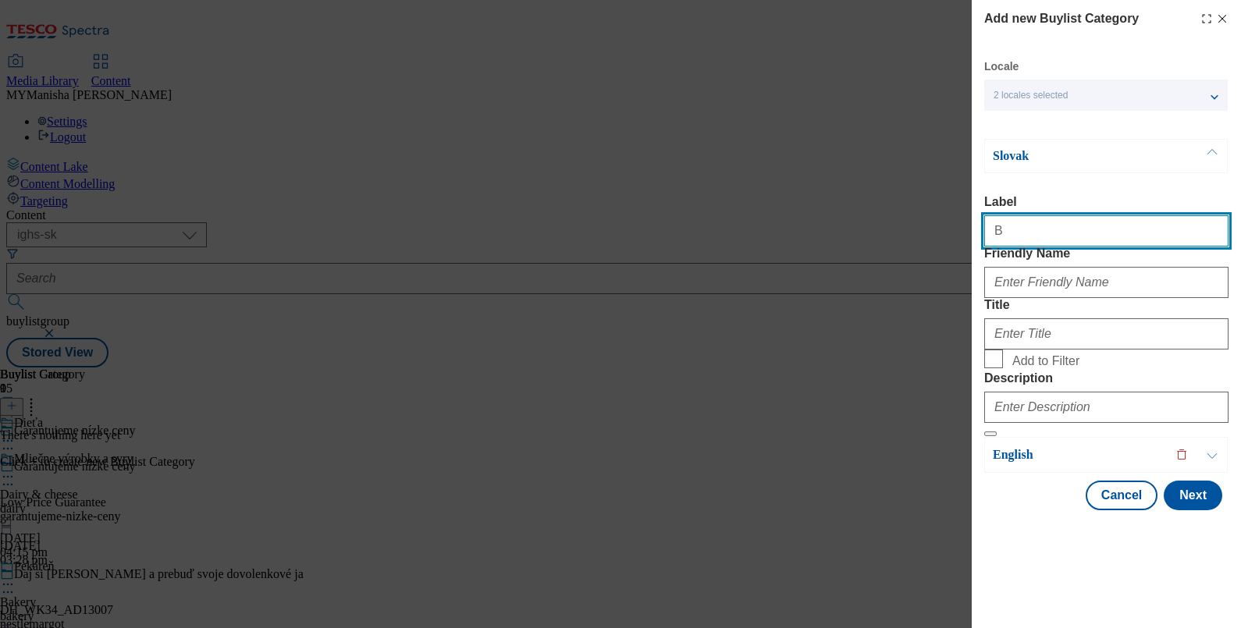
type input "Baby"
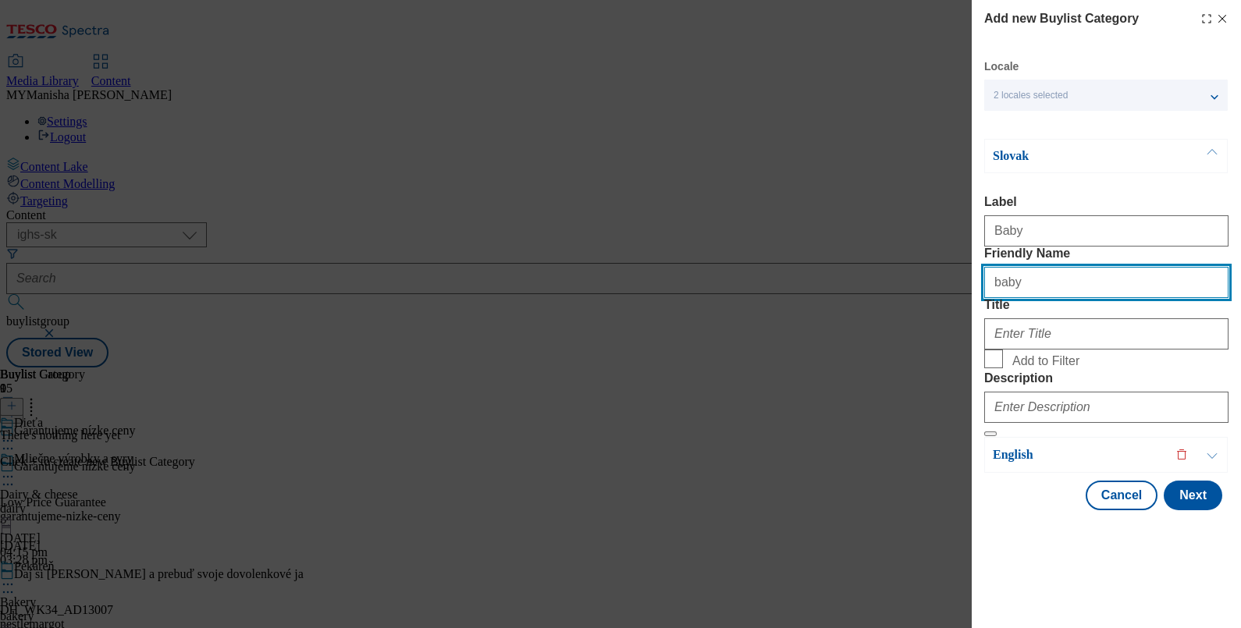
type input "baby"
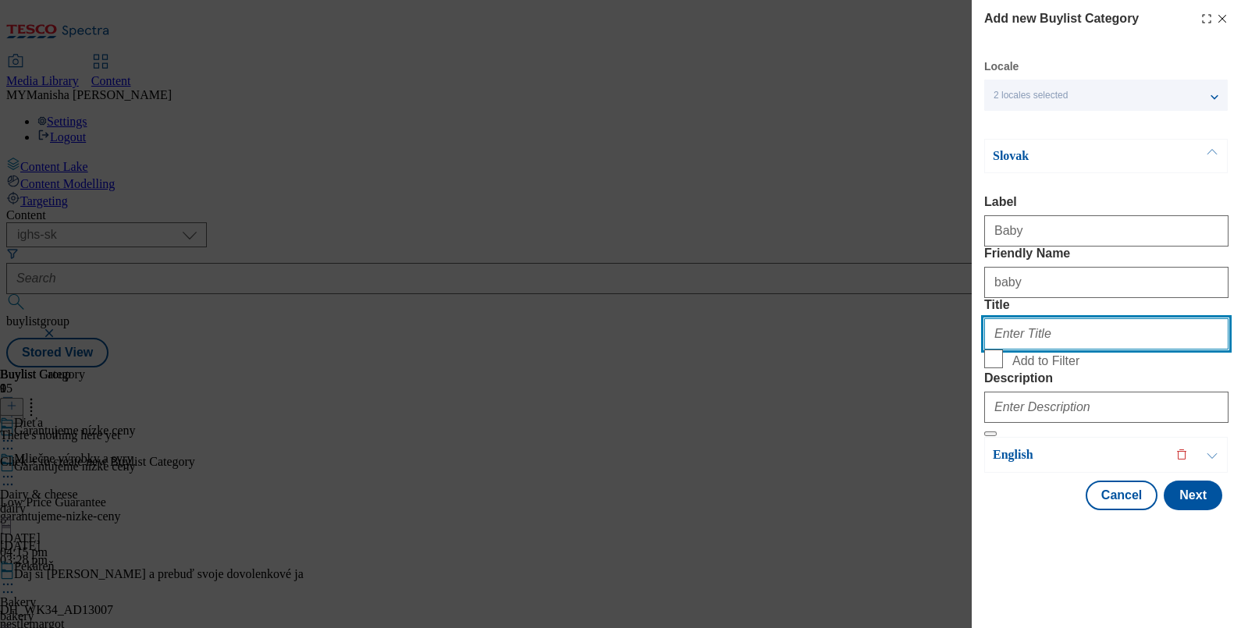
paste input "Dieťa"
type input "Dieťa"
click at [998, 368] on input "Add to Filter" at bounding box center [993, 359] width 19 height 19
checkbox input "true"
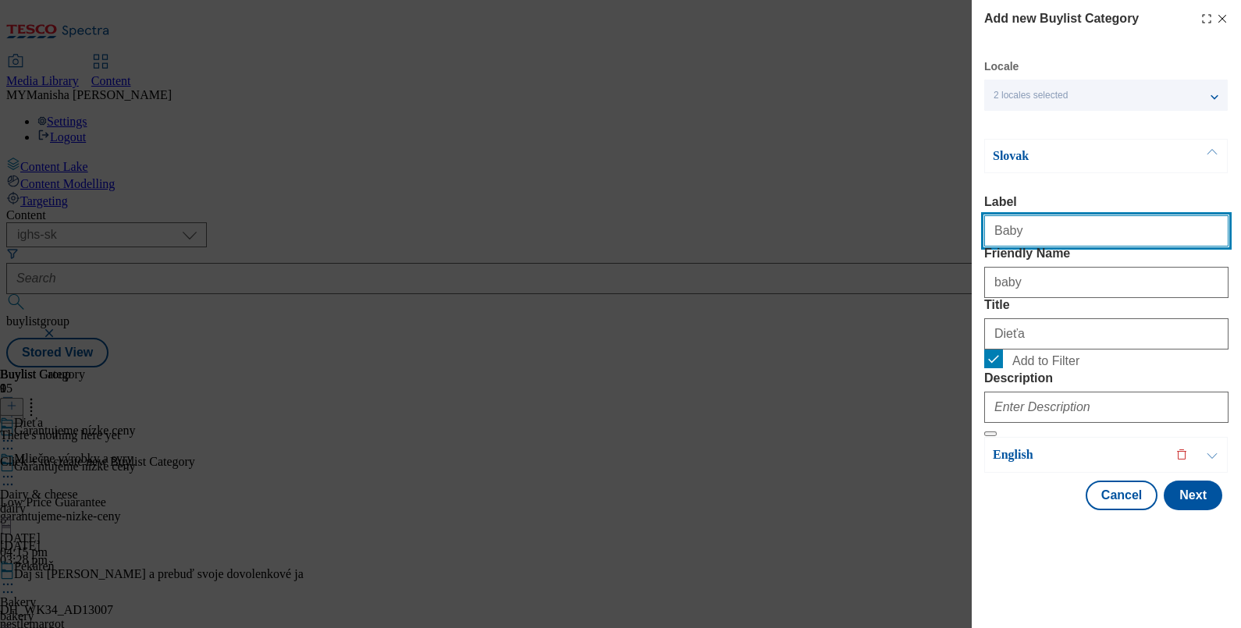
click at [1045, 215] on input "Baby" at bounding box center [1106, 230] width 244 height 31
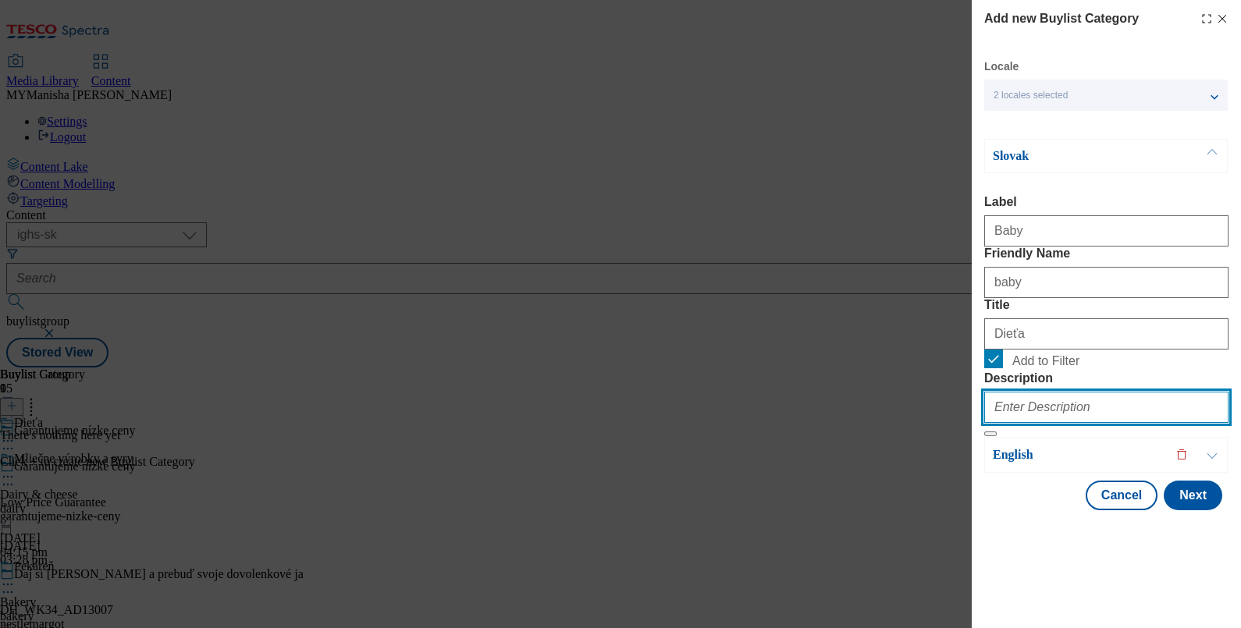
paste input "Baby"
type input "Baby"
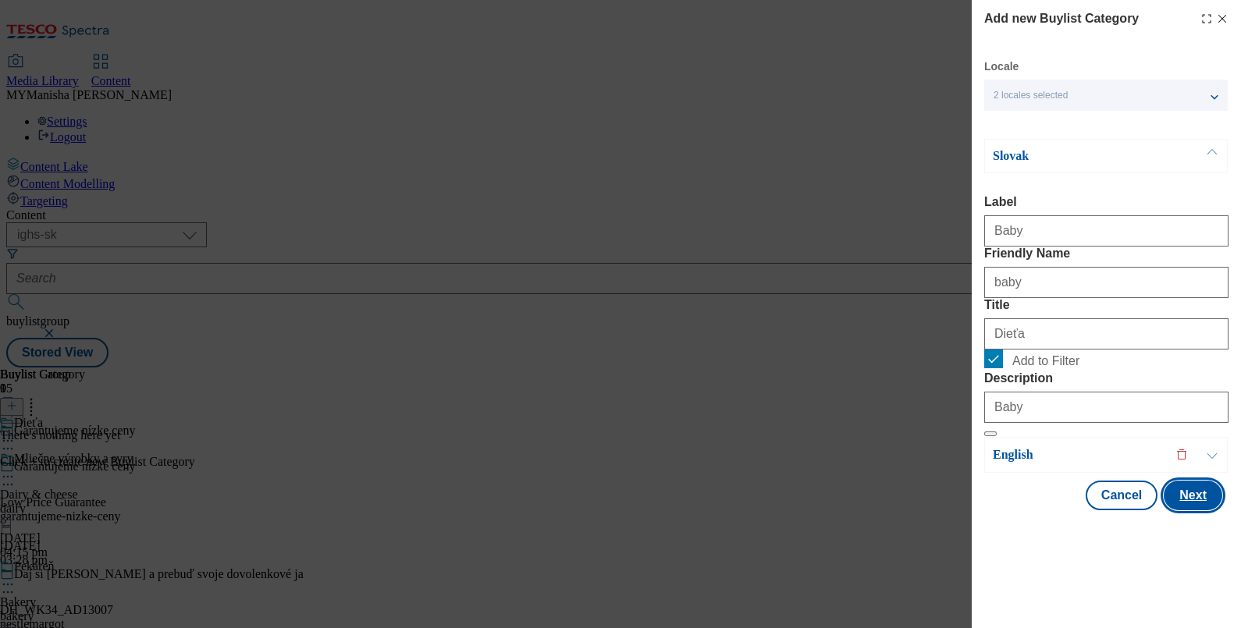
click at [1169, 511] on button "Next" at bounding box center [1193, 496] width 59 height 30
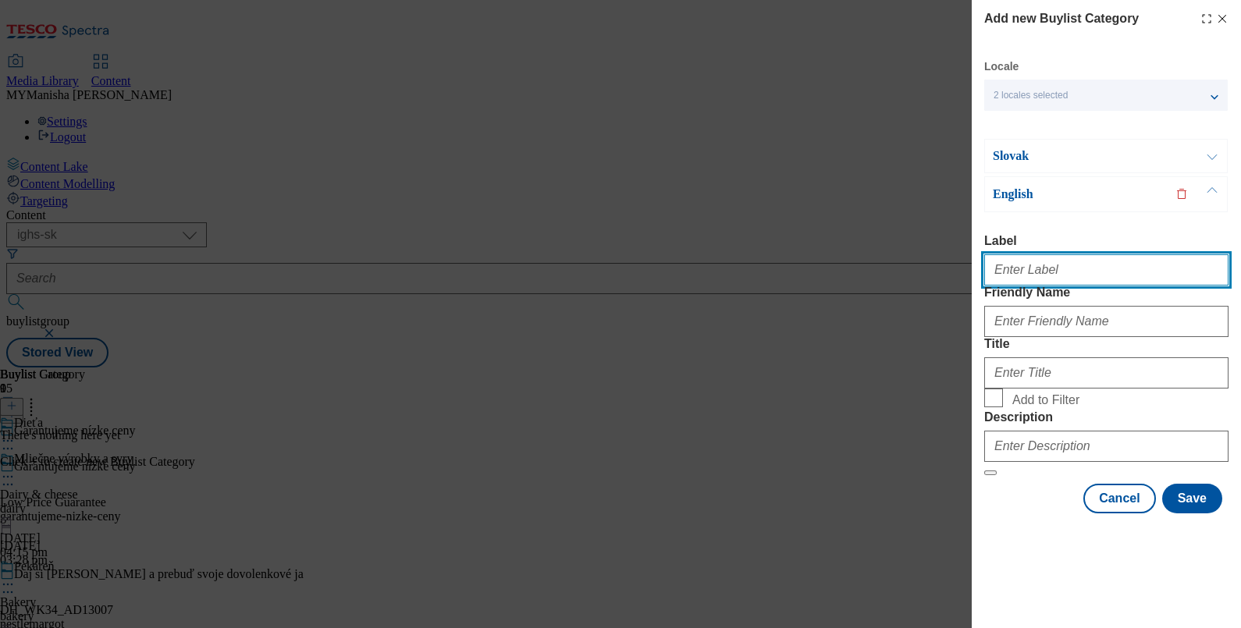
click at [1015, 254] on input "Label" at bounding box center [1106, 269] width 244 height 31
paste input "Baby"
type input "Baby"
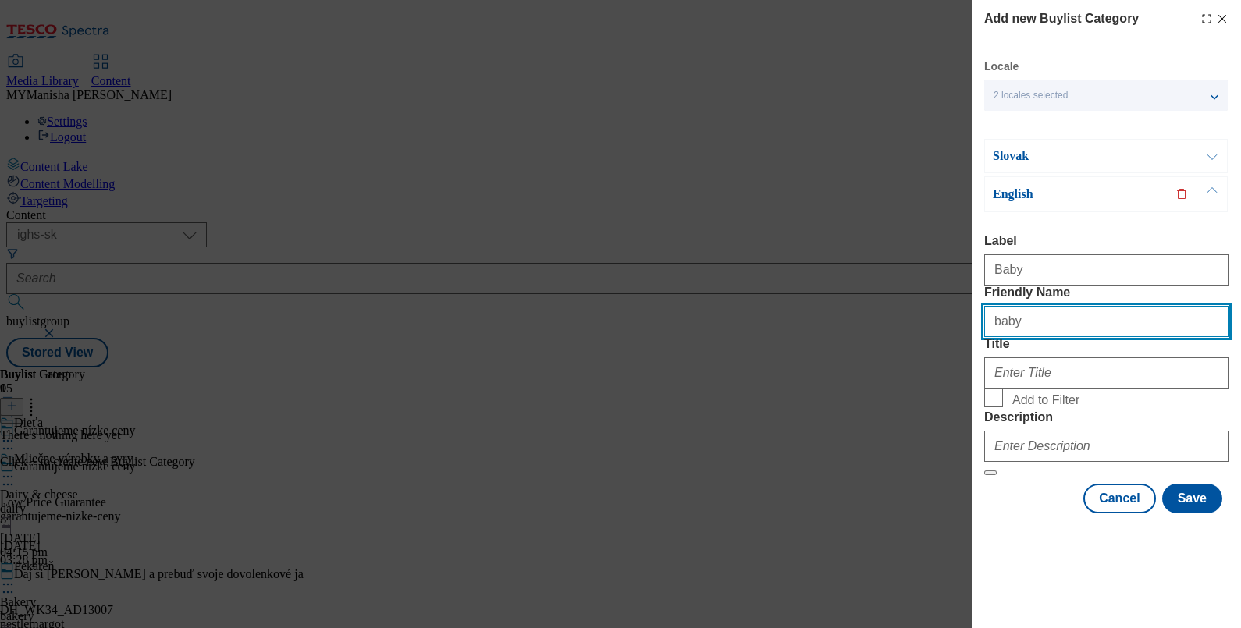
type input "baby"
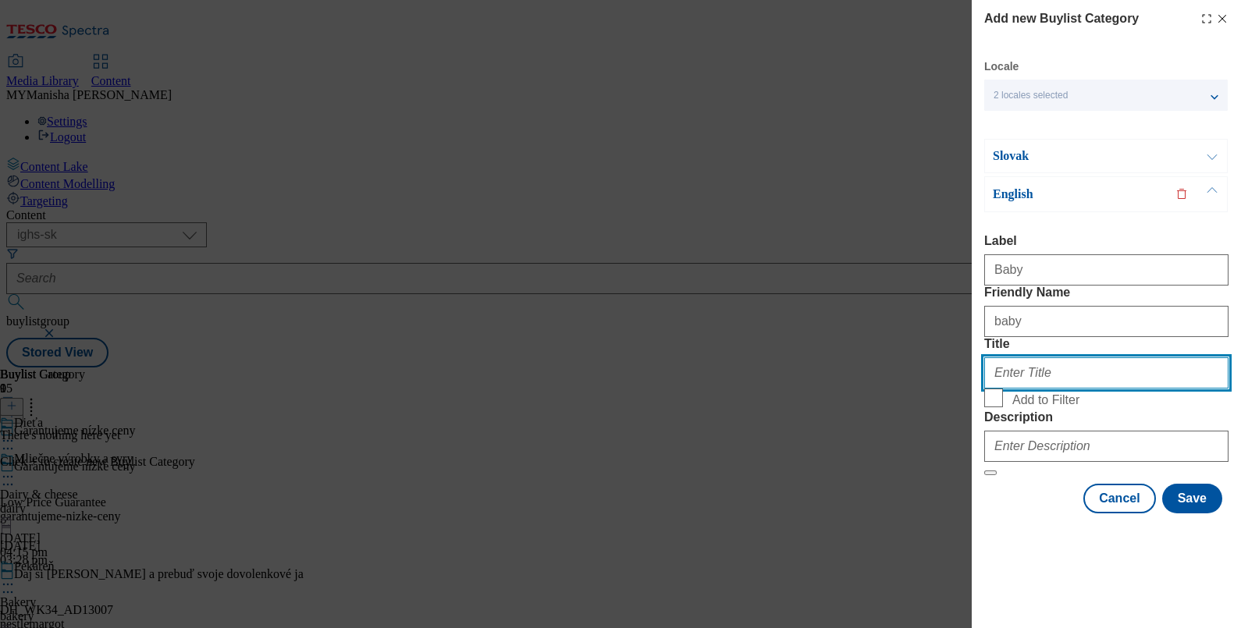
paste input "Baby"
type input "Baby"
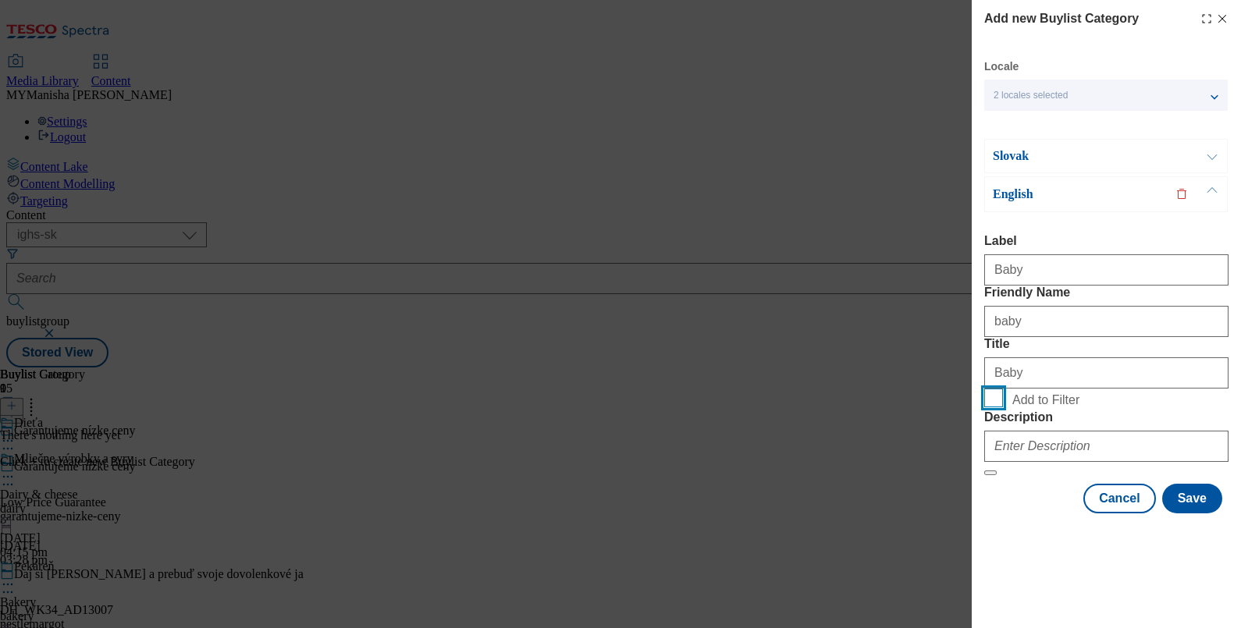
click at [984, 389] on input "Add to Filter" at bounding box center [993, 398] width 19 height 19
checkbox input "true"
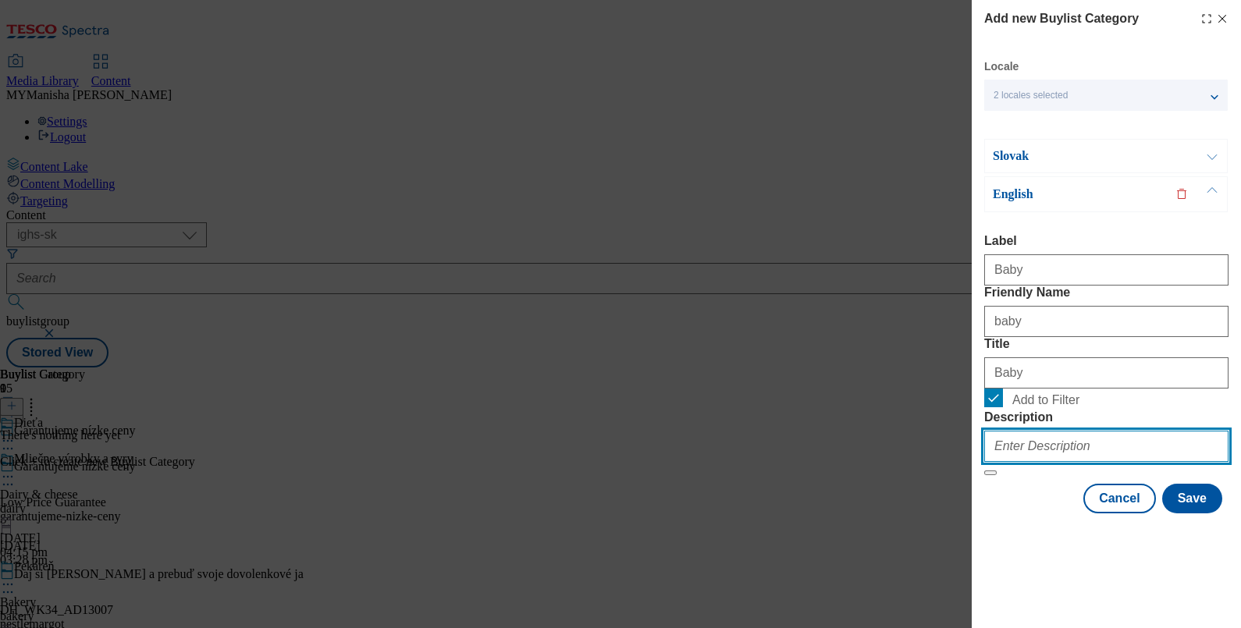
paste input "Baby"
type input "Baby"
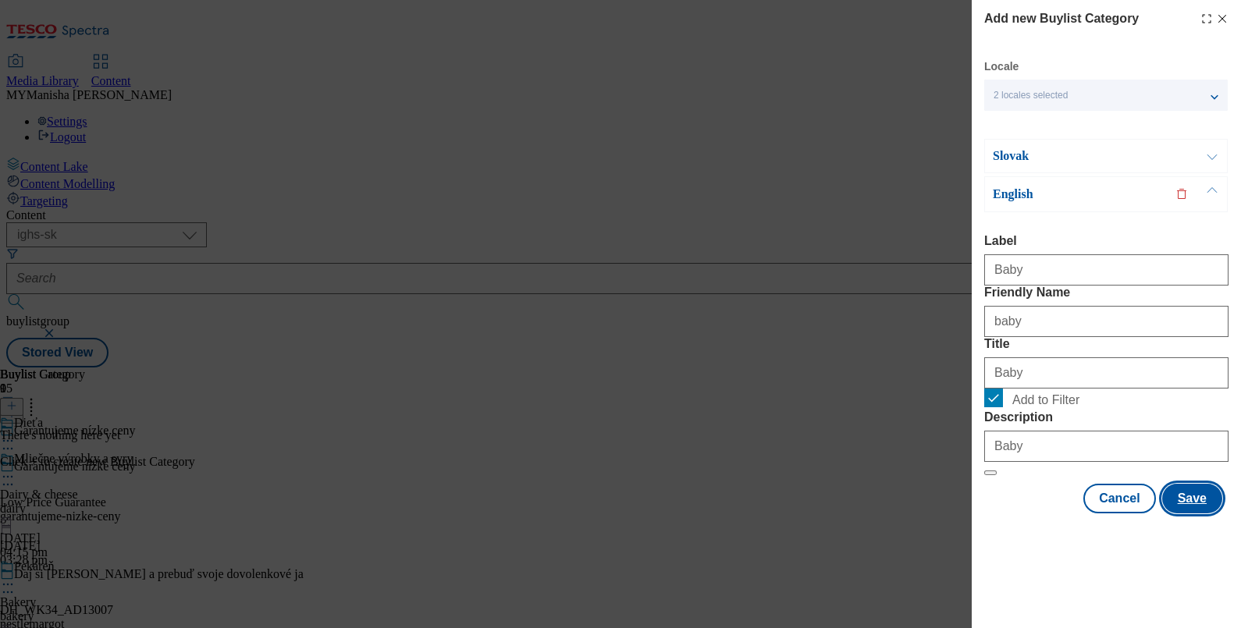
click at [1176, 514] on button "Save" at bounding box center [1192, 499] width 60 height 30
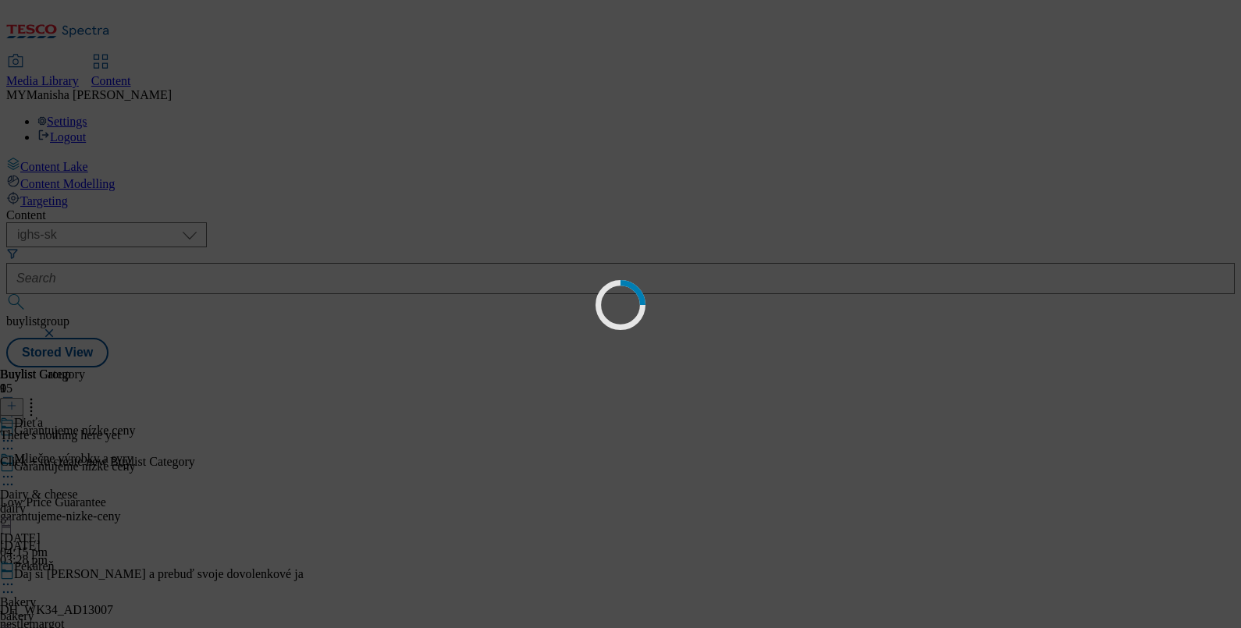
scroll to position [0, 0]
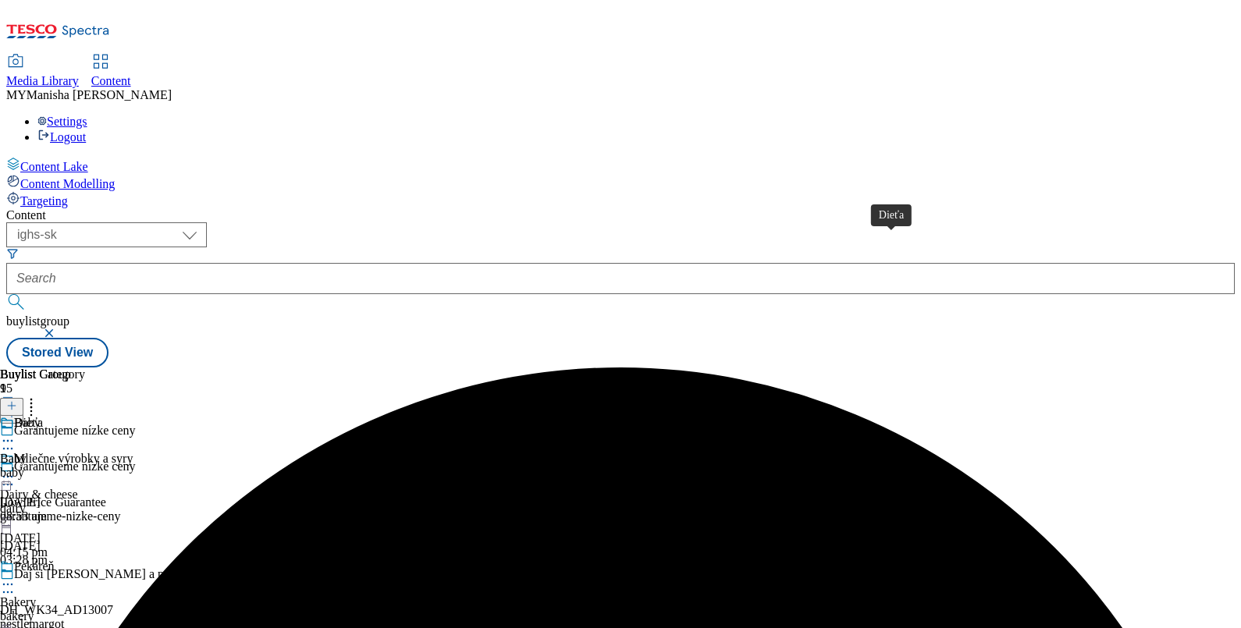
click at [43, 416] on div "Dieťa" at bounding box center [28, 423] width 29 height 14
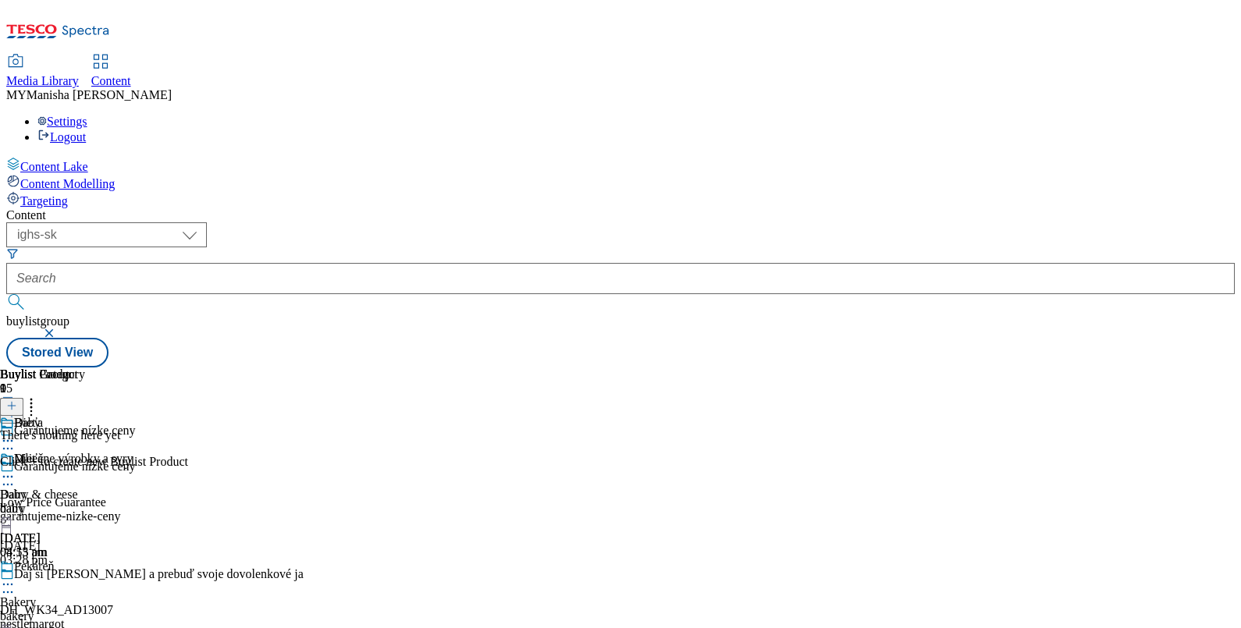
click at [17, 400] on icon at bounding box center [11, 405] width 11 height 11
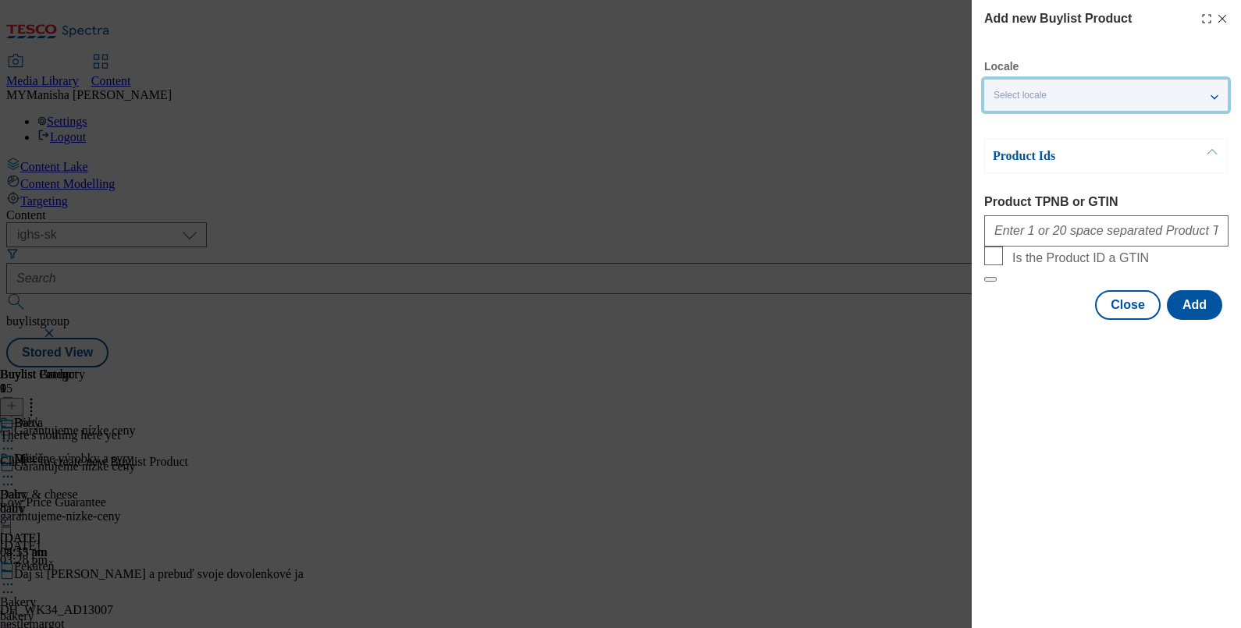
click at [1122, 99] on div "Select locale" at bounding box center [1106, 95] width 244 height 31
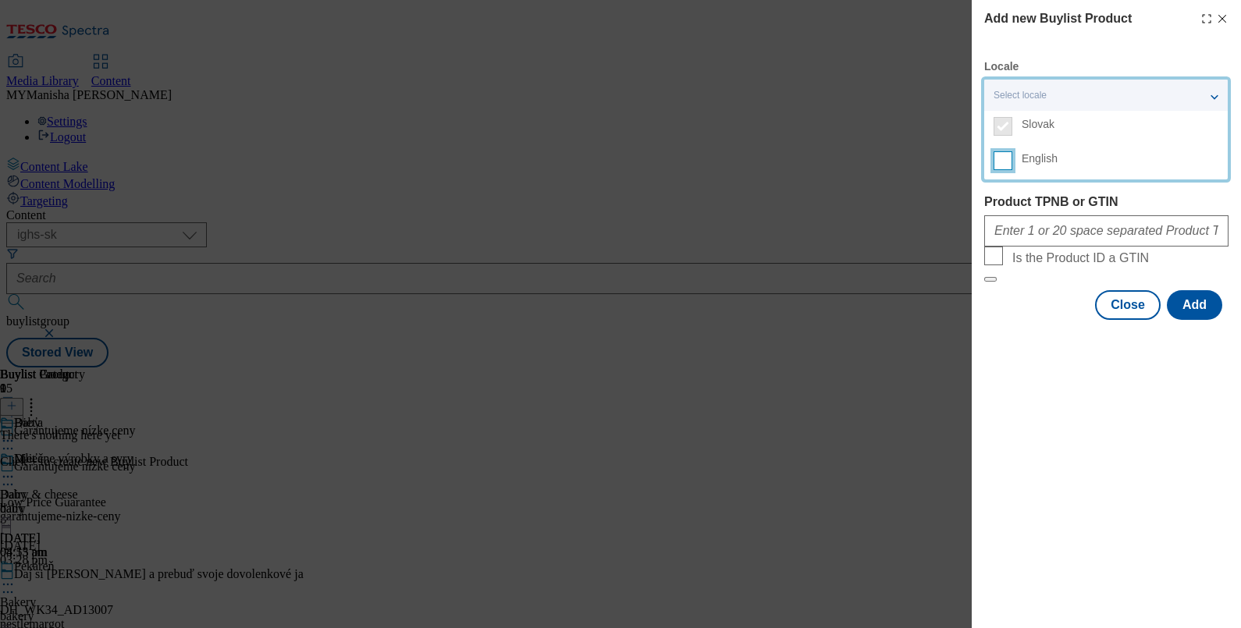
click at [1005, 165] on input "English" at bounding box center [1003, 160] width 19 height 19
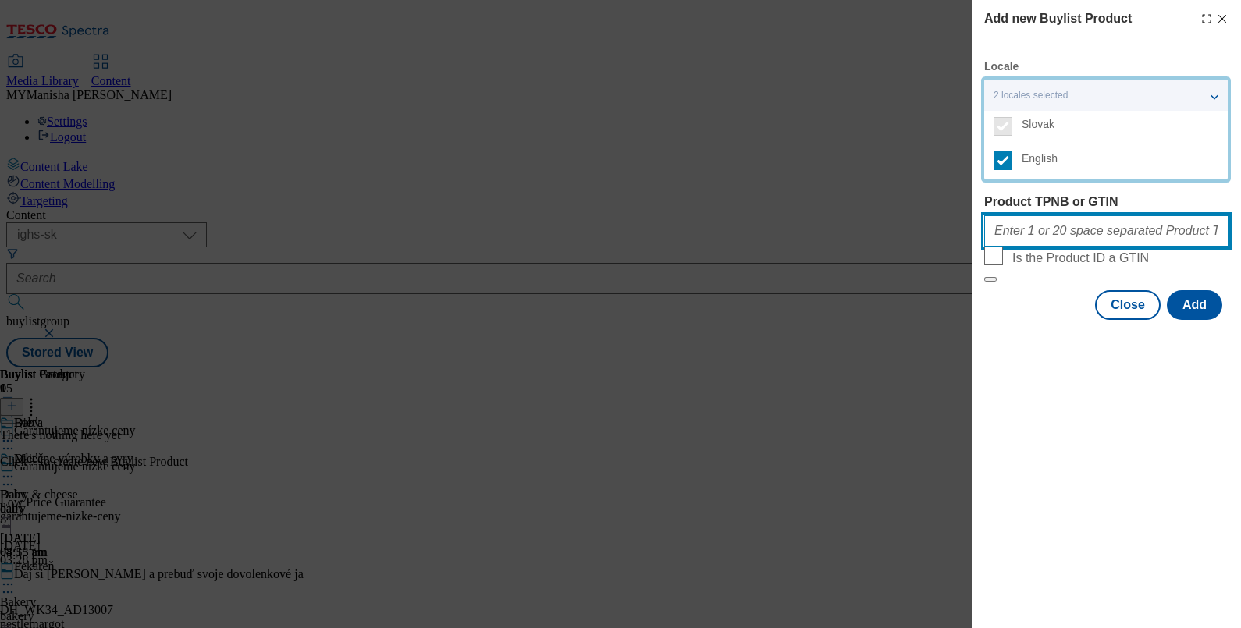
click at [1057, 228] on input "Product TPNB or GTIN" at bounding box center [1106, 230] width 244 height 31
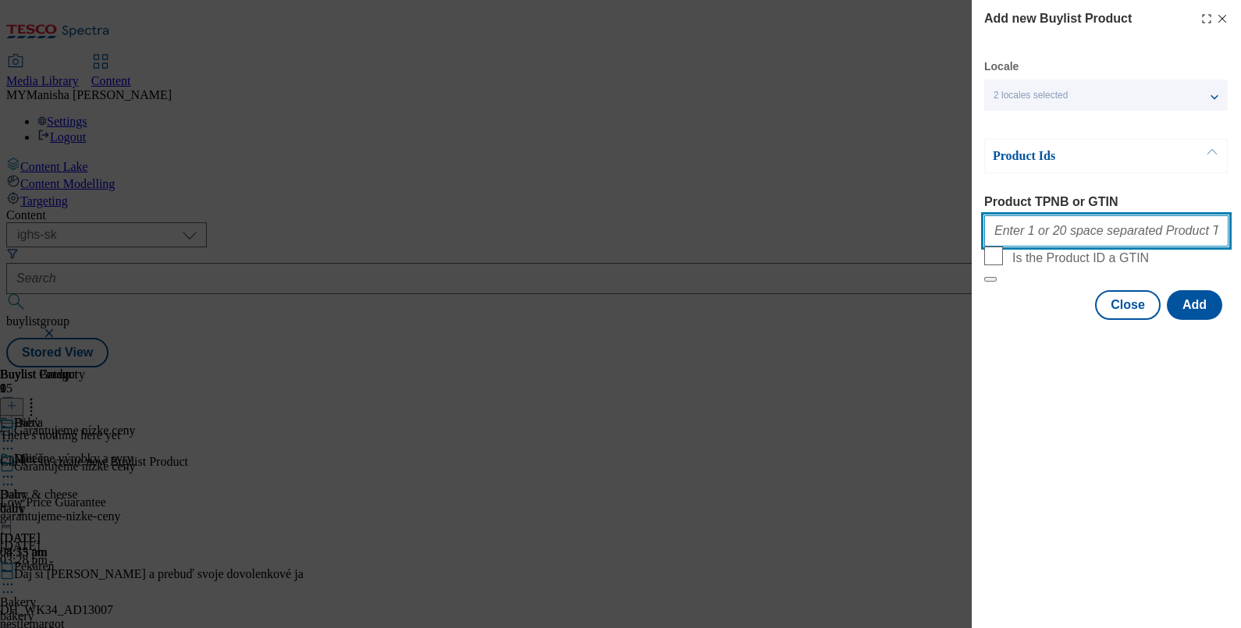
paste input "220319718 220319720 220319719 220320685 220291821 220320687 220320686 220291815…"
type input "220319718 220319720 220319719 220320685 220291821 220320687 220320686 220291815…"
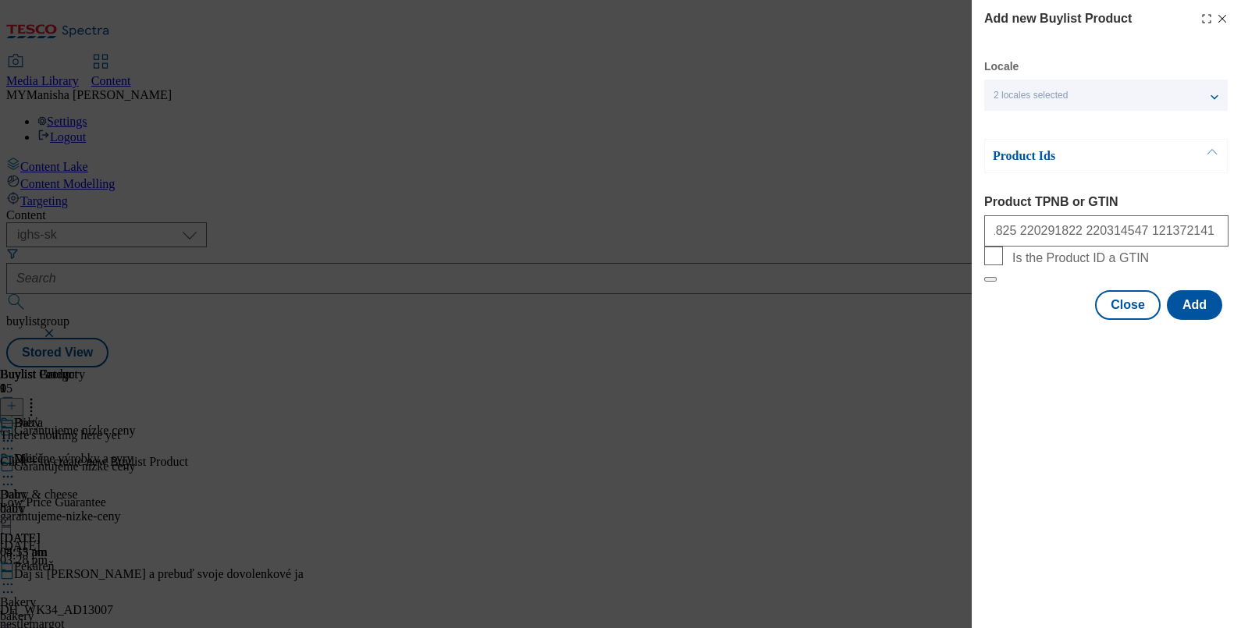
scroll to position [0, 0]
click at [1189, 320] on button "Add" at bounding box center [1194, 305] width 55 height 30
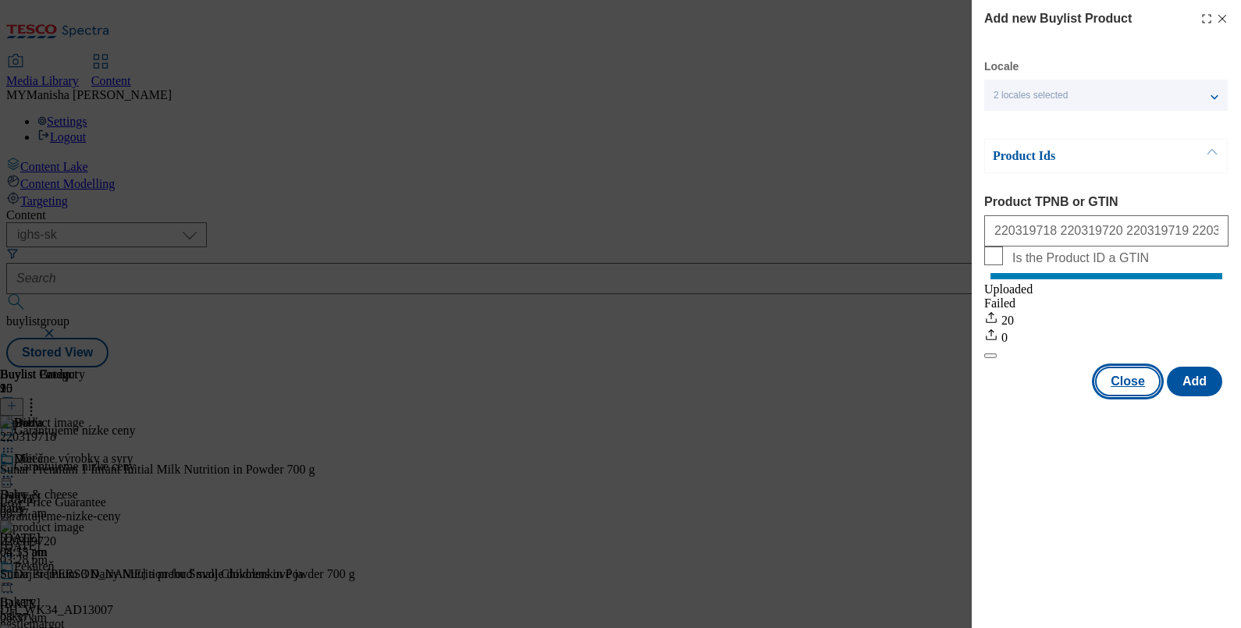
click at [1115, 397] on button "Close" at bounding box center [1128, 382] width 66 height 30
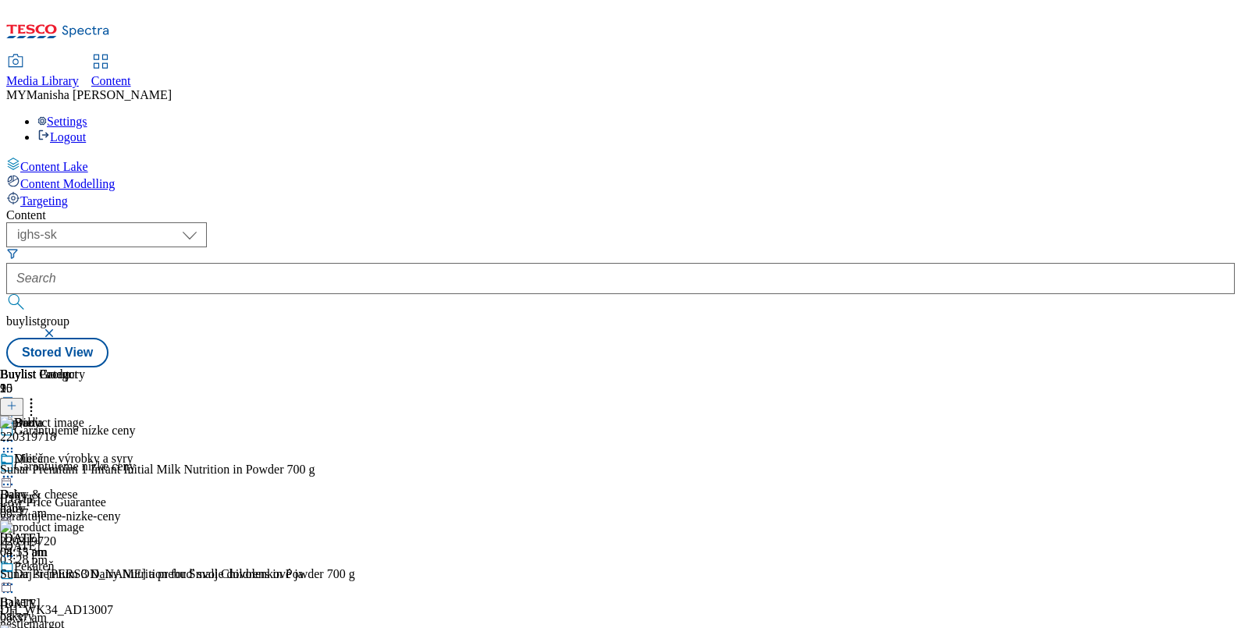
click at [17, 400] on icon at bounding box center [11, 405] width 11 height 11
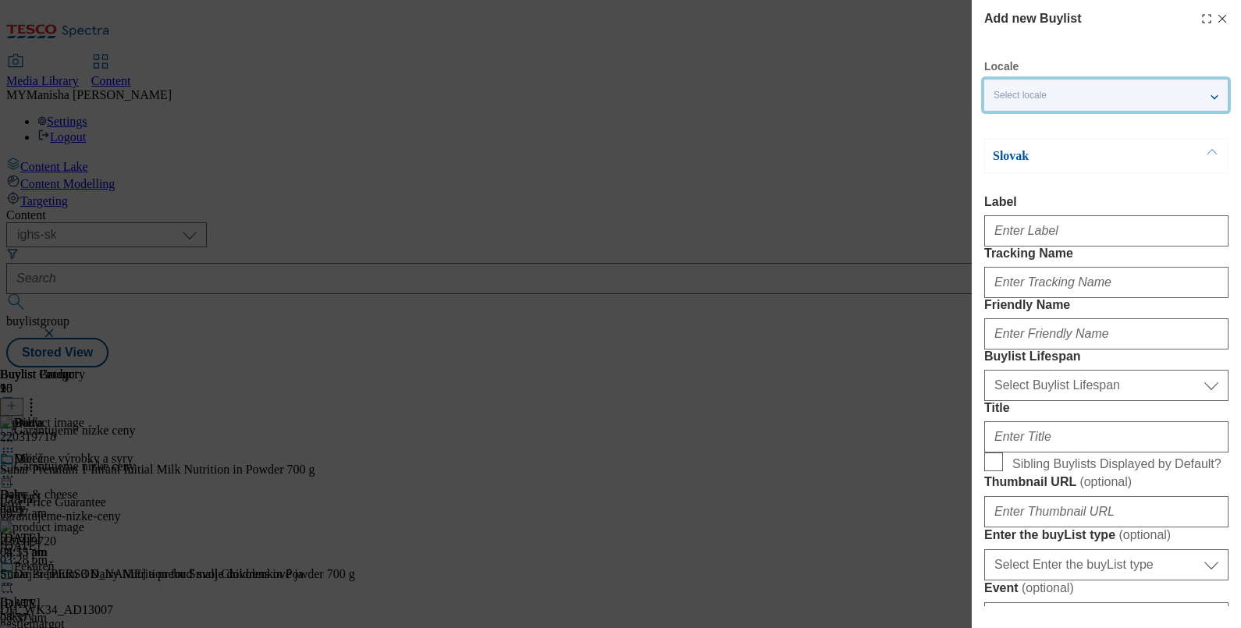
click at [1108, 89] on div "Select locale" at bounding box center [1106, 95] width 244 height 31
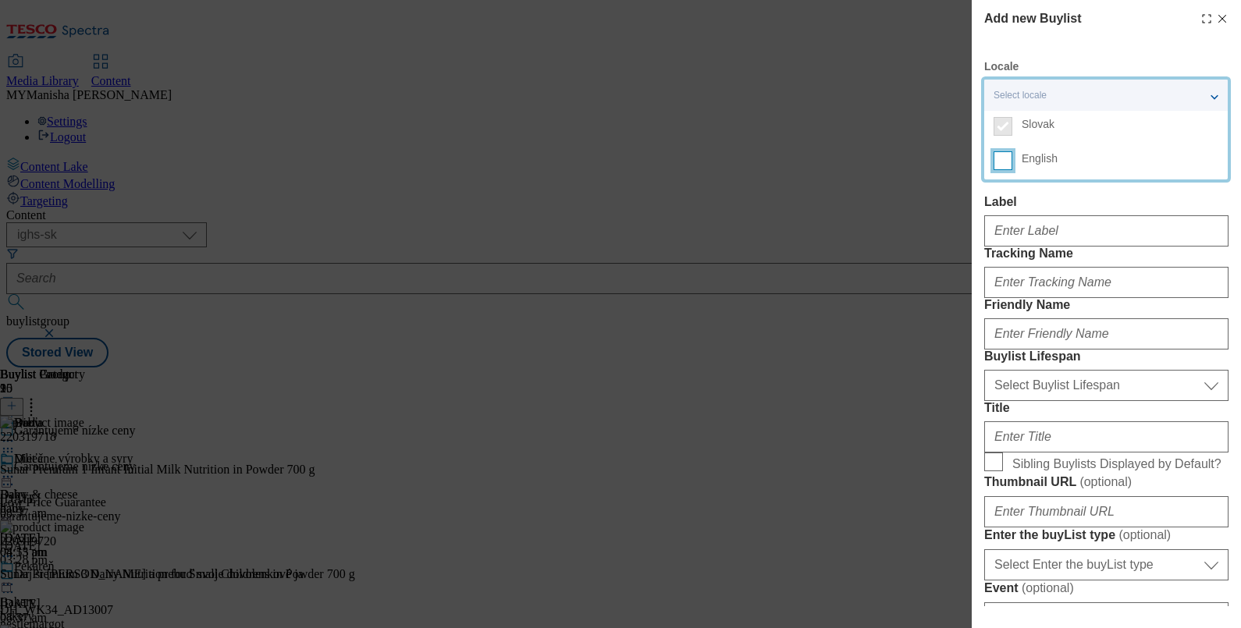
click at [1000, 163] on input "English" at bounding box center [1003, 160] width 19 height 19
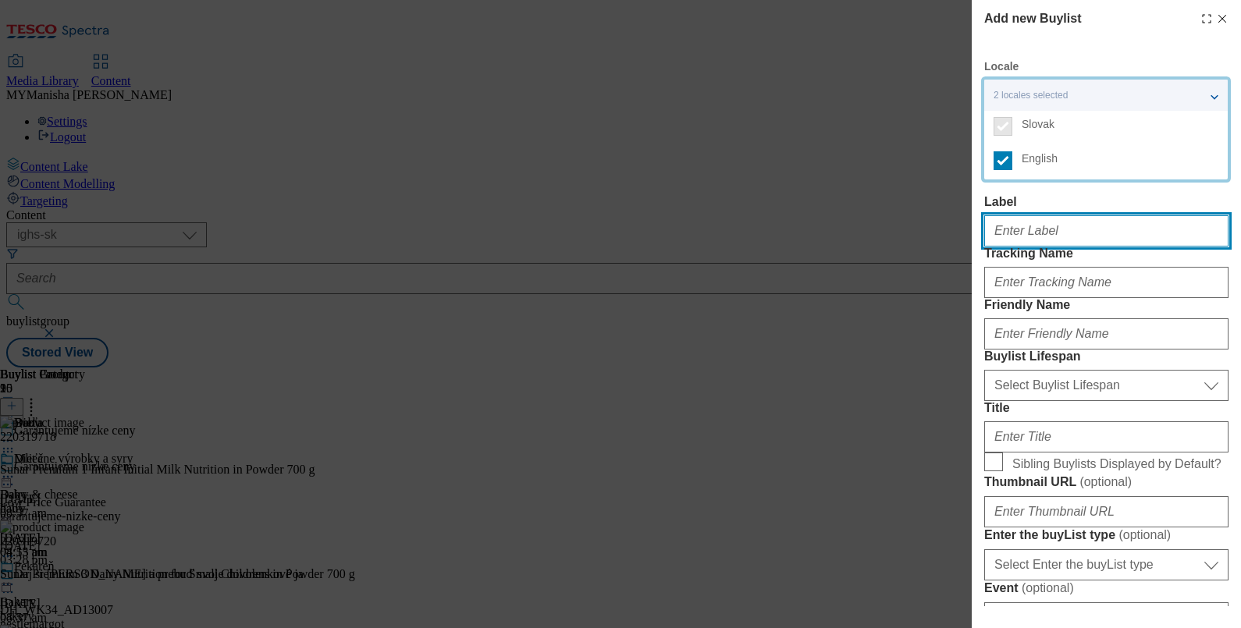
click at [1012, 235] on input "Label" at bounding box center [1106, 230] width 244 height 31
